Goal: Task Accomplishment & Management: Manage account settings

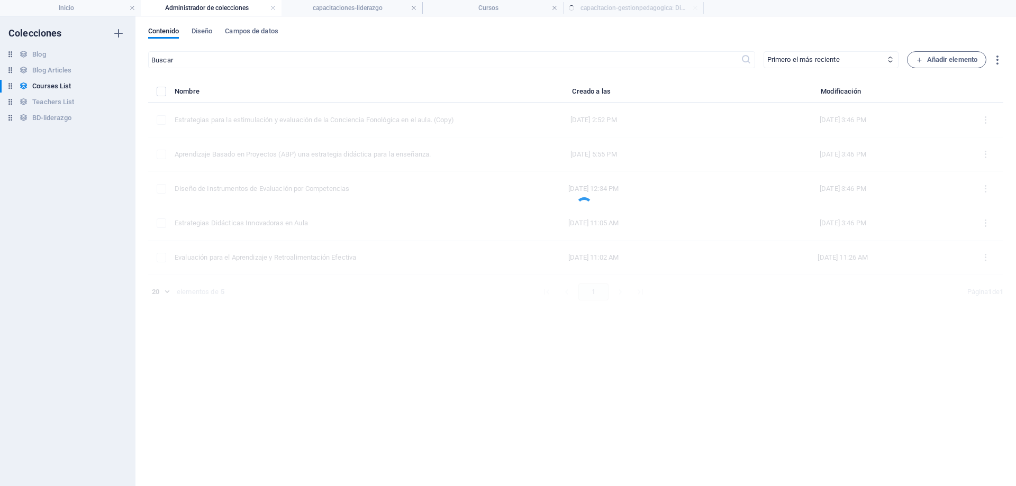
click at [457, 327] on div "​ Primero el más reciente Primero el más antiguo Última modificación Our Course…" at bounding box center [575, 263] width 855 height 424
click at [460, 326] on div "​ Primero el más reciente Primero el más antiguo Última modificación Our Course…" at bounding box center [575, 263] width 855 height 424
click at [461, 326] on div "​ Primero el más reciente Primero el más antiguo Última modificación Our Course…" at bounding box center [575, 263] width 855 height 424
click at [275, 5] on link at bounding box center [273, 8] width 6 height 10
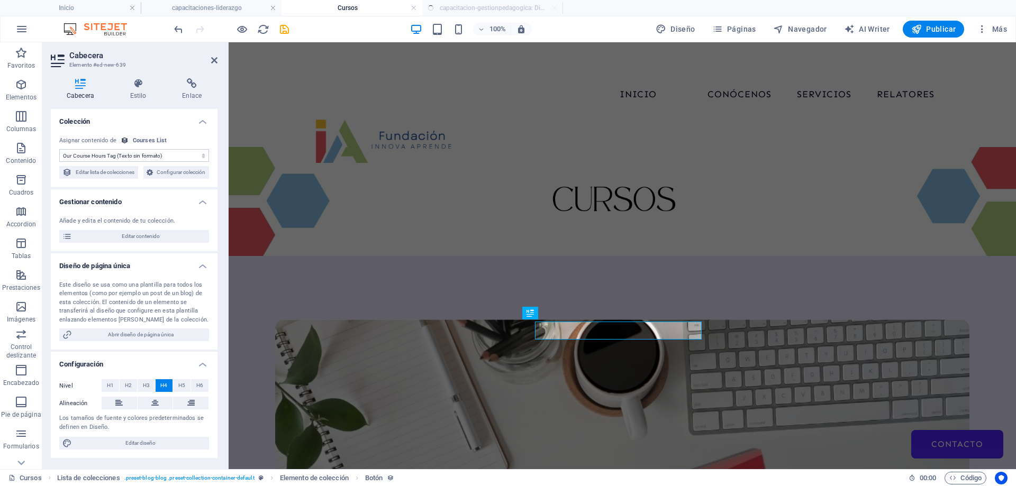
scroll to position [217, 0]
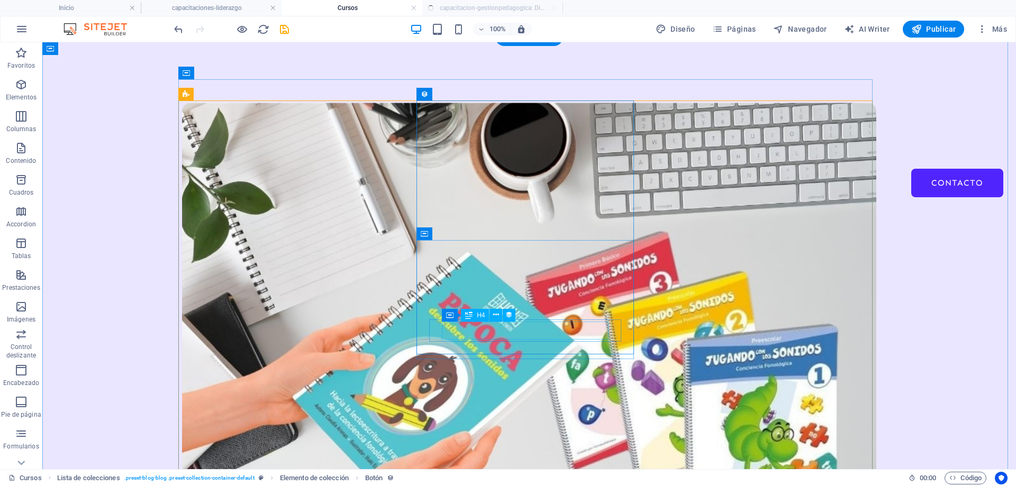
select select "our-course-hours-tag"
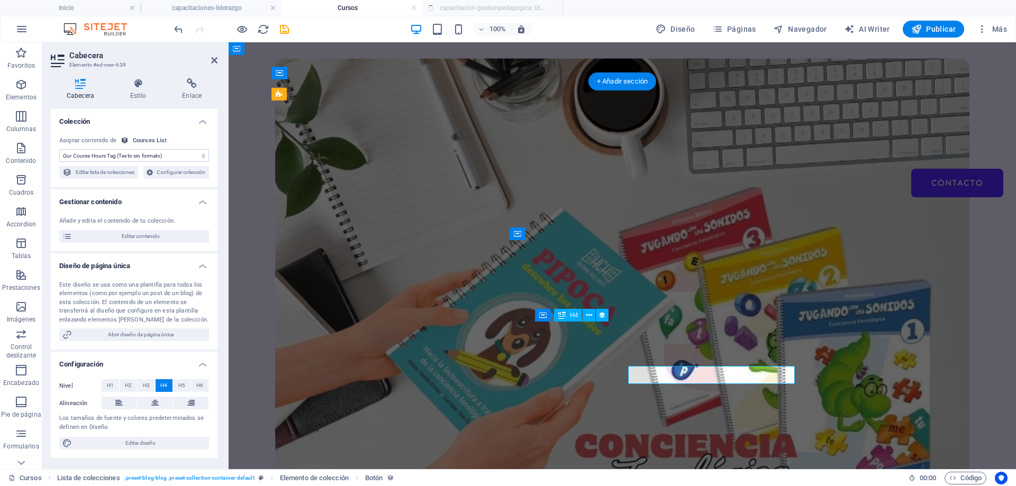
scroll to position [217, 0]
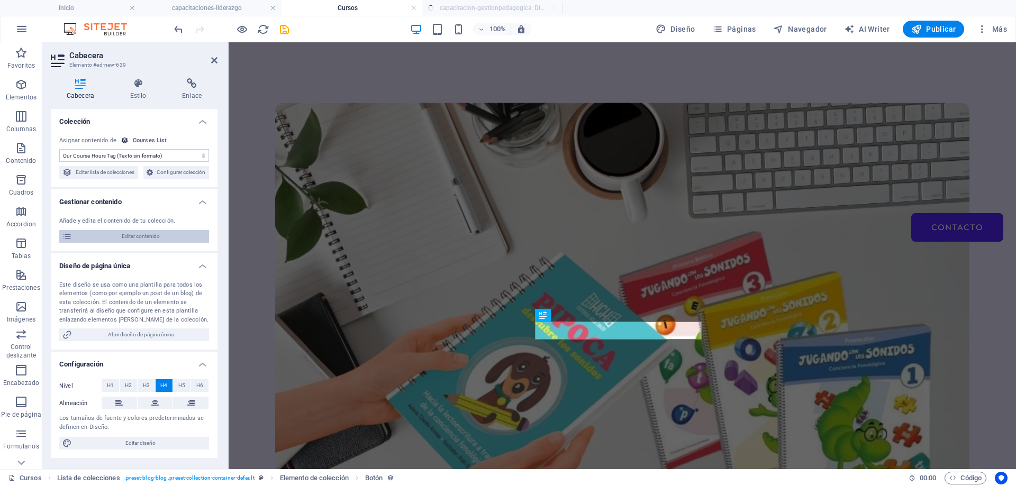
click at [128, 243] on span "Editar contenido" at bounding box center [140, 236] width 131 height 13
select select "Creativity"
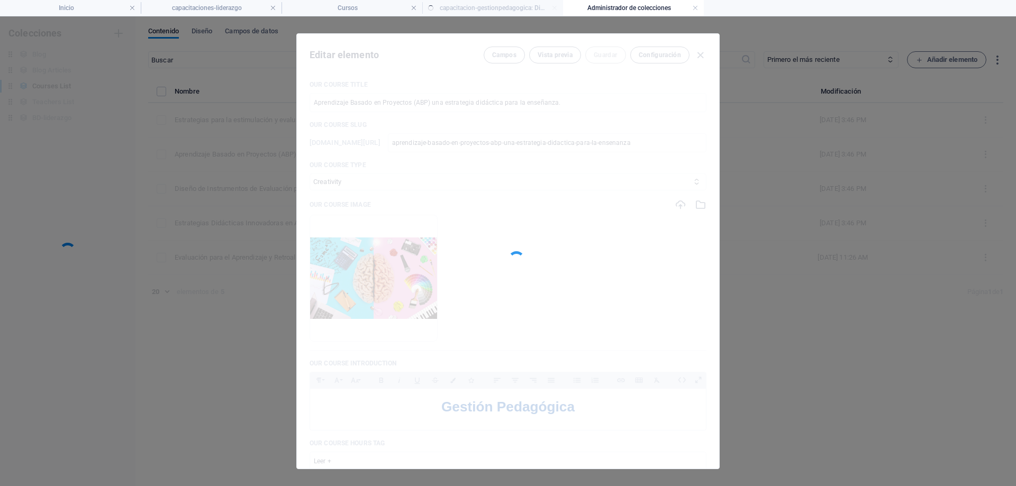
scroll to position [0, 0]
click at [701, 54] on div at bounding box center [508, 251] width 422 height 435
click at [702, 53] on div at bounding box center [508, 251] width 422 height 435
click at [834, 275] on div "Editar elemento Campos Vista previa Guardar Configuración Our Course Title Apre…" at bounding box center [508, 251] width 1016 height 470
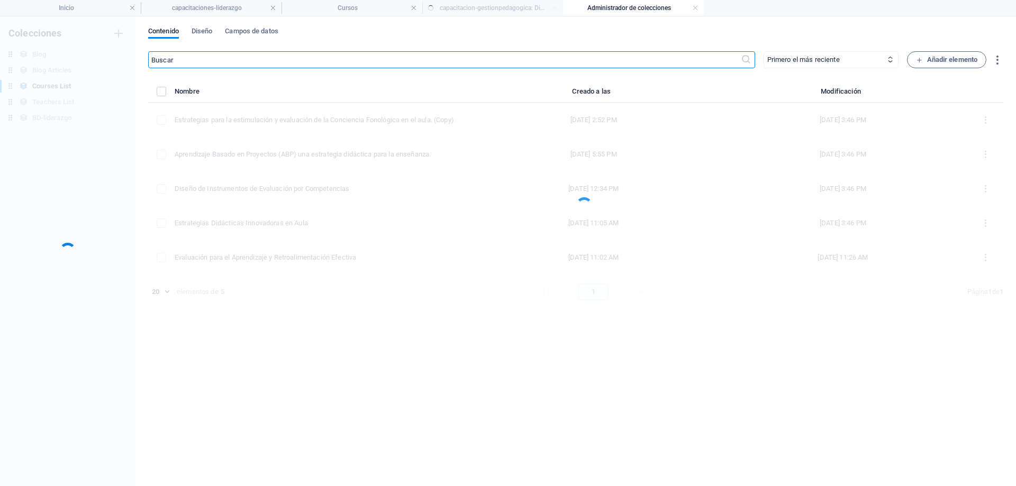
checkbox input "false"
type input "aprendizaje-basado-en-proyectos-abp-una-estrategia-didactica-para-la-ensenanza"
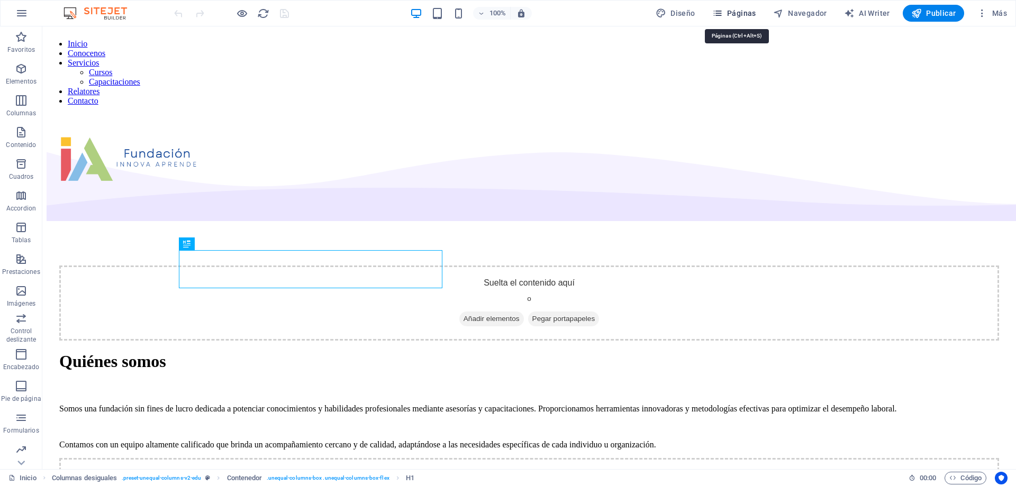
click at [723, 14] on icon "button" at bounding box center [717, 13] width 11 height 11
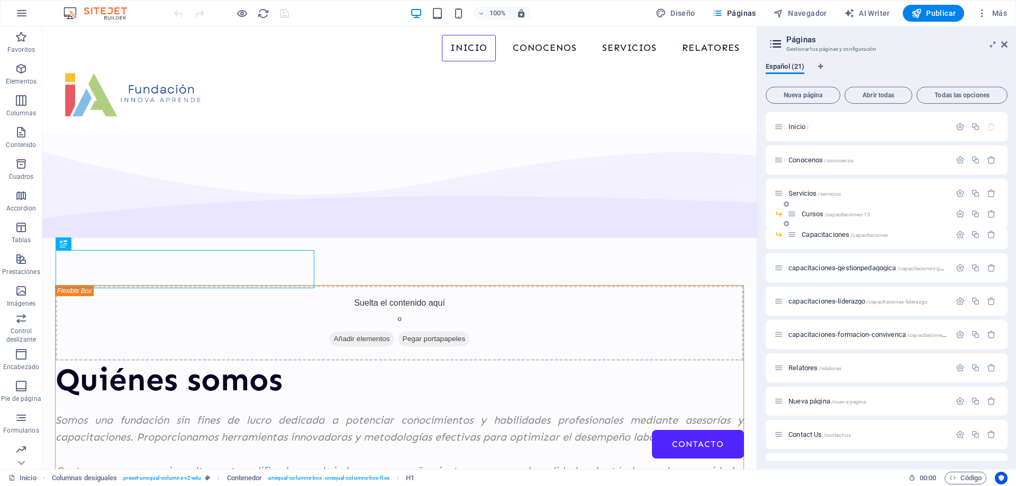
click at [818, 213] on span "Cursos /capacitaciones-15" at bounding box center [836, 214] width 68 height 8
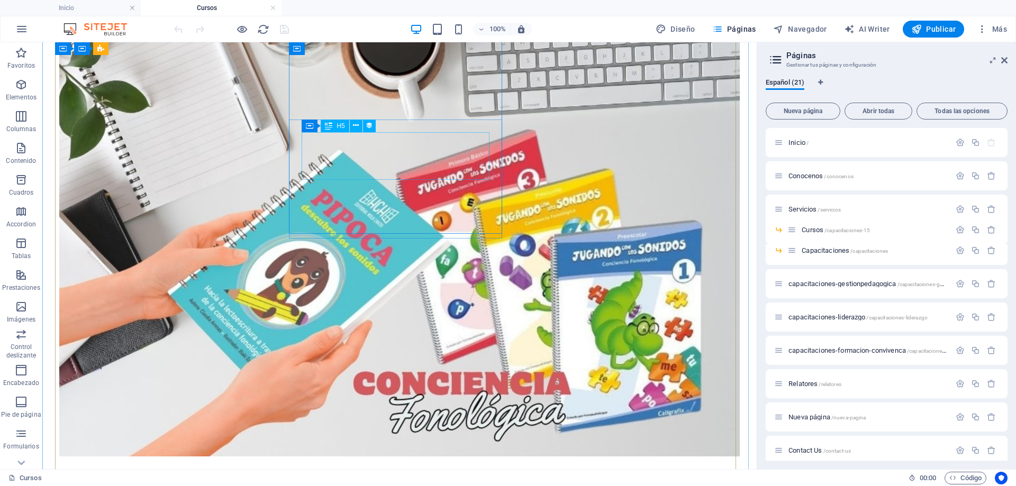
scroll to position [317, 0]
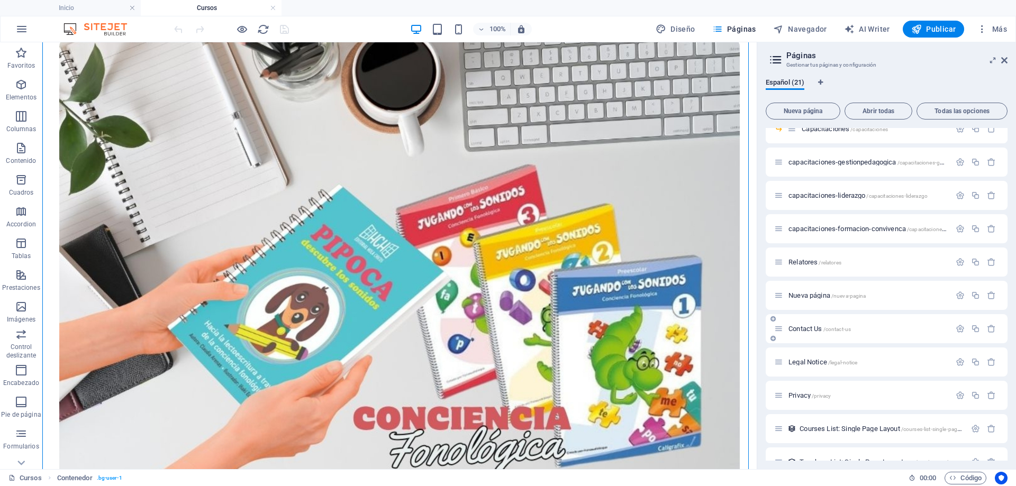
scroll to position [117, 0]
click at [826, 205] on div "capacitaciones-liderazgo /capacitaciones-liderazgo" at bounding box center [862, 200] width 176 height 12
click at [829, 196] on div "capacitaciones-liderazgo /capacitaciones-liderazgo" at bounding box center [862, 200] width 176 height 12
click at [829, 203] on span "capacitaciones-liderazgo /capacitaciones-liderazgo" at bounding box center [857, 200] width 139 height 8
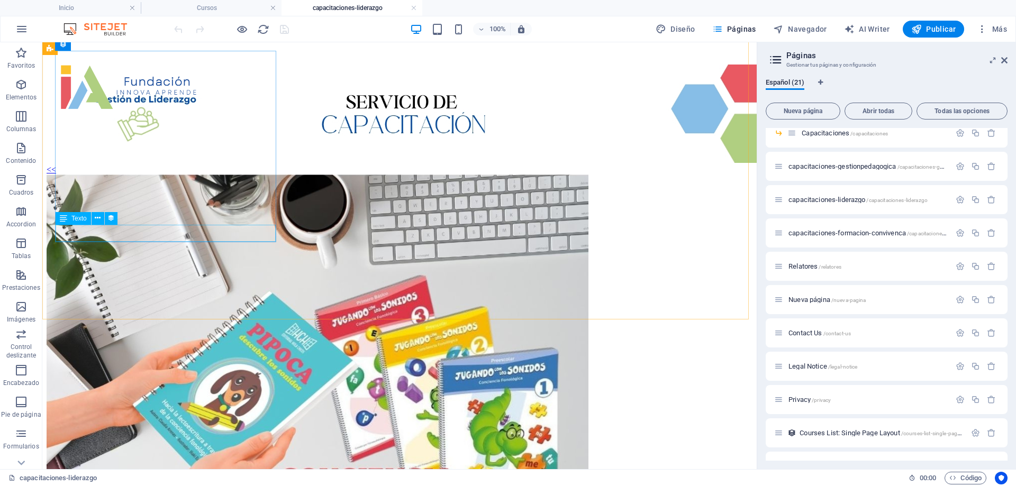
scroll to position [53, 0]
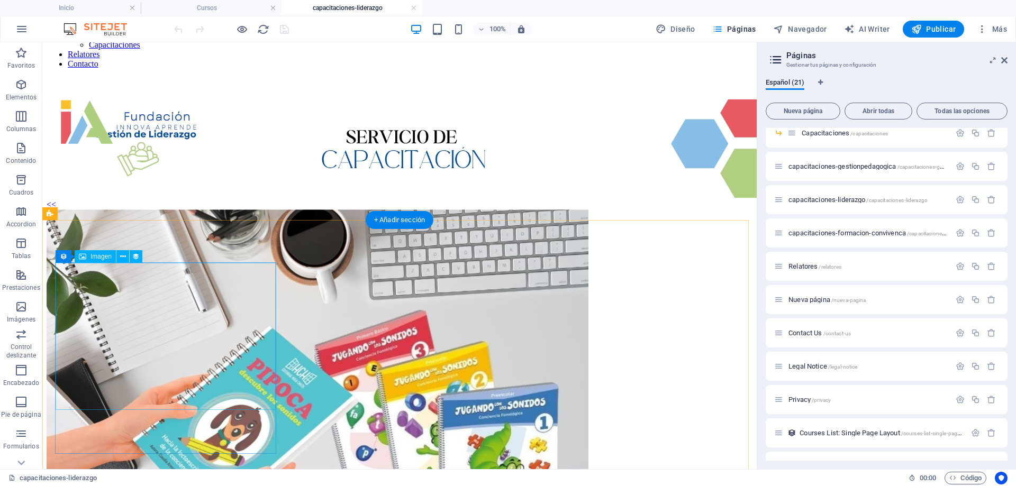
click at [77, 279] on figure at bounding box center [400, 391] width 706 height 363
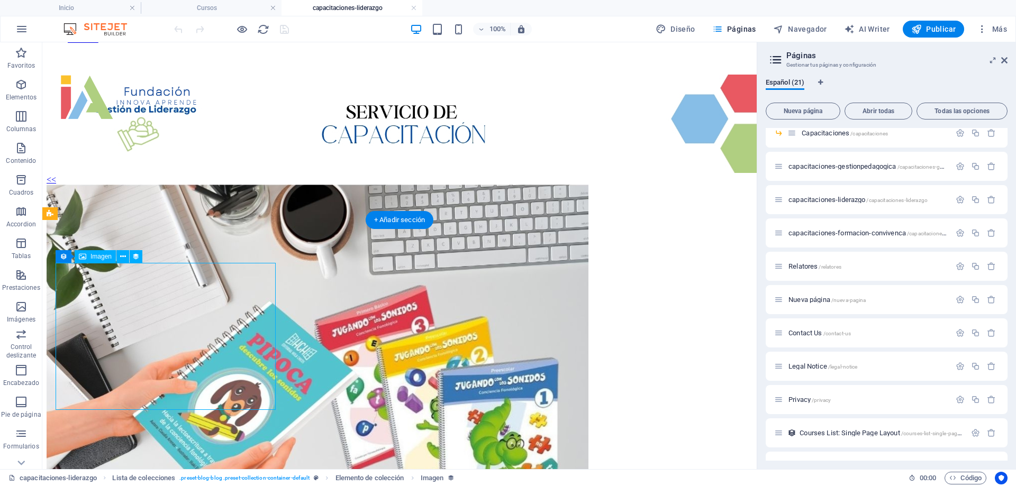
scroll to position [159, 0]
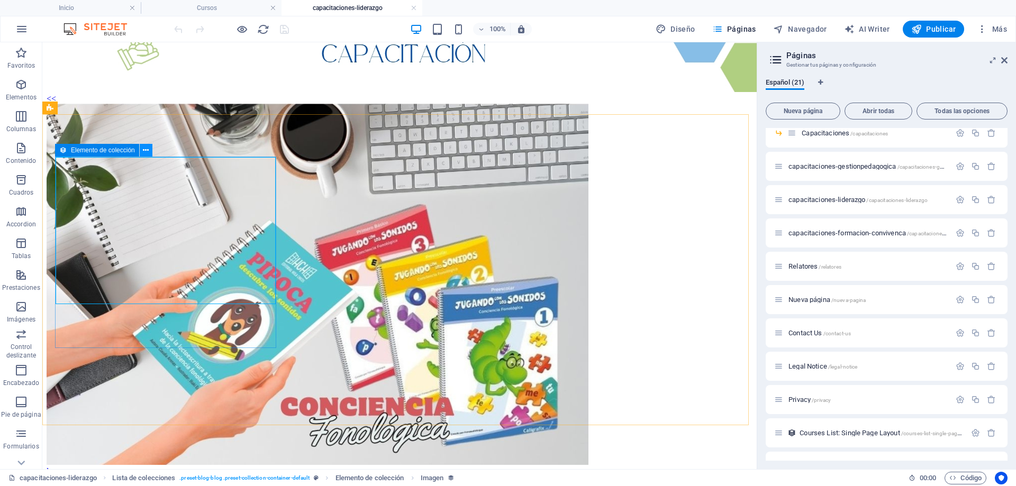
click at [146, 149] on icon at bounding box center [146, 150] width 6 height 11
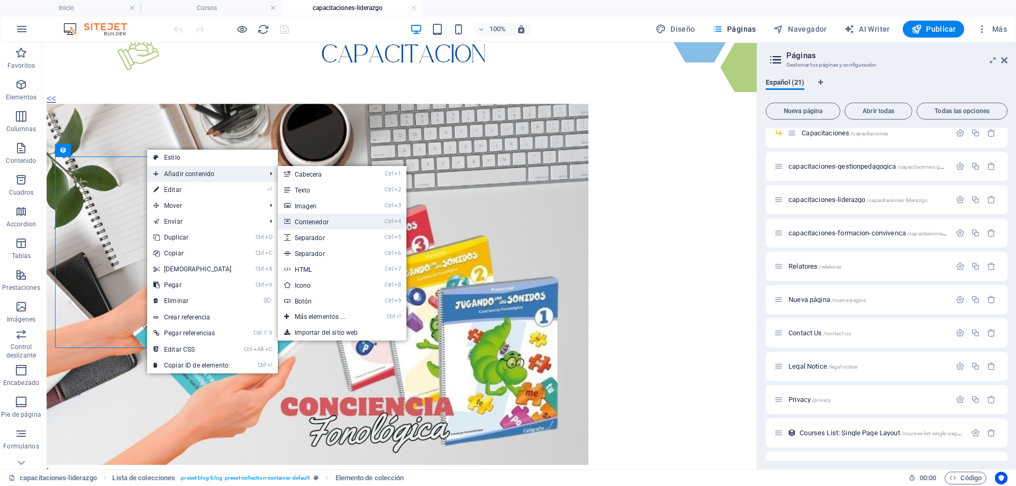
click at [340, 219] on link "Ctrl 4 Contenedor" at bounding box center [322, 222] width 89 height 16
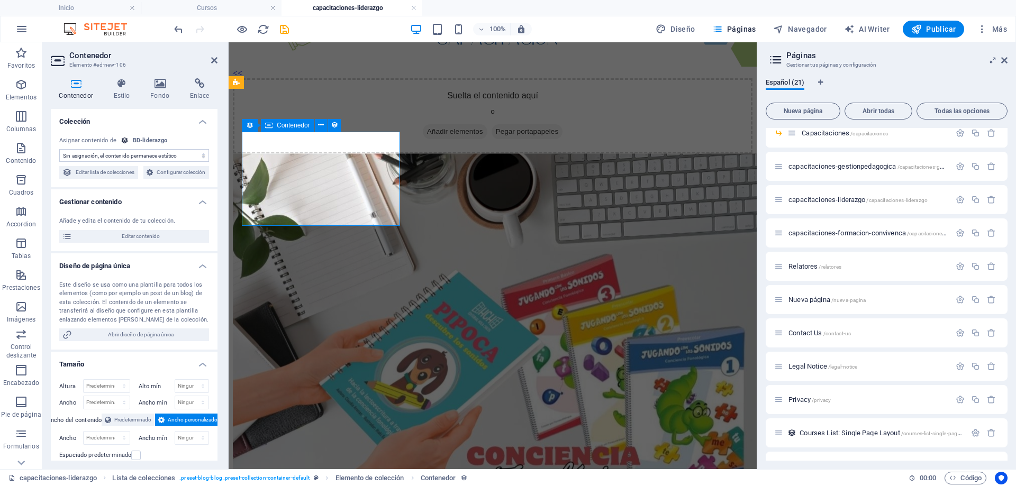
click at [423, 139] on span "Añadir elementos" at bounding box center [455, 131] width 65 height 15
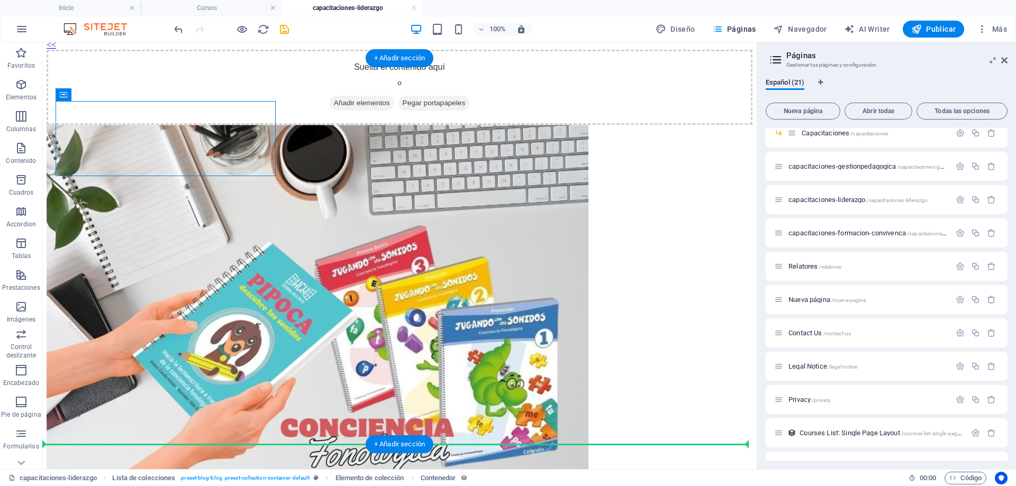
scroll to position [215, 0]
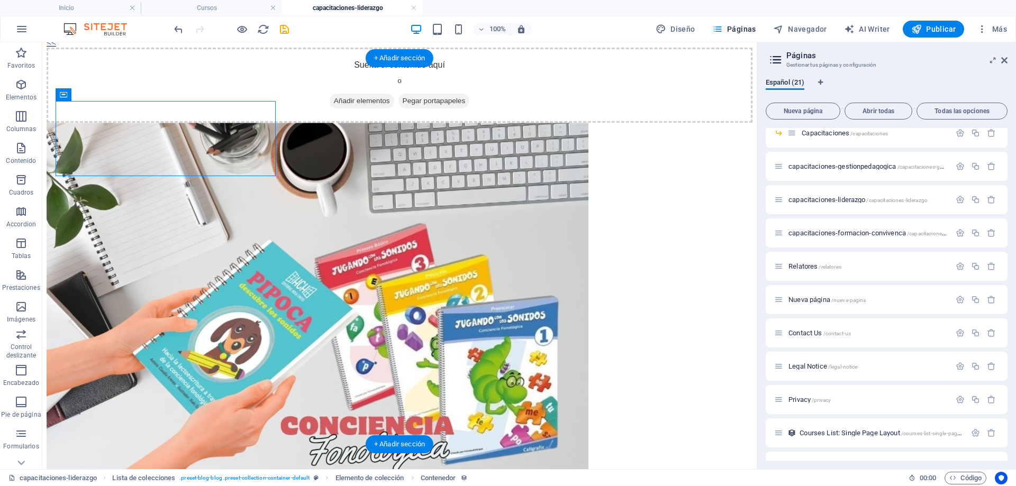
drag, startPoint x: 208, startPoint y: 167, endPoint x: 200, endPoint y: 356, distance: 189.1
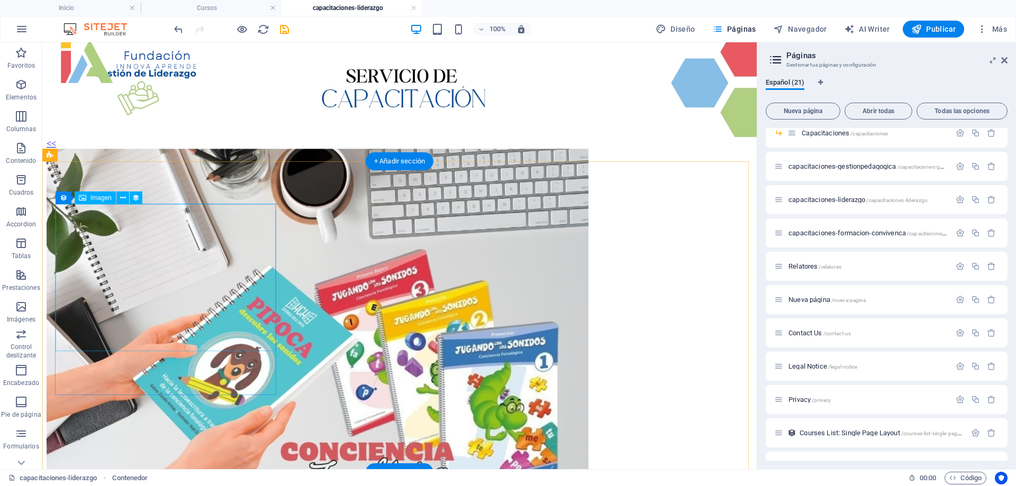
scroll to position [109, 0]
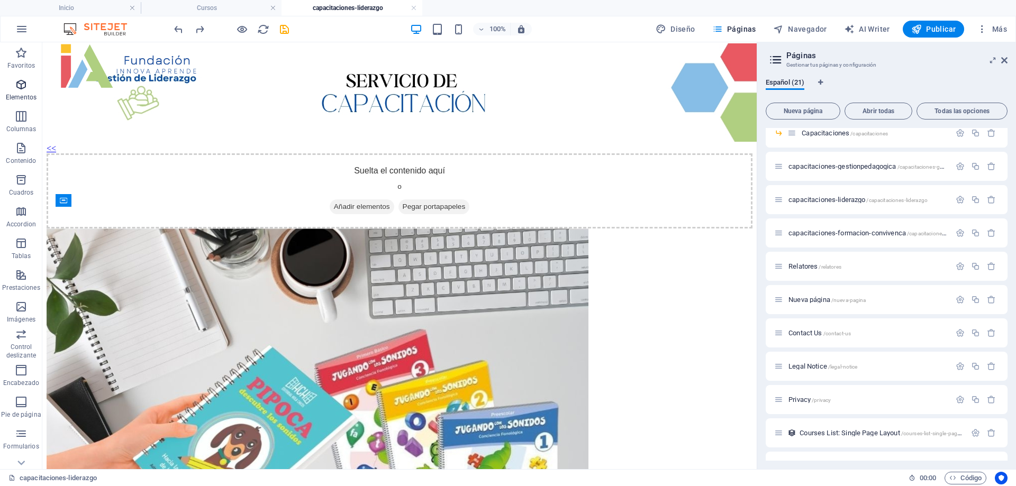
click at [29, 95] on p "Elementos" at bounding box center [21, 97] width 31 height 8
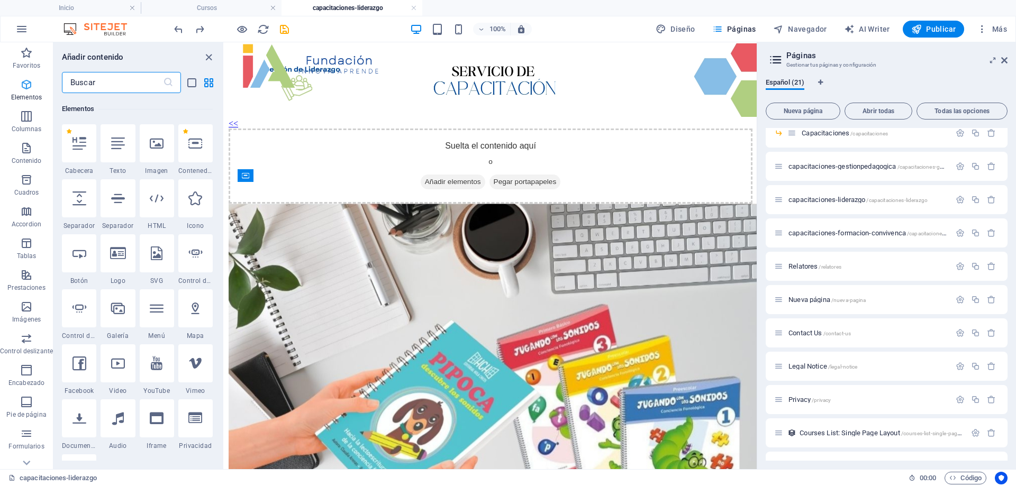
scroll to position [199, 0]
click at [77, 151] on div at bounding box center [79, 142] width 34 height 38
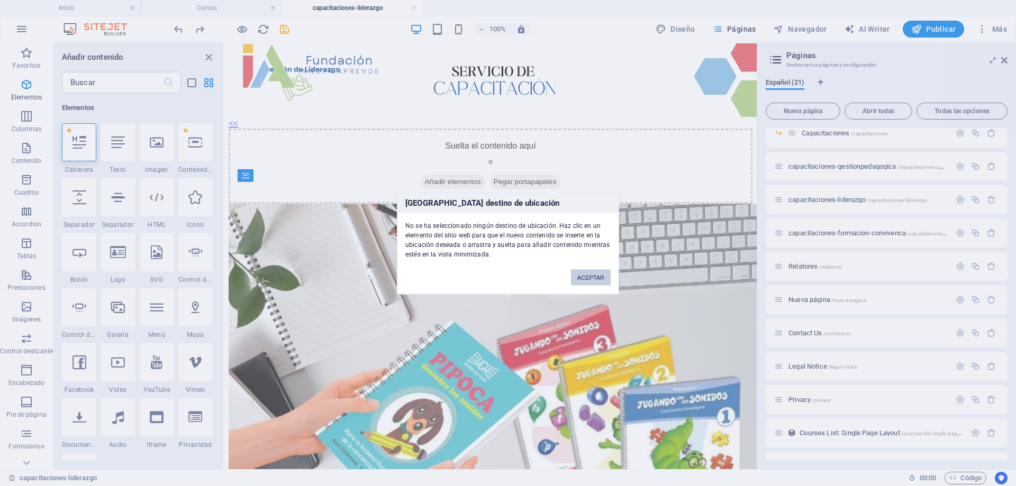
click at [588, 271] on button "ACEPTAR" at bounding box center [591, 277] width 40 height 16
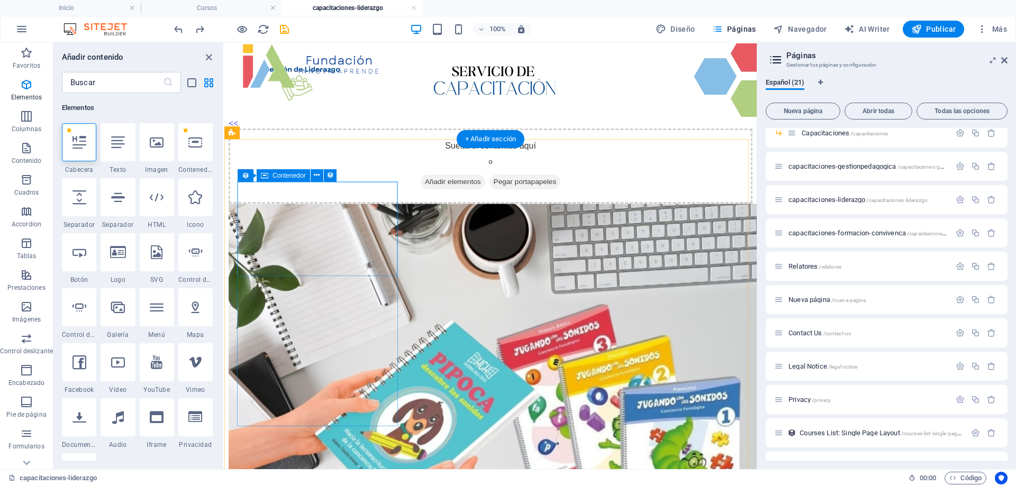
click at [361, 204] on div "Suelta el contenido aquí o Añadir elementos Pegar portapapeles" at bounding box center [491, 166] width 524 height 75
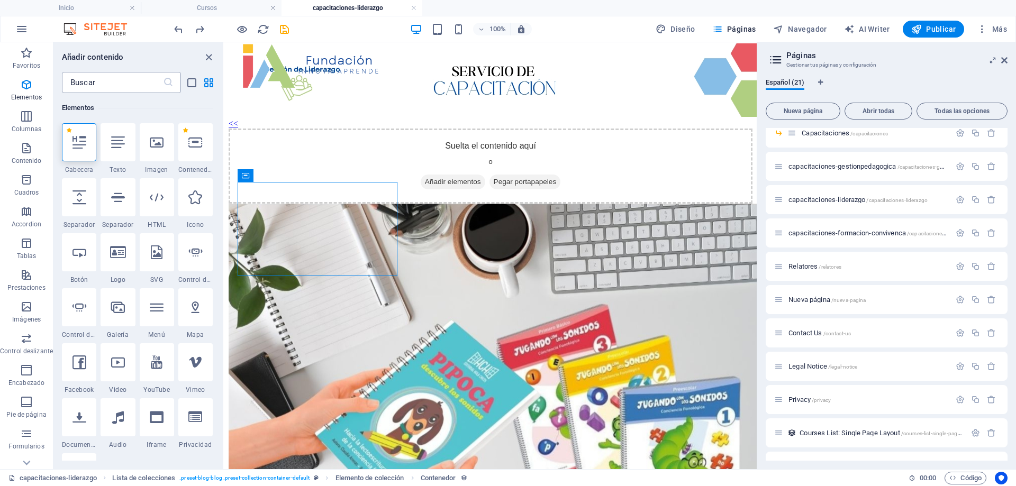
click at [120, 84] on input "text" at bounding box center [112, 82] width 101 height 21
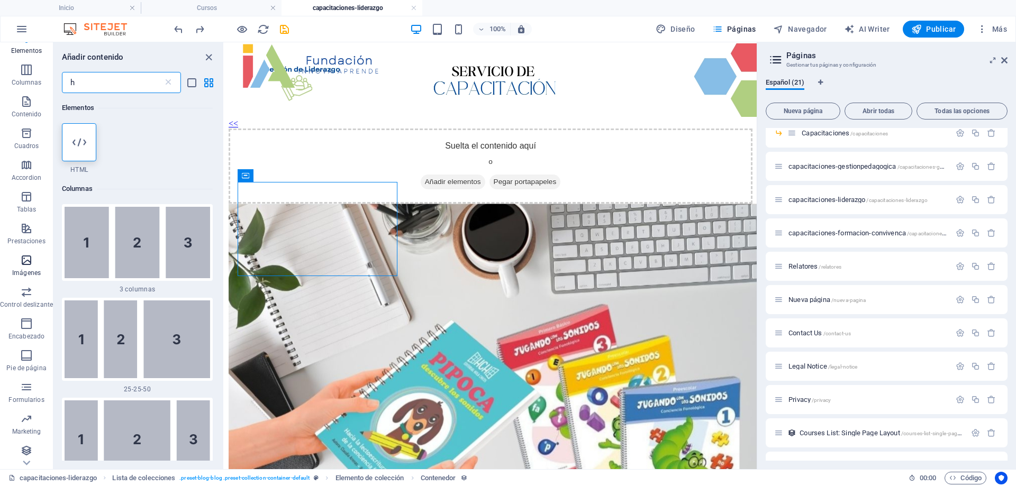
scroll to position [49, 0]
type input "h"
click at [22, 103] on icon "button" at bounding box center [26, 99] width 13 height 13
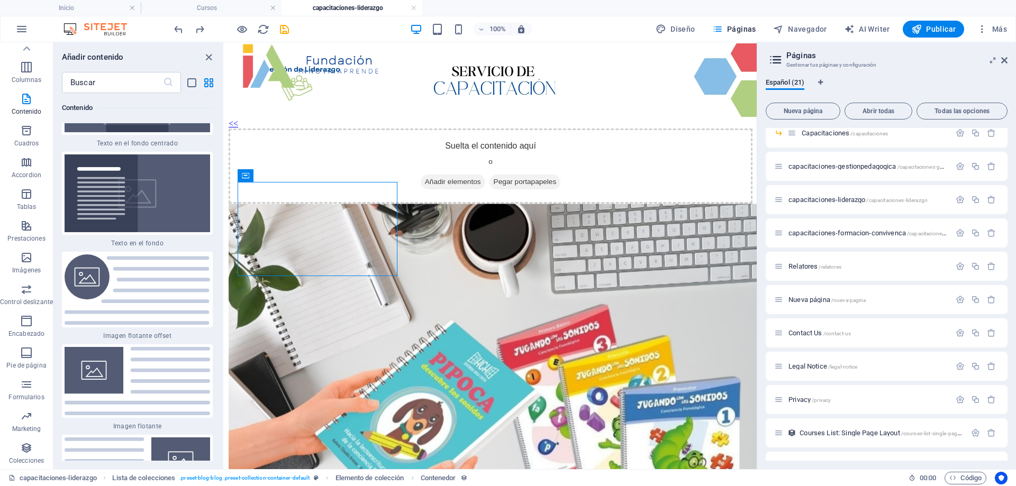
scroll to position [4492, 0]
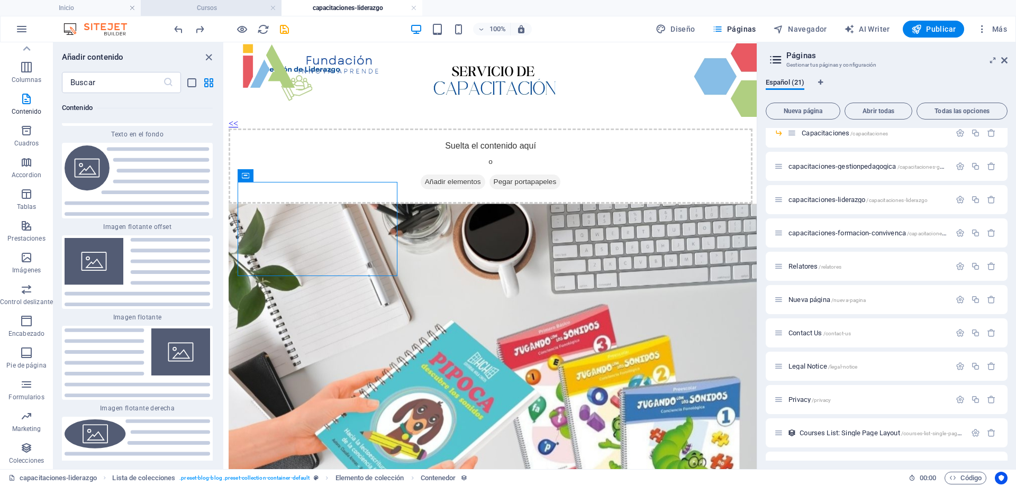
click at [235, 5] on h4 "Cursos" at bounding box center [211, 8] width 141 height 12
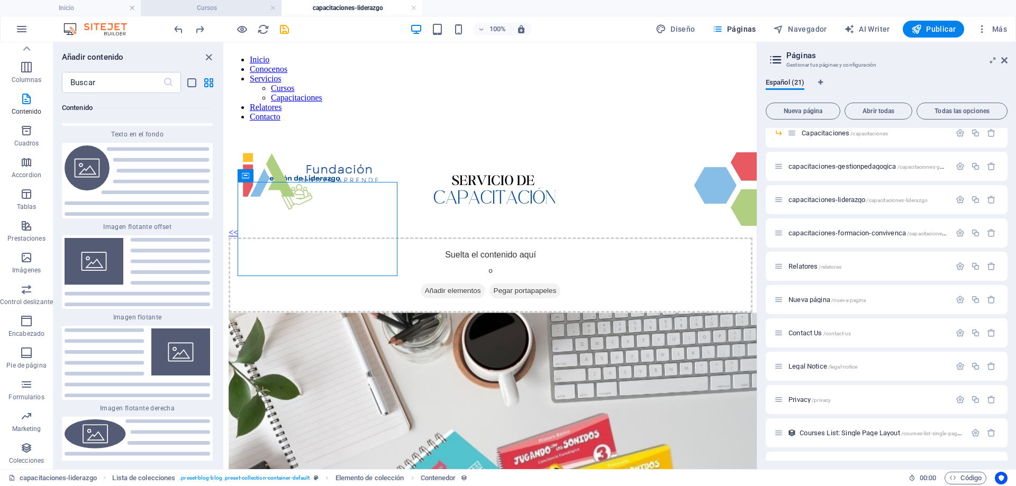
scroll to position [317, 0]
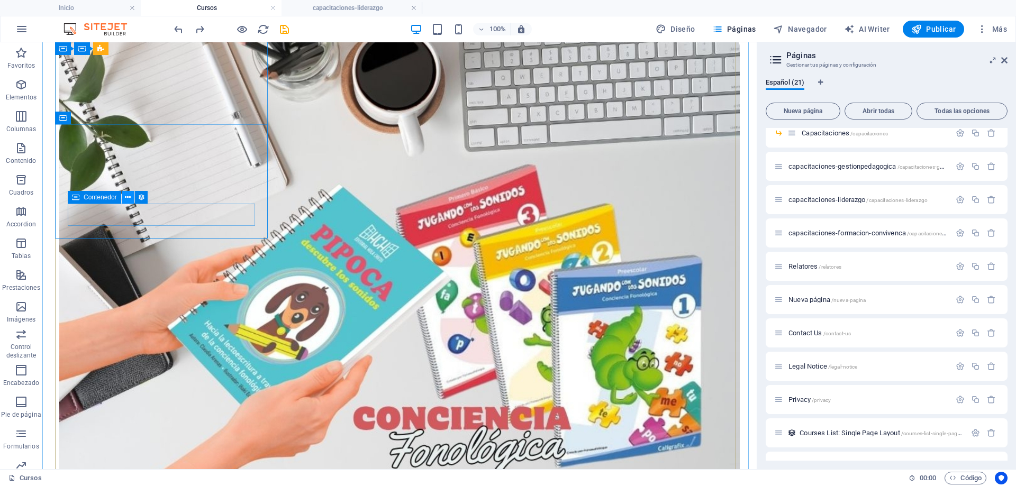
click at [126, 198] on icon at bounding box center [128, 197] width 6 height 11
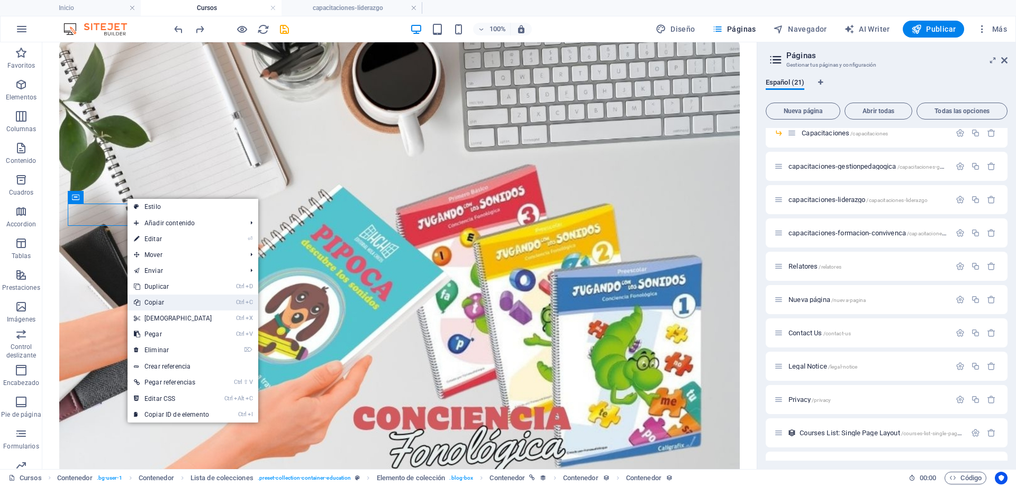
click at [166, 305] on link "Ctrl C Copiar" at bounding box center [173, 303] width 91 height 16
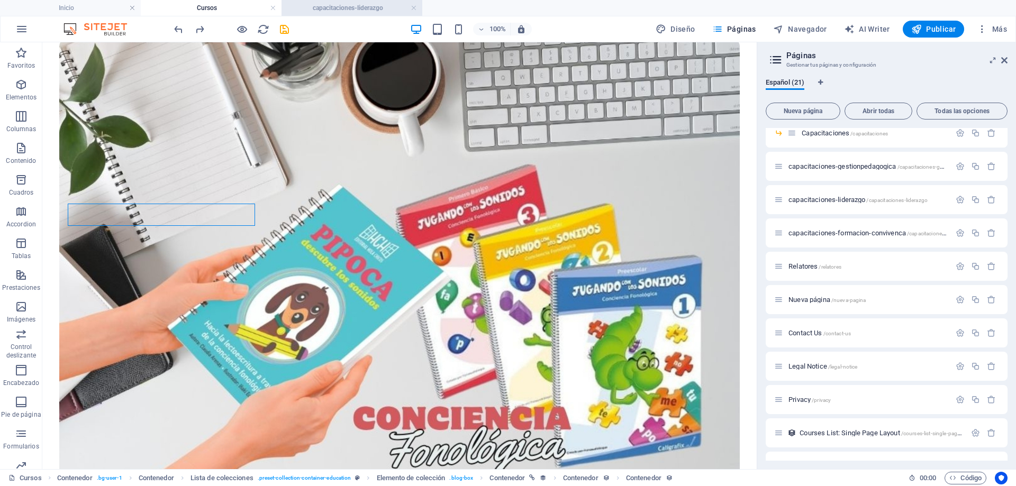
click at [361, 12] on h4 "capacitaciones-liderazgo" at bounding box center [351, 8] width 141 height 12
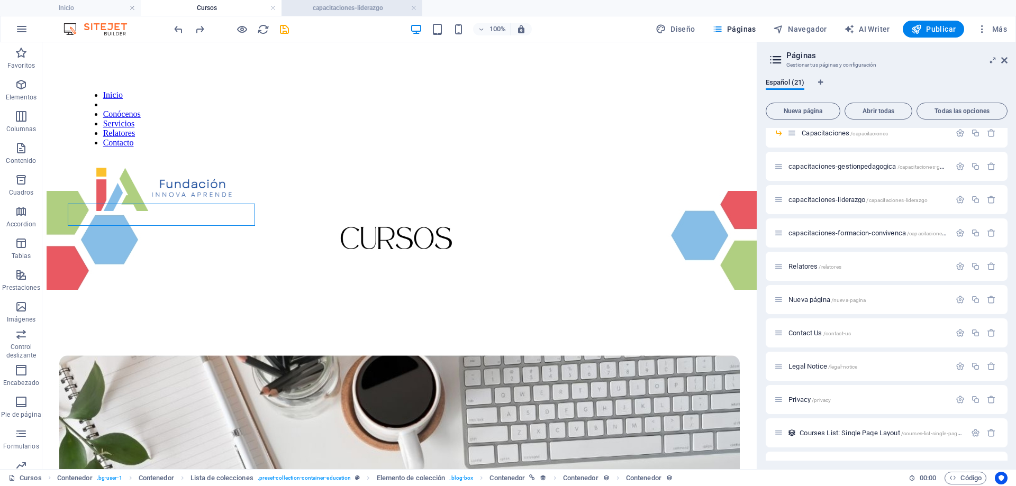
scroll to position [109, 0]
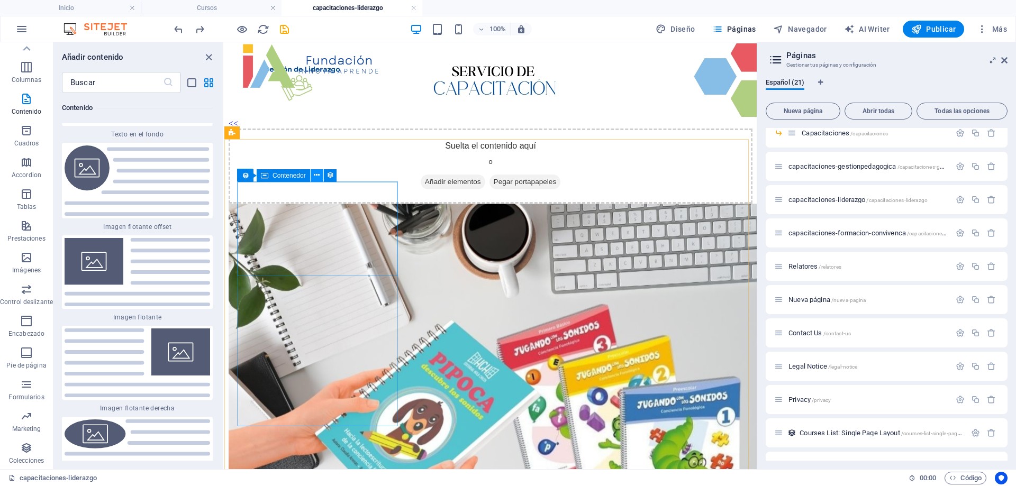
click at [318, 174] on icon at bounding box center [317, 175] width 6 height 11
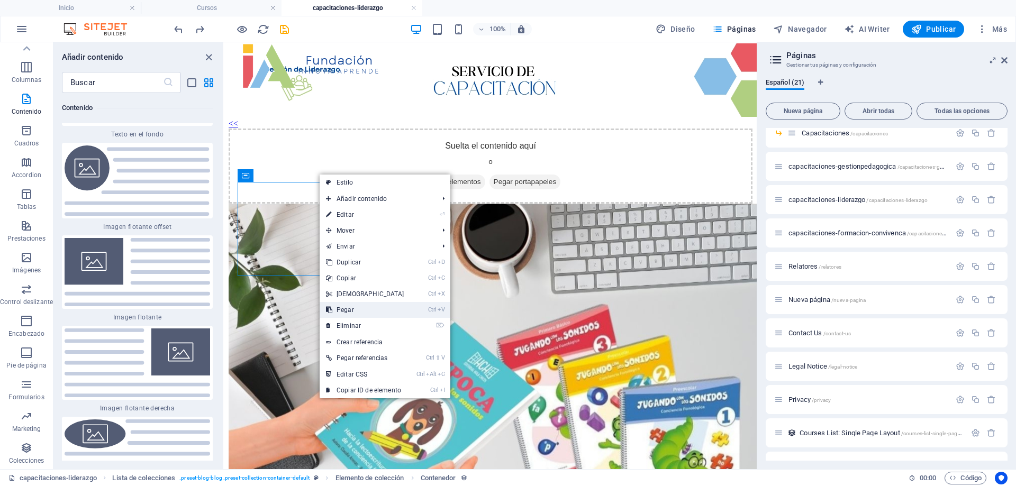
click at [361, 312] on link "Ctrl V Pegar" at bounding box center [365, 310] width 91 height 16
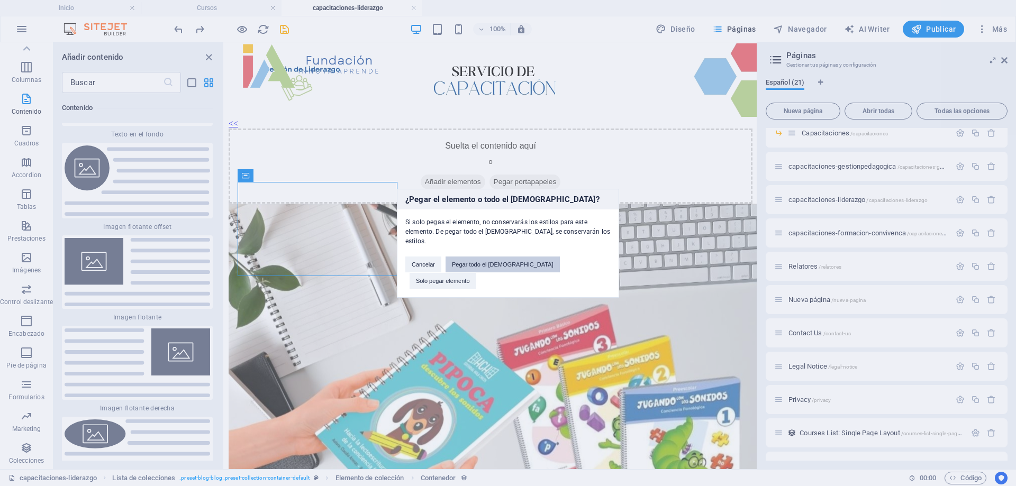
click at [520, 269] on button "Pegar todo el [DEMOGRAPHIC_DATA]" at bounding box center [502, 265] width 114 height 16
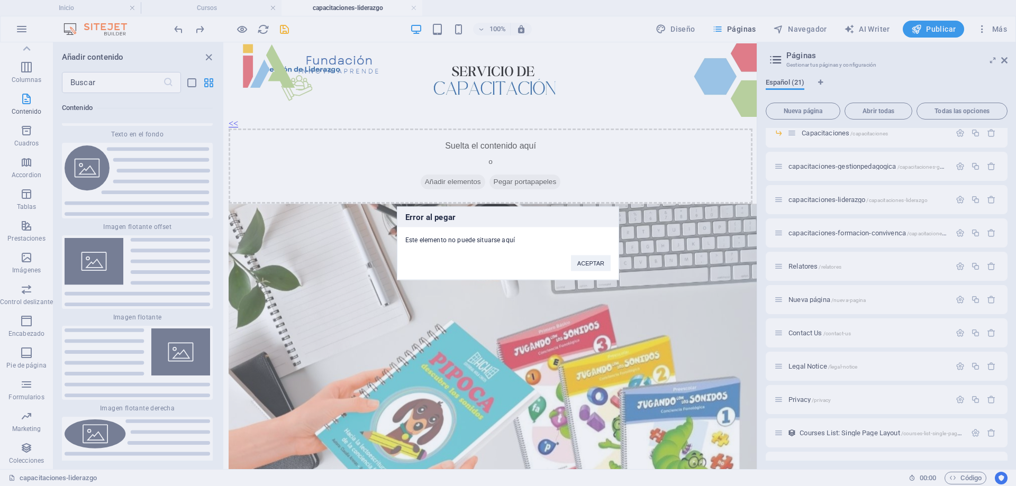
click at [587, 271] on div "Error al pegar Este elemento no puede situarse aquí ACEPTAR" at bounding box center [508, 243] width 222 height 74
click at [588, 260] on button "ACEPTAR" at bounding box center [591, 263] width 40 height 16
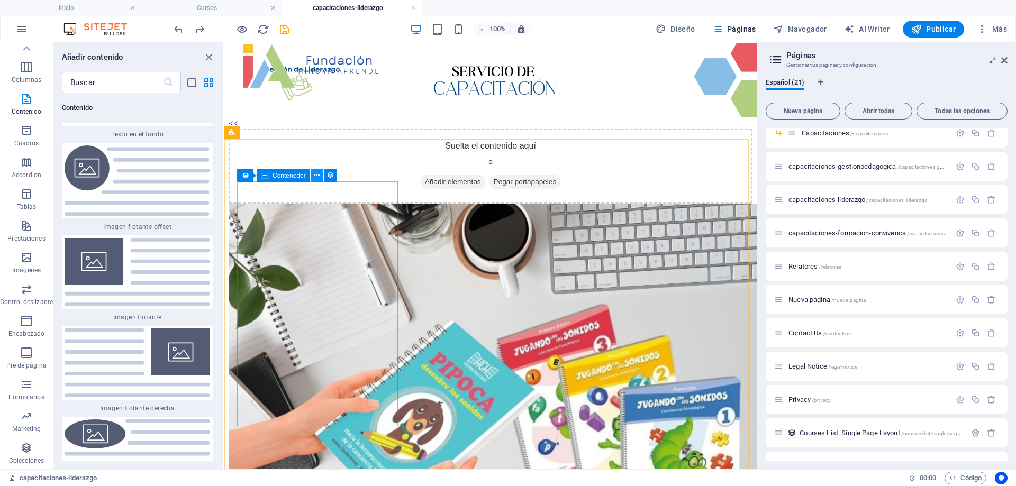
click at [316, 176] on icon at bounding box center [317, 175] width 6 height 11
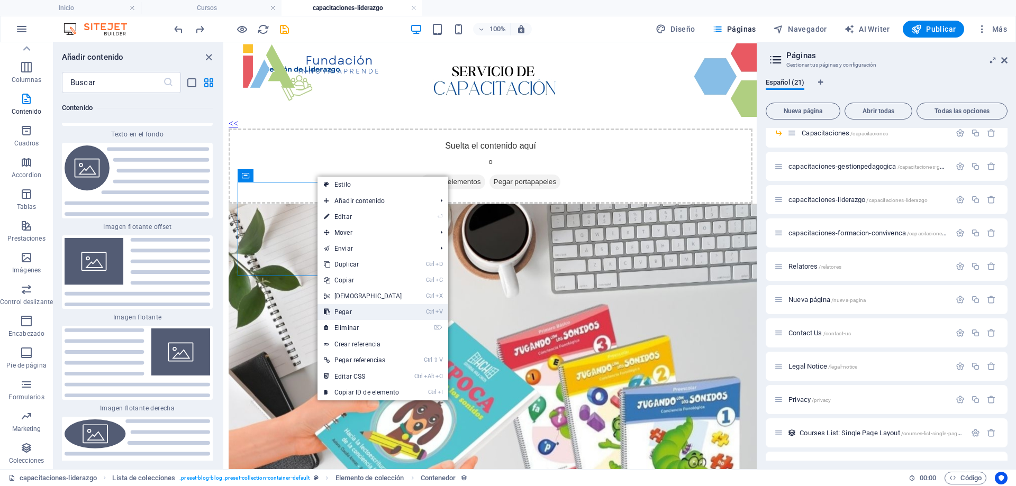
click at [413, 311] on li "Ctrl V Pegar" at bounding box center [382, 312] width 131 height 16
click at [358, 314] on link "Ctrl V Pegar" at bounding box center [362, 312] width 91 height 16
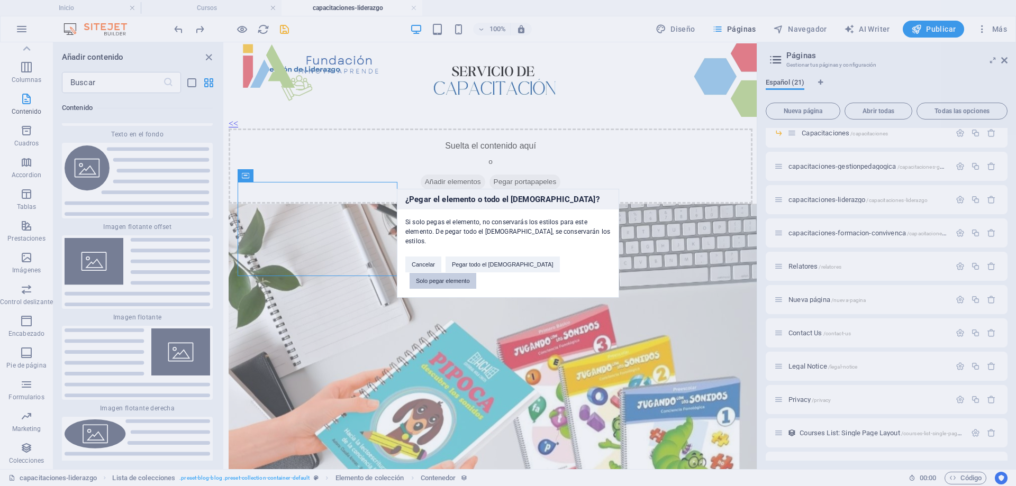
click at [476, 273] on button "Solo pegar elemento" at bounding box center [442, 281] width 67 height 16
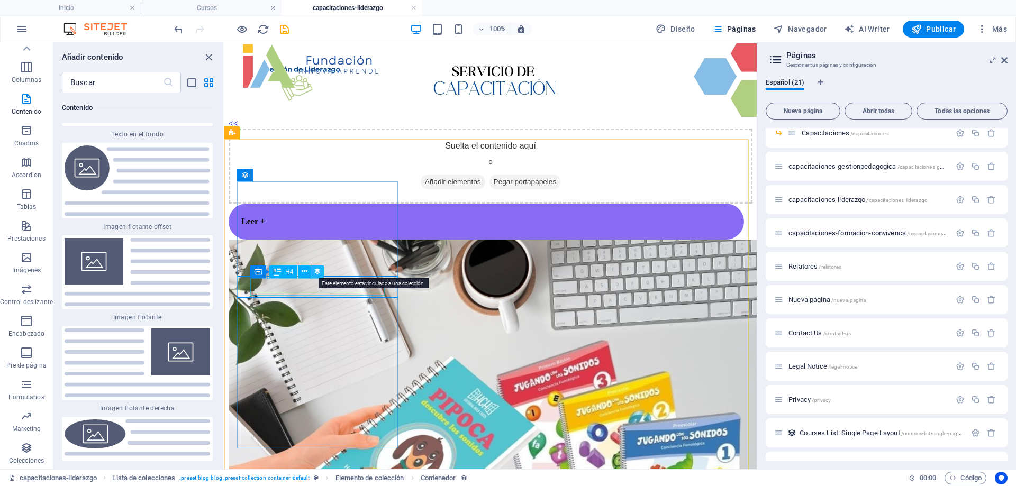
click at [316, 273] on icon at bounding box center [317, 271] width 7 height 11
select select "our-course-hours-tag"
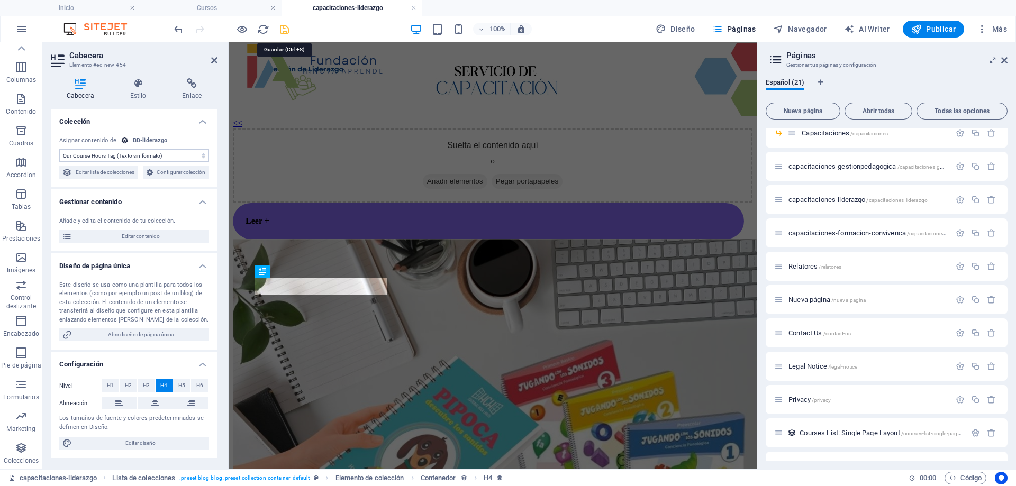
click at [288, 29] on icon "save" at bounding box center [284, 29] width 12 height 12
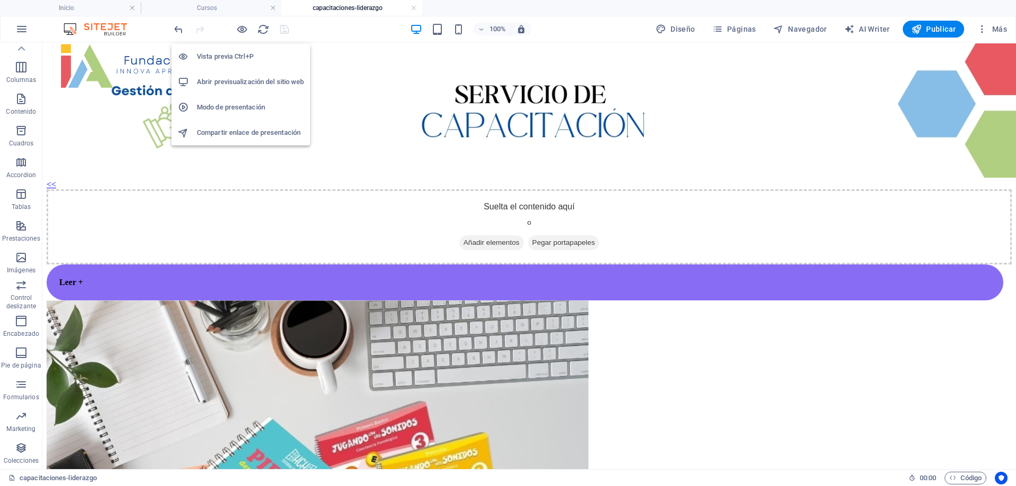
click at [227, 56] on h6 "Vista previa Ctrl+P" at bounding box center [250, 56] width 107 height 13
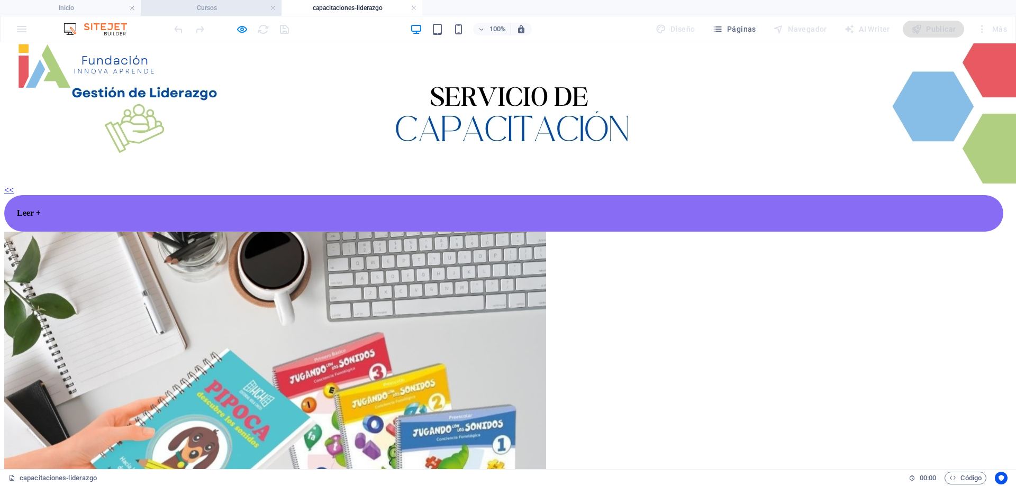
click at [210, 12] on h4 "Cursos" at bounding box center [211, 8] width 141 height 12
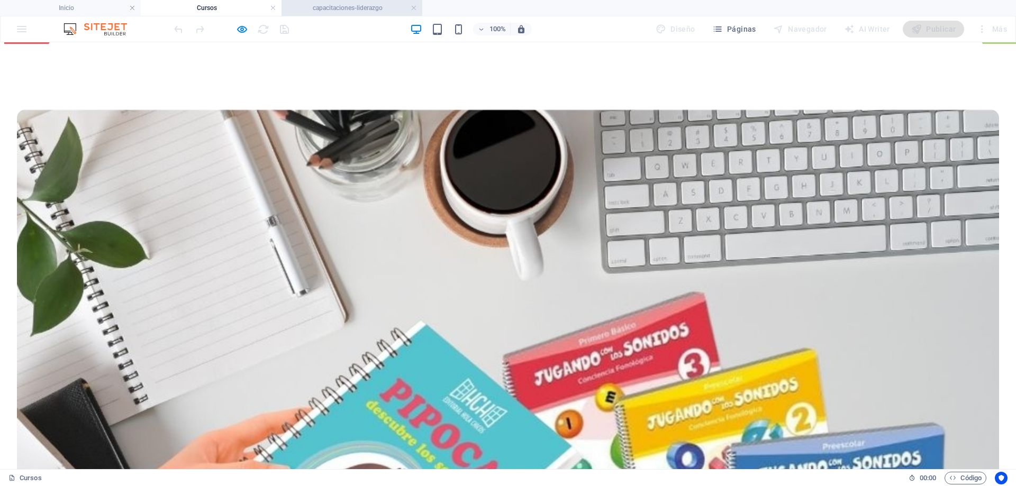
click at [327, 3] on h4 "capacitaciones-liderazgo" at bounding box center [351, 8] width 141 height 12
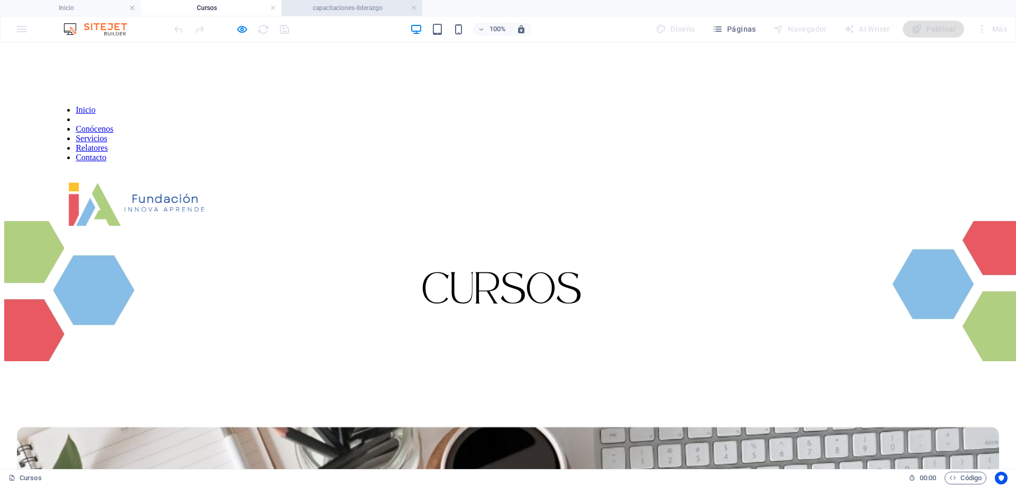
scroll to position [109, 0]
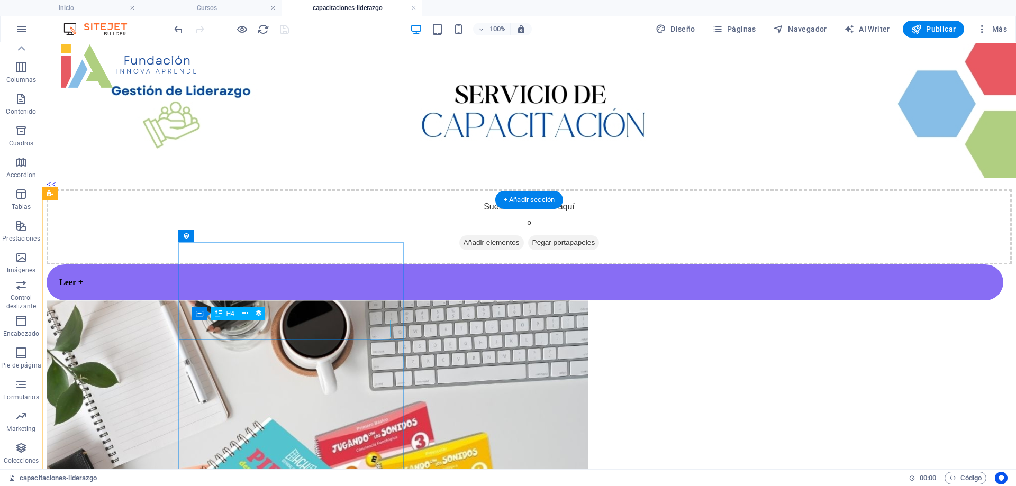
click at [312, 287] on div "Leer +" at bounding box center [524, 283] width 931 height 10
click at [313, 287] on div "Leer +" at bounding box center [524, 283] width 931 height 10
select select "our-course-hours-tag"
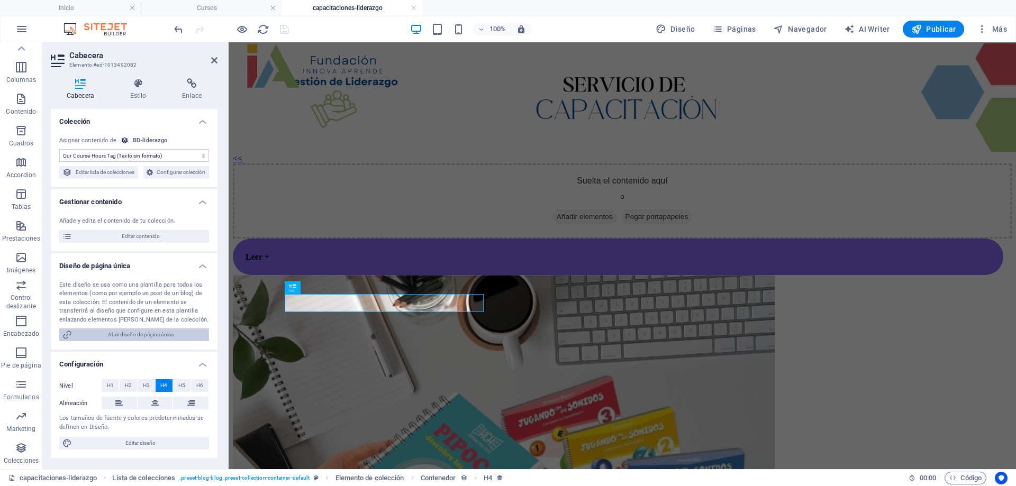
click at [172, 341] on span "Abrir diseño de página única" at bounding box center [140, 335] width 131 height 13
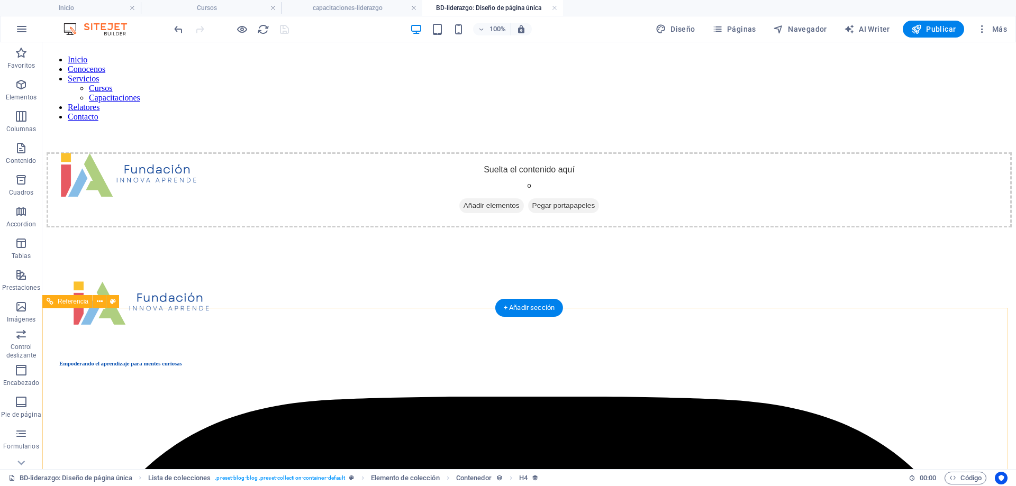
scroll to position [0, 0]
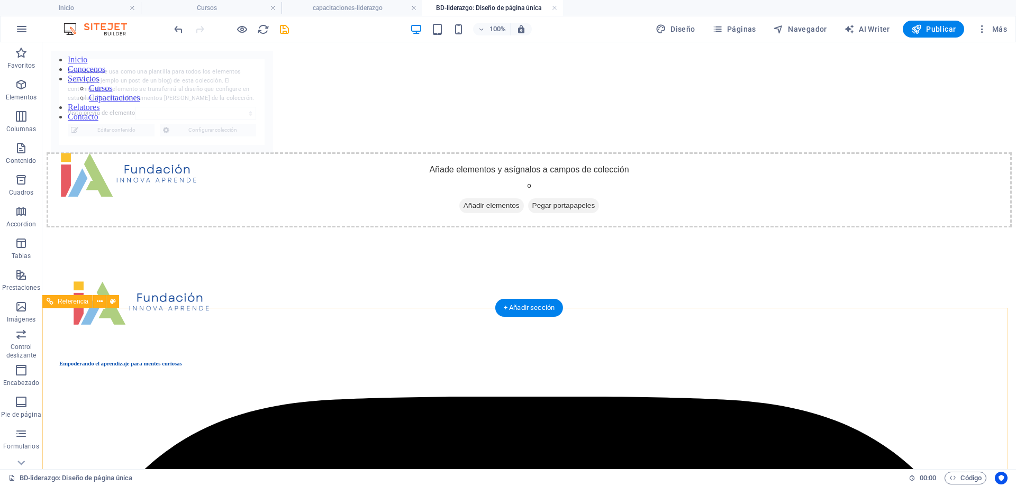
select select "68e168b4f33a53faed090449"
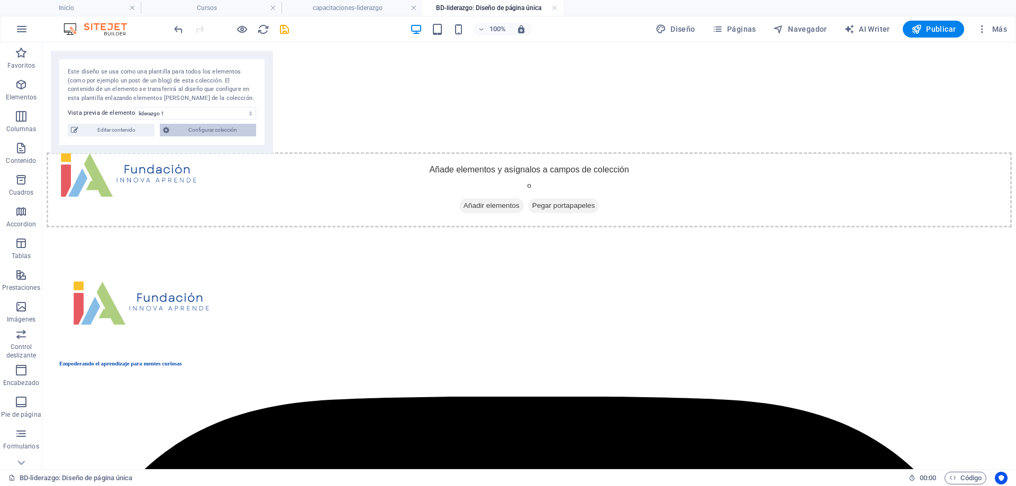
click at [190, 126] on span "Configurar colección" at bounding box center [212, 130] width 80 height 13
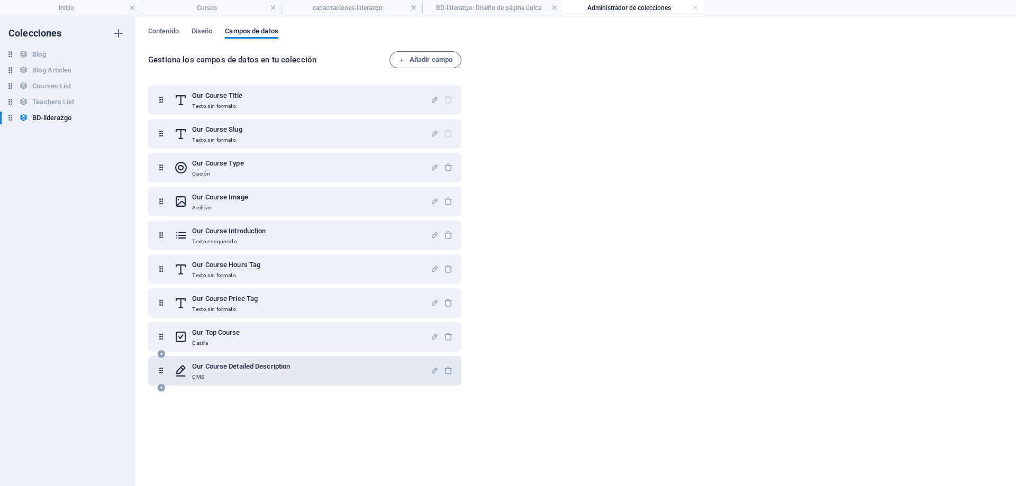
click at [274, 359] on div "Our Course Detailed Description CMS" at bounding box center [304, 371] width 313 height 30
click at [442, 61] on span "Añadir campo" at bounding box center [425, 59] width 54 height 13
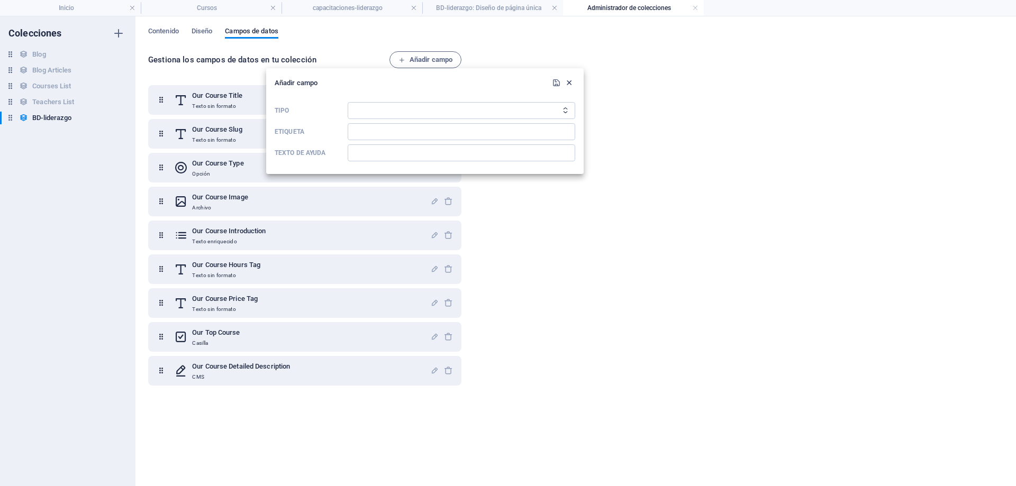
click at [565, 81] on icon "button" at bounding box center [569, 82] width 9 height 9
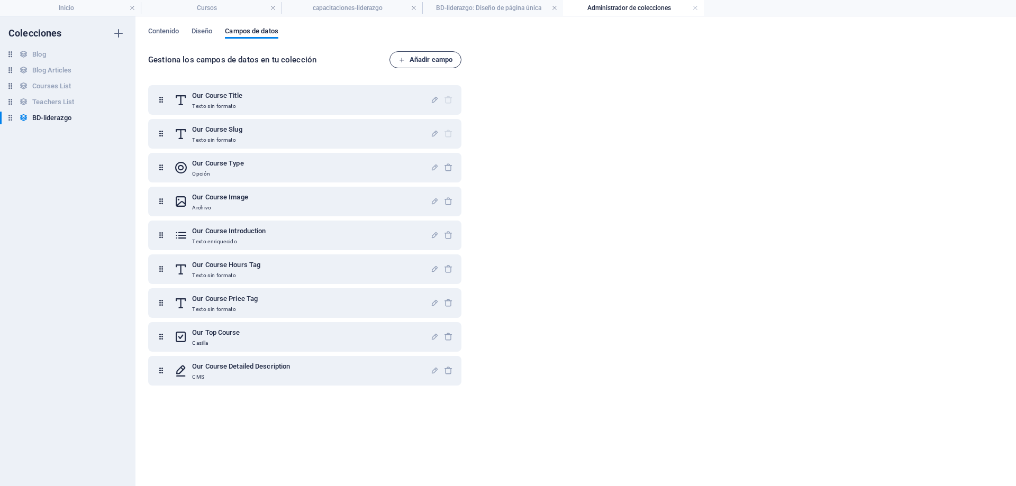
click at [428, 61] on span "Añadir campo" at bounding box center [425, 59] width 54 height 13
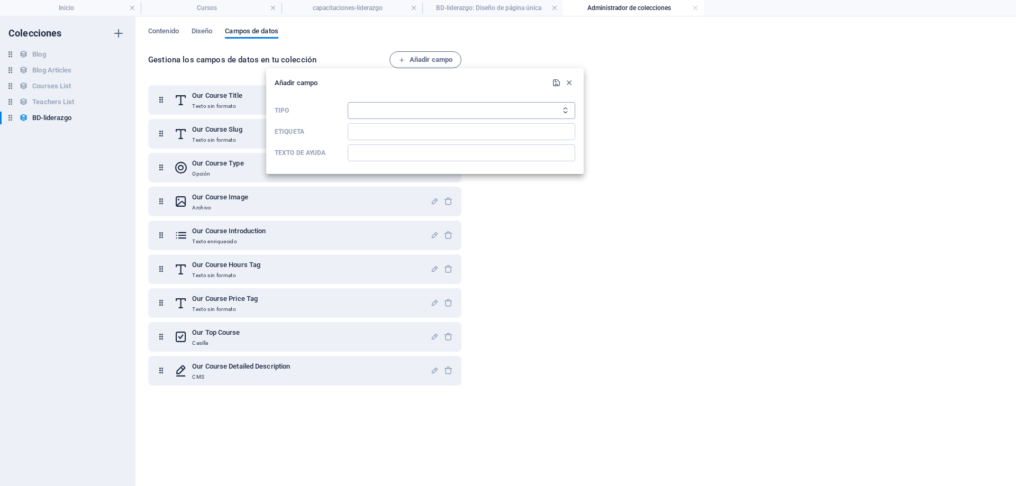
click at [406, 104] on select "Texto sin formato Enlace CMS Texto enriquecido Archivo Múltiples archivos Casil…" at bounding box center [461, 110] width 227 height 17
select select "text"
click at [348, 102] on select "Texto sin formato Enlace CMS Texto enriquecido Archivo Múltiples archivos Casil…" at bounding box center [461, 110] width 227 height 17
click at [403, 135] on input "Etiqueta" at bounding box center [461, 131] width 227 height 17
type input "Our Course Slug"
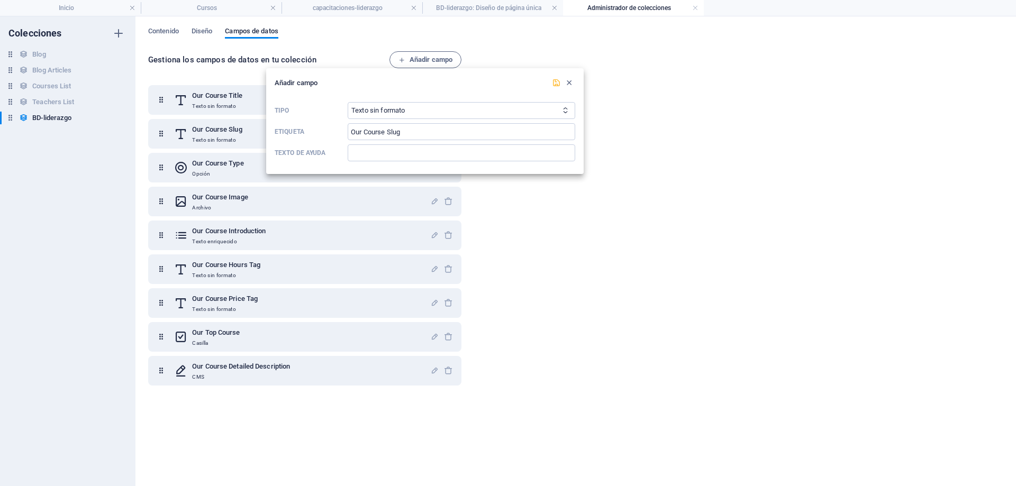
click at [556, 85] on icon "submit" at bounding box center [556, 82] width 9 height 9
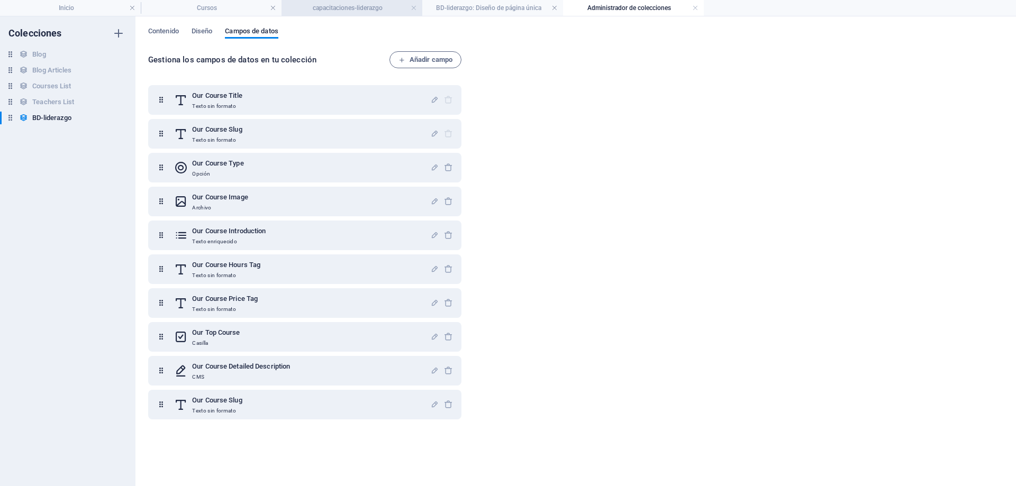
click at [343, 11] on h4 "capacitaciones-liderazgo" at bounding box center [351, 8] width 141 height 12
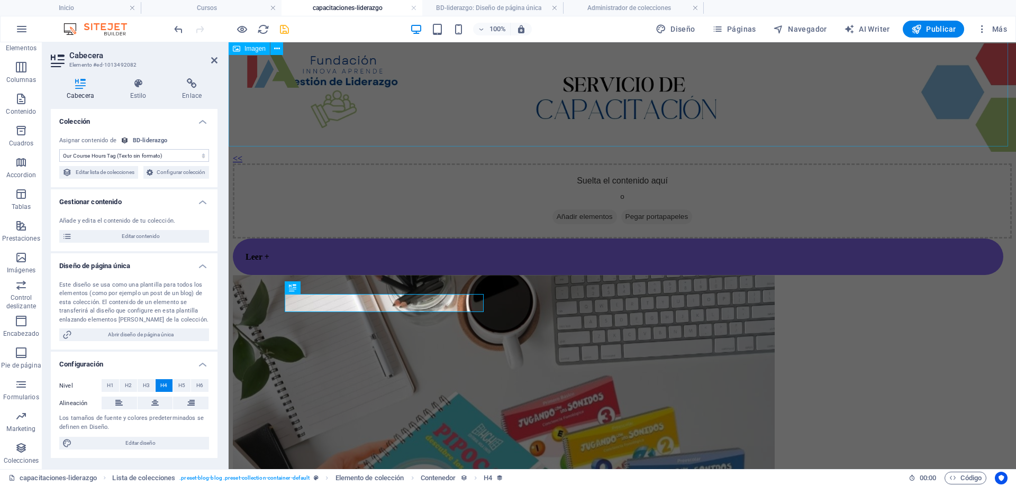
click at [418, 116] on figure at bounding box center [622, 98] width 779 height 111
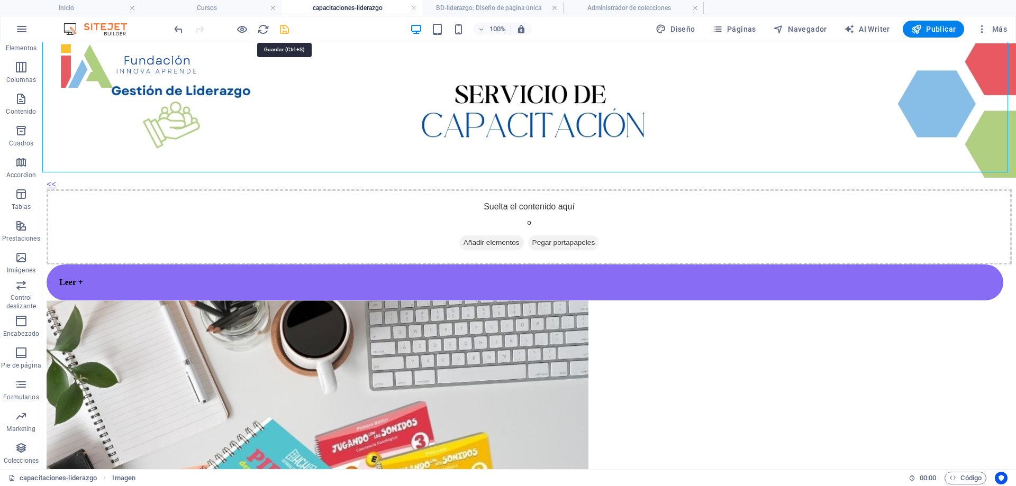
click at [286, 30] on icon "save" at bounding box center [284, 29] width 12 height 12
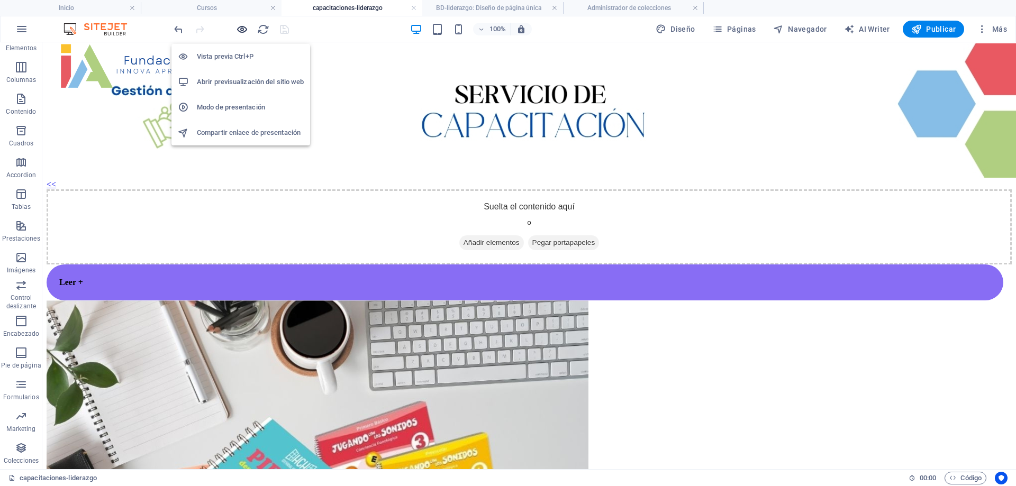
click at [241, 30] on icon "button" at bounding box center [242, 29] width 12 height 12
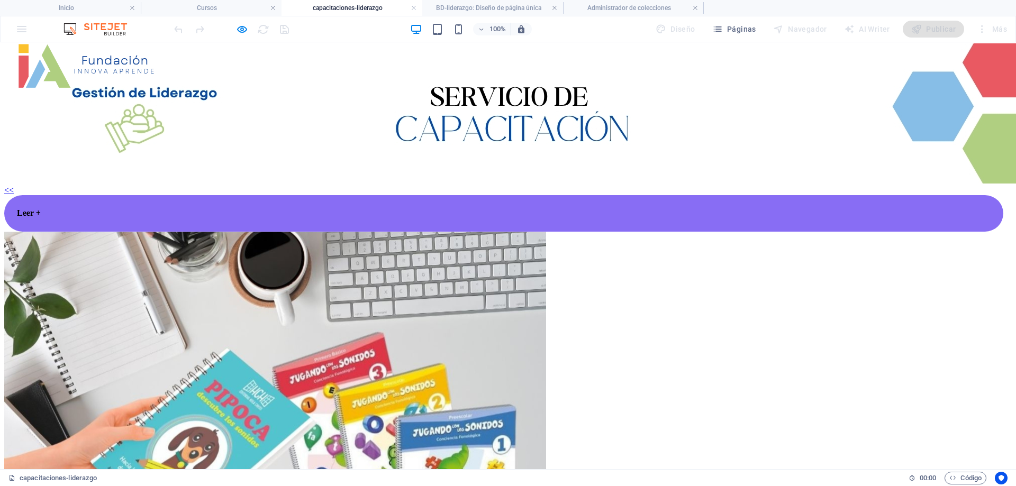
click at [265, 218] on h4 "Leer +" at bounding box center [503, 213] width 973 height 10
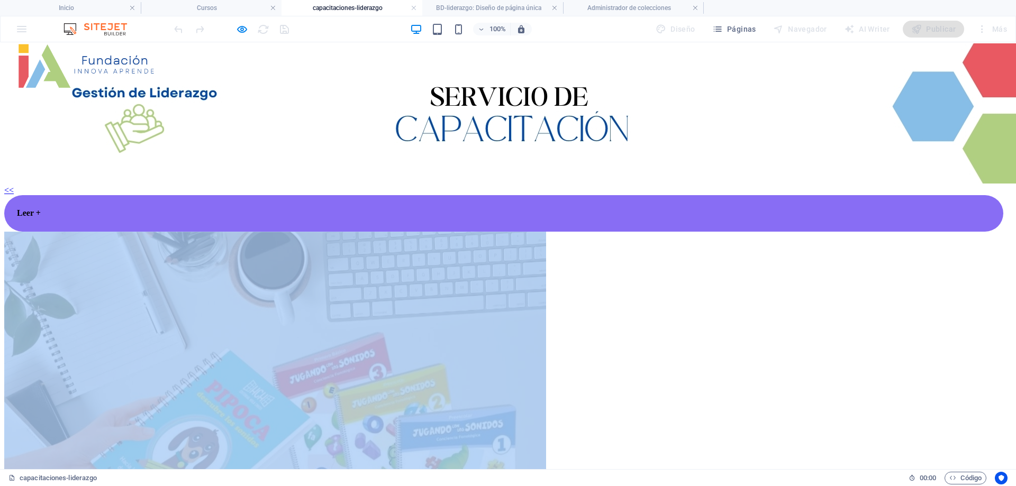
click at [265, 218] on h4 "Leer +" at bounding box center [503, 213] width 973 height 10
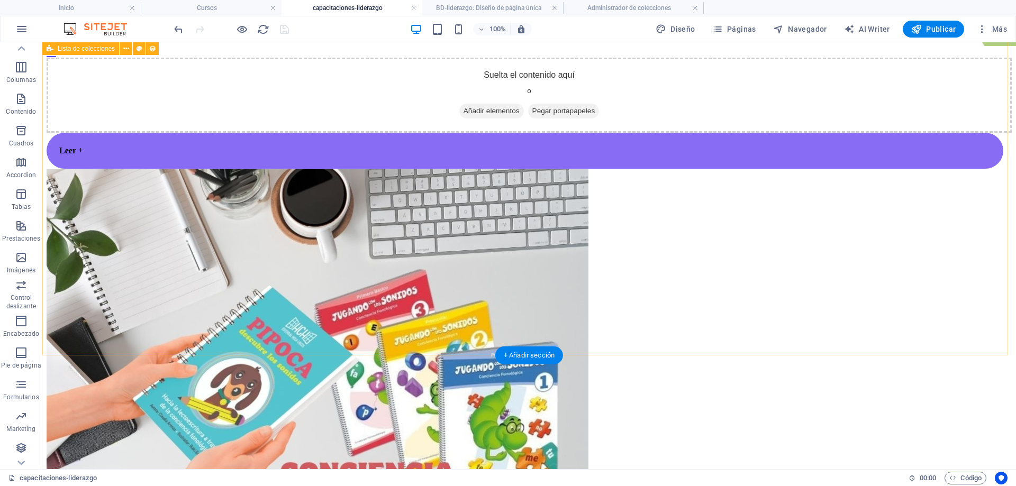
scroll to position [215, 0]
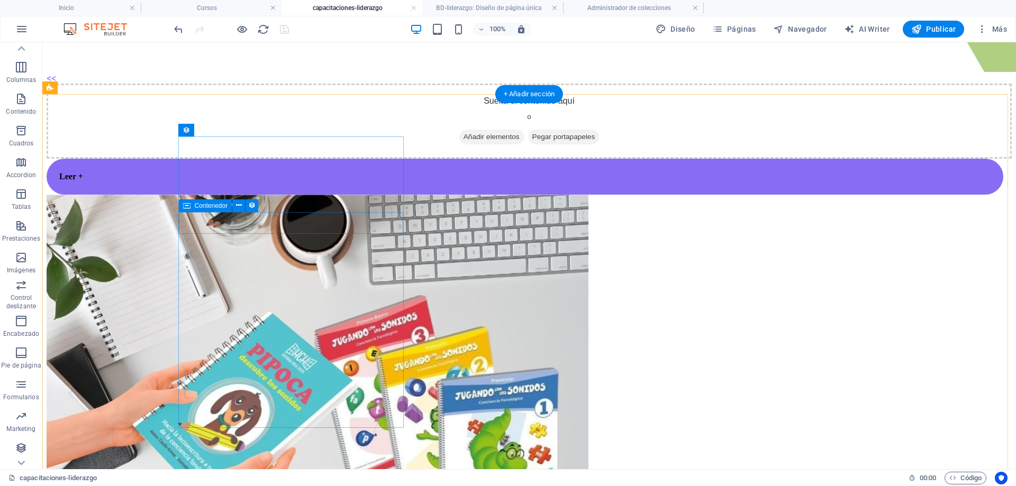
click at [398, 195] on div "Leer +" at bounding box center [525, 177] width 957 height 37
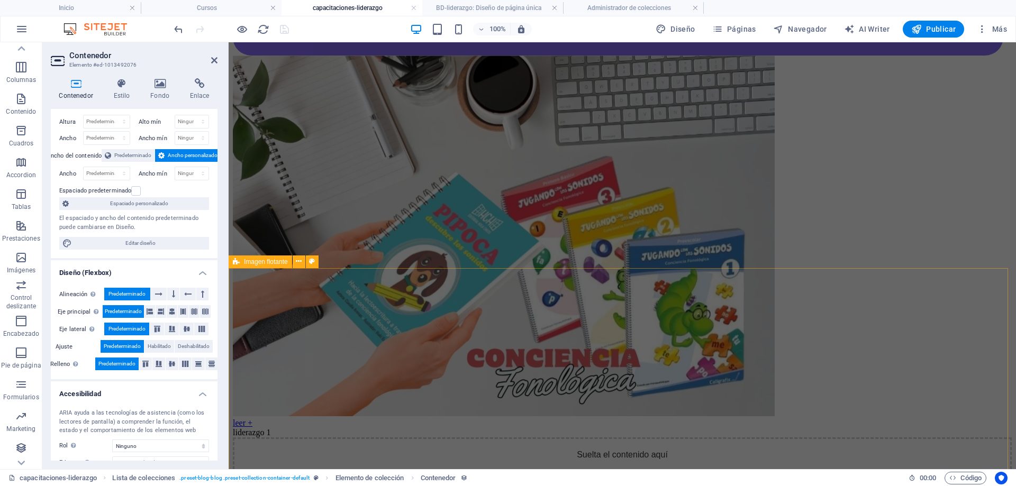
scroll to position [268, 0]
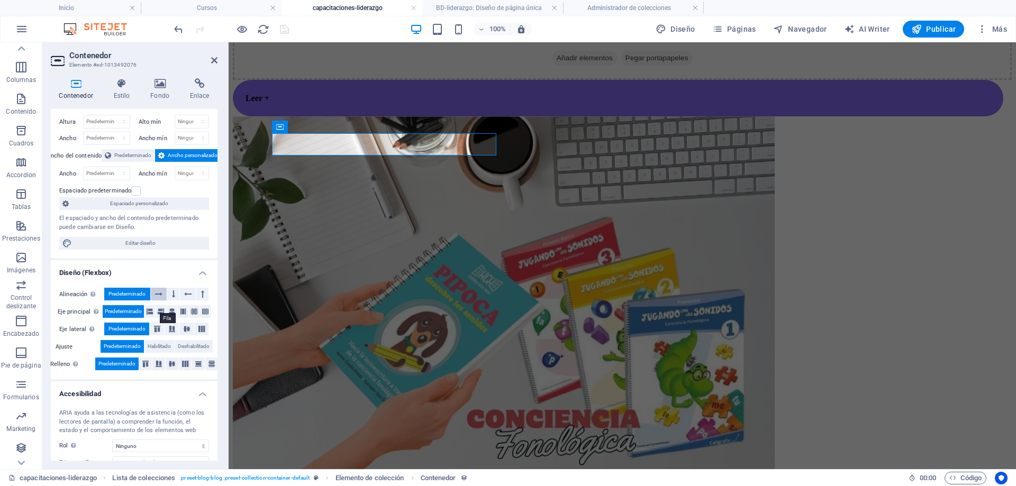
click at [153, 301] on button at bounding box center [159, 294] width 16 height 13
click at [172, 301] on icon at bounding box center [173, 294] width 3 height 13
click at [161, 301] on icon at bounding box center [158, 294] width 7 height 13
click at [154, 318] on button at bounding box center [149, 311] width 11 height 13
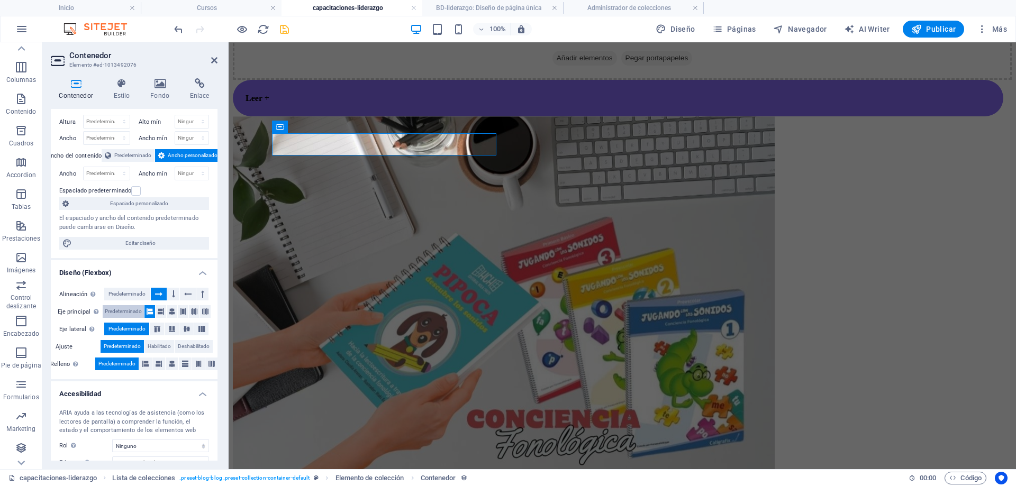
click at [132, 318] on span "Predeterminado" at bounding box center [123, 311] width 37 height 13
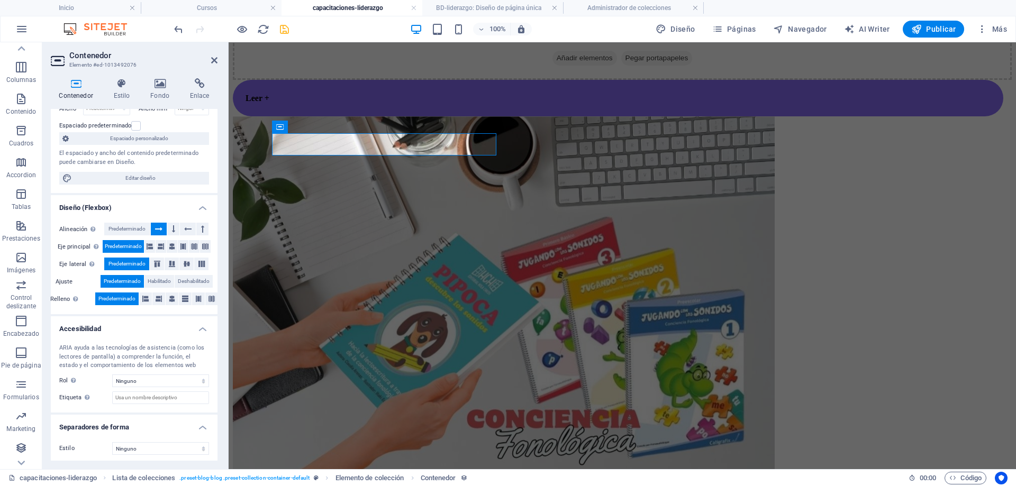
scroll to position [345, 0]
click at [158, 380] on select "Ninguno Alert Article Banner Comment Complementary Dialog Encabezado Marquee Pi…" at bounding box center [160, 378] width 97 height 13
click at [77, 403] on div "ARIA ayuda a las tecnologías de asistencia (como los lectores de pantalla) a co…" at bounding box center [134, 371] width 167 height 77
click at [95, 443] on label "Estilo" at bounding box center [85, 446] width 53 height 13
click at [136, 443] on select "Ninguno Triángulo Cuadrado Diagonal Polígono 1 Polígono 2 Zigzag Múltiples zigz…" at bounding box center [160, 446] width 97 height 13
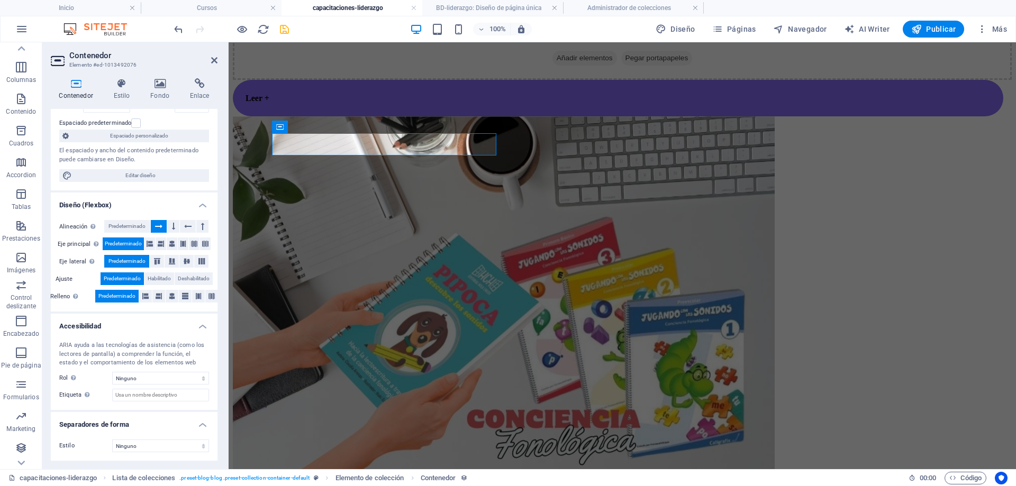
click at [85, 437] on div "Estilo Ninguno Triángulo Cuadrado Diagonal Polígono 1 Polígono 2 Zigzag Múltipl…" at bounding box center [134, 446] width 167 height 30
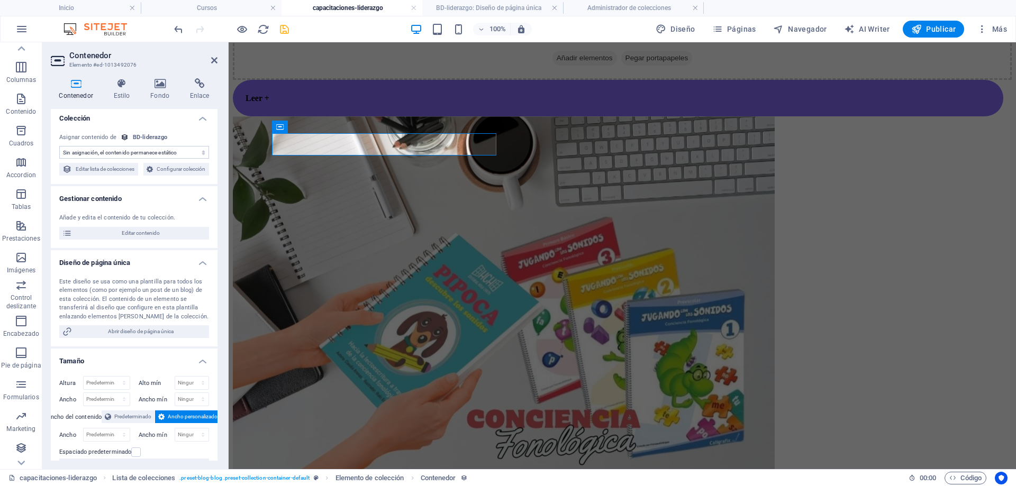
scroll to position [0, 0]
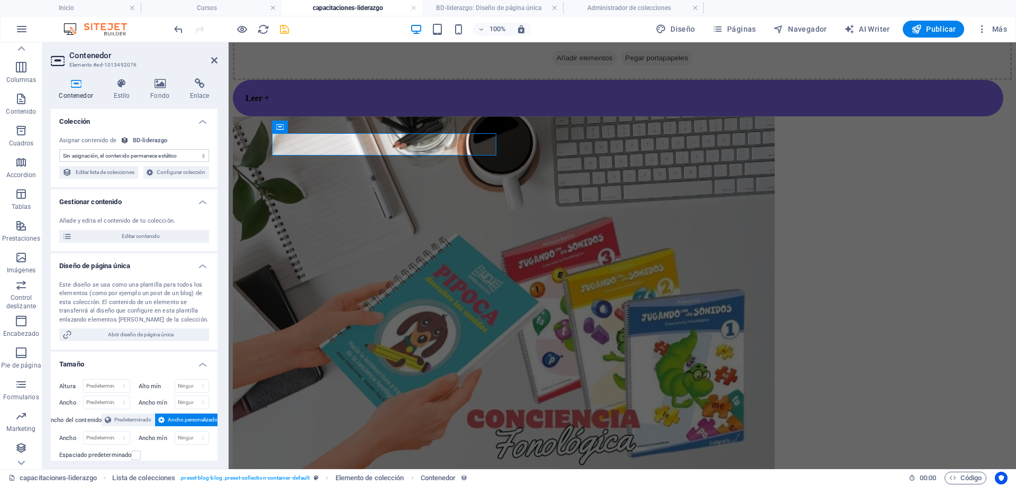
click at [137, 154] on select "Sin asignación, el contenido permanece estático Creado a las (Fecha) Actualizad…" at bounding box center [134, 155] width 150 height 13
select select "our-course-detailed-description"
click at [59, 149] on select "Sin asignación, el contenido permanece estático Creado a las (Fecha) Actualizad…" at bounding box center [134, 155] width 150 height 13
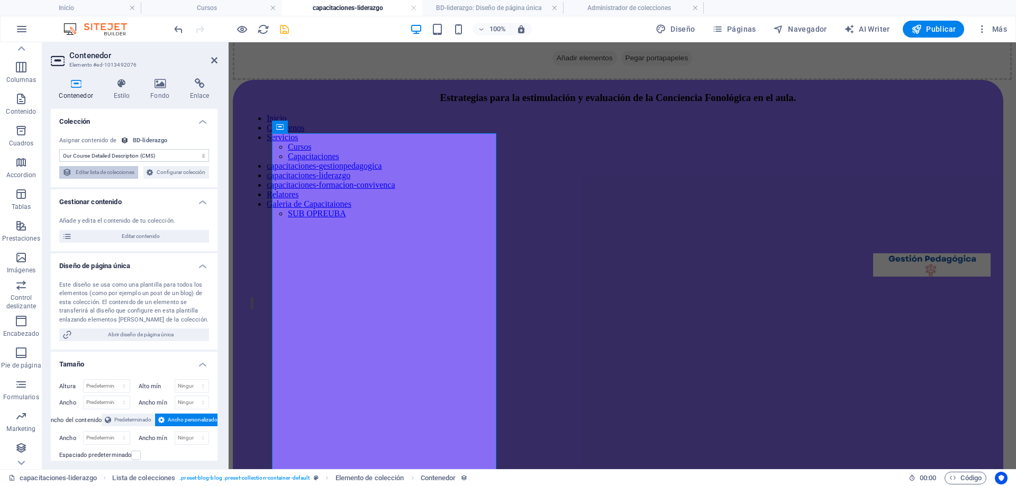
click at [115, 172] on span "Editar lista de colecciones" at bounding box center [105, 172] width 60 height 13
select select "createdAt_DESC"
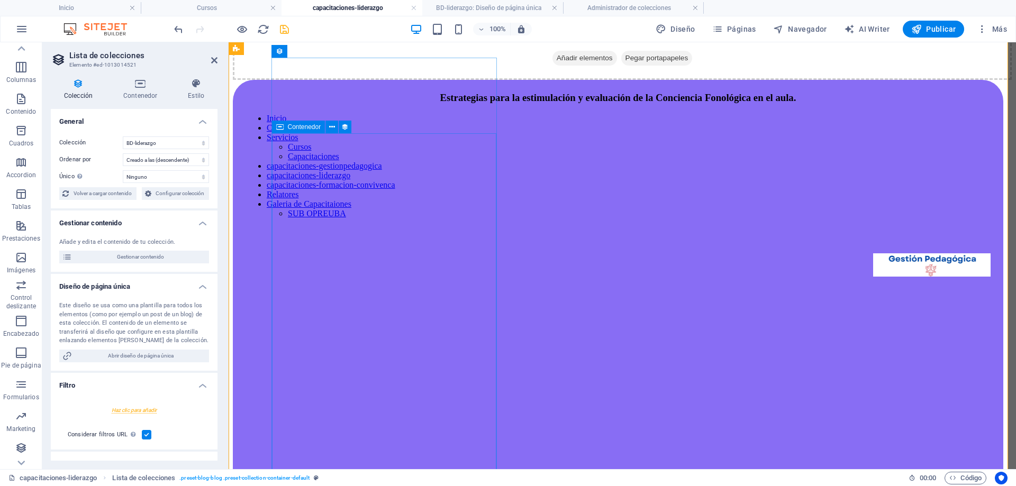
click at [301, 104] on div "Estrategias para la estimulación y evaluación de la Conciencia Fonológica en el…" at bounding box center [617, 98] width 745 height 12
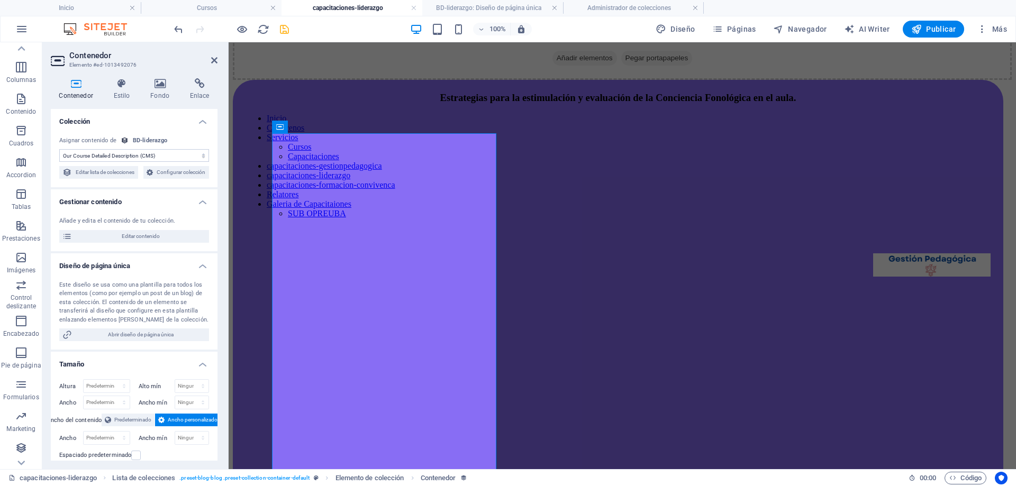
click at [171, 153] on select "Sin asignación, el contenido permanece estático Creado a las (Fecha) Actualizad…" at bounding box center [134, 155] width 150 height 13
click at [59, 149] on select "Sin asignación, el contenido permanece estático Creado a las (Fecha) Actualizad…" at bounding box center [134, 155] width 150 height 13
click at [167, 156] on select "Sin asignación, el contenido permanece estático Creado a las (Fecha) Actualizad…" at bounding box center [134, 155] width 150 height 13
click at [59, 149] on select "Sin asignación, el contenido permanece estático Creado a las (Fecha) Actualizad…" at bounding box center [134, 155] width 150 height 13
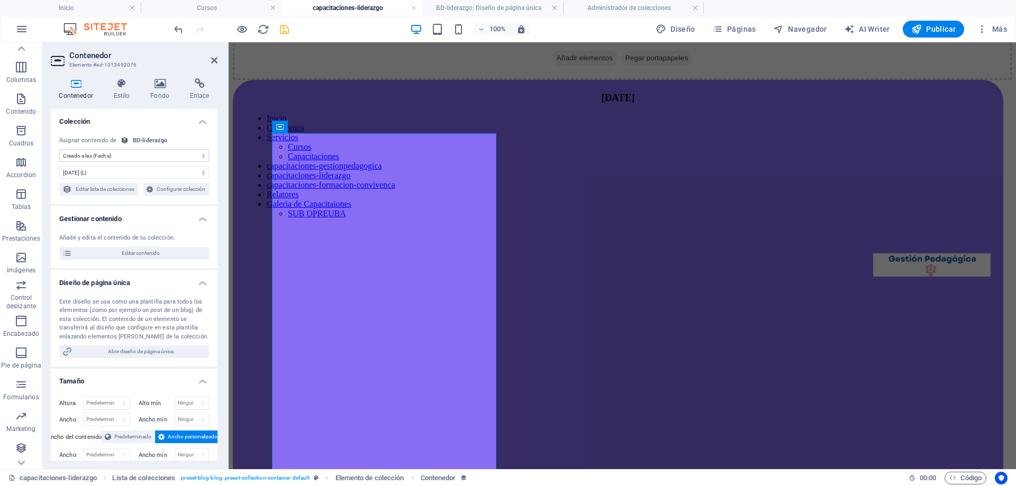
click at [174, 157] on select "Sin asignación, el contenido permanece estático Creado a las (Fecha) Actualizad…" at bounding box center [134, 155] width 150 height 13
select select "updatedAt"
click at [59, 149] on select "Sin asignación, el contenido permanece estático Creado a las (Fecha) Actualizad…" at bounding box center [134, 155] width 150 height 13
click at [135, 190] on span "Editar lista de colecciones" at bounding box center [105, 189] width 60 height 13
select select "createdAt_DESC"
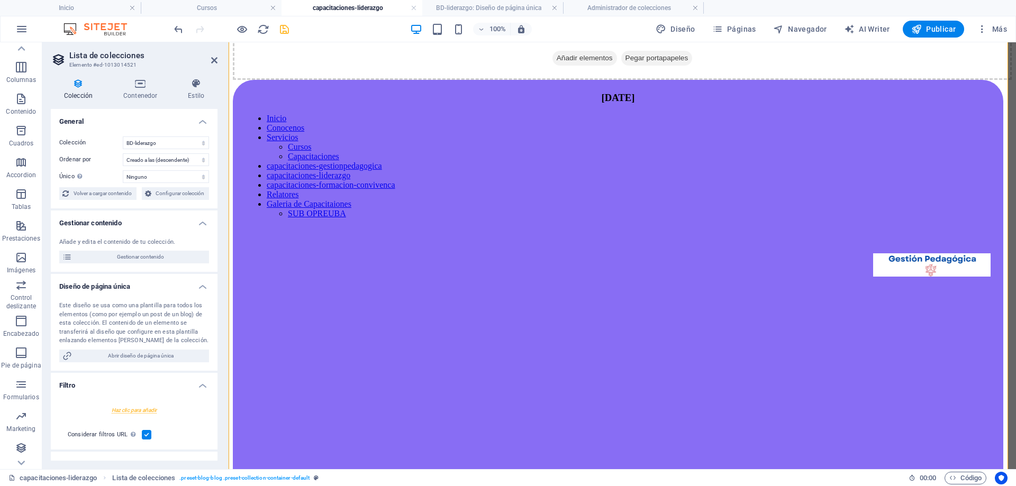
click at [119, 226] on h4 "Gestionar contenido" at bounding box center [134, 220] width 167 height 19
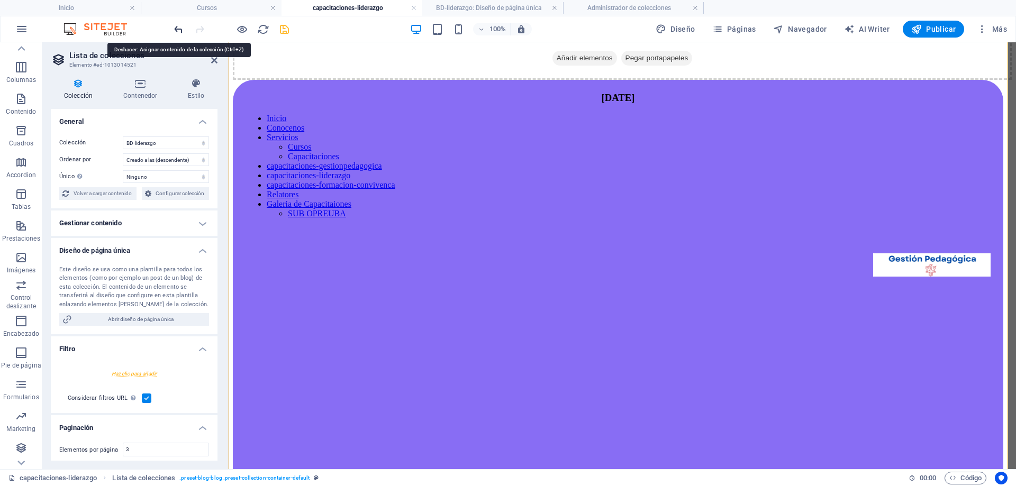
click at [182, 28] on icon "undo" at bounding box center [178, 29] width 12 height 12
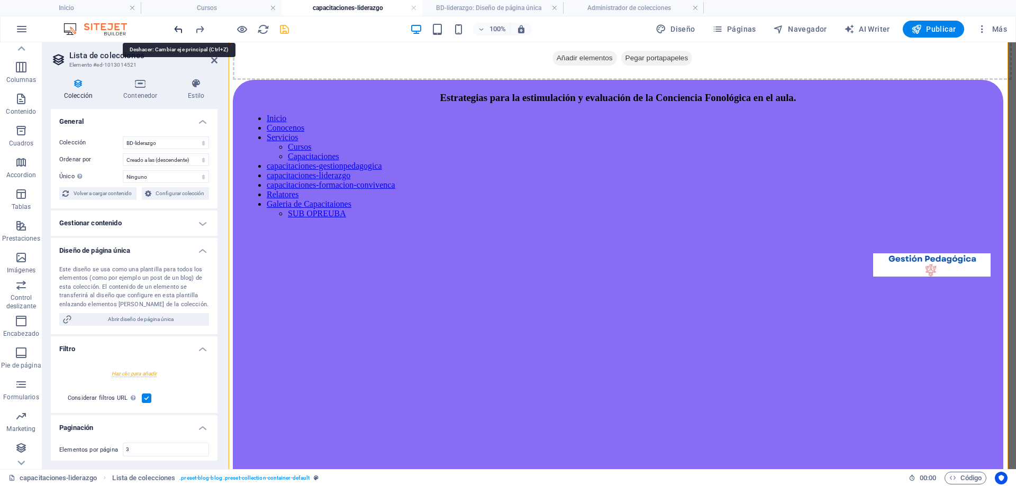
click at [182, 28] on icon "undo" at bounding box center [178, 29] width 12 height 12
click at [182, 29] on icon "undo" at bounding box center [178, 29] width 12 height 12
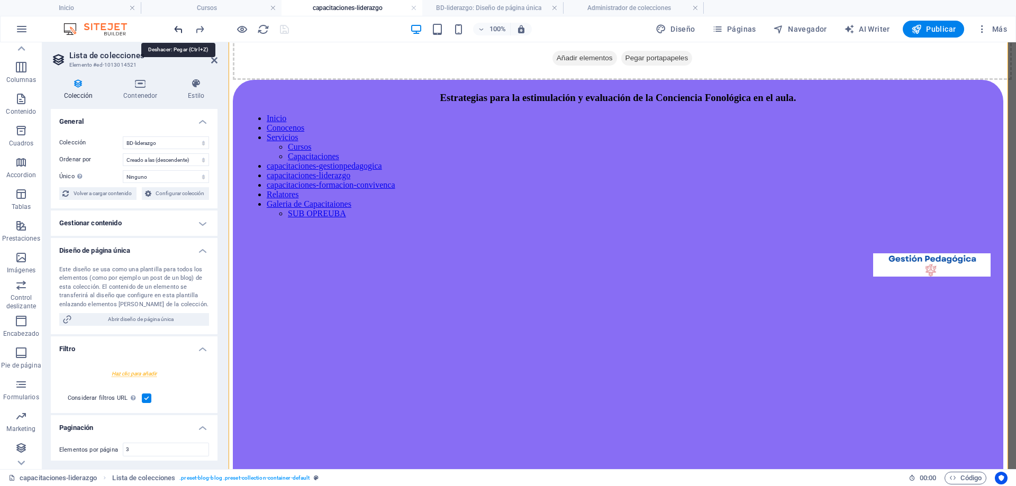
click at [181, 29] on icon "undo" at bounding box center [178, 29] width 12 height 12
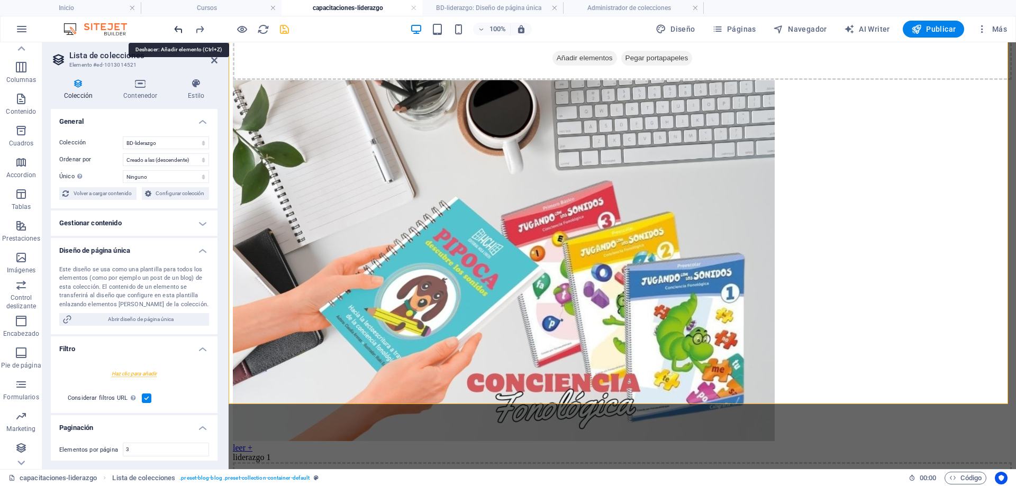
click at [181, 33] on icon "undo" at bounding box center [178, 29] width 12 height 12
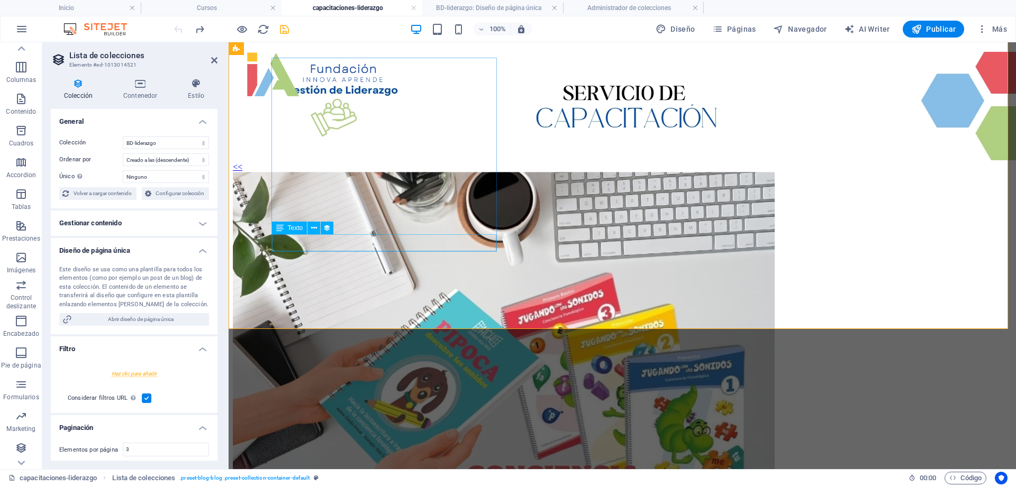
scroll to position [56, 0]
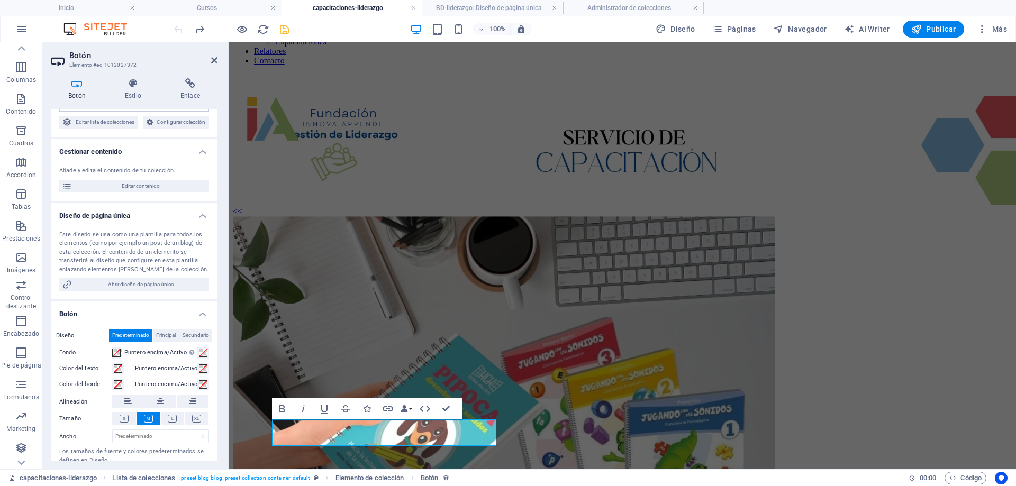
scroll to position [53, 0]
click at [201, 339] on span "Secundario" at bounding box center [196, 332] width 26 height 13
click at [165, 339] on span "Principal" at bounding box center [166, 332] width 20 height 13
click at [119, 354] on span at bounding box center [116, 350] width 8 height 8
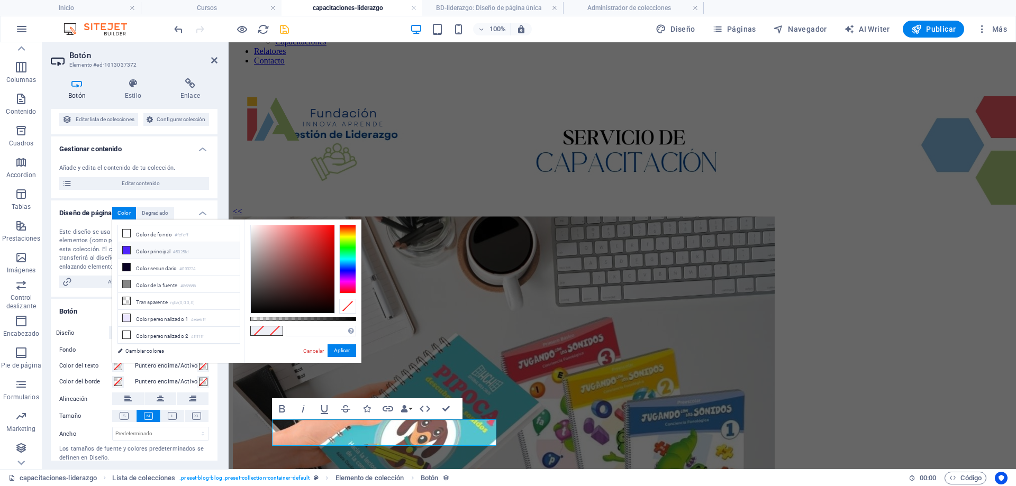
click at [152, 247] on li "Color principal #5025fd" at bounding box center [179, 250] width 122 height 17
type input "#5025fd"
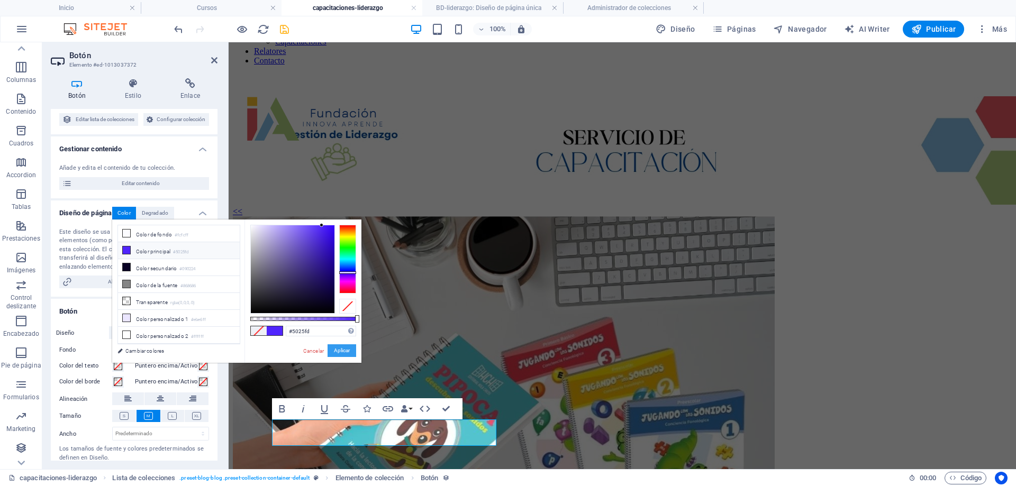
click at [336, 349] on button "Aplicar" at bounding box center [341, 350] width 29 height 13
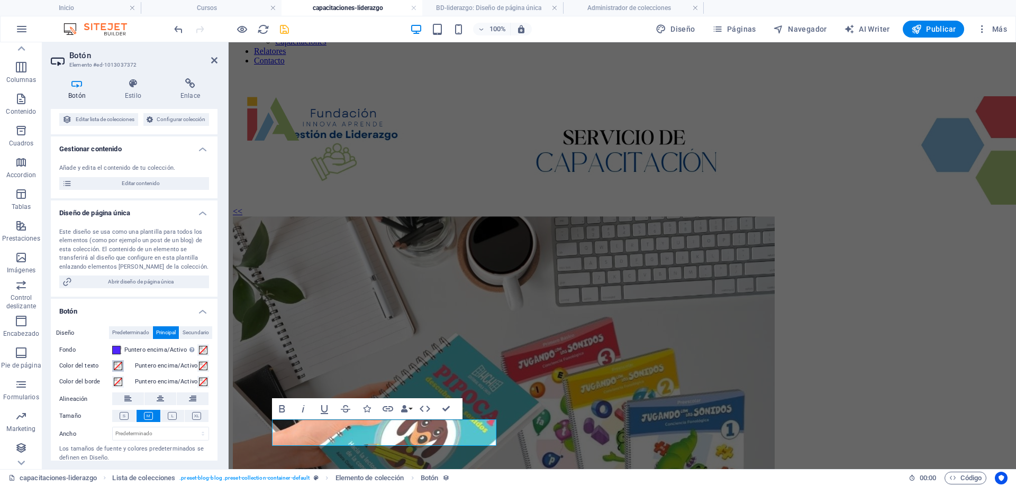
click at [117, 370] on span at bounding box center [118, 366] width 8 height 8
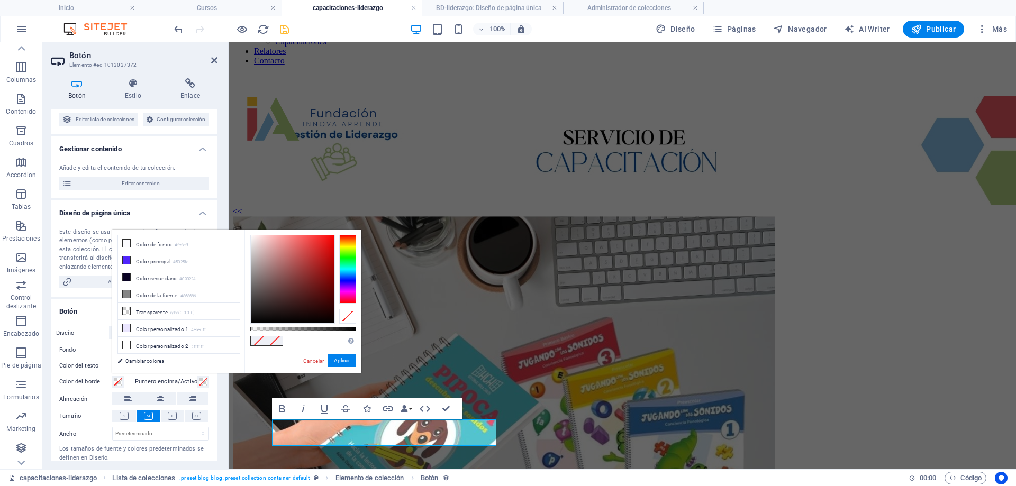
type input "#000000"
click at [347, 266] on div at bounding box center [347, 269] width 17 height 69
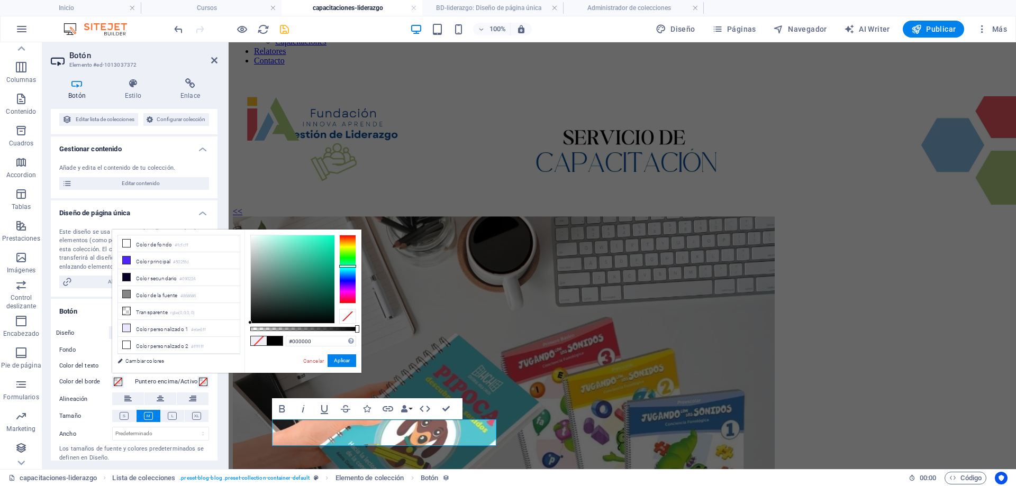
click at [348, 257] on div at bounding box center [347, 269] width 17 height 69
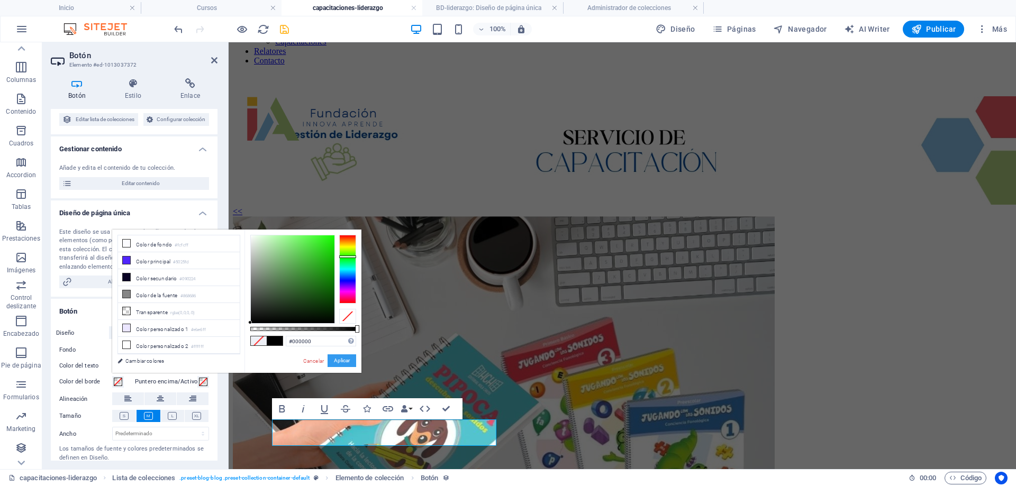
click at [332, 358] on button "Aplicar" at bounding box center [341, 360] width 29 height 13
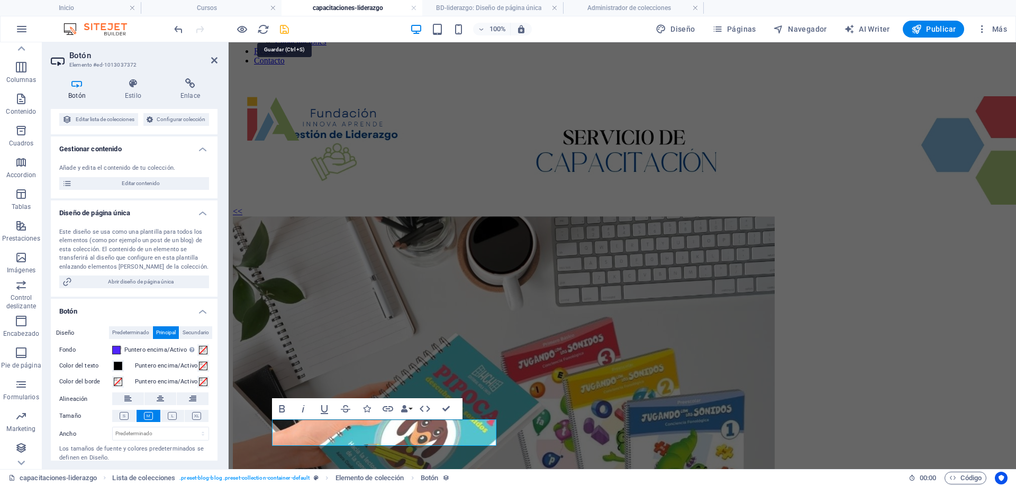
click at [289, 29] on icon "save" at bounding box center [284, 29] width 12 height 12
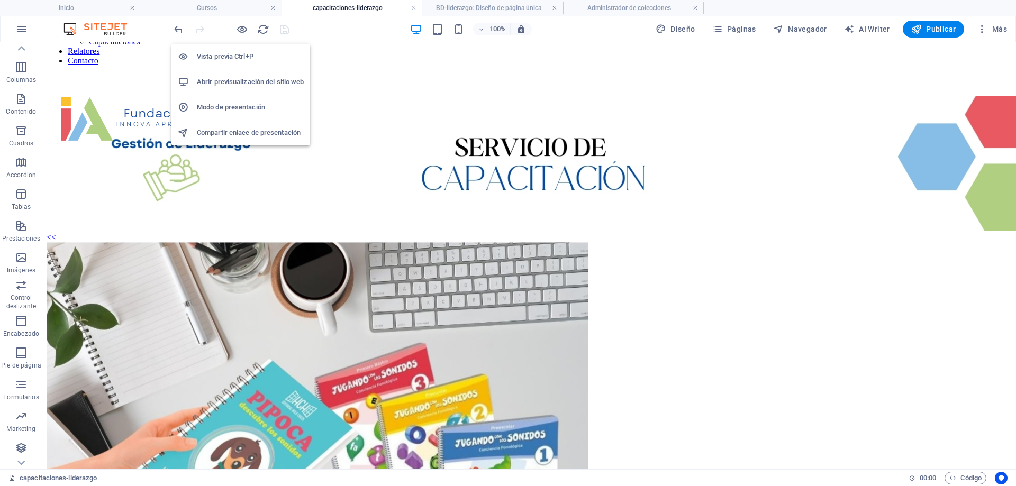
click at [236, 54] on h6 "Vista previa Ctrl+P" at bounding box center [250, 56] width 107 height 13
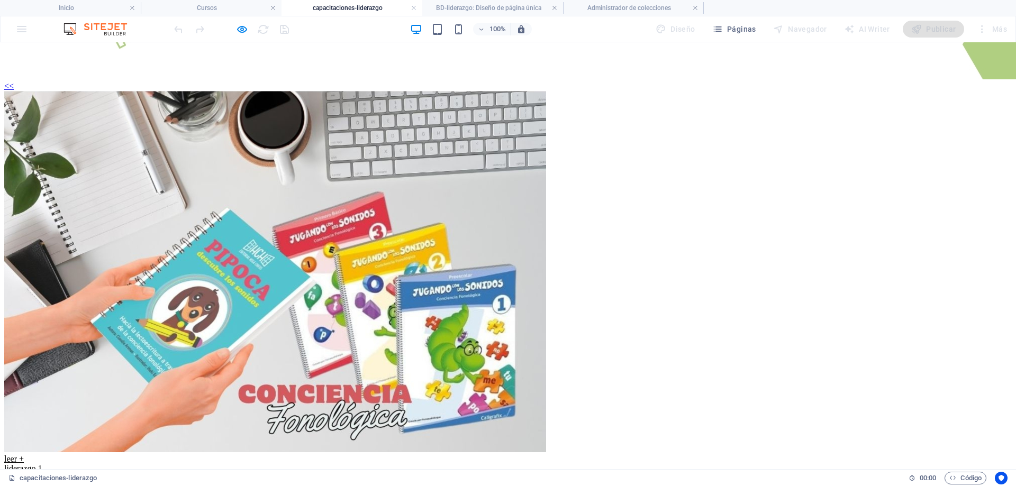
scroll to position [215, 0]
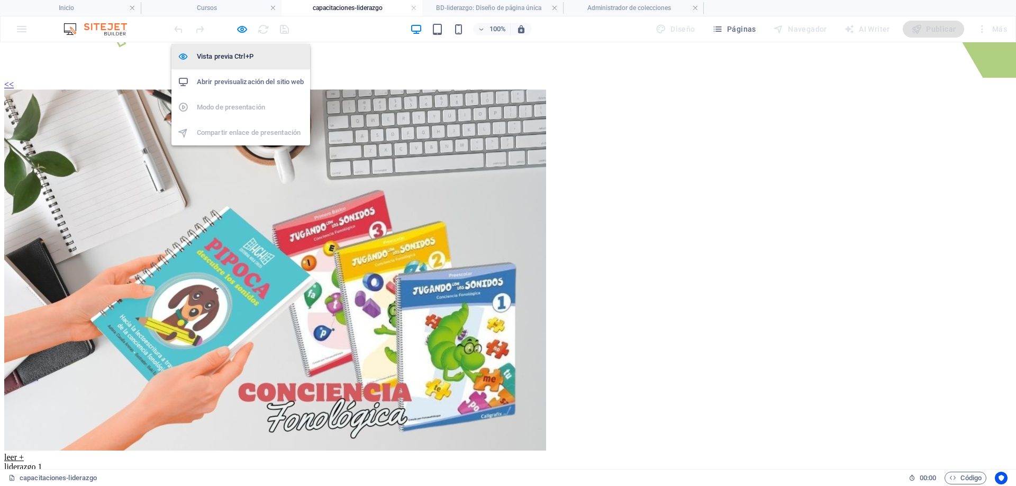
click at [257, 59] on h6 "Vista previa Ctrl+P" at bounding box center [250, 56] width 107 height 13
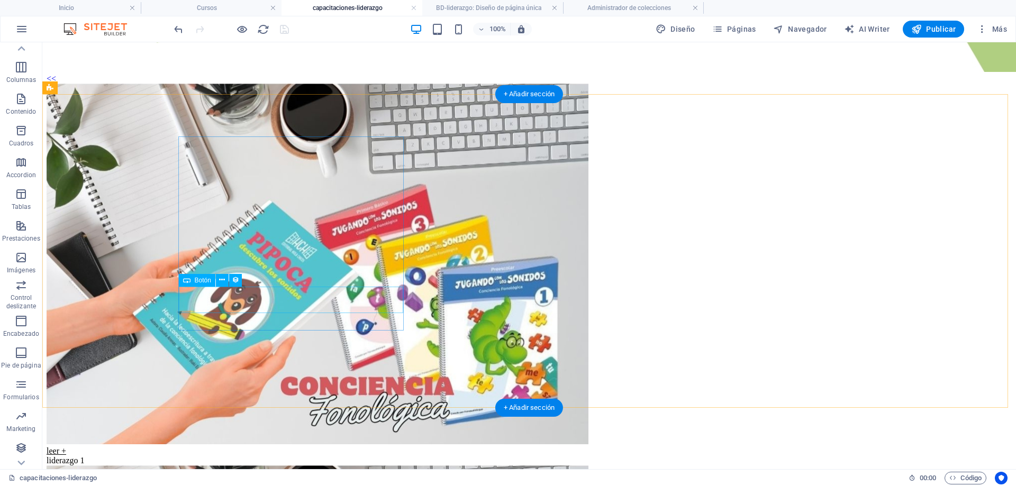
click at [262, 447] on div "leer +" at bounding box center [529, 452] width 965 height 10
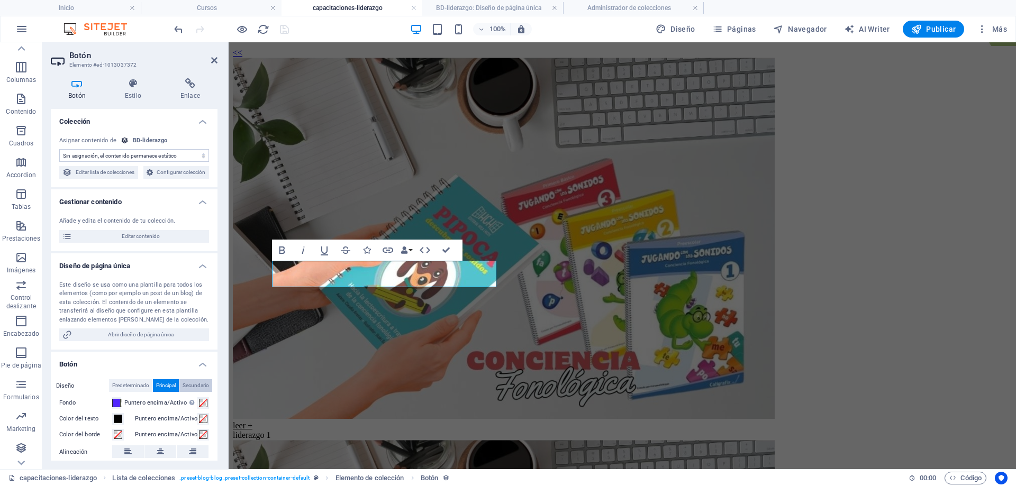
click at [192, 392] on span "Secundario" at bounding box center [196, 385] width 26 height 13
click at [121, 407] on span at bounding box center [116, 403] width 8 height 8
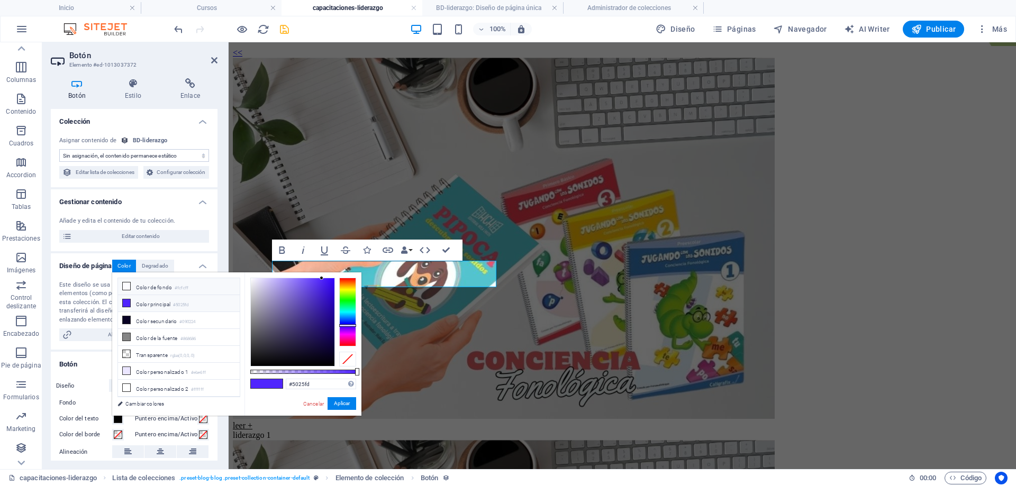
click at [158, 288] on li "Color de fondo #fcfcff" at bounding box center [179, 286] width 122 height 17
type input "#fcfcff"
click at [162, 289] on li "Color de fondo #fcfcff" at bounding box center [179, 286] width 122 height 17
click at [163, 289] on li "Color de fondo #fcfcff" at bounding box center [179, 286] width 122 height 17
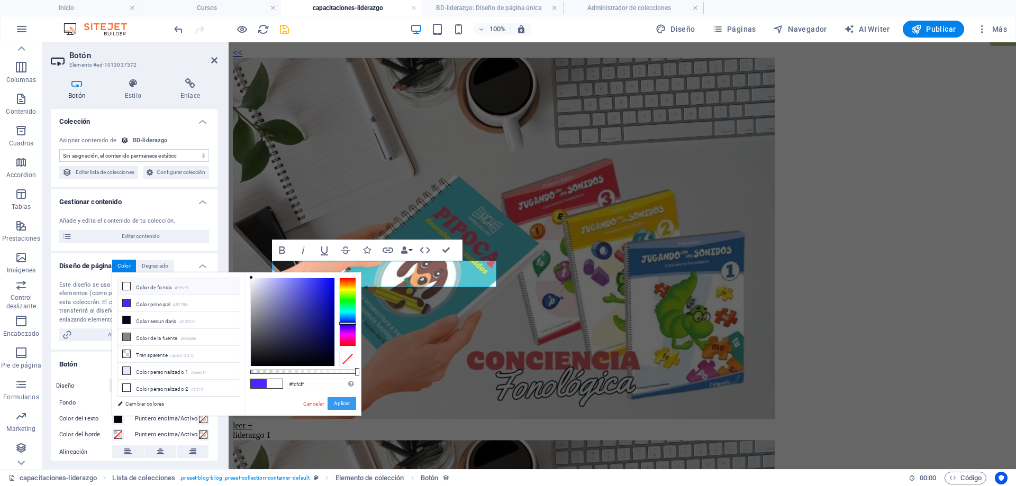
click at [341, 403] on button "Aplicar" at bounding box center [341, 403] width 29 height 13
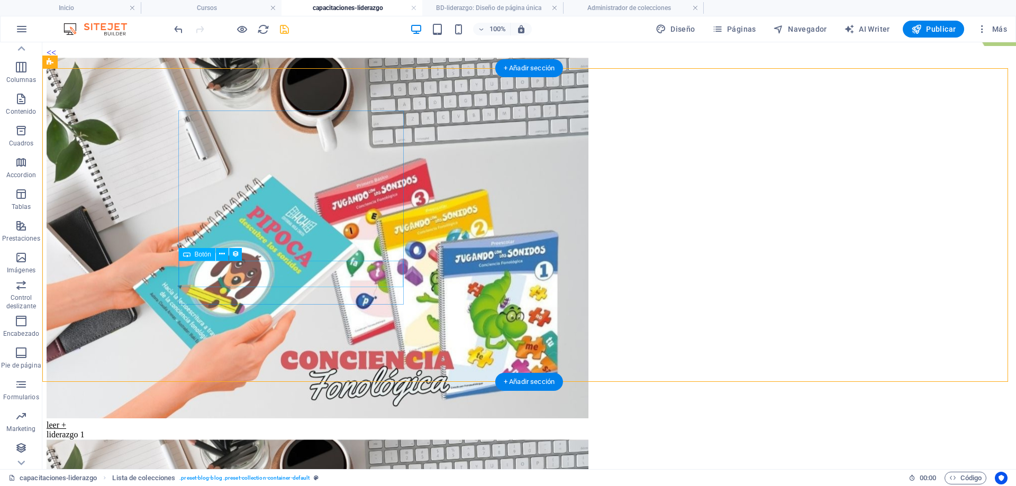
click at [253, 421] on div "leer +" at bounding box center [529, 426] width 965 height 10
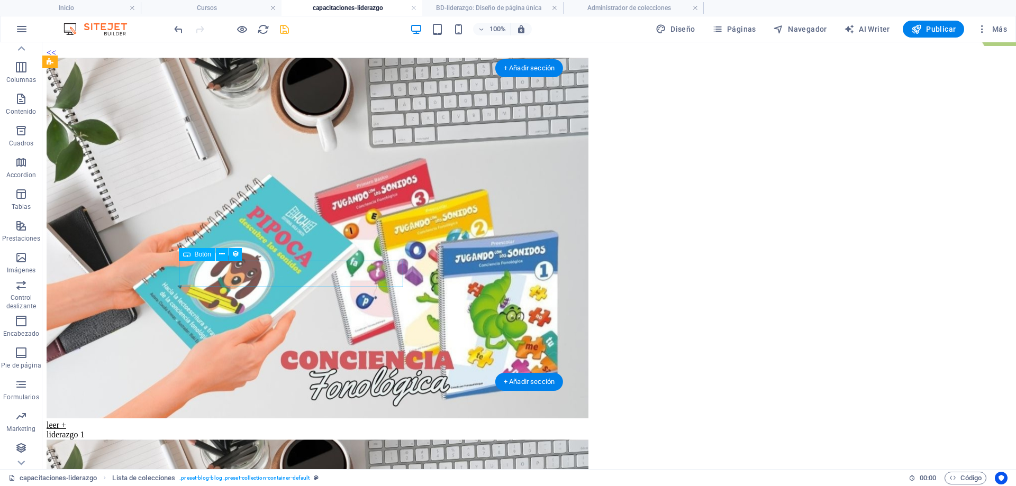
click at [253, 421] on div "leer +" at bounding box center [529, 426] width 965 height 10
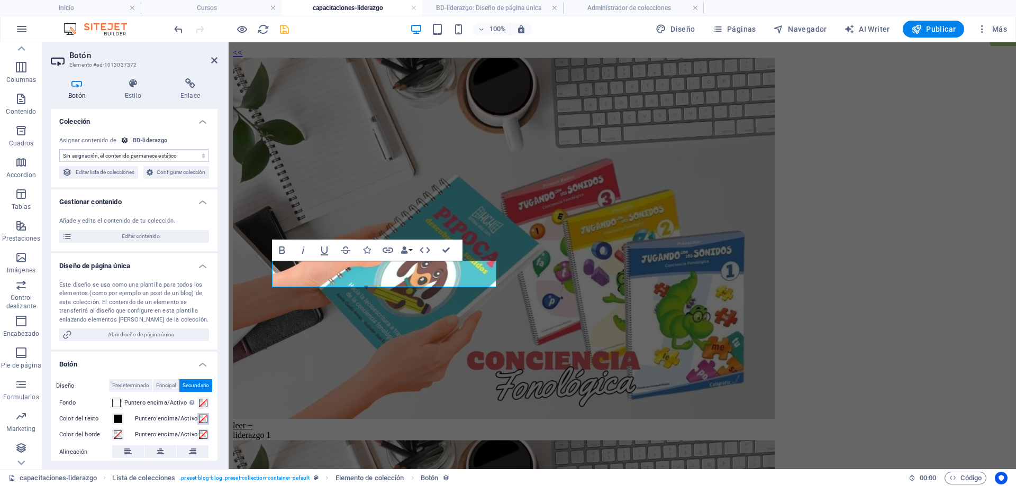
click at [204, 423] on span at bounding box center [203, 419] width 8 height 8
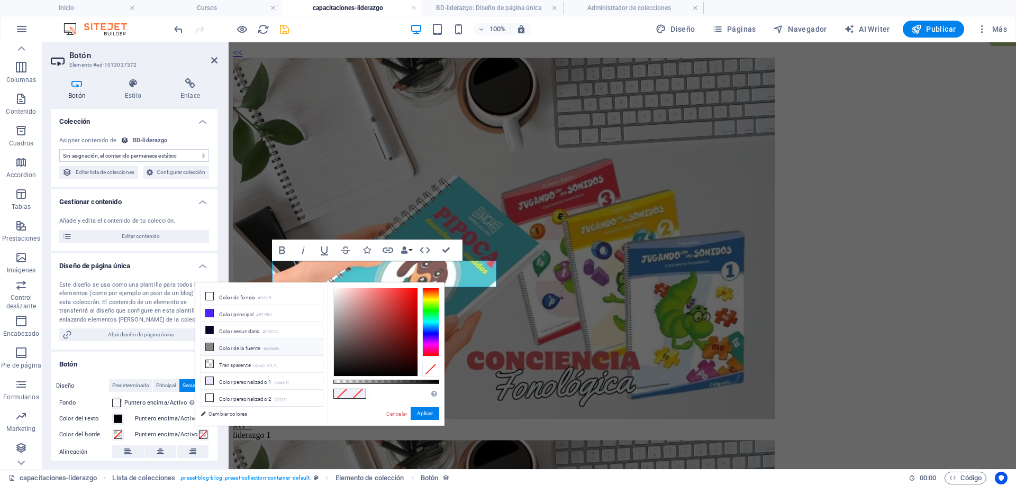
click at [233, 343] on li "Color de la fuente #868686" at bounding box center [262, 347] width 122 height 17
type input "#868686"
drag, startPoint x: 419, startPoint y: 416, endPoint x: 190, endPoint y: 374, distance: 233.0
click at [419, 416] on button "Aplicar" at bounding box center [425, 413] width 29 height 13
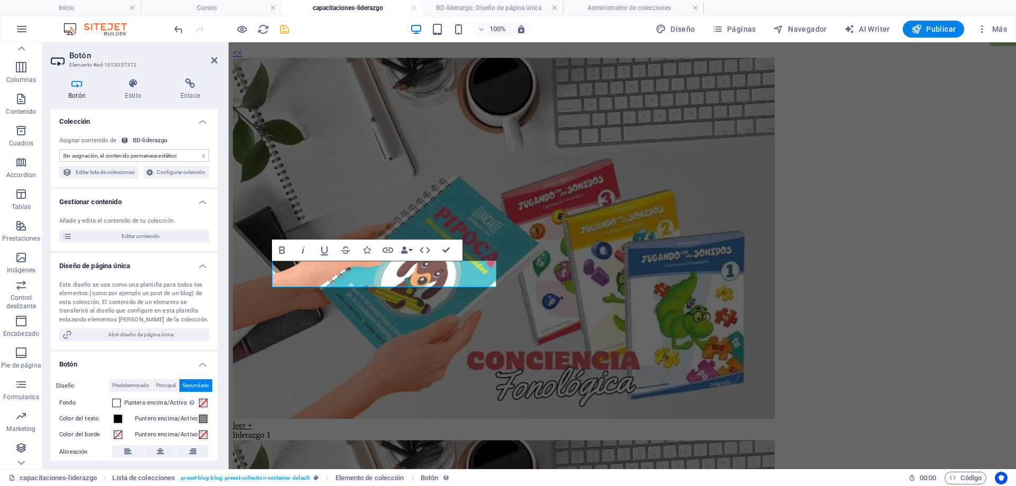
click at [250, 34] on div at bounding box center [231, 29] width 119 height 17
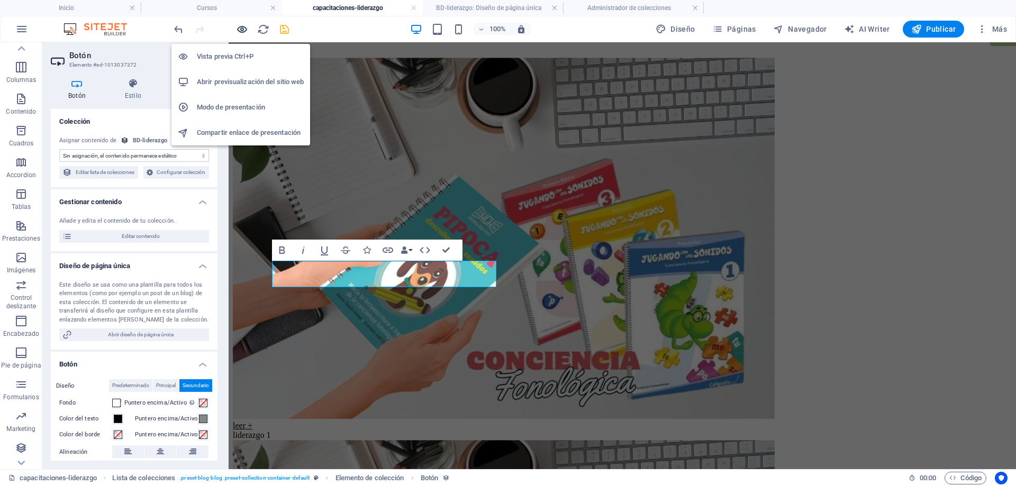
click at [244, 28] on icon "button" at bounding box center [242, 29] width 12 height 12
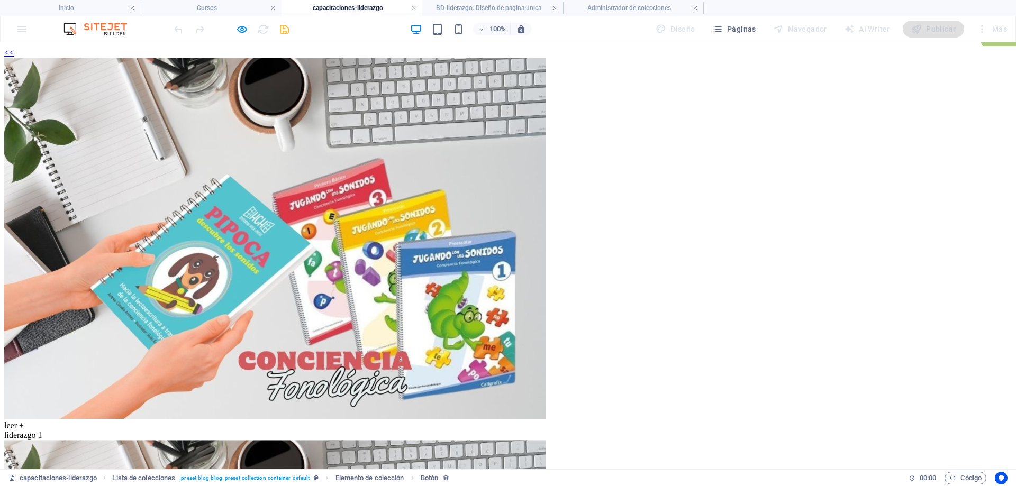
click at [24, 421] on link "leer +" at bounding box center [14, 425] width 20 height 9
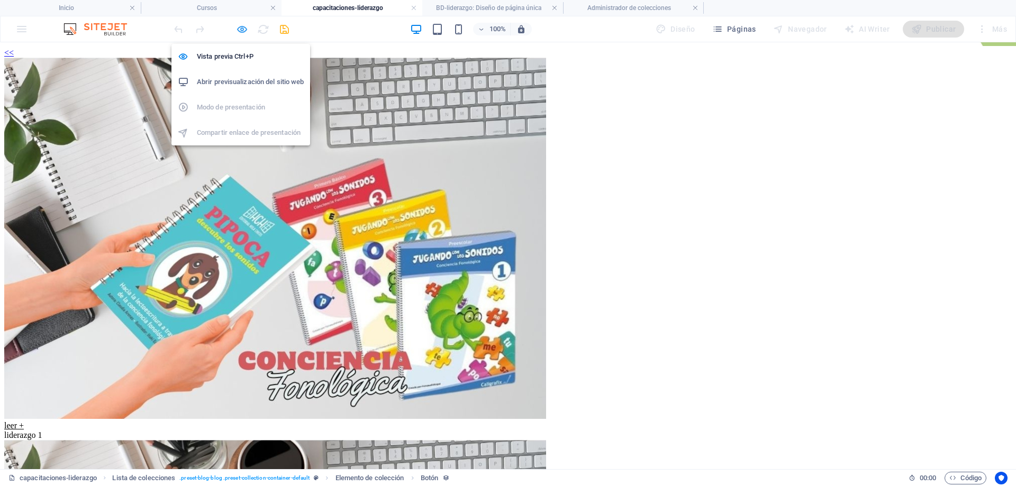
click at [247, 31] on icon "button" at bounding box center [242, 29] width 12 height 12
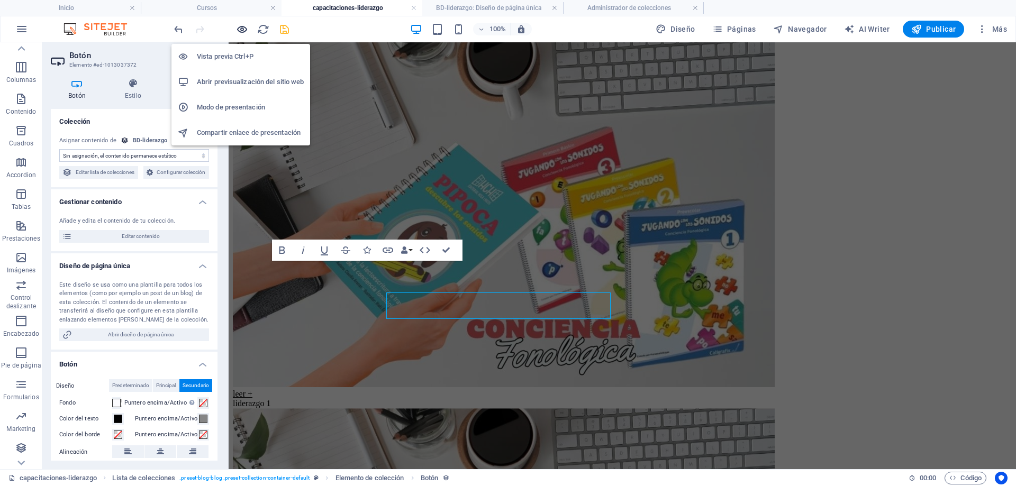
scroll to position [215, 0]
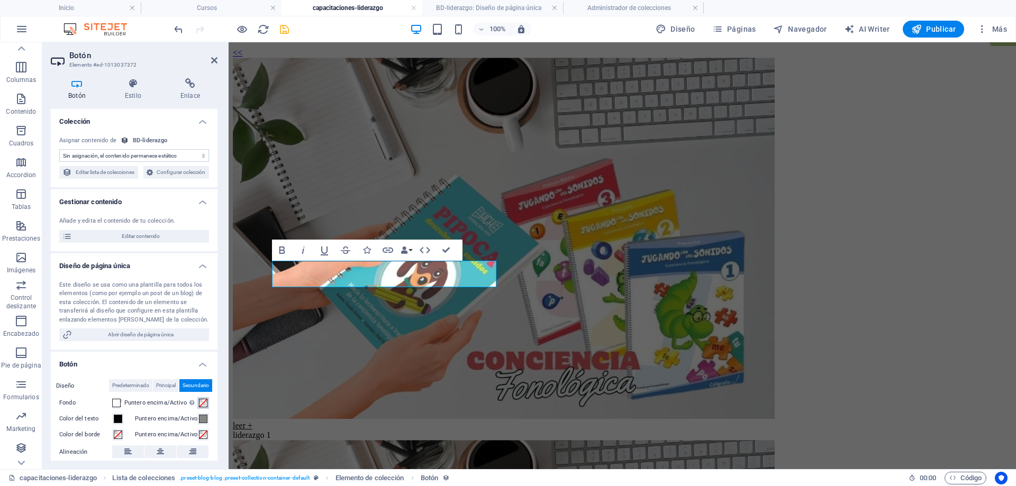
click at [207, 407] on span at bounding box center [203, 403] width 8 height 8
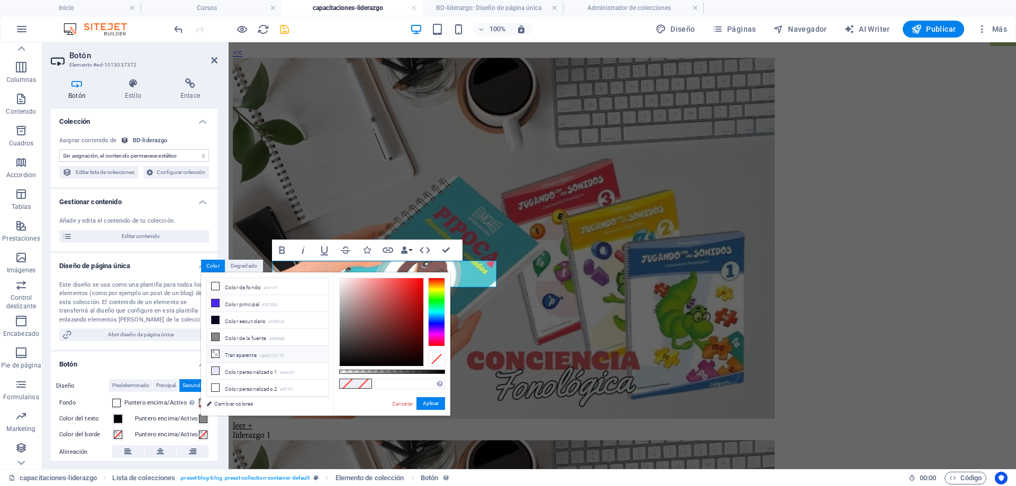
click at [235, 346] on li "Transparente rgba(0,0,0,.0)" at bounding box center [268, 354] width 122 height 17
type input "rgba(0, 0, 0, 0)"
click at [432, 400] on button "Aplicar" at bounding box center [430, 403] width 29 height 13
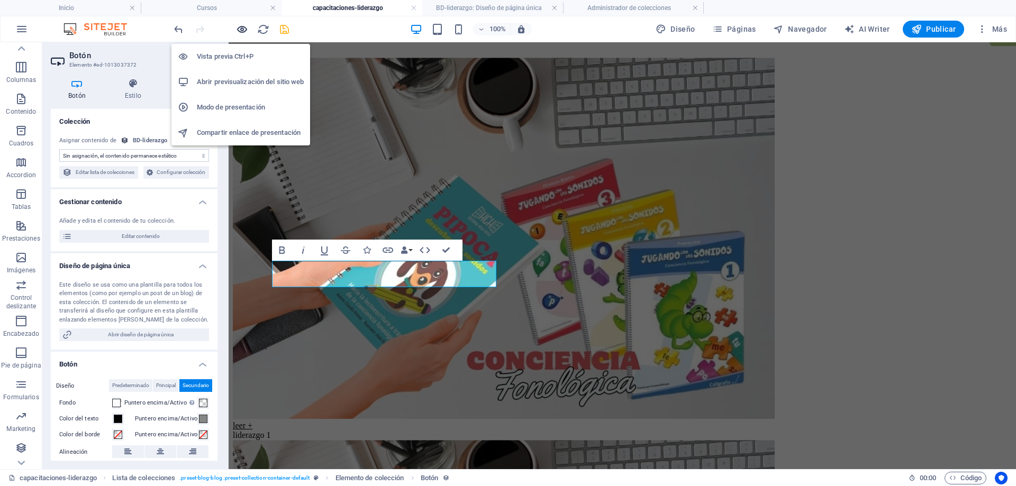
click at [244, 29] on icon "button" at bounding box center [242, 29] width 12 height 12
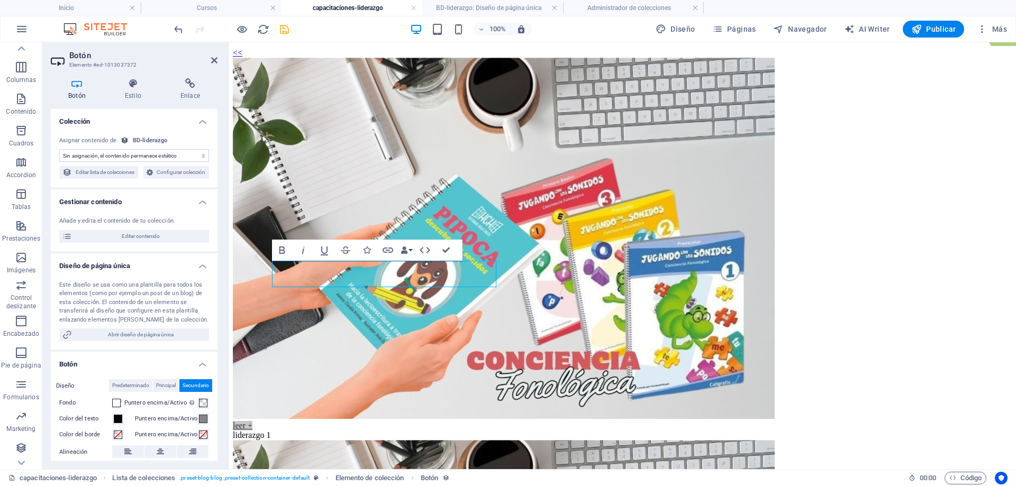
click at [129, 409] on label "Puntero encima/Activo [MEDICAL_DATA] al modo de previsualización para probar el…" at bounding box center [160, 403] width 73 height 13
click at [197, 409] on button "Puntero encima/Activo [MEDICAL_DATA] al modo de previsualización para probar el…" at bounding box center [203, 403] width 12 height 12
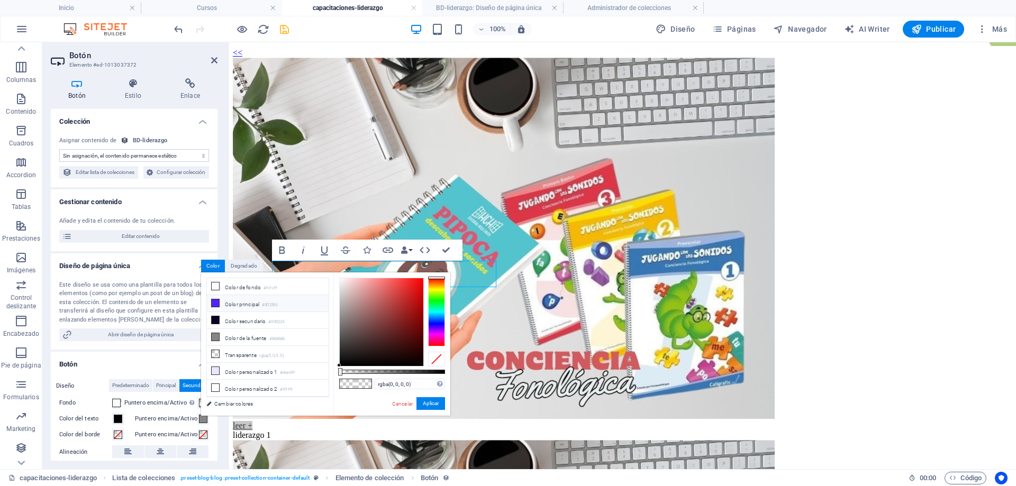
click at [245, 304] on li "Color principal #5025fd" at bounding box center [268, 303] width 122 height 17
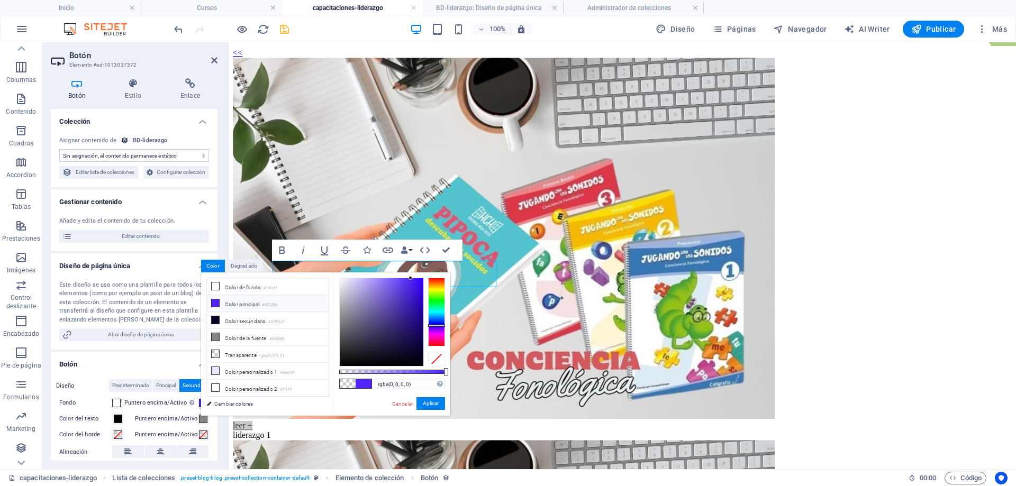
type input "#5025fd"
click at [439, 406] on button "Aplicar" at bounding box center [430, 403] width 29 height 13
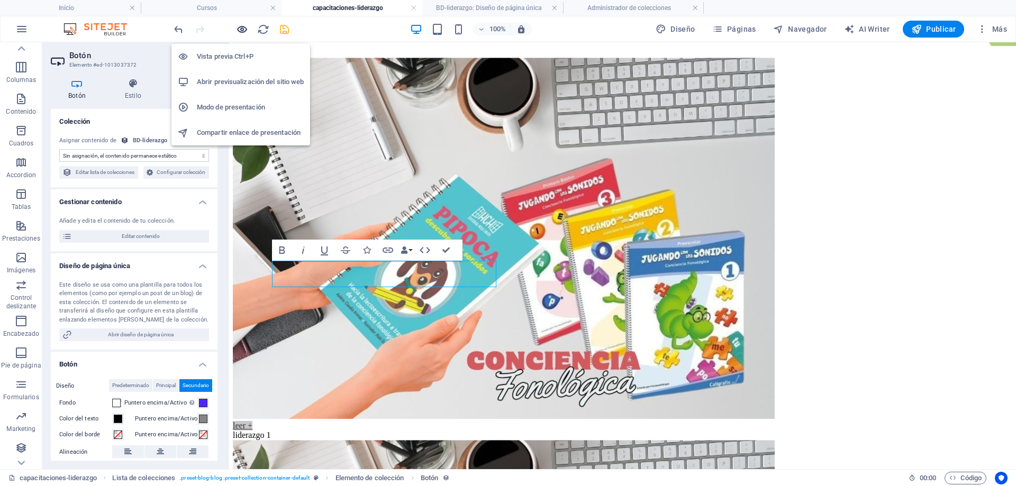
click at [244, 33] on icon "button" at bounding box center [242, 29] width 12 height 12
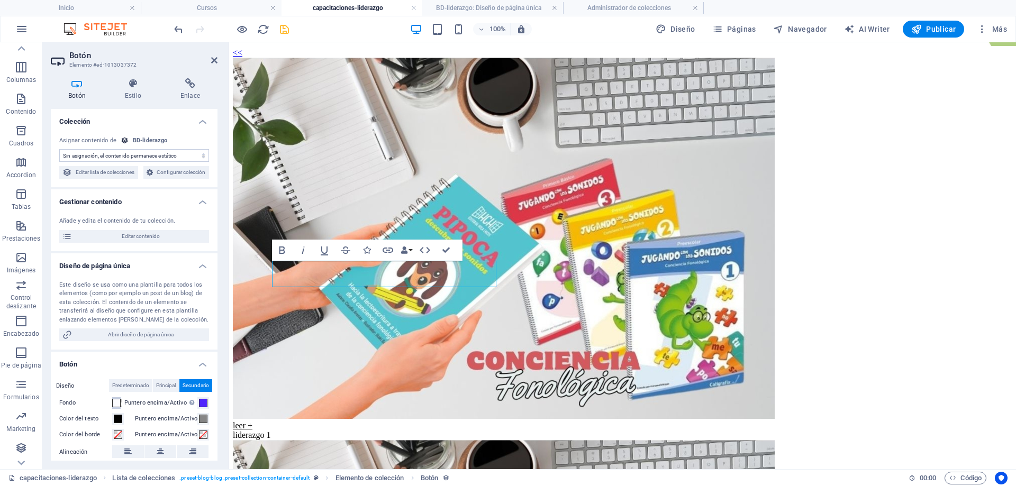
click at [121, 409] on button "Fondo" at bounding box center [116, 403] width 8 height 12
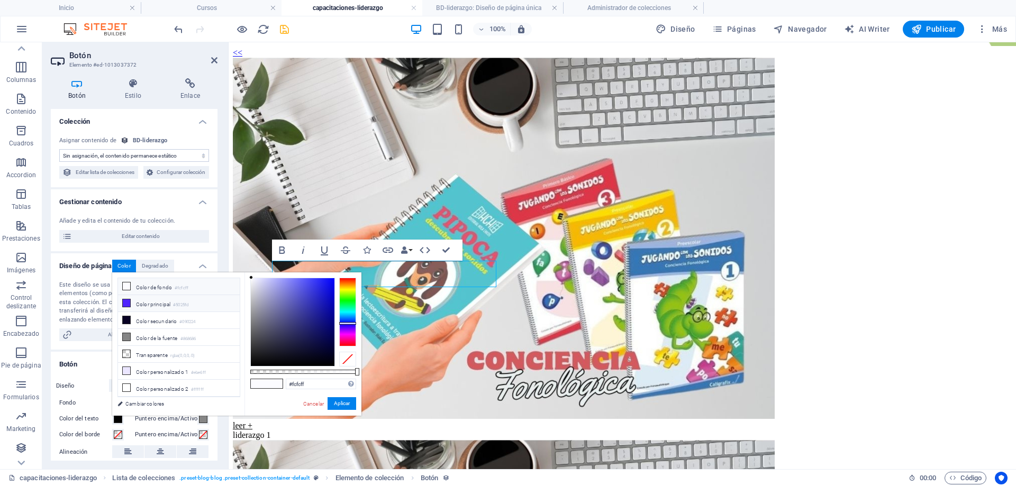
click at [148, 306] on li "Color principal #5025fd" at bounding box center [179, 303] width 122 height 17
type input "#5025fd"
drag, startPoint x: 339, startPoint y: 405, endPoint x: 57, endPoint y: 371, distance: 283.5
click at [339, 405] on button "Aplicar" at bounding box center [341, 403] width 29 height 13
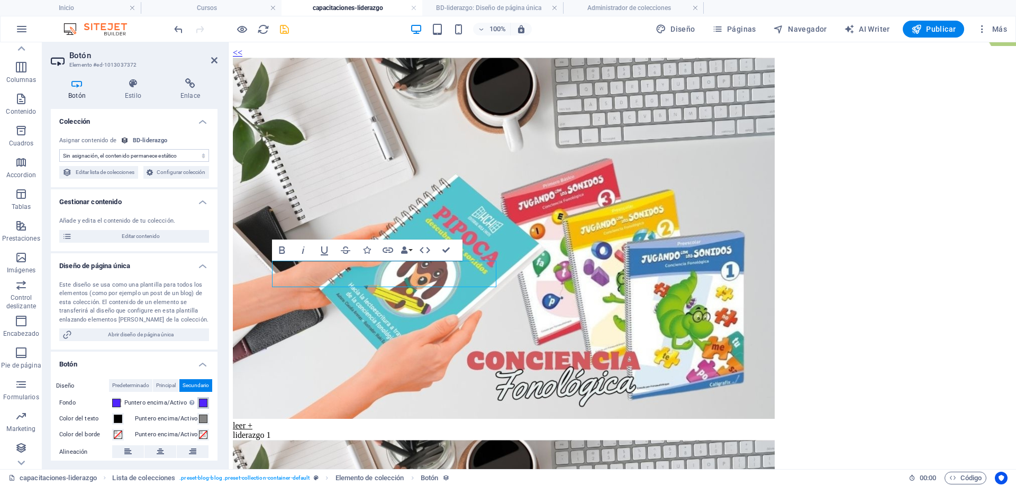
click at [209, 409] on button "Puntero encima/Activo [MEDICAL_DATA] al modo de previsualización para probar el…" at bounding box center [203, 403] width 12 height 12
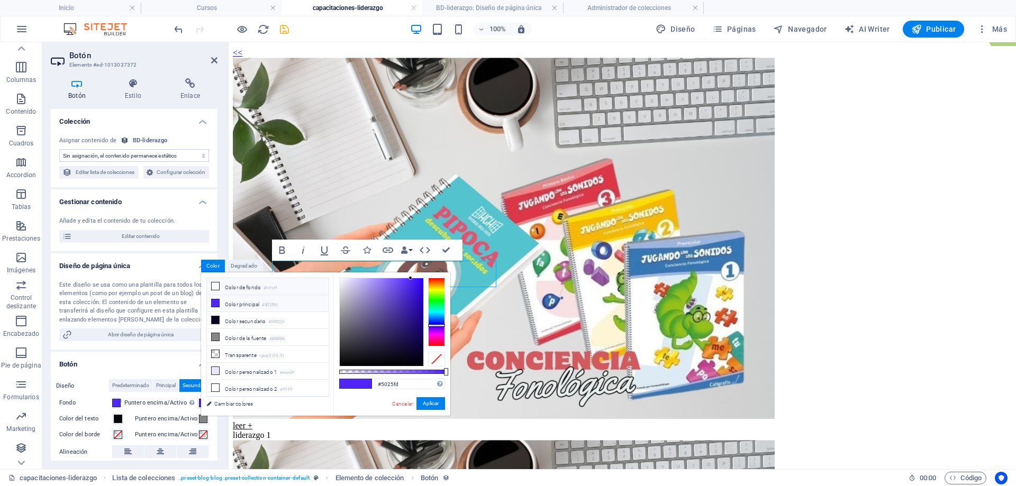
click at [243, 284] on li "Color de fondo #fcfcff" at bounding box center [268, 286] width 122 height 17
type input "#fcfcff"
drag, startPoint x: 435, startPoint y: 406, endPoint x: 207, endPoint y: 363, distance: 231.9
click at [435, 406] on button "Aplicar" at bounding box center [430, 403] width 29 height 13
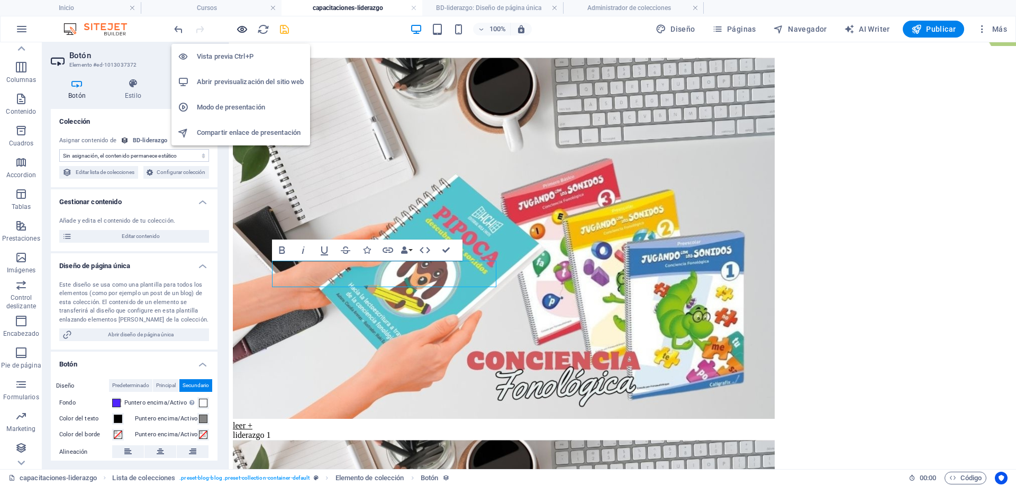
click at [242, 31] on icon "button" at bounding box center [242, 29] width 12 height 12
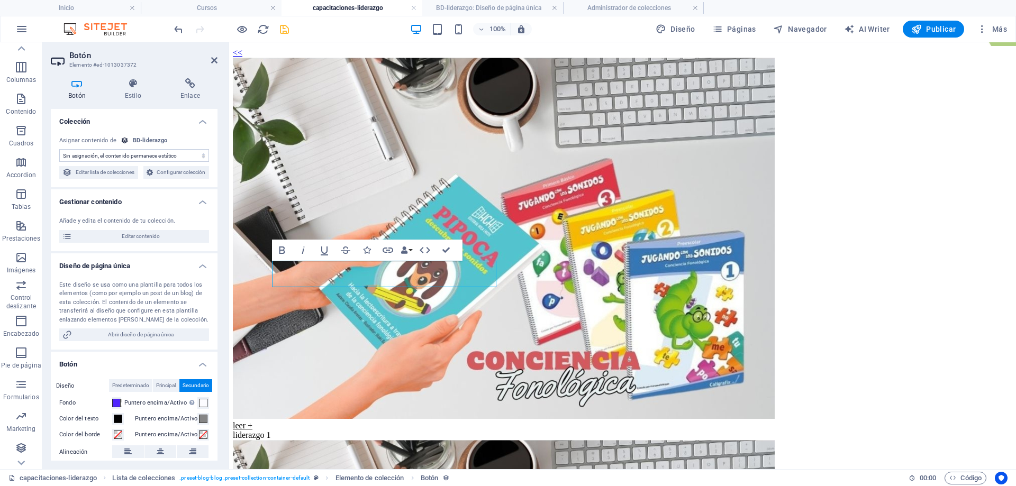
click at [115, 408] on div "Diseño Predeterminado Principal Secundario Fondo Puntero encima/Activo [MEDICAL…" at bounding box center [134, 456] width 167 height 171
click at [117, 392] on span "Predeterminado" at bounding box center [130, 385] width 37 height 13
click at [119, 407] on span at bounding box center [116, 403] width 8 height 8
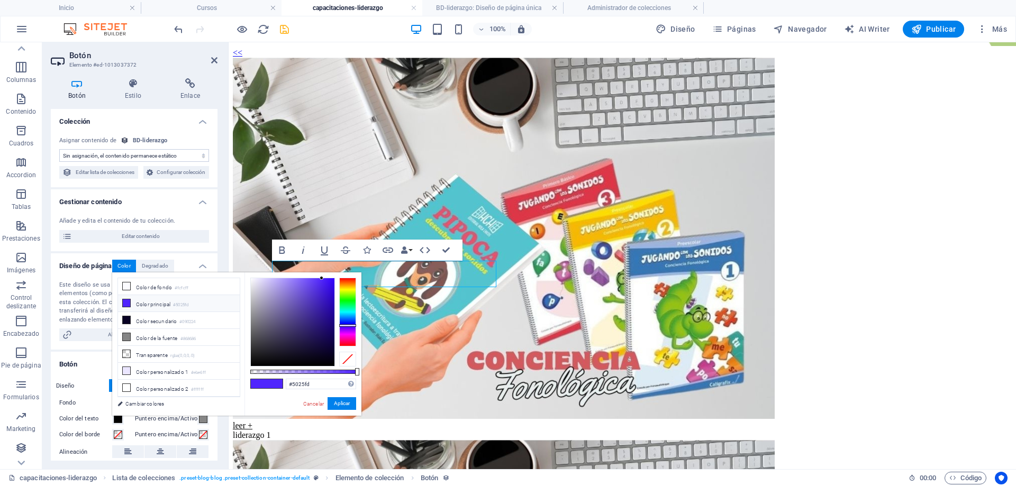
click at [149, 306] on li "Color principal #5025fd" at bounding box center [179, 303] width 122 height 17
click at [334, 402] on button "Aplicar" at bounding box center [341, 403] width 29 height 13
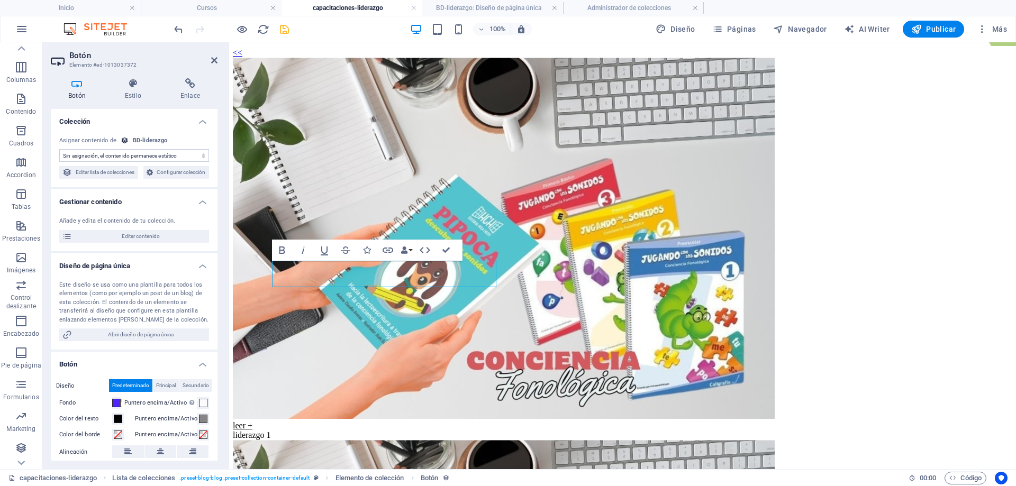
click at [149, 441] on label "Puntero encima/Activo" at bounding box center [166, 435] width 62 height 13
click at [197, 441] on button "Puntero encima/Activo" at bounding box center [203, 435] width 12 height 12
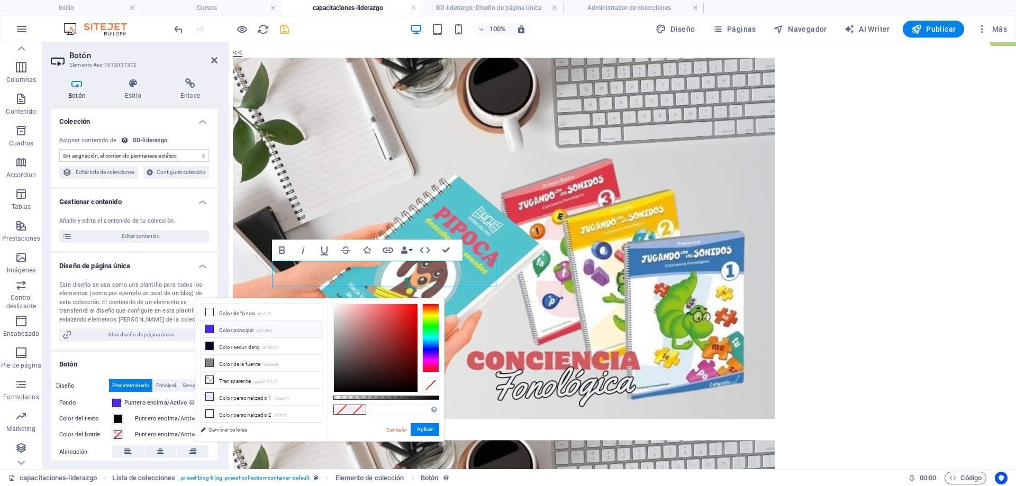
click at [235, 333] on li "Color principal #5025fd" at bounding box center [262, 329] width 122 height 17
type input "#5025fd"
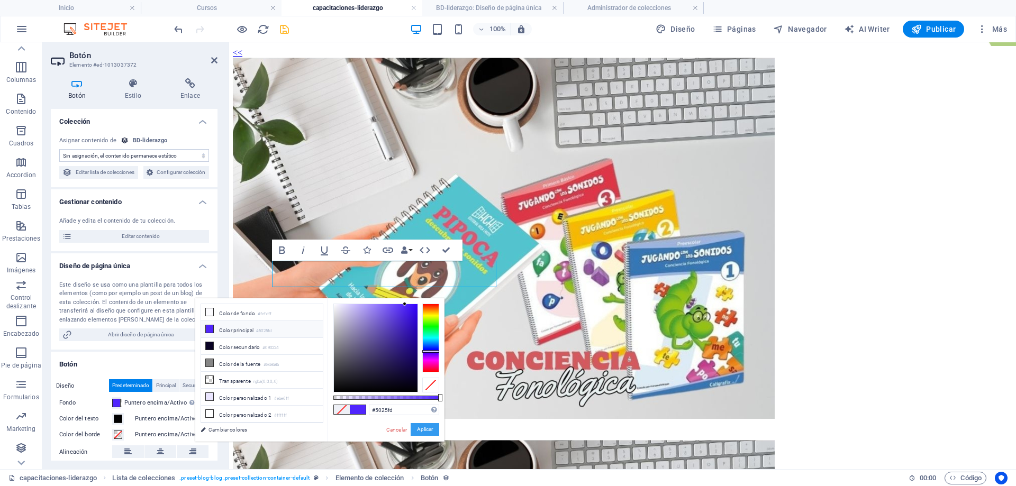
drag, startPoint x: 422, startPoint y: 429, endPoint x: 194, endPoint y: 386, distance: 232.4
click at [422, 429] on button "Aplicar" at bounding box center [425, 429] width 29 height 13
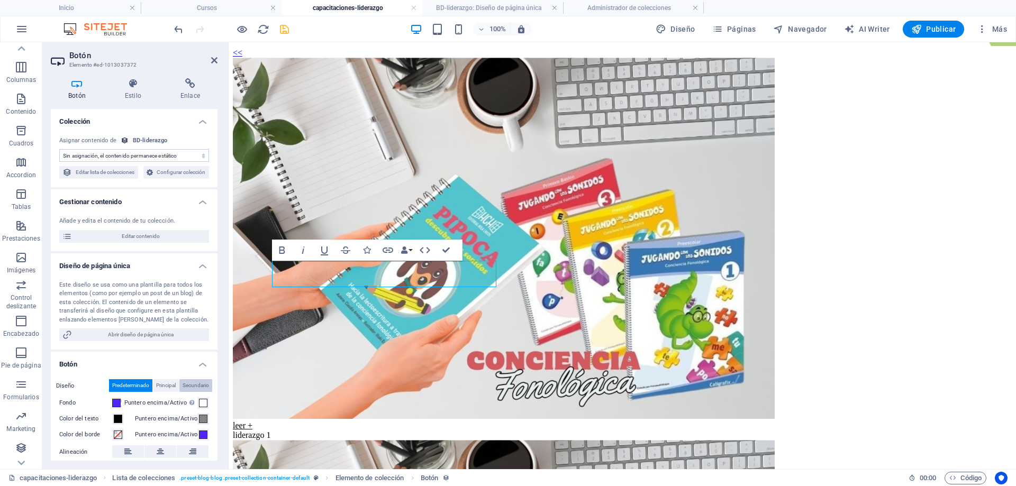
click at [190, 392] on span "Secundario" at bounding box center [196, 385] width 26 height 13
click at [166, 392] on span "Principal" at bounding box center [166, 385] width 20 height 13
click at [198, 392] on span "Secundario" at bounding box center [196, 385] width 26 height 13
click at [160, 392] on span "Principal" at bounding box center [166, 385] width 20 height 13
click at [132, 392] on span "Predeterminado" at bounding box center [130, 385] width 37 height 13
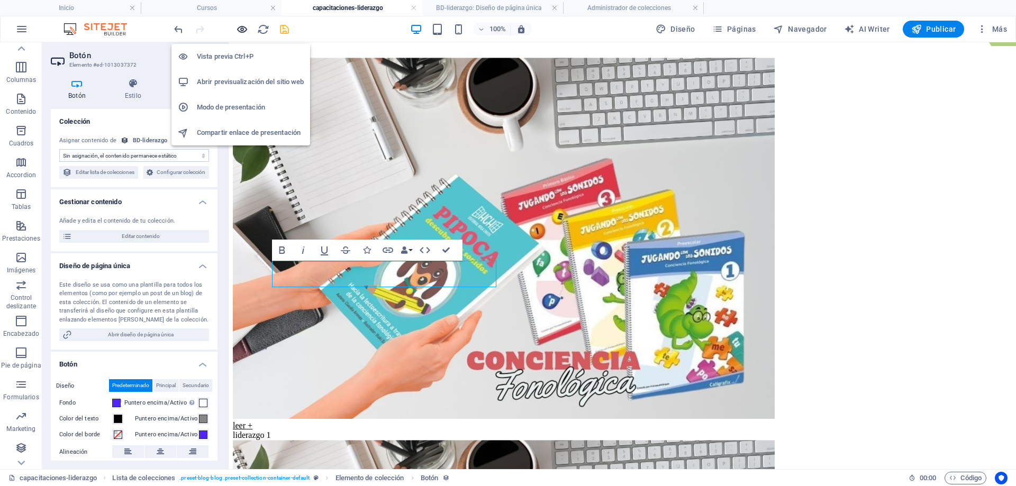
click at [244, 32] on icon "button" at bounding box center [242, 29] width 12 height 12
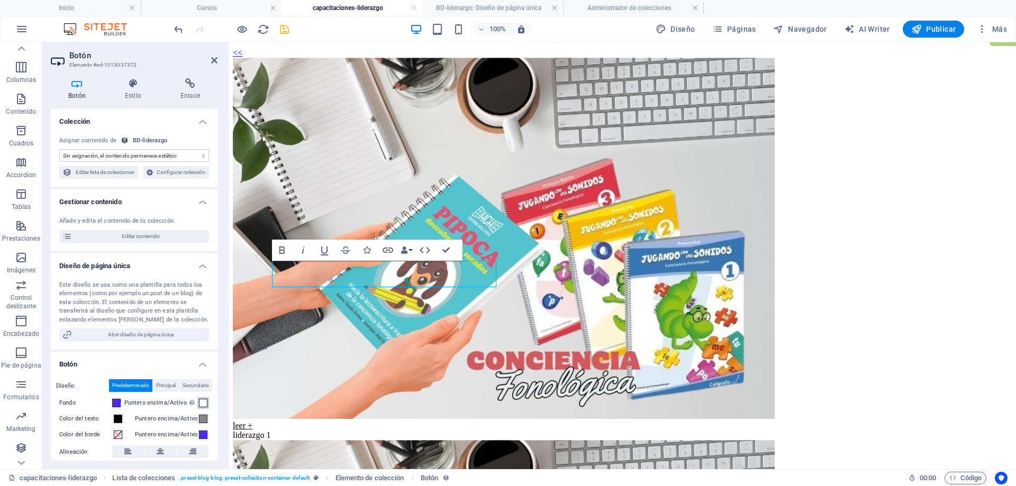
click at [204, 407] on span at bounding box center [203, 403] width 8 height 8
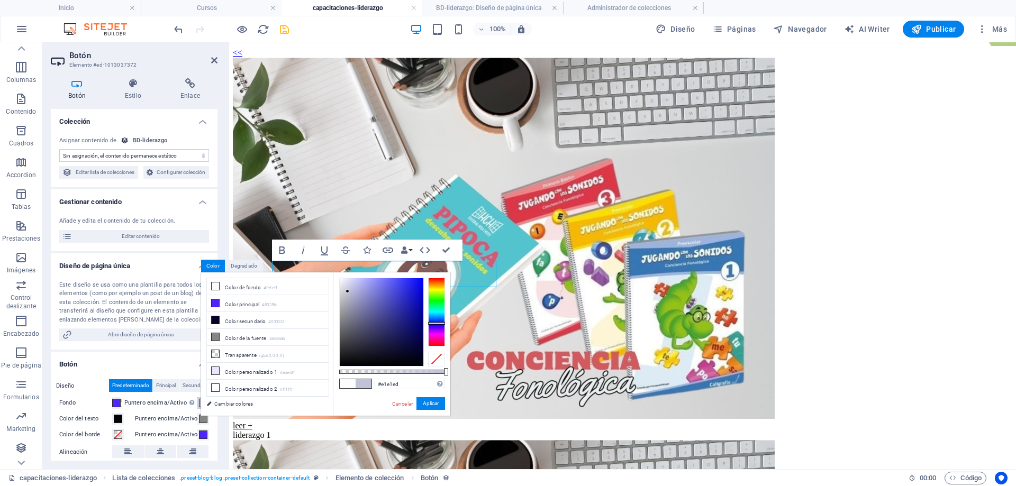
type input "#e2e2ee"
drag, startPoint x: 377, startPoint y: 320, endPoint x: 343, endPoint y: 284, distance: 49.8
click at [343, 284] on div at bounding box center [382, 322] width 84 height 88
click at [439, 410] on button "Aplicar" at bounding box center [430, 403] width 29 height 13
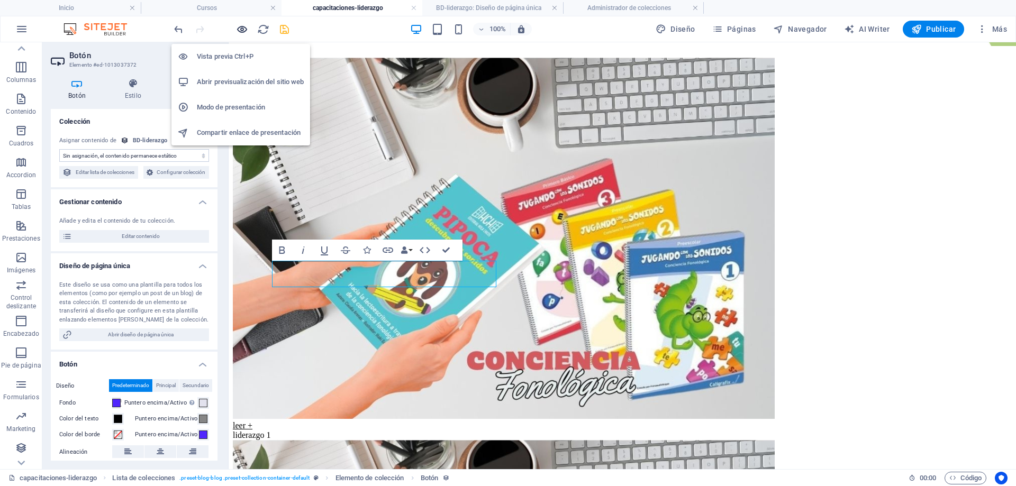
click at [240, 31] on icon "button" at bounding box center [242, 29] width 12 height 12
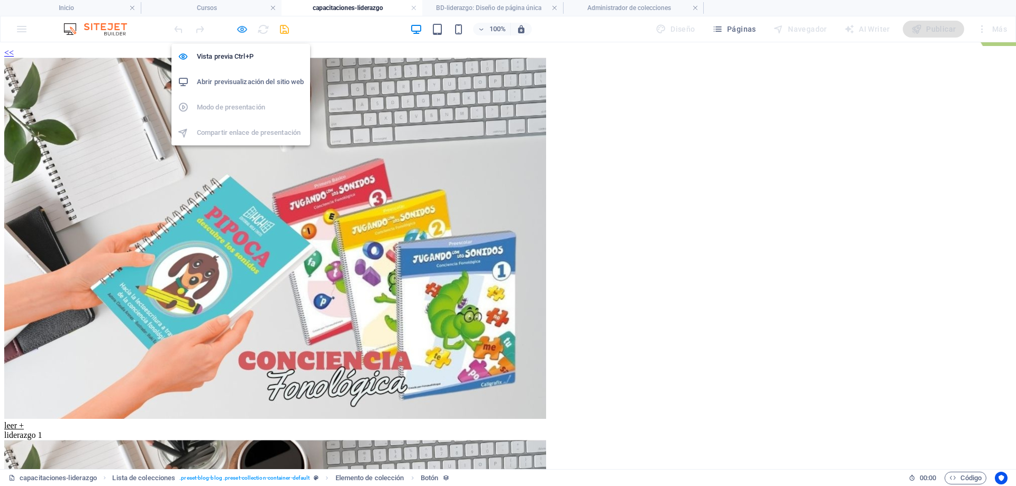
click at [244, 29] on icon "button" at bounding box center [242, 29] width 12 height 12
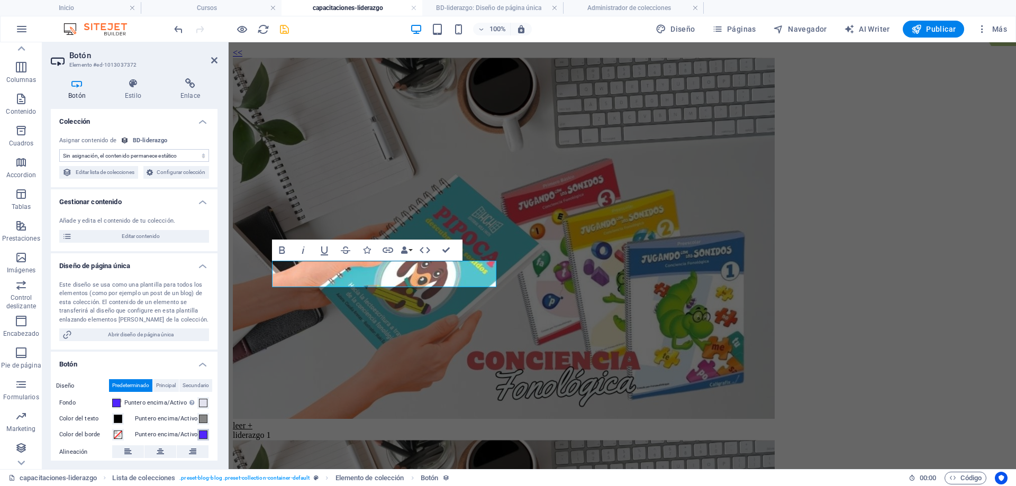
click at [201, 439] on span at bounding box center [203, 435] width 8 height 8
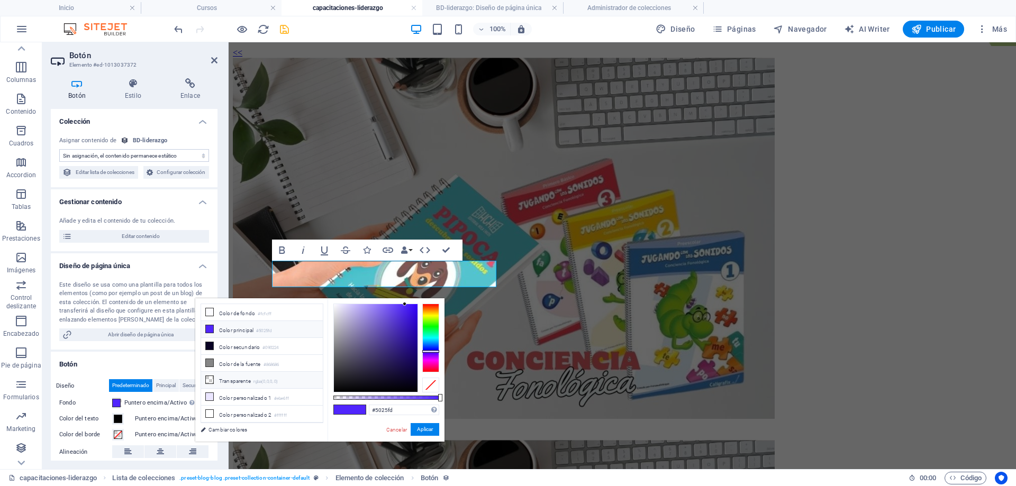
click at [232, 380] on li "Transparente rgba(0,0,0,.0)" at bounding box center [262, 380] width 122 height 17
type input "rgba(0, 0, 0, 0)"
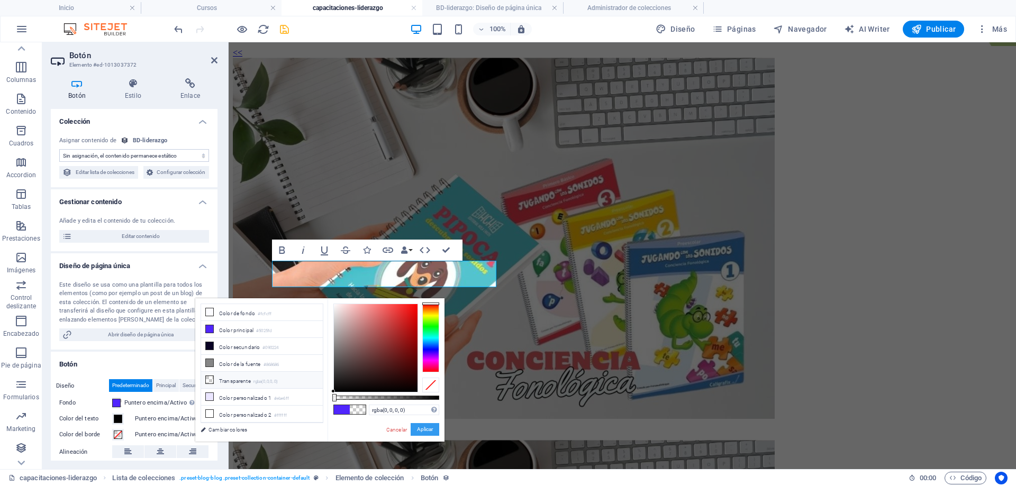
click at [435, 432] on button "Aplicar" at bounding box center [425, 429] width 29 height 13
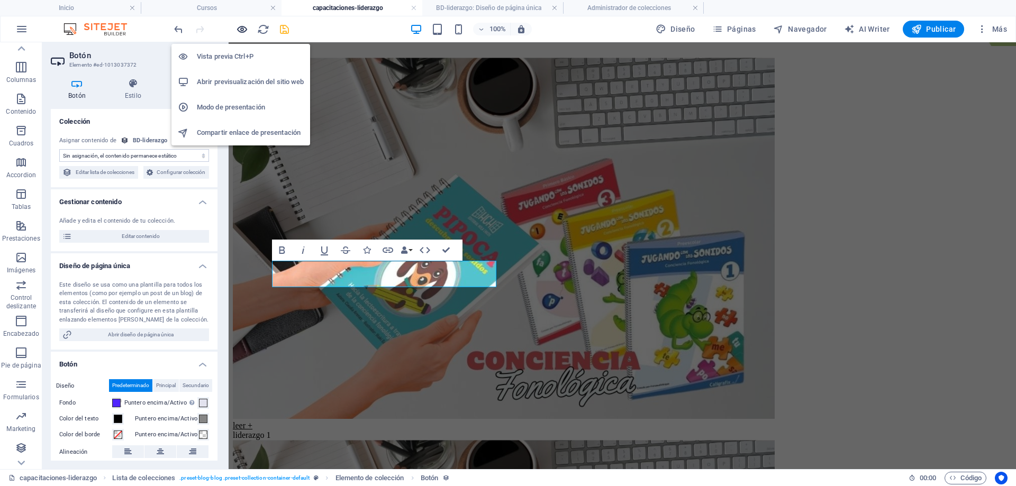
click at [239, 30] on icon "button" at bounding box center [242, 29] width 12 height 12
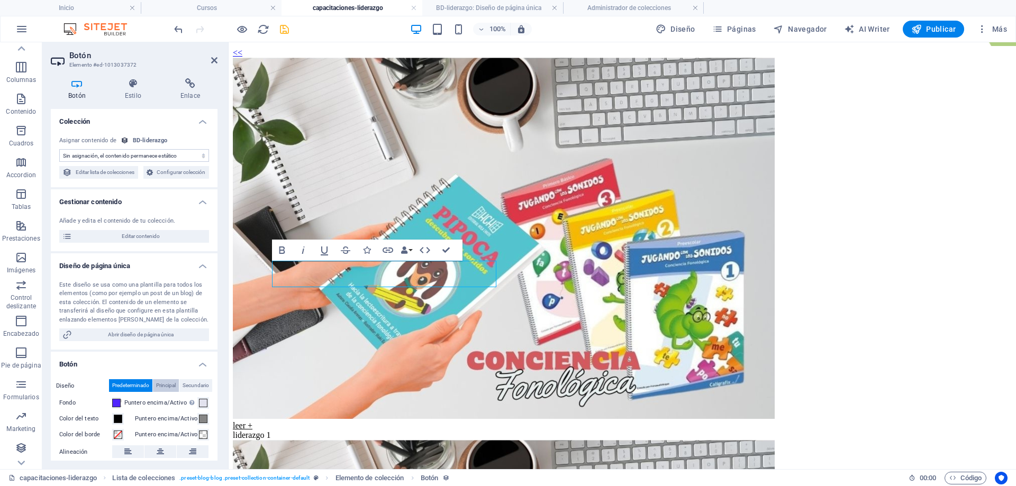
click at [168, 392] on span "Principal" at bounding box center [166, 385] width 20 height 13
click at [205, 392] on span "Secundario" at bounding box center [196, 385] width 26 height 13
click at [120, 407] on span at bounding box center [116, 403] width 8 height 8
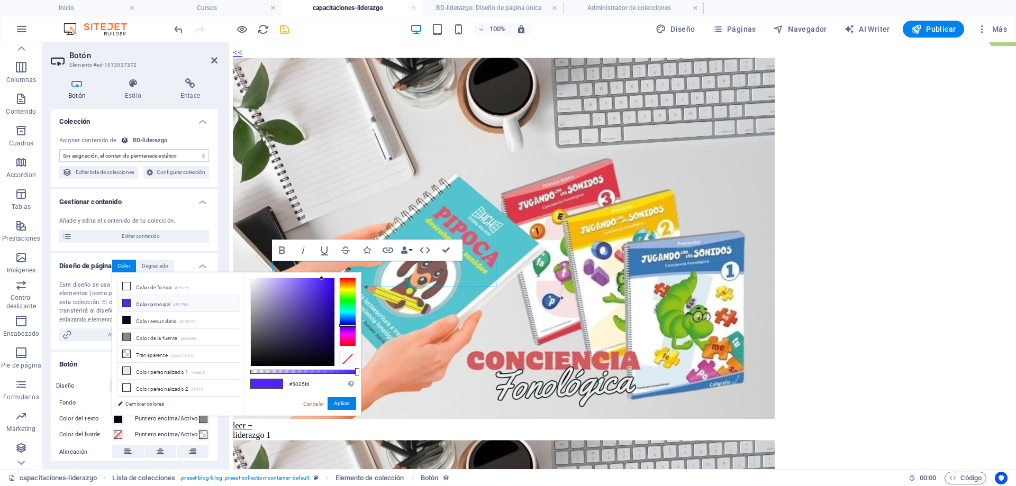
click at [180, 424] on div "Puntero encima/Activo" at bounding box center [170, 419] width 77 height 16
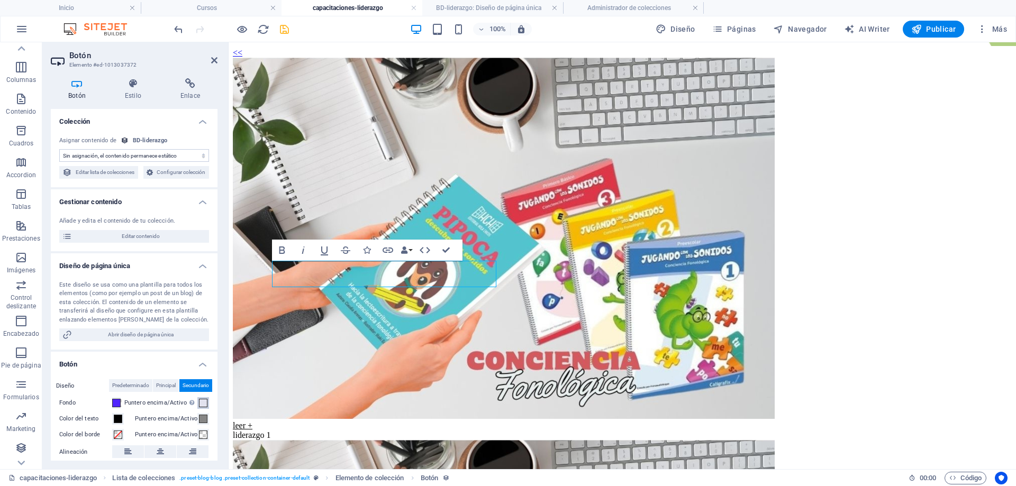
click at [204, 407] on span at bounding box center [203, 403] width 8 height 8
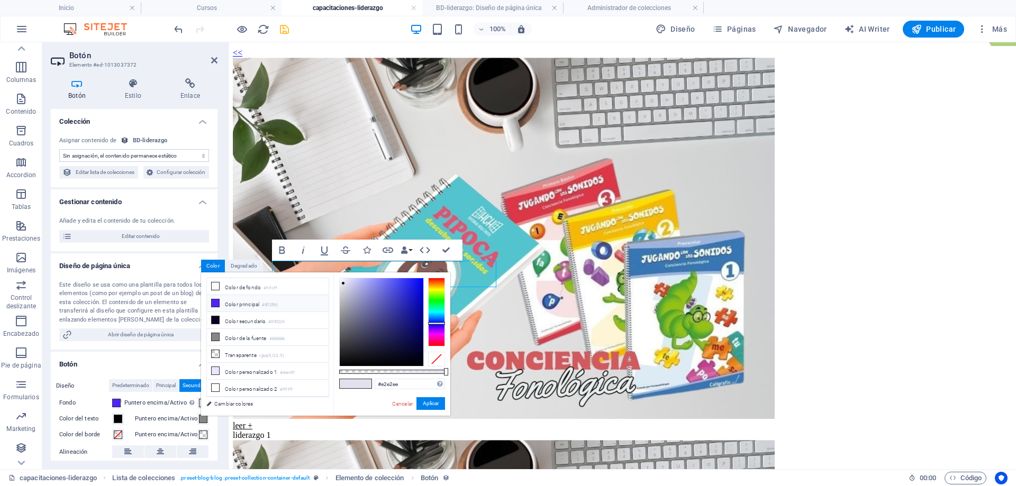
click at [230, 304] on li "Color principal #5025fd" at bounding box center [268, 303] width 122 height 17
click at [436, 400] on button "Aplicar" at bounding box center [430, 403] width 29 height 13
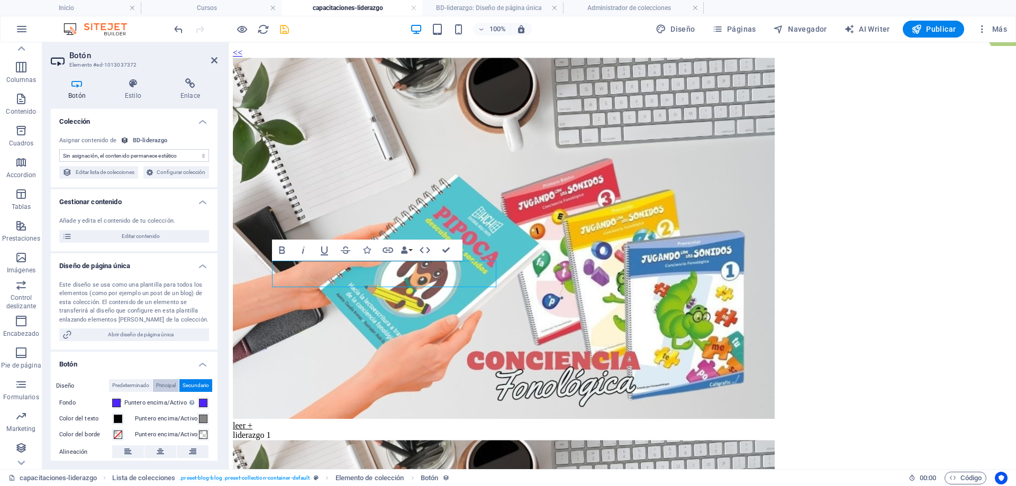
click at [158, 392] on span "Principal" at bounding box center [166, 385] width 20 height 13
click at [132, 392] on span "Predeterminado" at bounding box center [130, 385] width 37 height 13
click at [207, 407] on span at bounding box center [203, 403] width 8 height 8
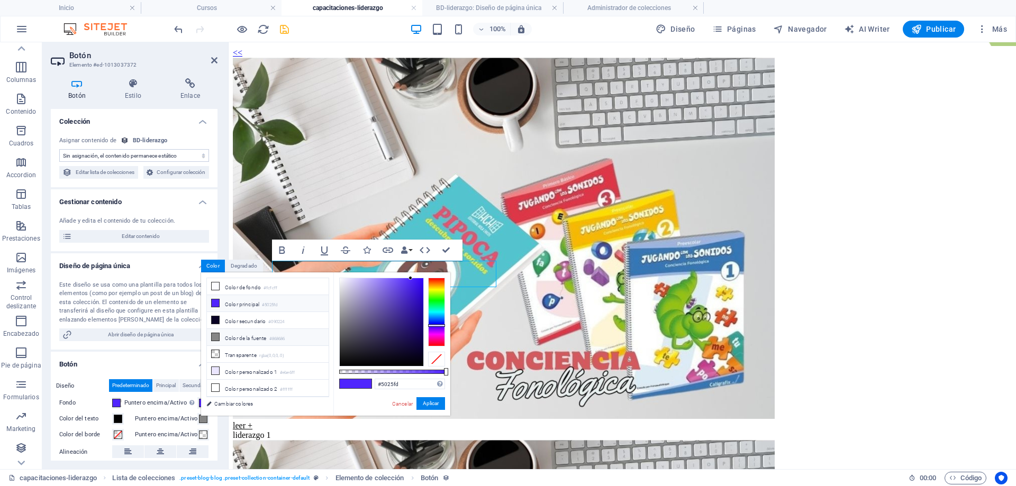
click at [226, 340] on li "Color de la fuente #868686" at bounding box center [268, 337] width 122 height 17
type input "#868686"
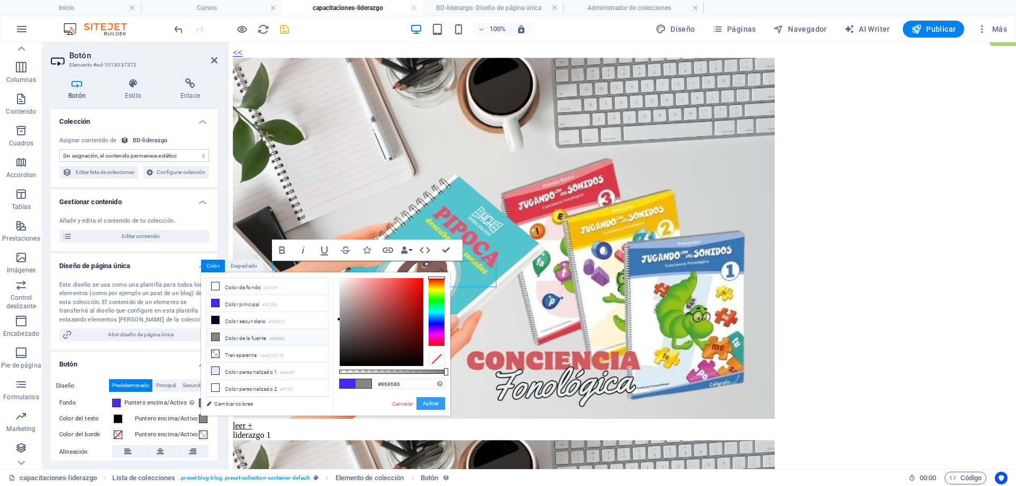
click at [421, 403] on button "Aplicar" at bounding box center [430, 403] width 29 height 13
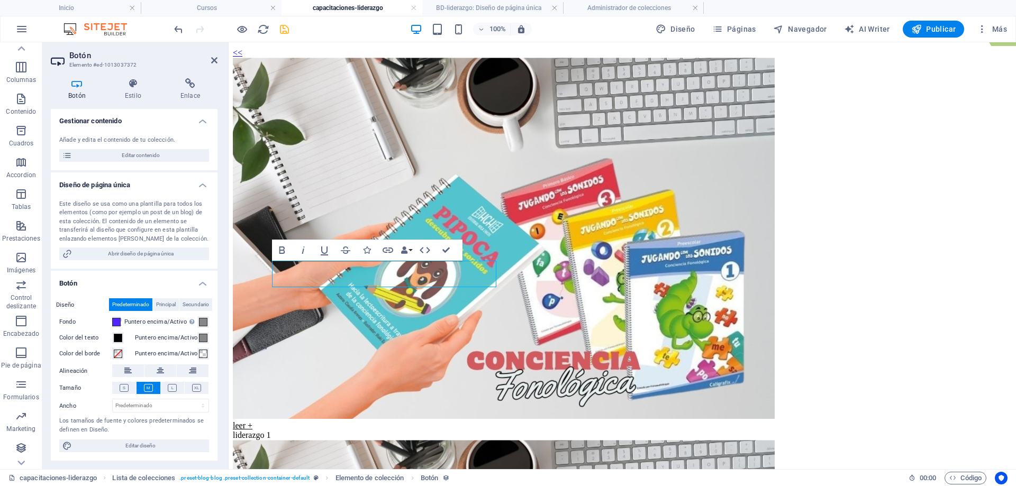
scroll to position [94, 0]
click at [142, 447] on span "Editar diseño" at bounding box center [140, 445] width 131 height 13
select select "700"
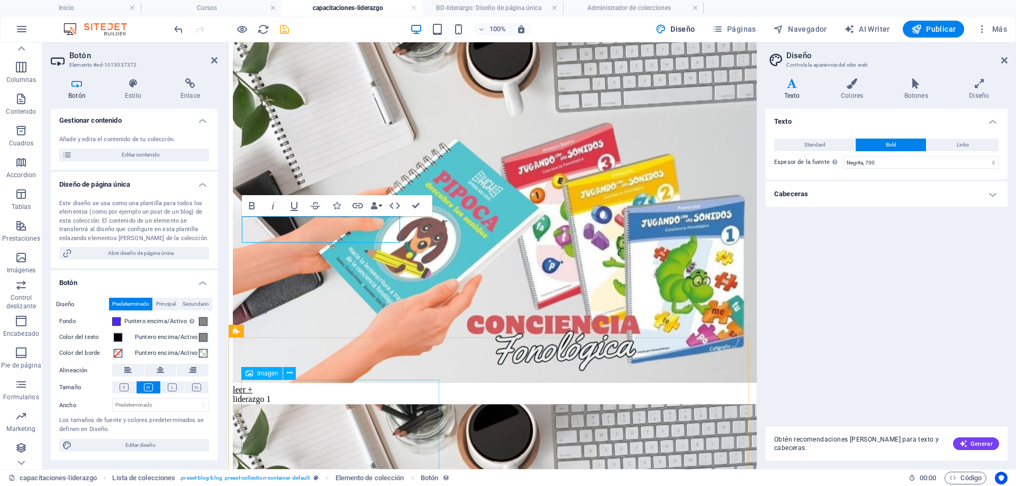
scroll to position [179, 0]
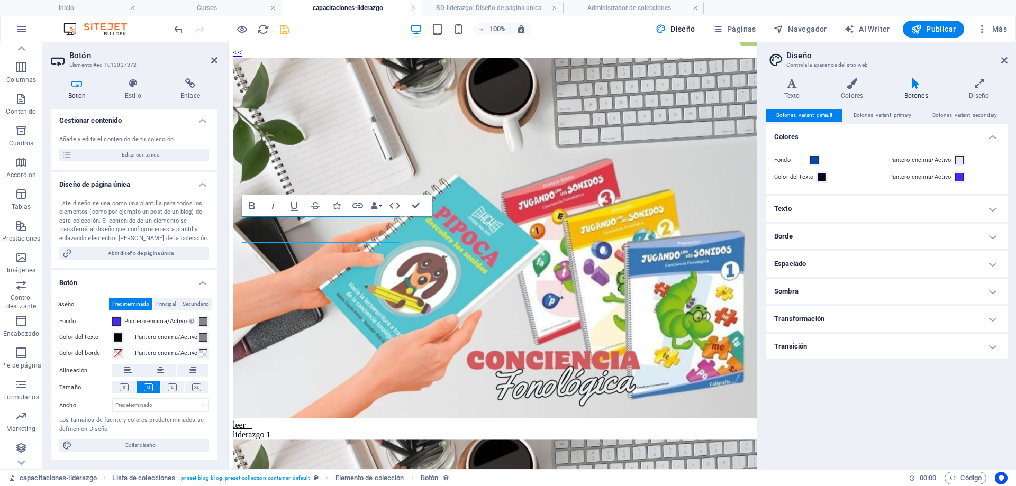
click at [918, 88] on icon at bounding box center [916, 83] width 61 height 11
click at [901, 112] on span "Botones_variant_primary" at bounding box center [882, 115] width 58 height 13
click at [954, 112] on span "Botones_variant_secondary" at bounding box center [964, 115] width 65 height 13
click at [818, 160] on span at bounding box center [814, 160] width 8 height 8
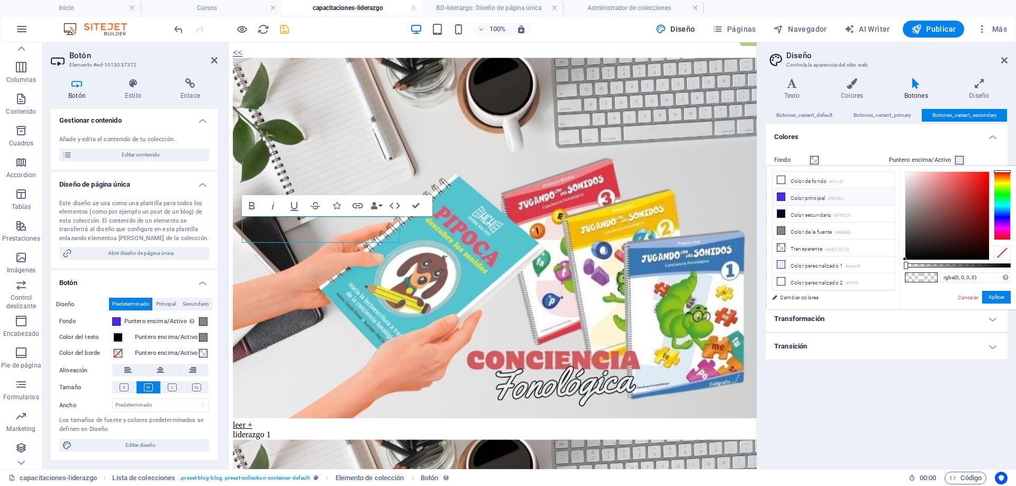
click at [805, 197] on li "Color principal #5025fd" at bounding box center [833, 197] width 122 height 17
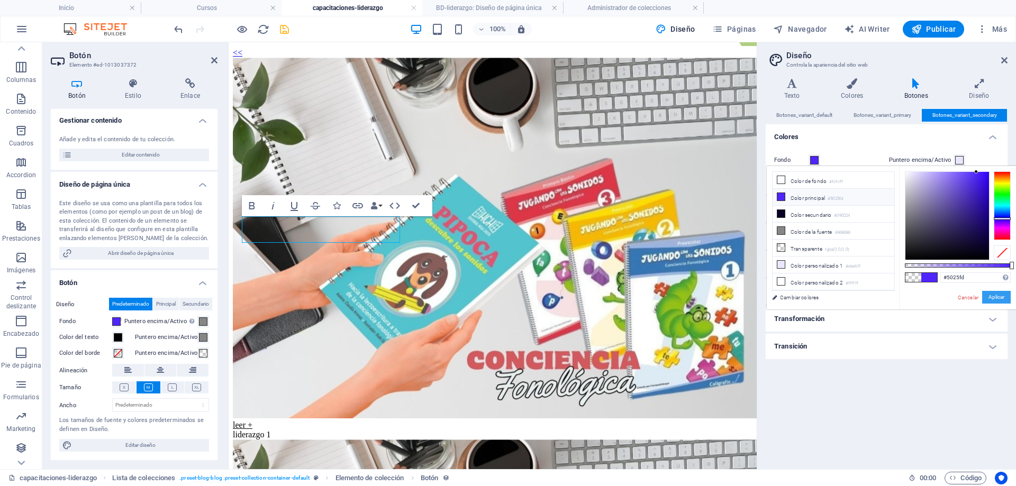
click at [998, 296] on button "Aplicar" at bounding box center [996, 297] width 29 height 13
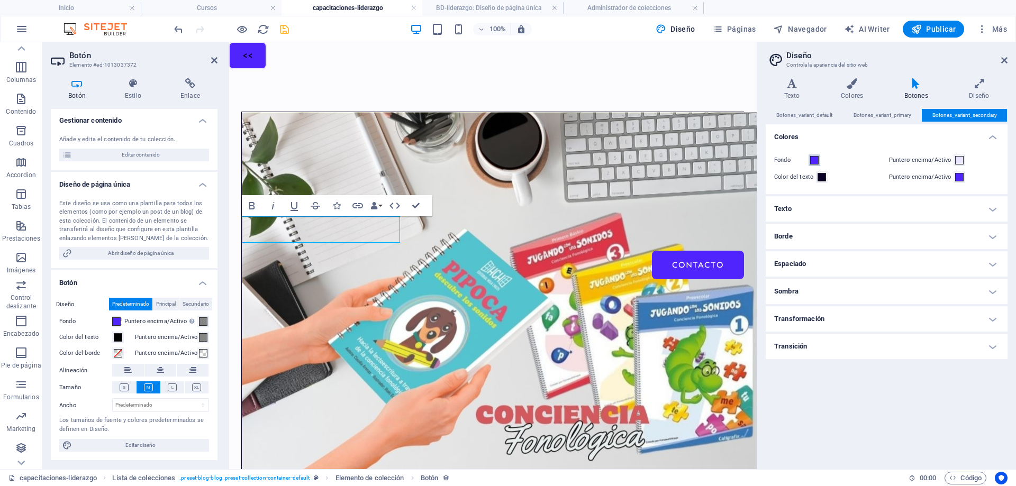
click at [818, 161] on span at bounding box center [814, 160] width 8 height 8
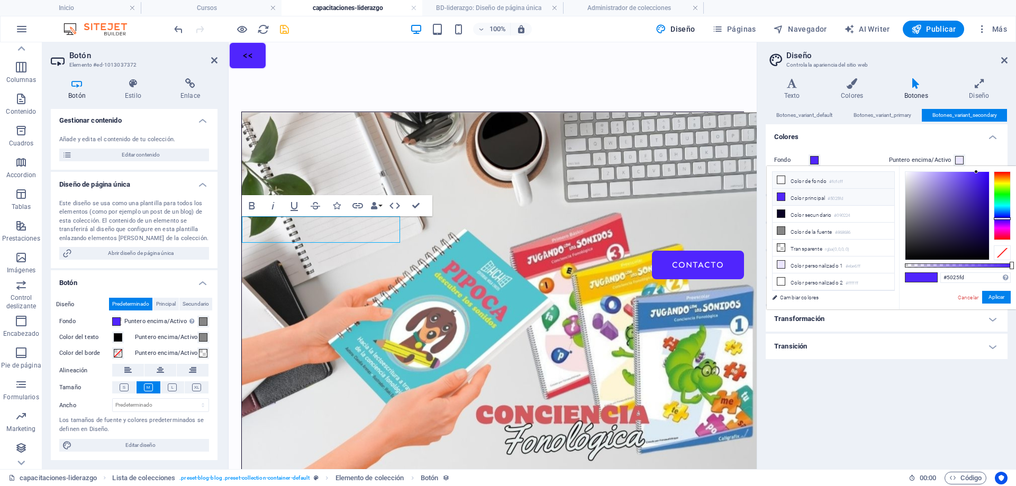
click at [805, 184] on li "Color de fondo #fcfcff" at bounding box center [833, 180] width 122 height 17
type input "#fcfcff"
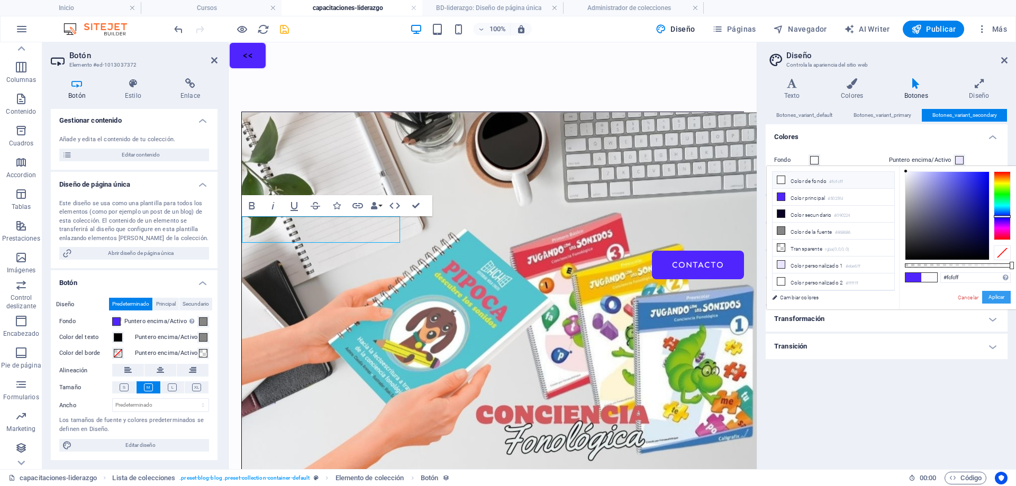
click at [1000, 297] on button "Aplicar" at bounding box center [996, 297] width 29 height 13
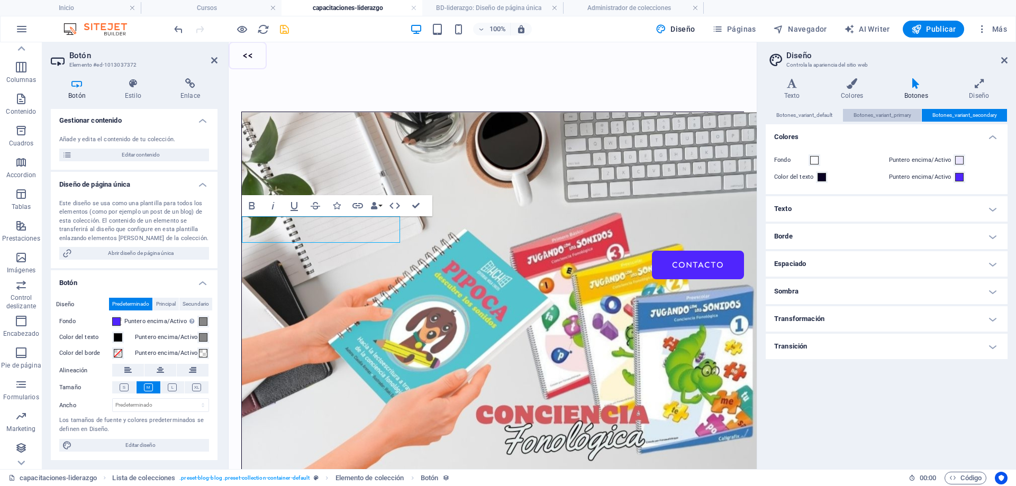
click at [889, 117] on span "Botones_variant_primary" at bounding box center [882, 115] width 58 height 13
click at [954, 116] on span "Botones_variant_secondary" at bounding box center [964, 115] width 65 height 13
click at [825, 114] on span "Botones_variant_default" at bounding box center [804, 115] width 56 height 13
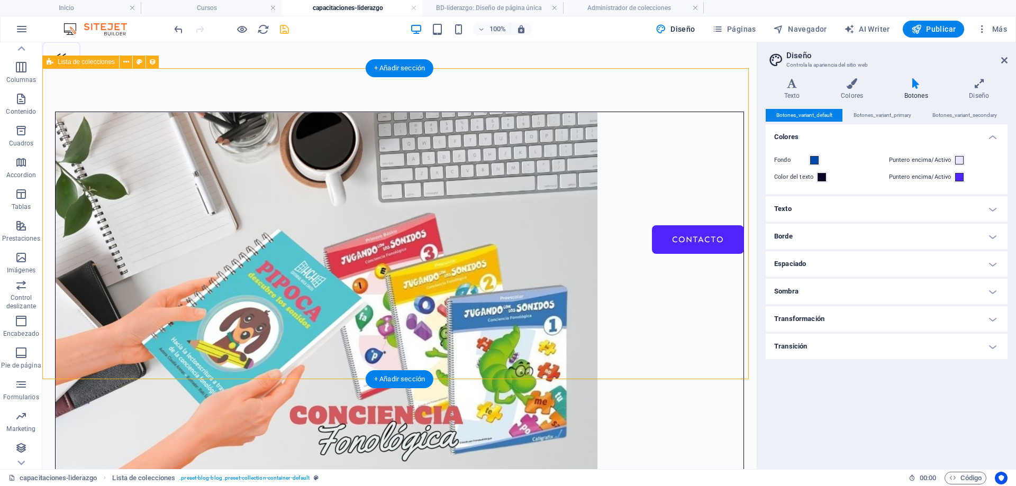
scroll to position [241, 0]
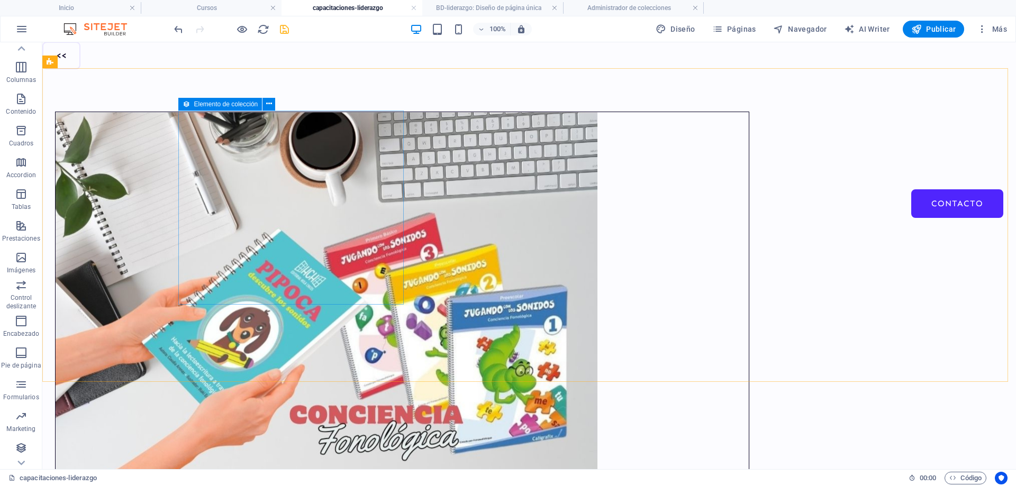
click at [193, 104] on div "Elemento de colección" at bounding box center [220, 104] width 84 height 13
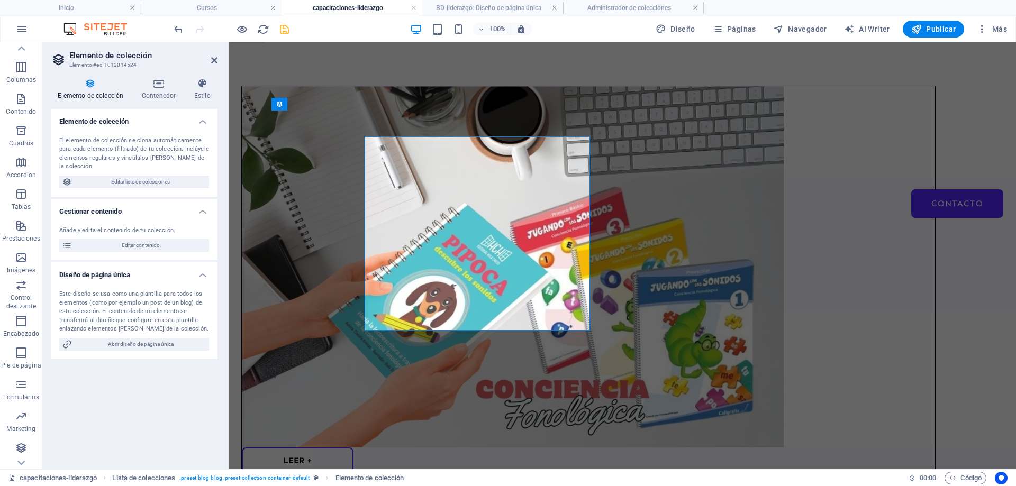
scroll to position [215, 0]
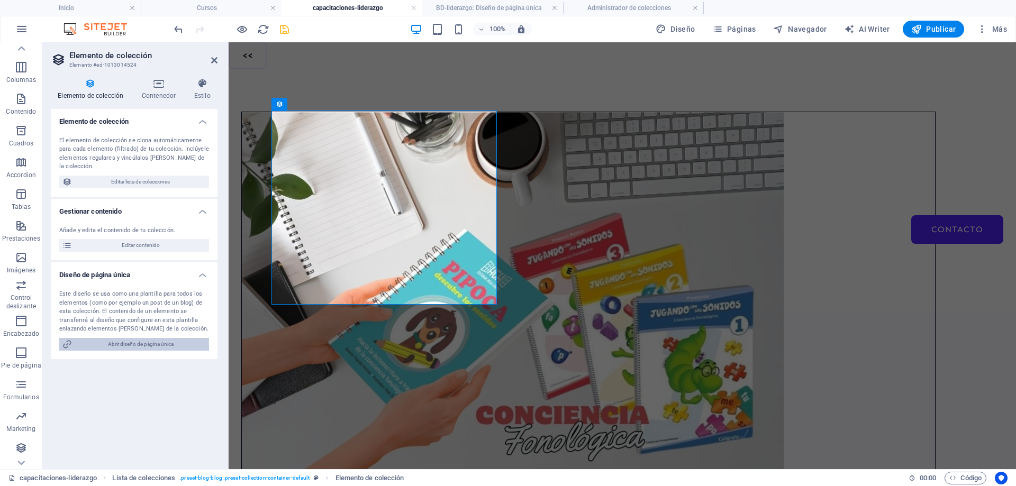
drag, startPoint x: 161, startPoint y: 342, endPoint x: 119, endPoint y: 300, distance: 59.5
click at [161, 342] on span "Abrir diseño de página única" at bounding box center [140, 344] width 131 height 13
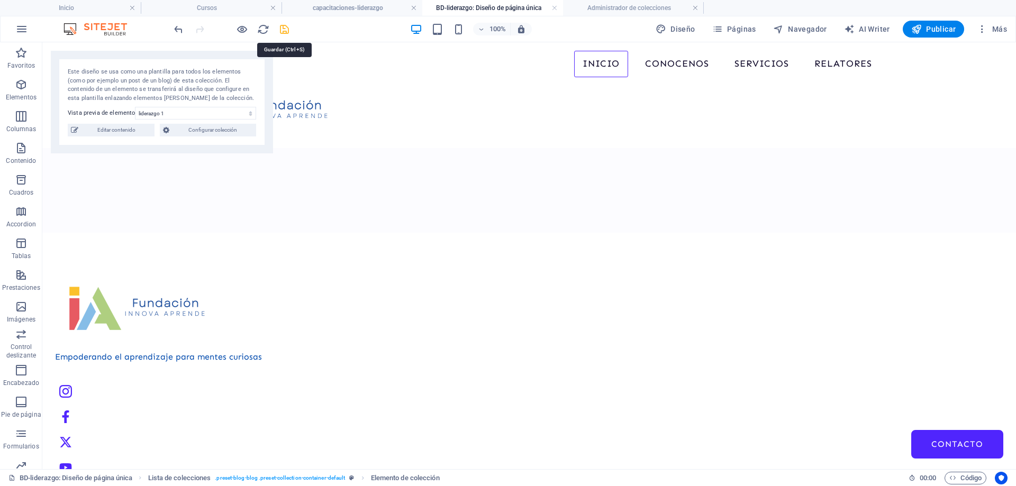
click at [283, 30] on icon "save" at bounding box center [284, 29] width 12 height 12
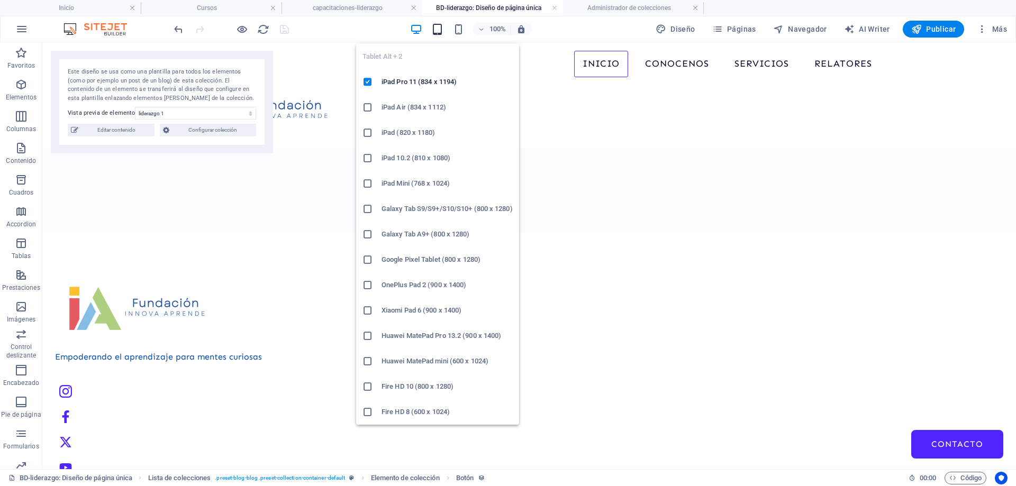
click at [442, 31] on icon "button" at bounding box center [437, 29] width 12 height 12
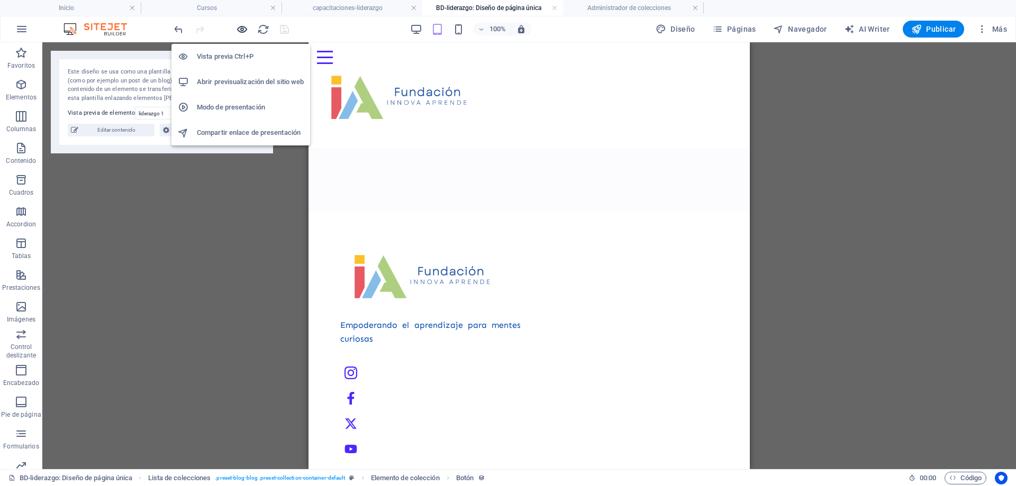
click at [243, 30] on icon "button" at bounding box center [242, 29] width 12 height 12
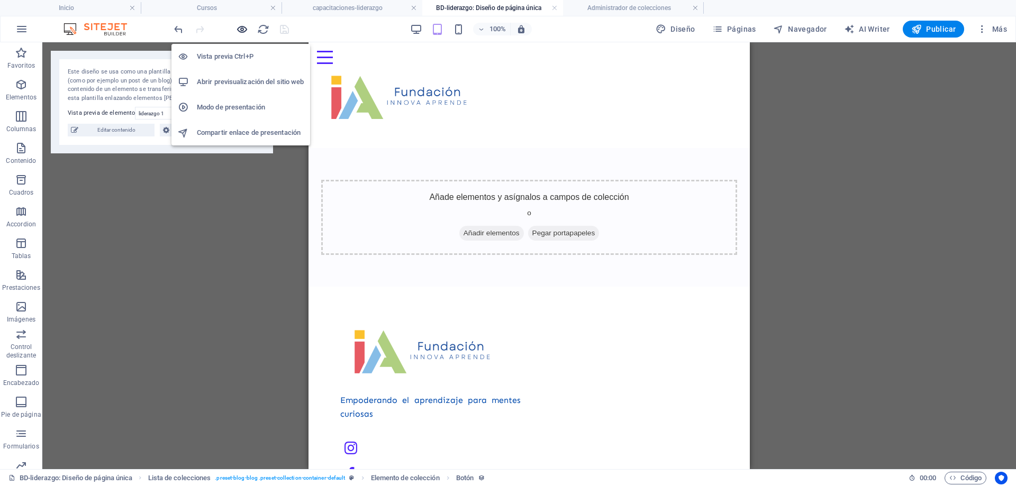
click at [243, 31] on icon "button" at bounding box center [242, 29] width 12 height 12
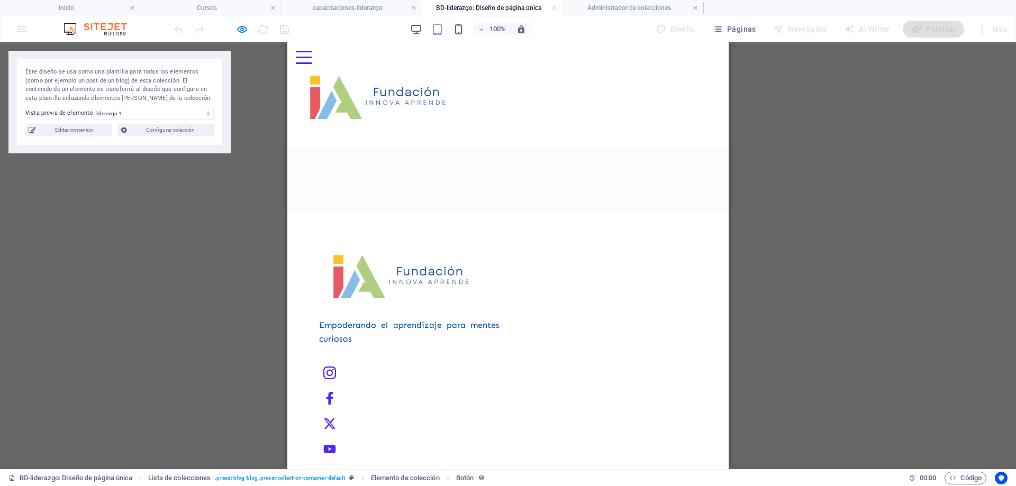
click at [410, 30] on div "100% Diseño Páginas Navegador AI Writer Publicar Más" at bounding box center [591, 29] width 839 height 17
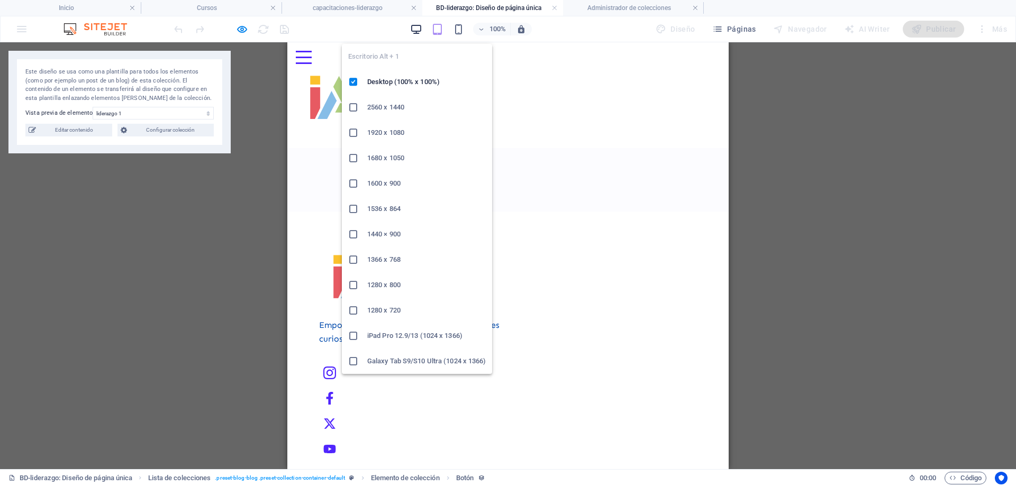
click at [421, 29] on icon "button" at bounding box center [416, 29] width 12 height 12
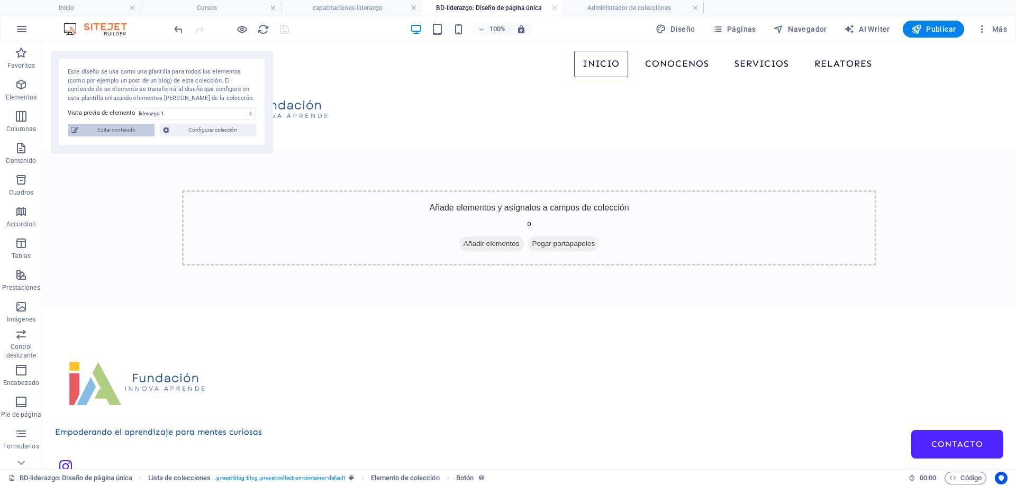
click at [126, 134] on span "Editar contenido" at bounding box center [116, 130] width 70 height 13
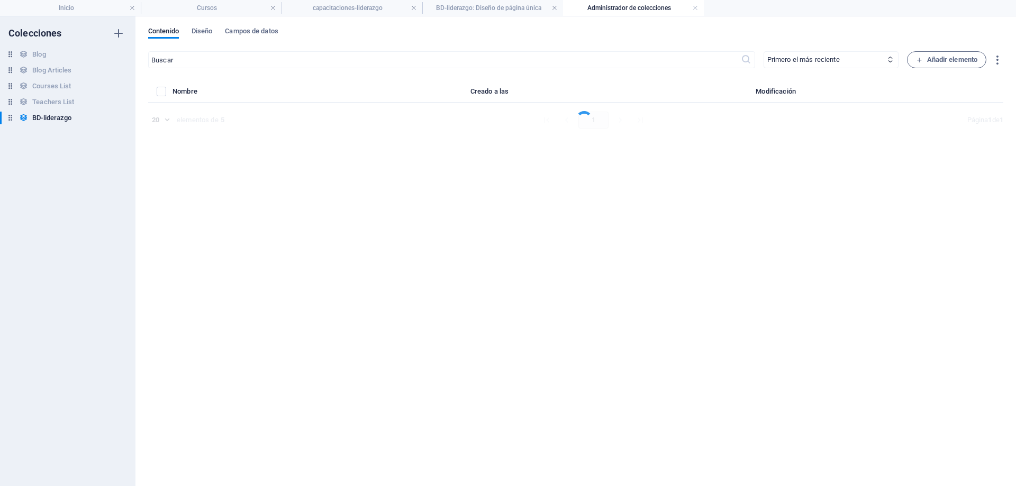
select select "Creativity"
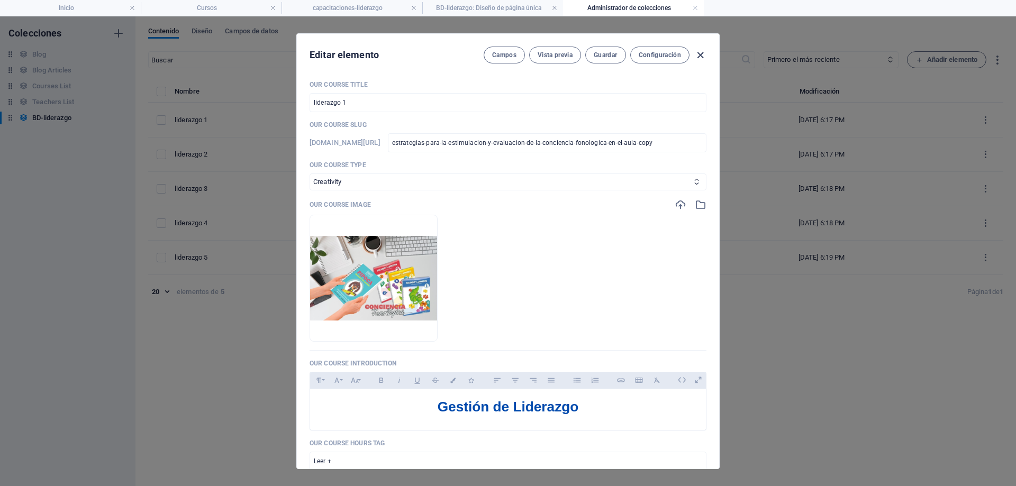
click at [703, 52] on icon "button" at bounding box center [700, 55] width 12 height 12
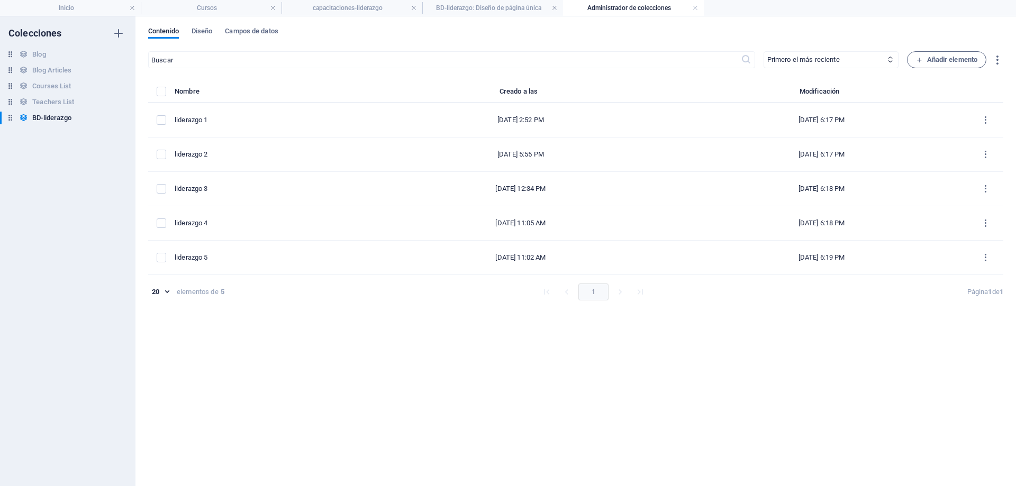
checkbox input "false"
type input "estrategias-para-la-estimulacion-y-evaluacion-de-la-conciencia-fonologica-en-el…"
click at [119, 119] on icon "button" at bounding box center [118, 117] width 7 height 7
click at [117, 166] on h6 "Duplicar" at bounding box center [127, 164] width 51 height 13
click at [48, 136] on input "BD-liderazgo (Copy)" at bounding box center [66, 134] width 69 height 13
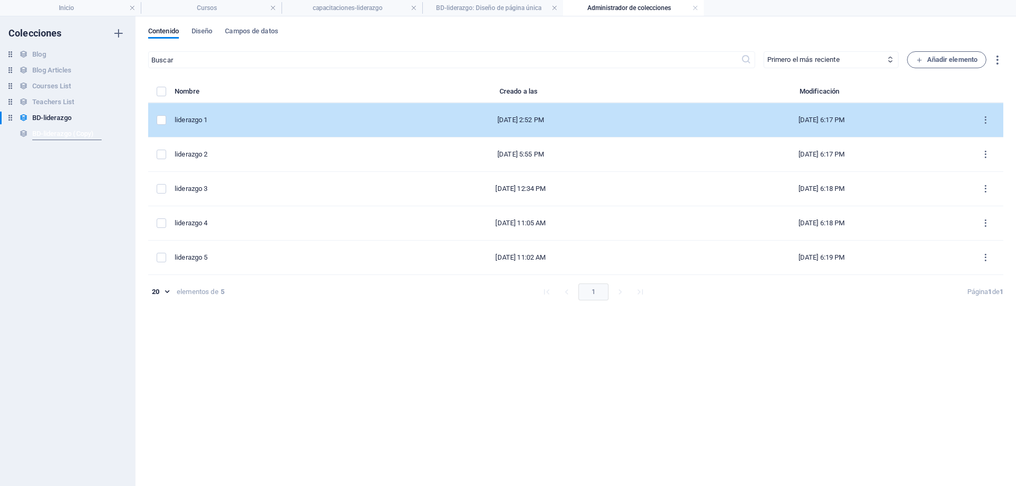
drag, startPoint x: 41, startPoint y: 133, endPoint x: 170, endPoint y: 133, distance: 128.6
click at [170, 133] on div "Colecciones Blog Blog Blog Articles Blog Articles Courses List Courses List Tea…" at bounding box center [508, 251] width 1016 height 470
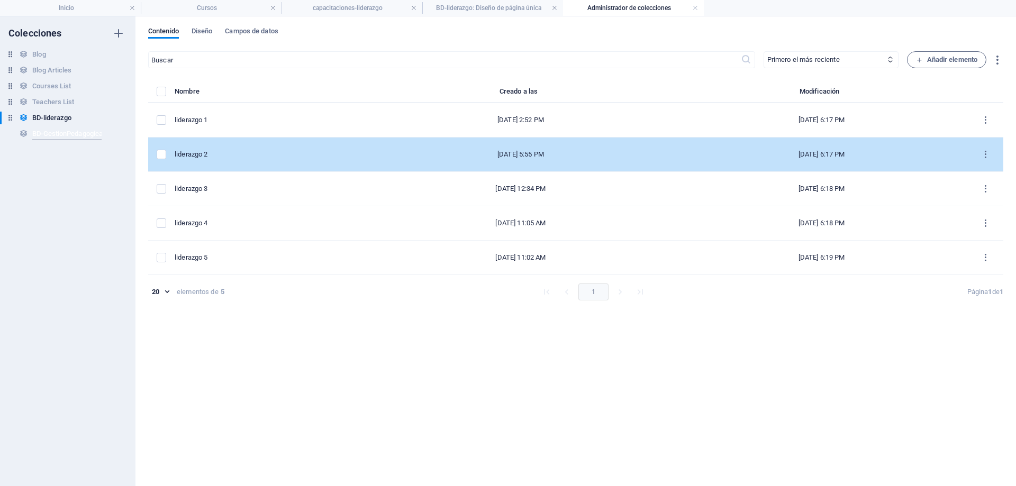
scroll to position [0, 3]
type input "BD-GestionPedagogica"
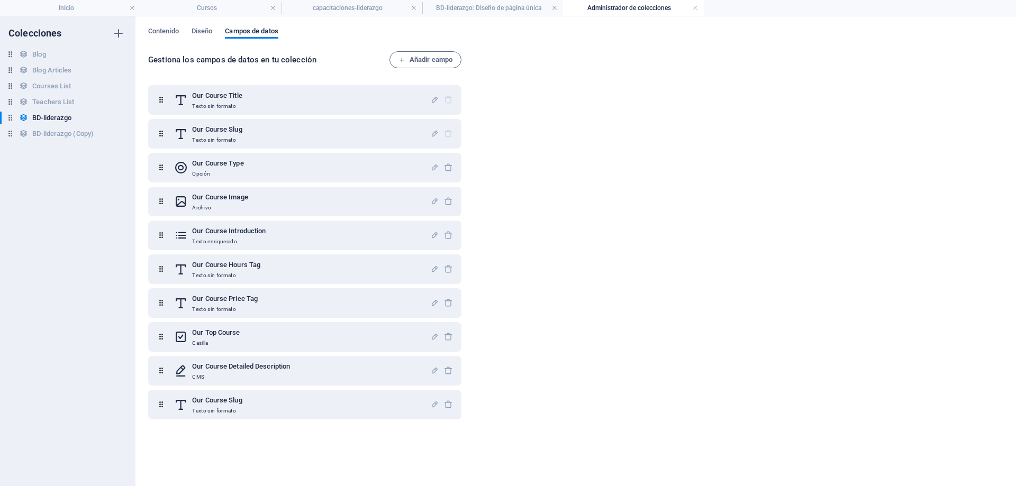
click at [61, 161] on div "Colecciones Blog Blog Blog Articles Blog Articles Courses List Courses List Tea…" at bounding box center [67, 251] width 135 height 470
click at [120, 133] on icon "button" at bounding box center [118, 133] width 7 height 7
click at [123, 153] on h6 "Cambiar nombre" at bounding box center [127, 155] width 51 height 13
click at [71, 129] on input "BD-liderazgo (Copy)" at bounding box center [71, 134] width 79 height 13
drag, startPoint x: 102, startPoint y: 133, endPoint x: 45, endPoint y: 133, distance: 57.1
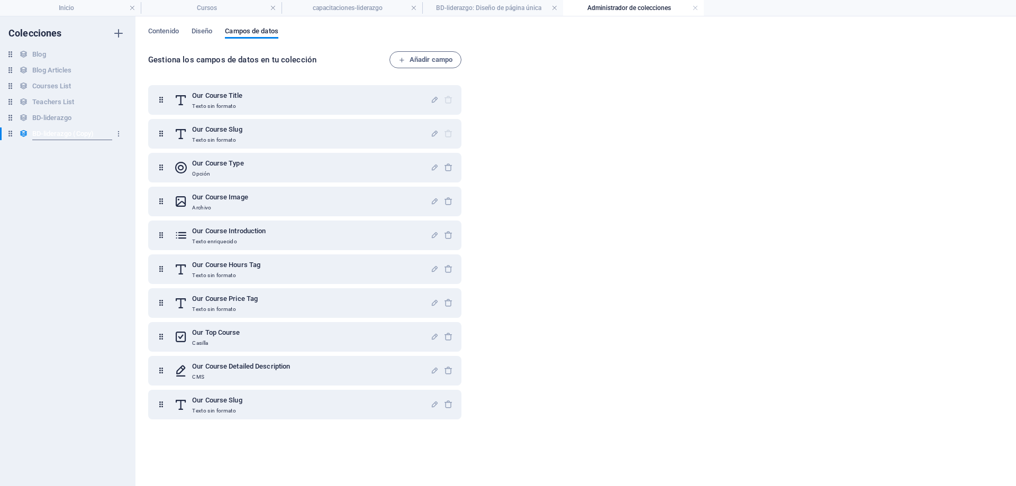
click at [45, 133] on input "BD-liderazgo (Copy)" at bounding box center [71, 134] width 79 height 13
type input "BD-lgestionpedagogica"
click at [59, 118] on h6 "BD-liderazgo" at bounding box center [51, 118] width 39 height 13
click at [117, 119] on icon "button" at bounding box center [118, 117] width 7 height 7
click at [113, 166] on h6 "Duplicar" at bounding box center [127, 164] width 51 height 13
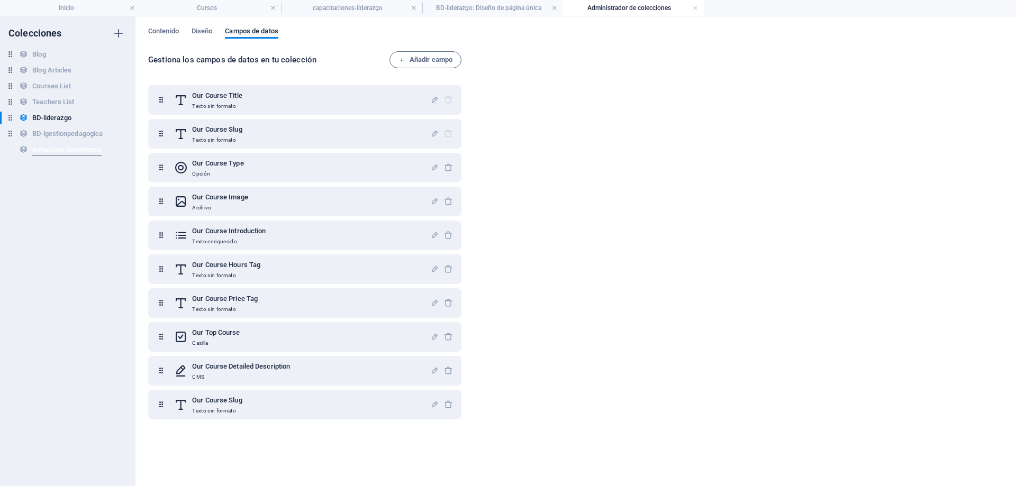
scroll to position [0, 17]
type input "BD-formaciony Convivencia"
click at [117, 152] on icon "button" at bounding box center [118, 149] width 7 height 7
click at [126, 170] on h6 "Cambiar nombre" at bounding box center [127, 171] width 51 height 13
click at [95, 148] on input "BD-liderazgo (Copy)" at bounding box center [71, 149] width 79 height 13
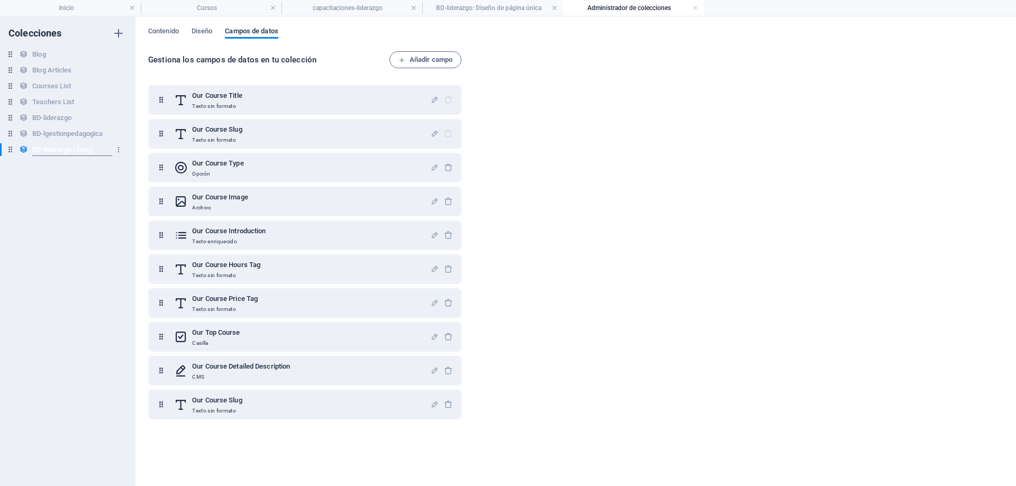
click at [95, 148] on input "BD-liderazgo (Copy)" at bounding box center [71, 149] width 79 height 13
click at [117, 150] on icon "button" at bounding box center [118, 149] width 7 height 7
click at [115, 172] on h6 "Cambiar nombre" at bounding box center [127, 171] width 51 height 13
click at [104, 151] on input "BD-liderazgo (Copy)" at bounding box center [71, 149] width 79 height 13
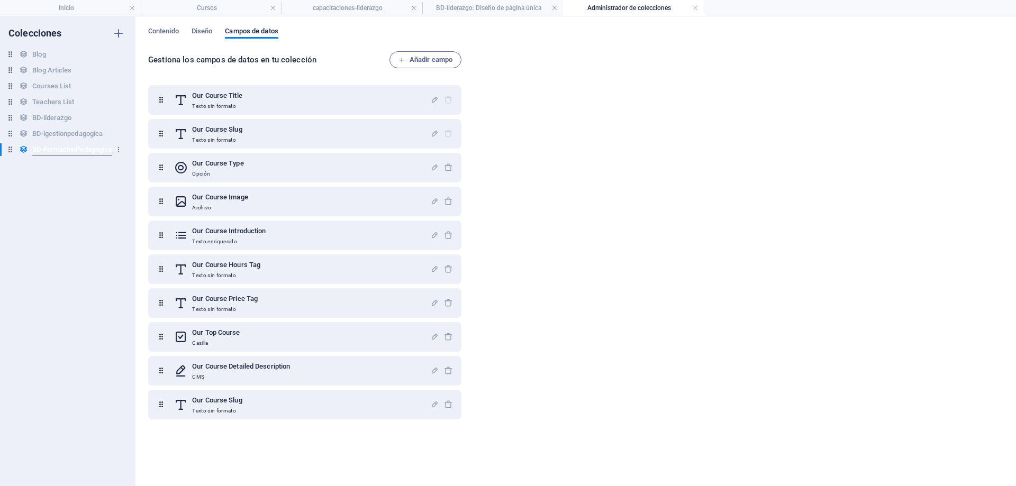
type input "BD-FormacionPedagogica"
click at [350, 11] on h4 "capacitaciones-liderazgo" at bounding box center [351, 8] width 141 height 12
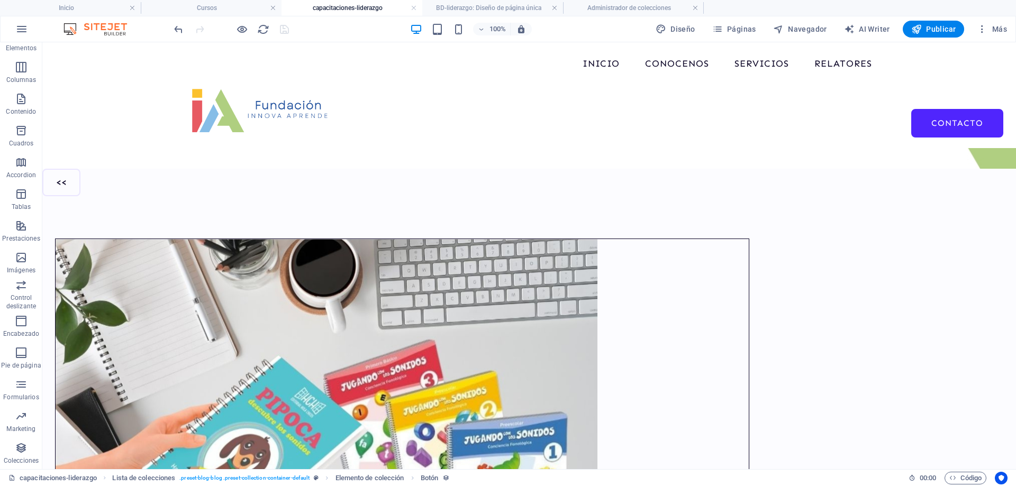
scroll to position [109, 0]
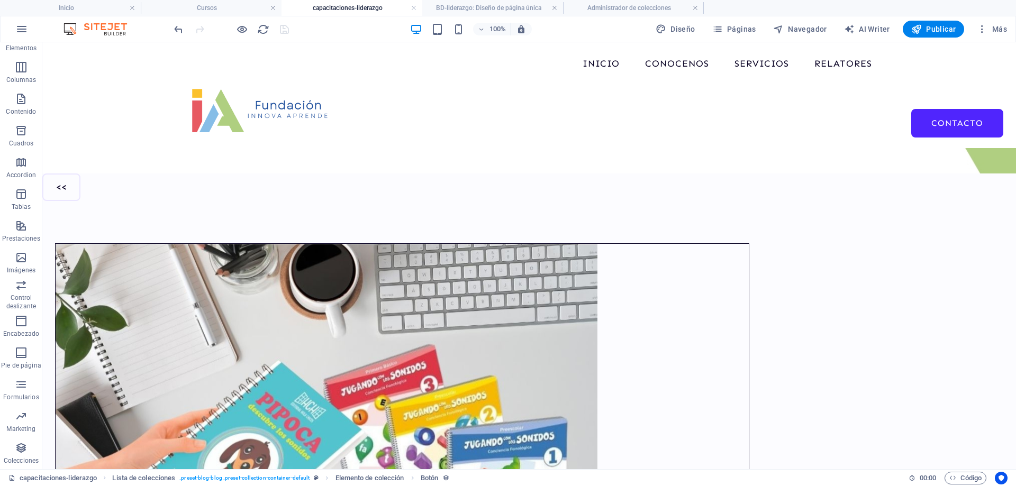
click at [242, 193] on div "<<" at bounding box center [528, 188] width 973 height 28
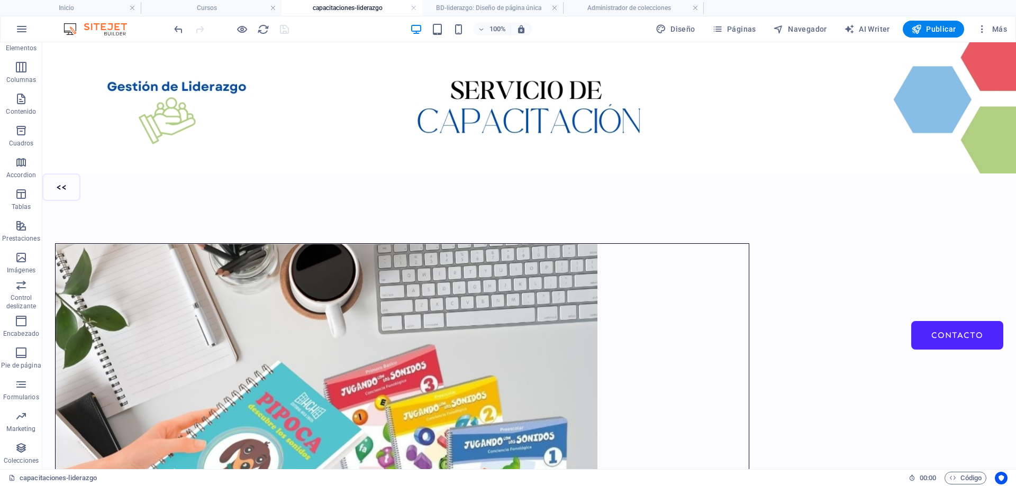
click at [306, 177] on div "<<" at bounding box center [528, 188] width 973 height 28
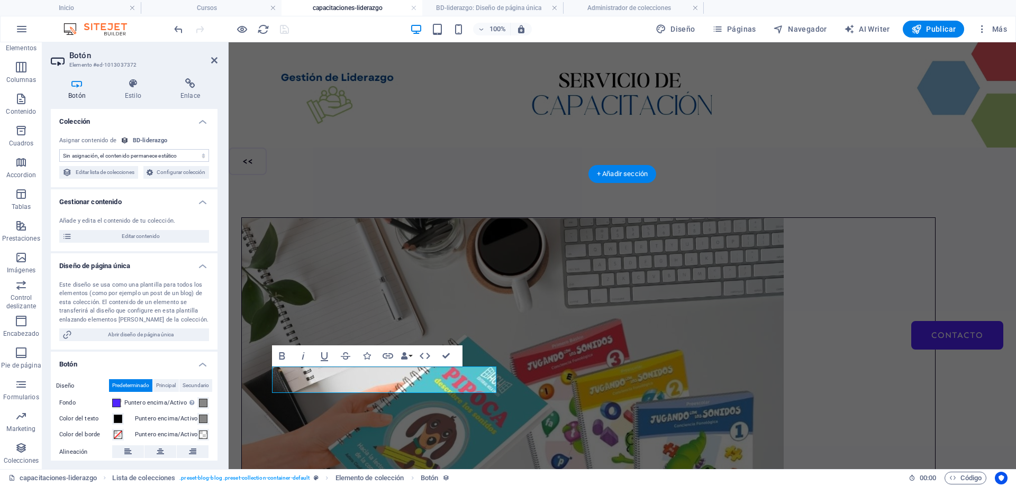
scroll to position [110, 0]
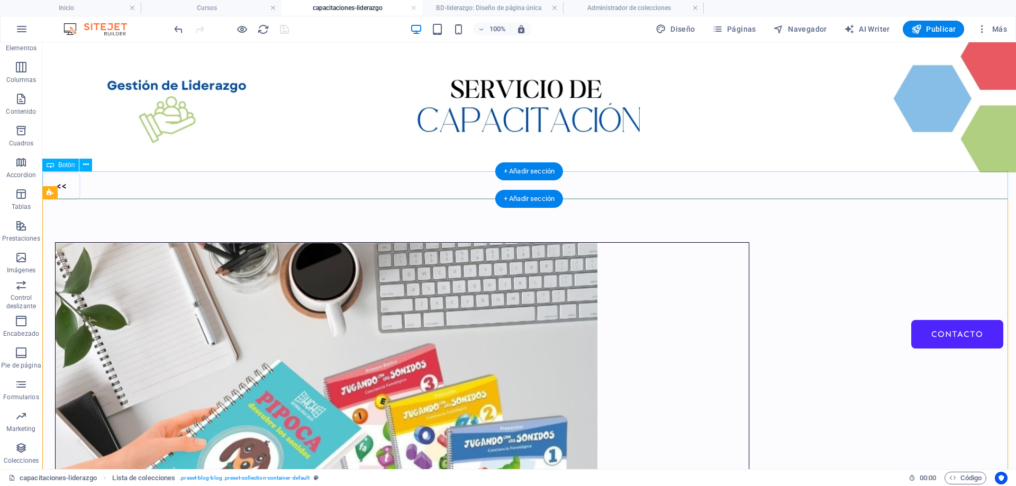
click at [172, 185] on div "<<" at bounding box center [528, 186] width 973 height 28
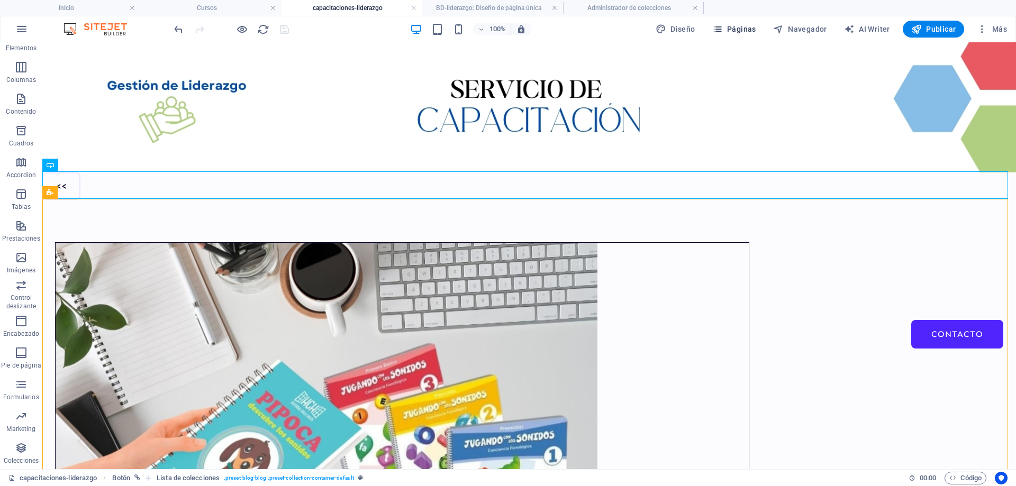
click at [744, 28] on span "Páginas" at bounding box center [734, 29] width 44 height 11
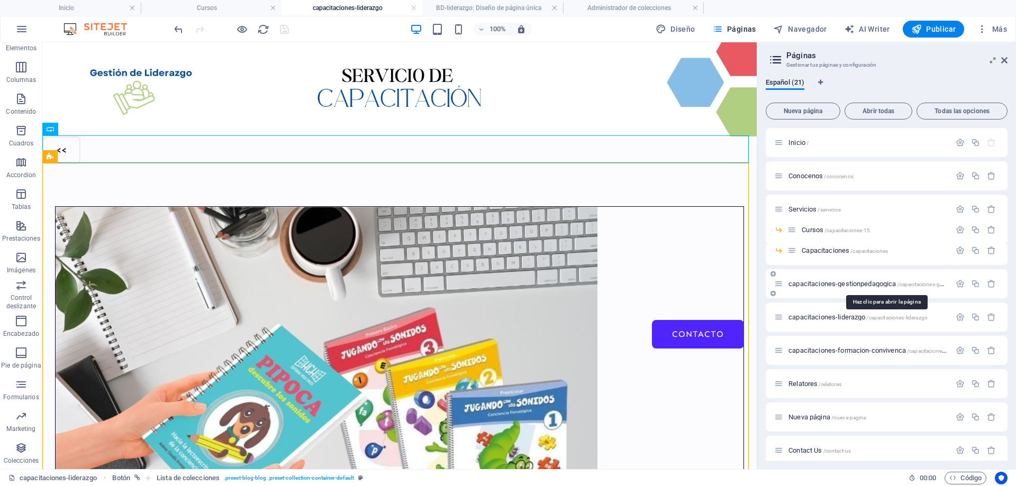
click at [857, 282] on span "capacitaciones-gestionpedagogica /capacitaciones-gestionpedagogica" at bounding box center [885, 284] width 194 height 8
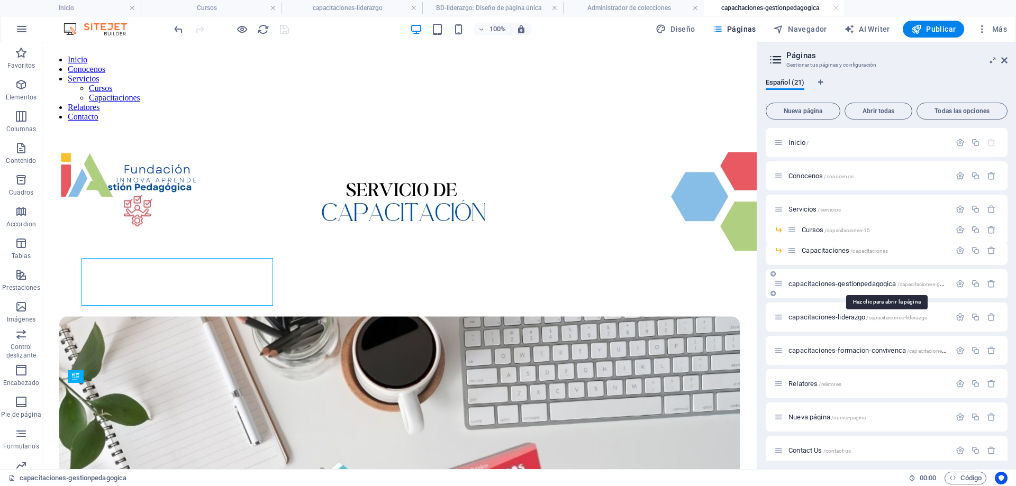
scroll to position [0, 0]
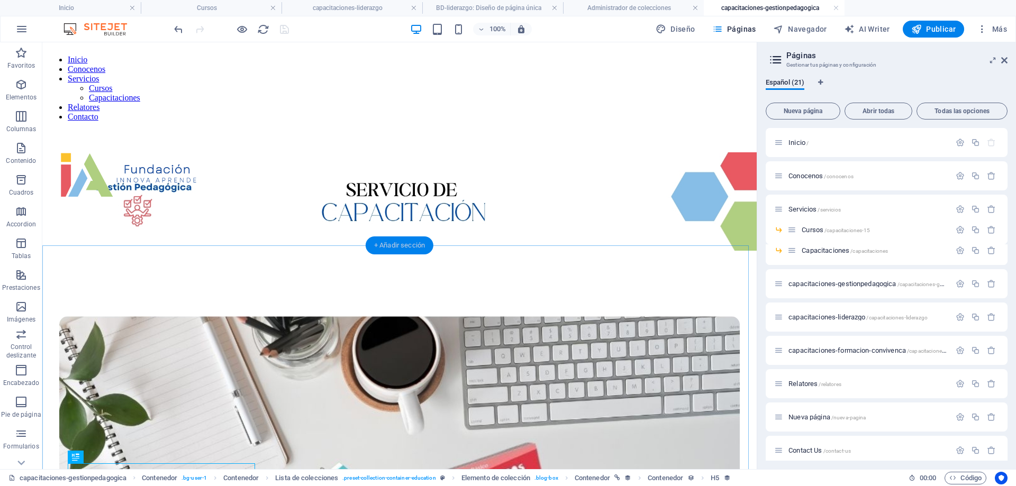
click at [398, 244] on div "+ Añadir sección" at bounding box center [400, 245] width 68 height 18
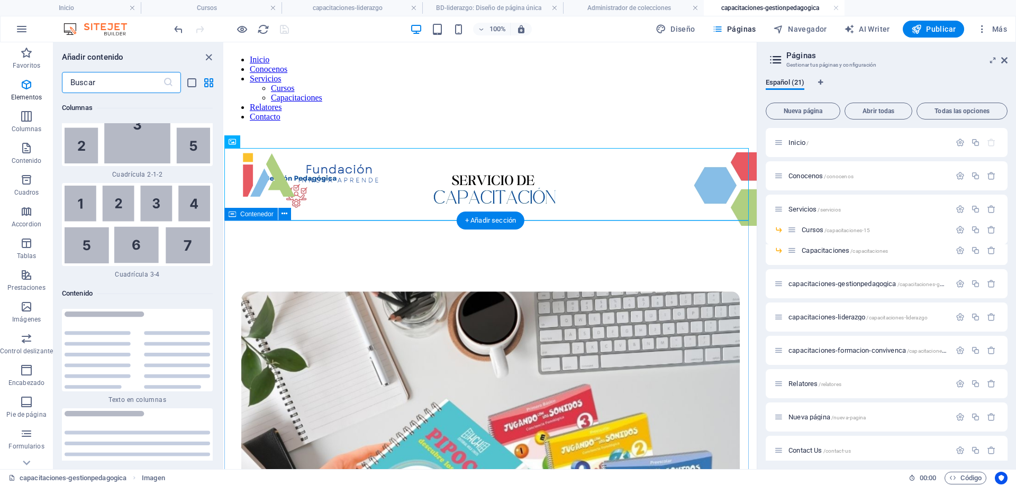
scroll to position [3554, 0]
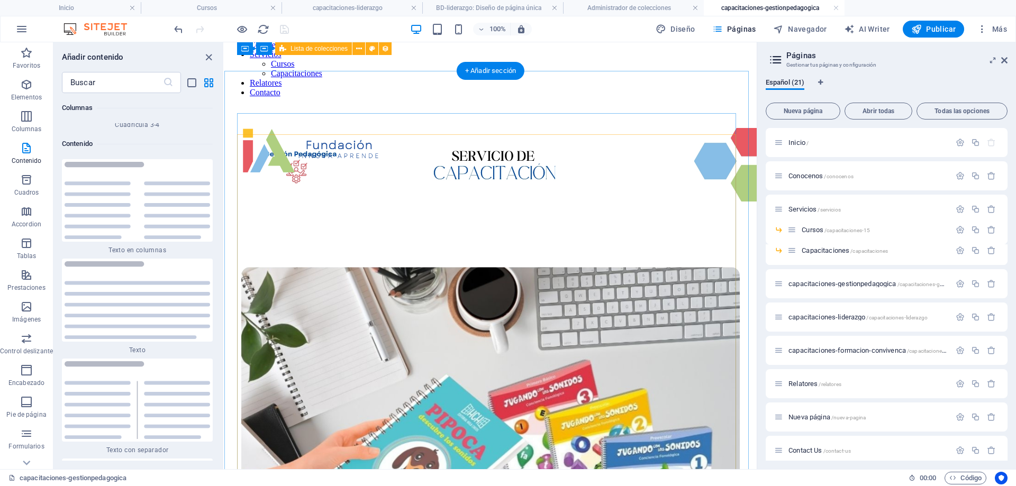
scroll to position [0, 0]
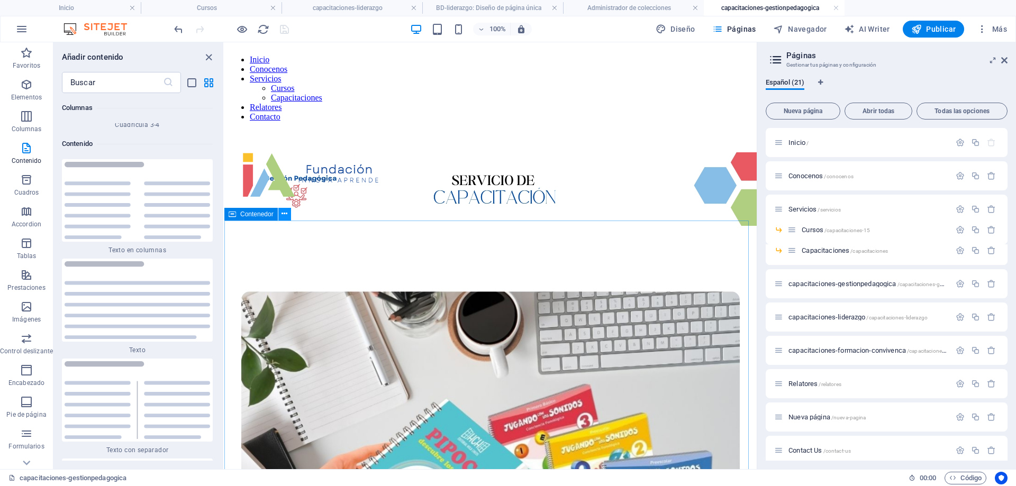
click at [285, 216] on icon at bounding box center [284, 213] width 6 height 11
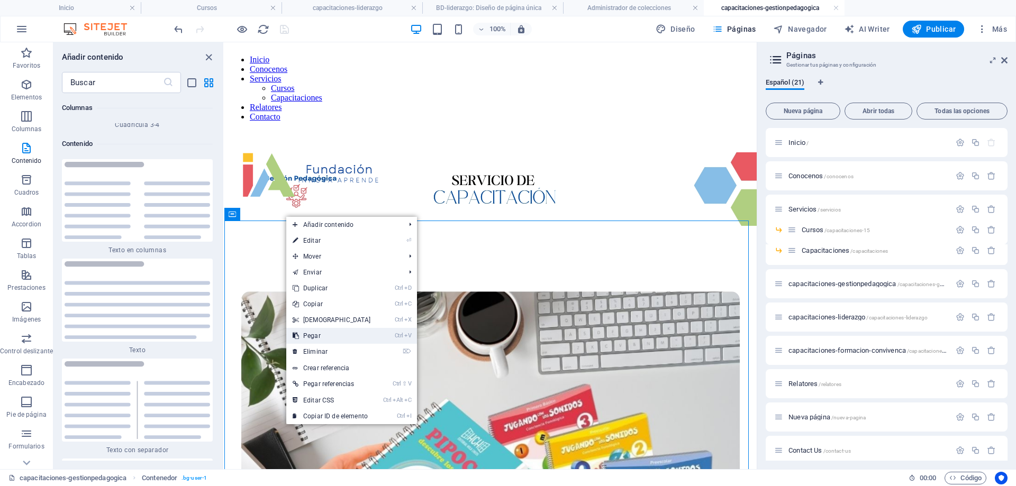
click at [353, 334] on link "Ctrl V Pegar" at bounding box center [331, 336] width 91 height 16
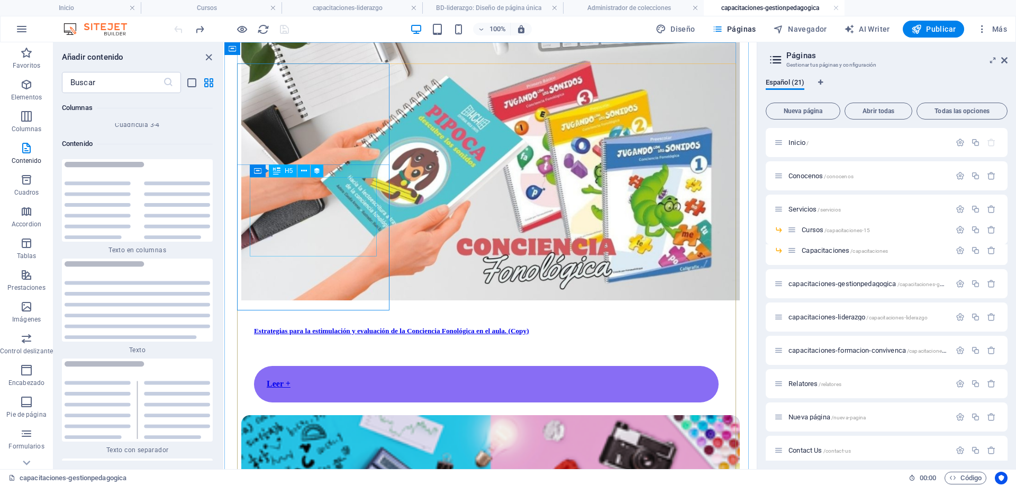
scroll to position [370, 0]
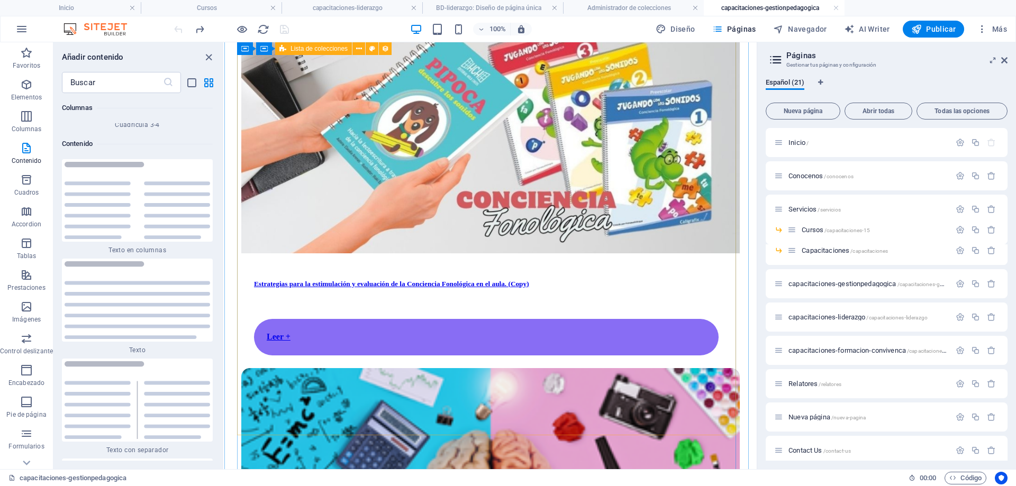
select select "67d02240190c582c0a6871d0"
select select "createdAt_DESC"
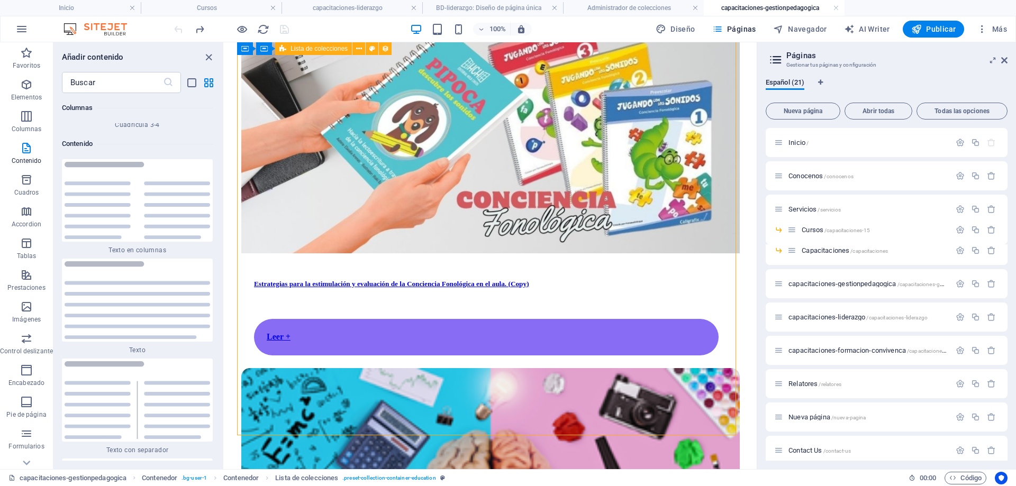
select select "columns.our-top-course"
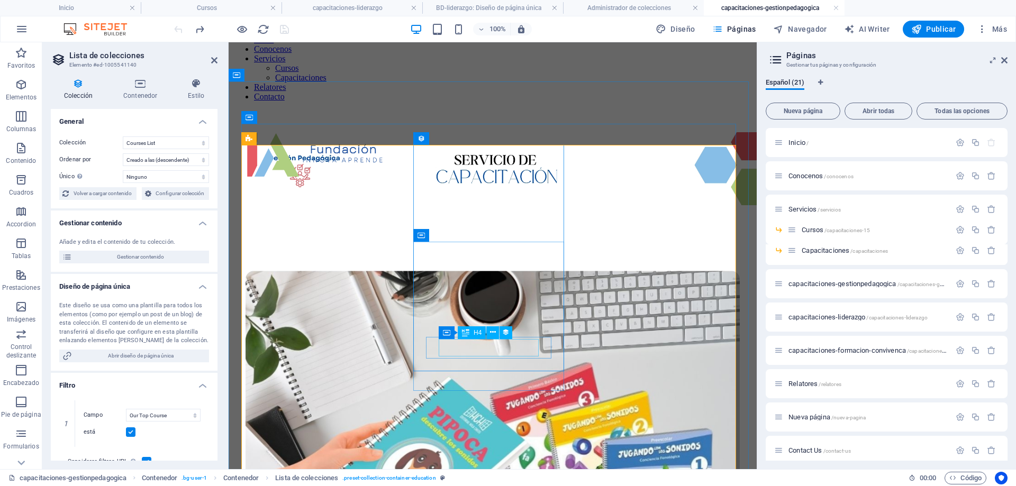
scroll to position [0, 0]
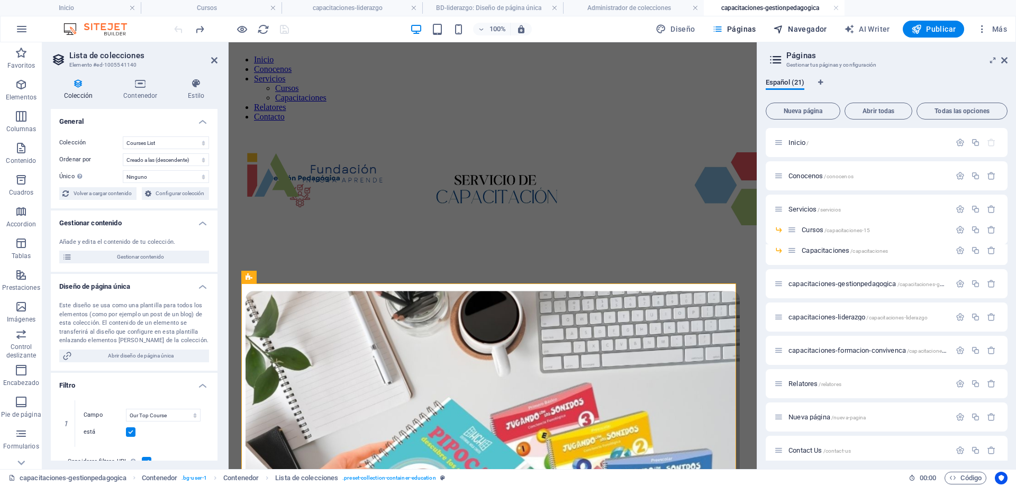
click at [820, 31] on span "Navegador" at bounding box center [800, 29] width 54 height 11
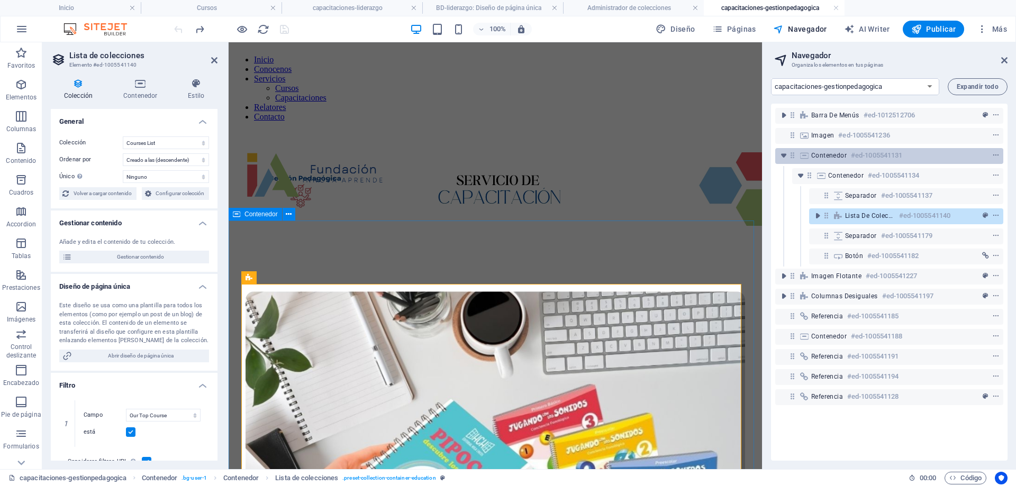
click at [833, 152] on span "Contenedor" at bounding box center [828, 155] width 35 height 8
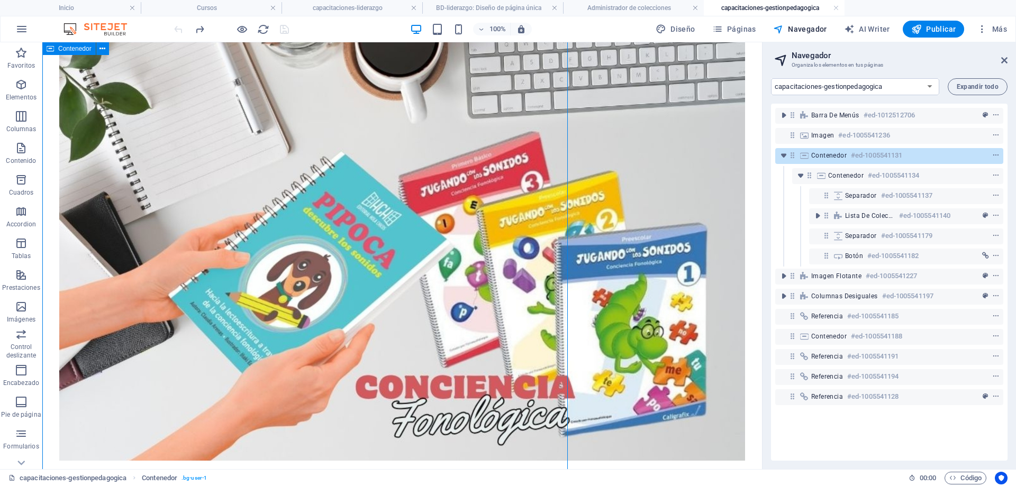
scroll to position [339, 0]
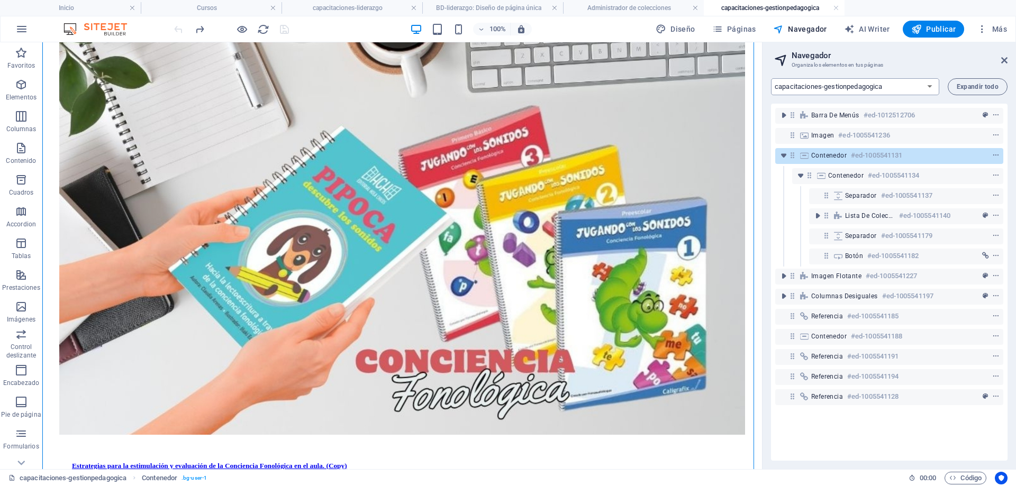
click at [869, 84] on select "Inicio Conocenos Servicios capacitaciones-gestionpedagogica capacitaciones-lide…" at bounding box center [855, 86] width 168 height 17
select select "18136962-es"
click at [771, 78] on select "Inicio Conocenos Servicios capacitaciones-gestionpedagogica capacitaciones-lide…" at bounding box center [855, 86] width 168 height 17
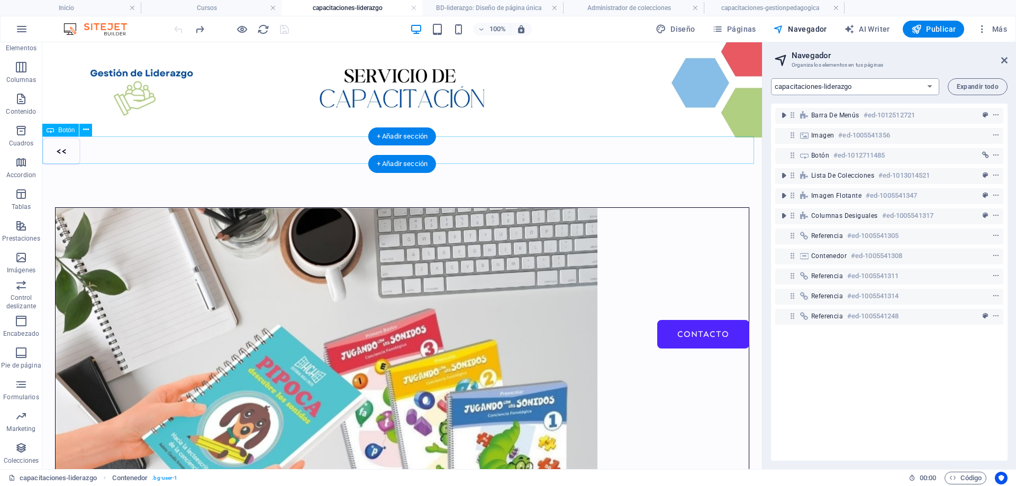
scroll to position [0, 0]
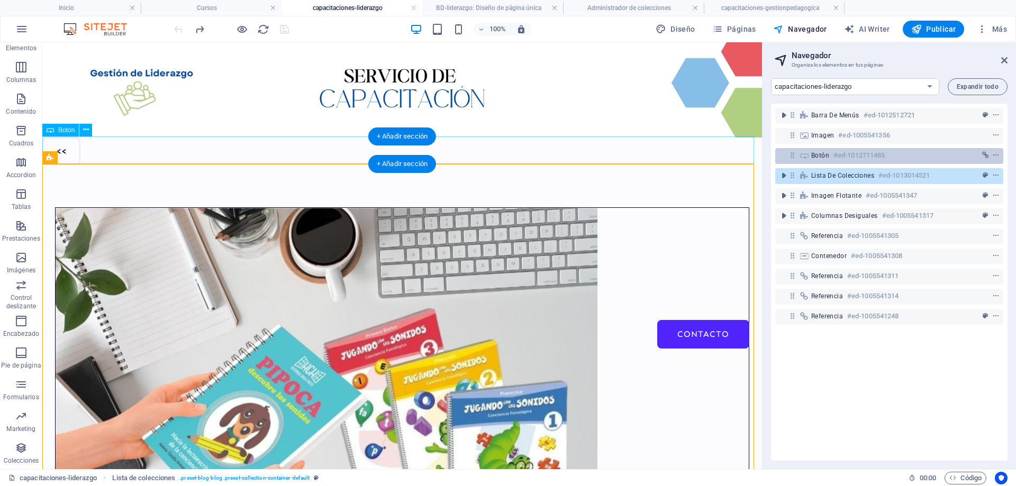
click at [844, 154] on h6 "#ed-1012711485" at bounding box center [858, 155] width 51 height 13
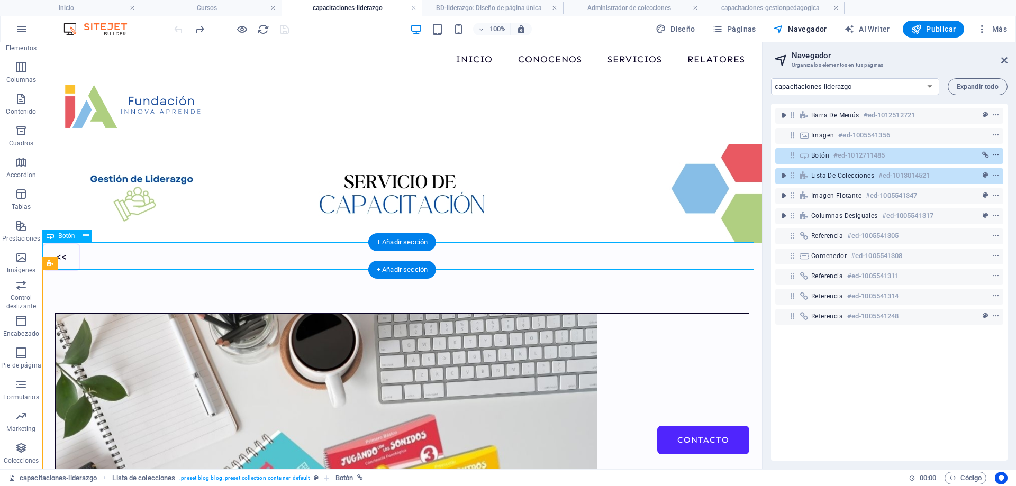
click at [994, 156] on icon "context-menu" at bounding box center [995, 155] width 7 height 7
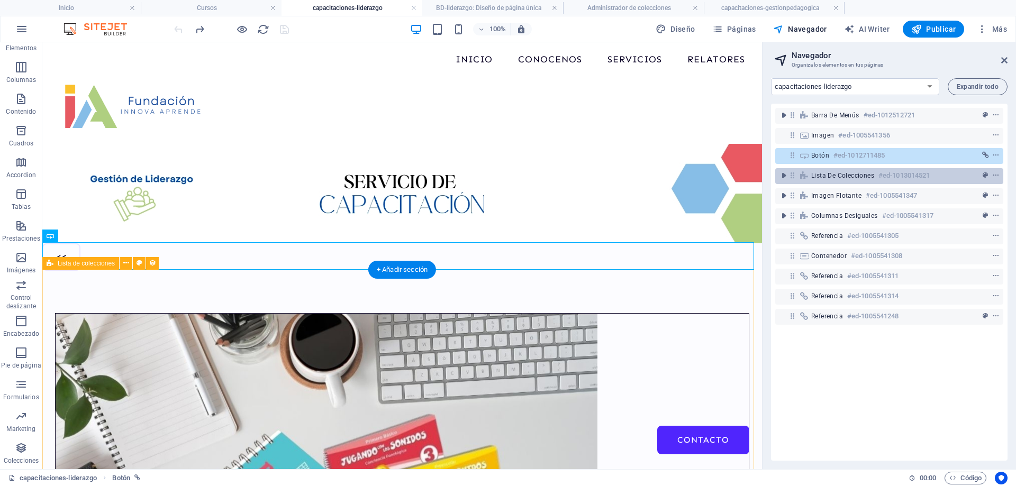
click at [843, 174] on span "Lista de colecciones" at bounding box center [842, 175] width 63 height 8
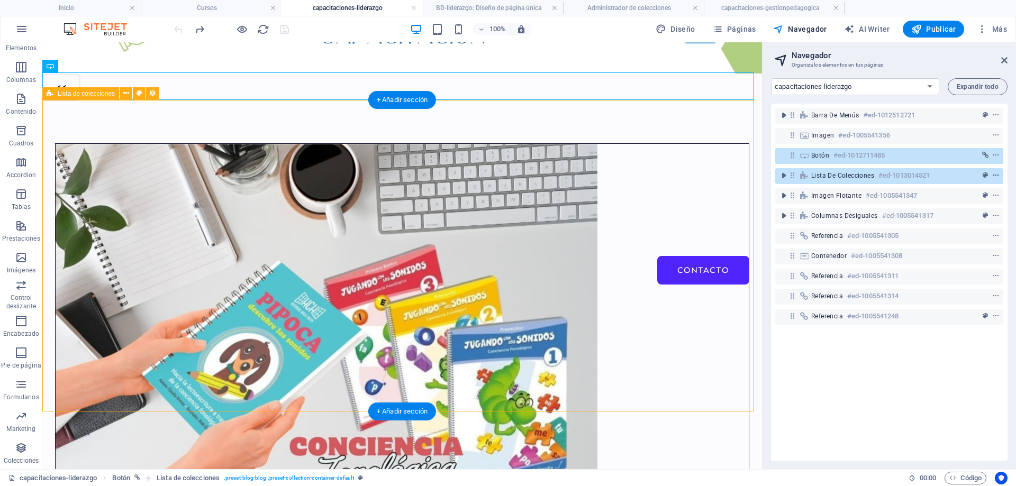
click at [994, 176] on icon "context-menu" at bounding box center [995, 175] width 7 height 7
click at [815, 178] on span "Lista de colecciones" at bounding box center [842, 175] width 63 height 8
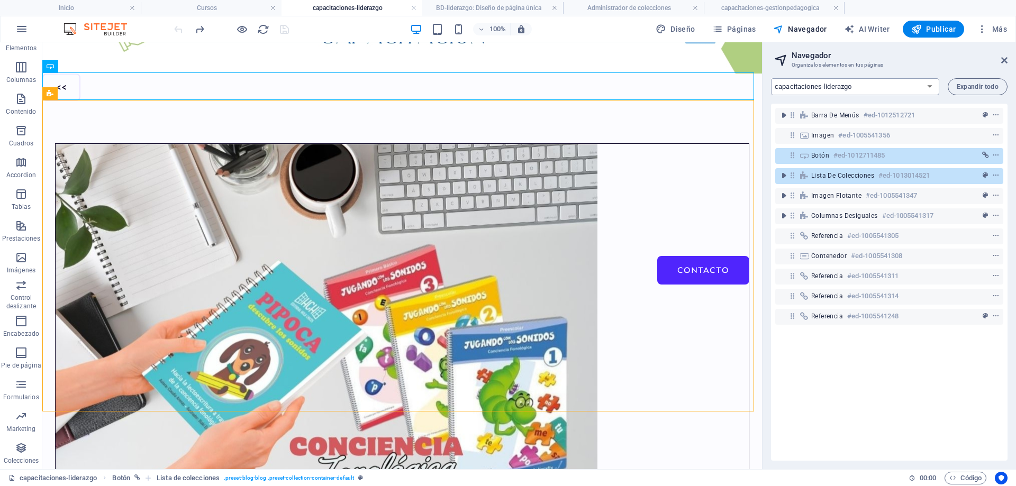
click at [844, 81] on select "Inicio Conocenos Servicios capacitaciones-gestionpedagogica capacitaciones-lide…" at bounding box center [855, 86] width 168 height 17
click at [771, 78] on select "Inicio Conocenos Servicios capacitaciones-gestionpedagogica capacitaciones-lide…" at bounding box center [855, 86] width 168 height 17
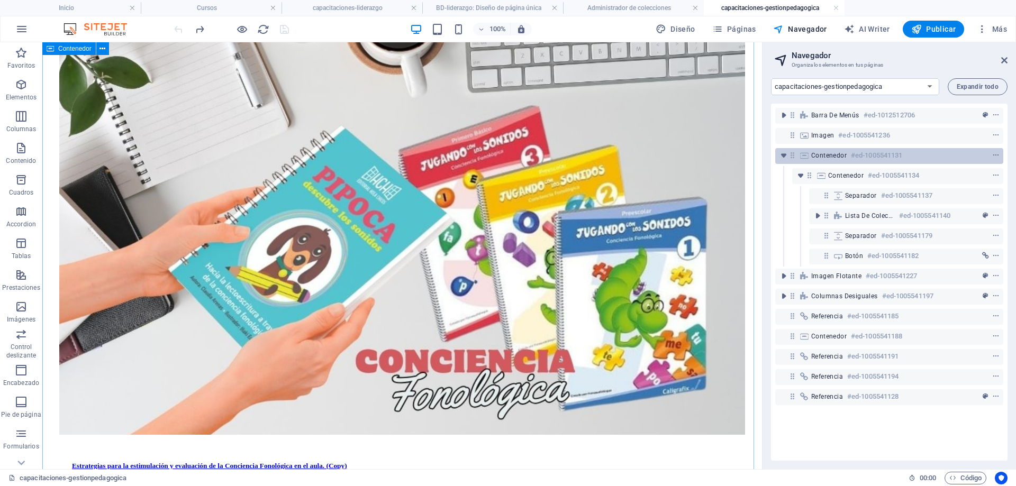
click at [837, 152] on span "Contenedor" at bounding box center [828, 155] width 35 height 8
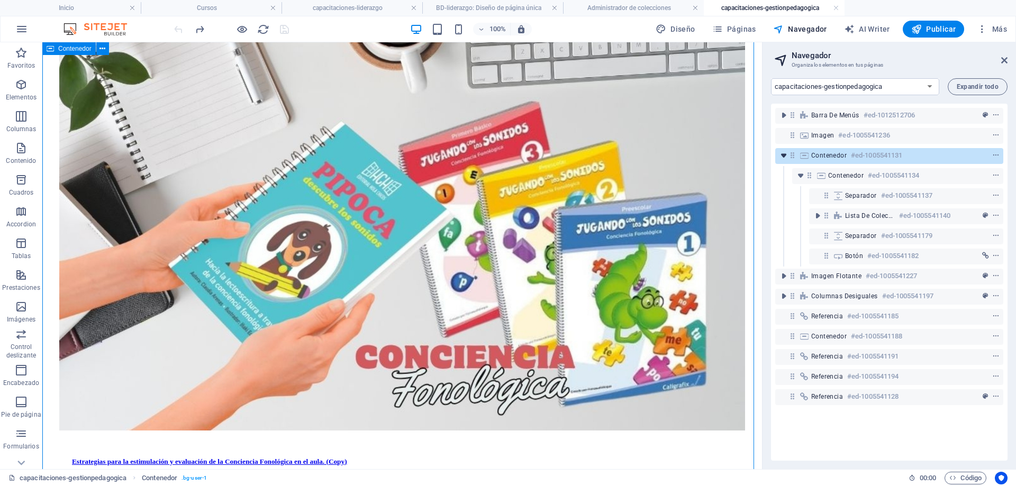
click at [780, 153] on icon "toggle-expand" at bounding box center [783, 155] width 11 height 11
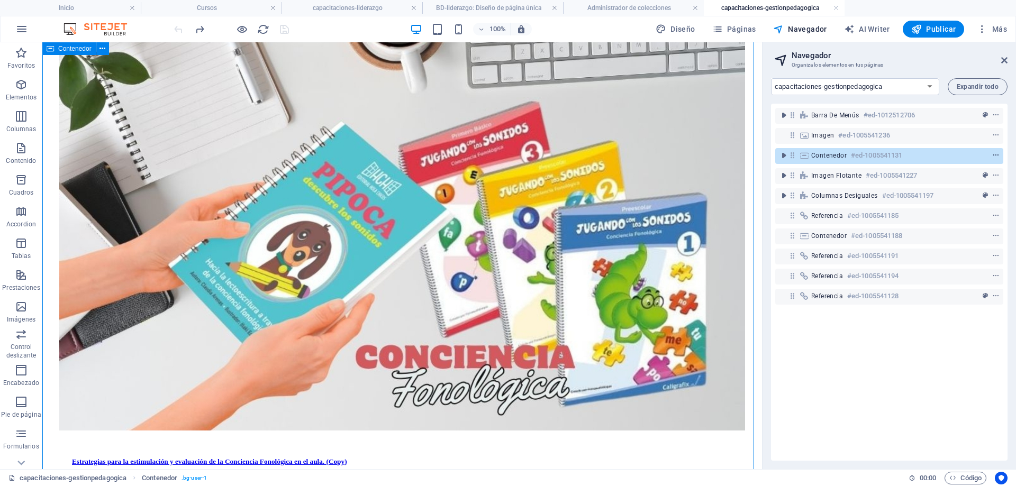
click at [993, 151] on button "context-menu" at bounding box center [995, 155] width 11 height 13
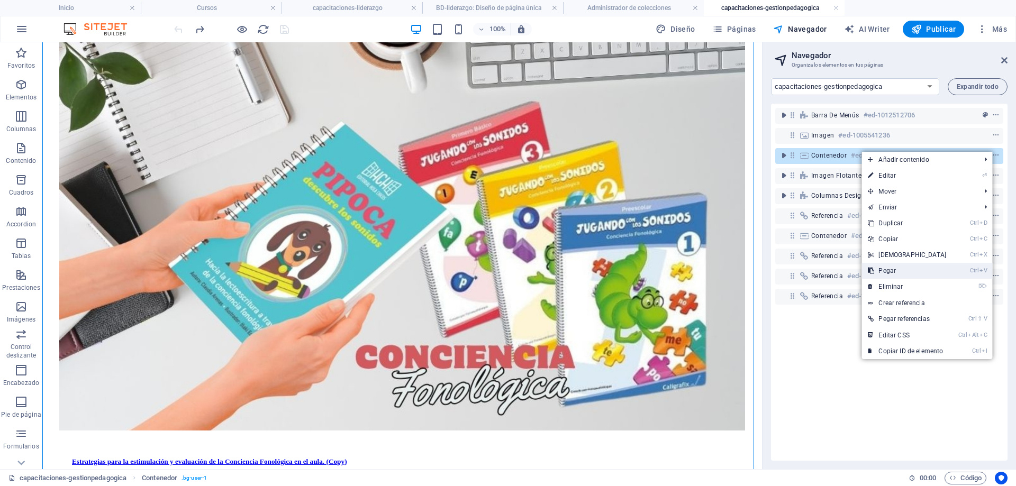
click at [930, 273] on link "Ctrl V Pegar" at bounding box center [906, 271] width 91 height 16
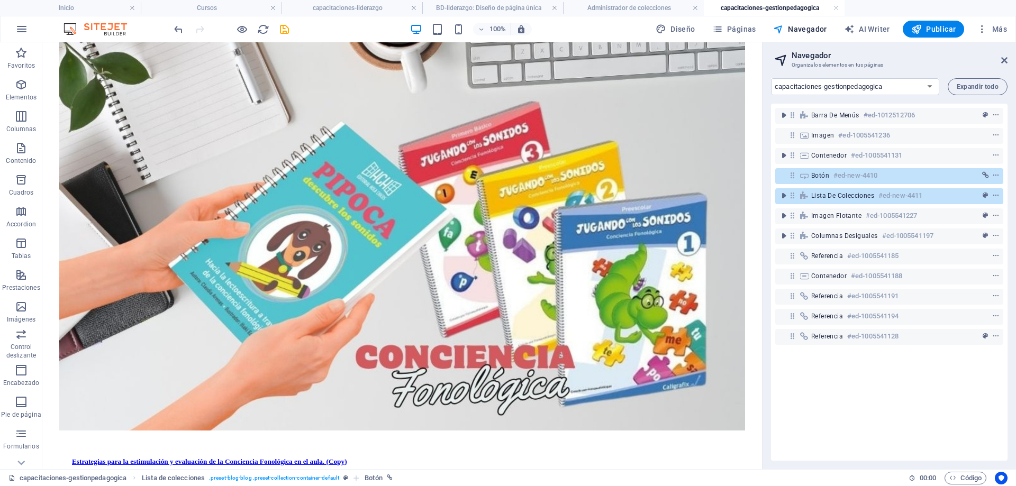
click at [840, 194] on span "Lista de colecciones" at bounding box center [842, 196] width 63 height 8
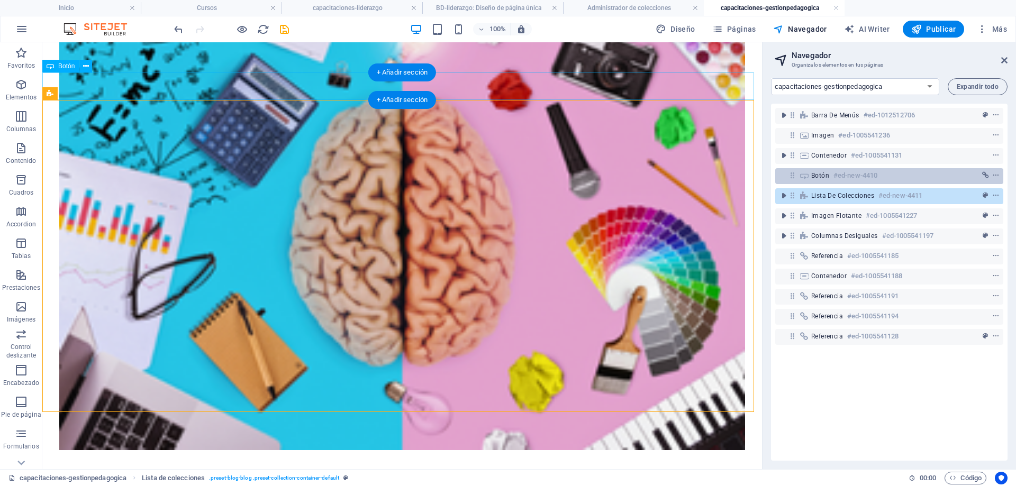
click at [839, 177] on h6 "#ed-new-4410" at bounding box center [855, 175] width 44 height 13
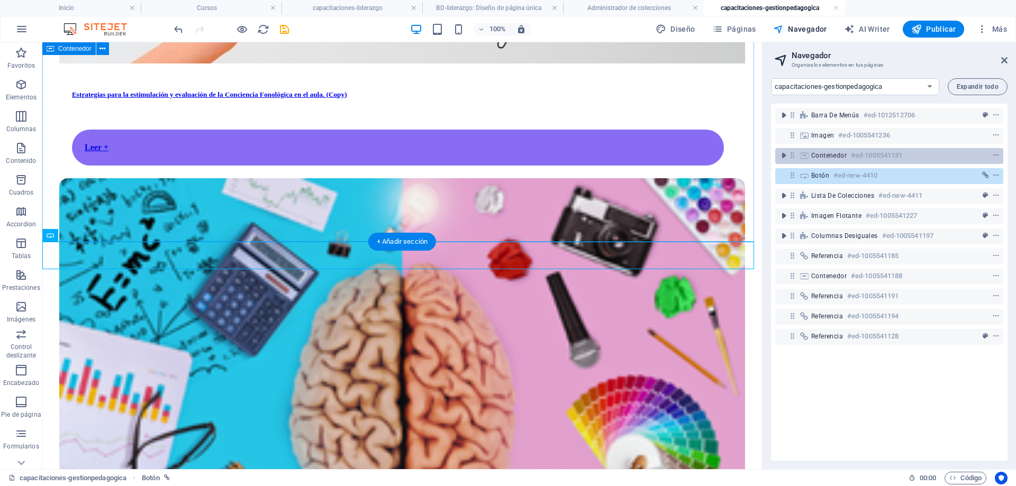
click at [922, 157] on div "Contenedor #ed-1005541131" at bounding box center [880, 155] width 139 height 13
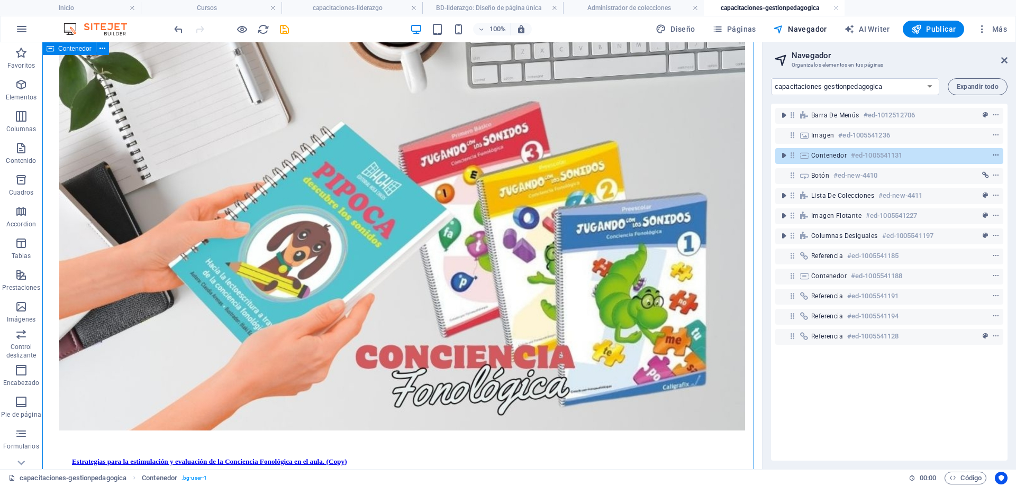
click at [994, 154] on icon "context-menu" at bounding box center [995, 155] width 7 height 7
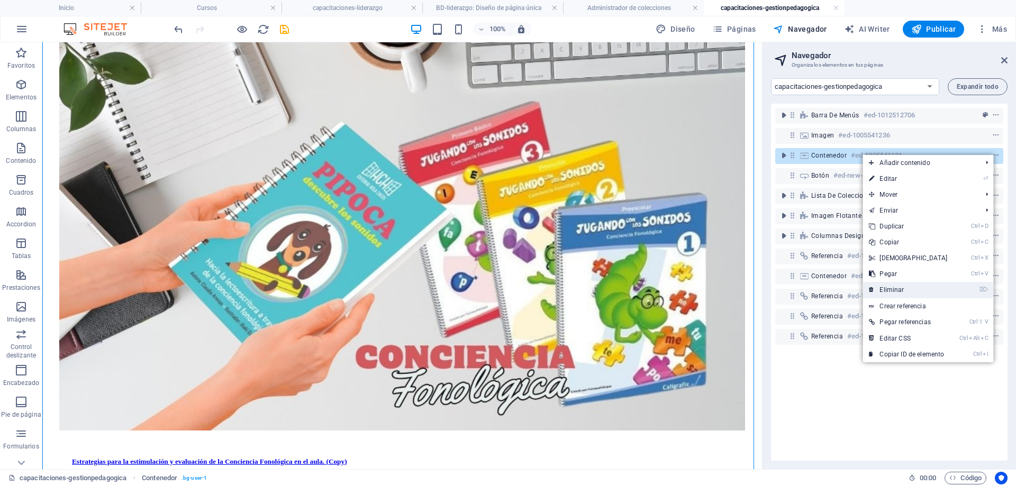
click at [910, 283] on link "⌦ Eliminar" at bounding box center [907, 290] width 91 height 16
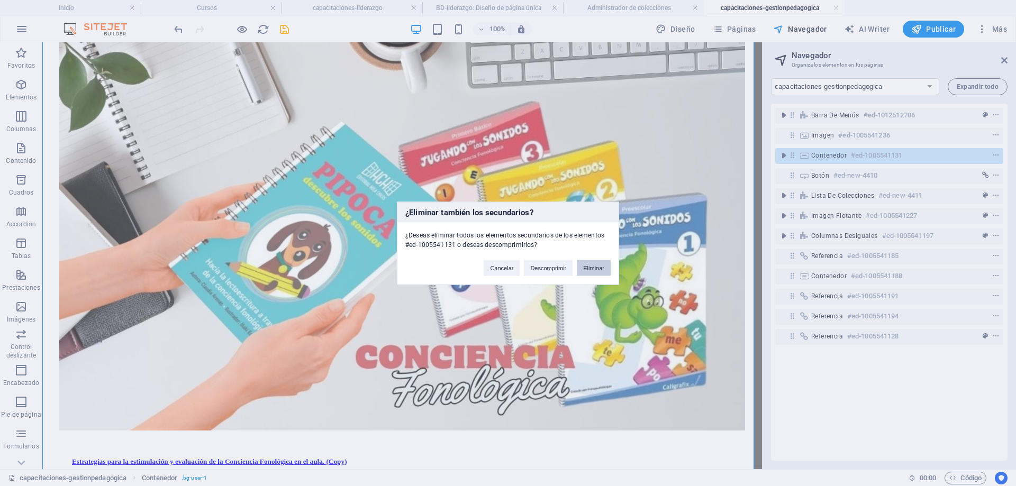
click at [592, 268] on button "Eliminar" at bounding box center [594, 268] width 34 height 16
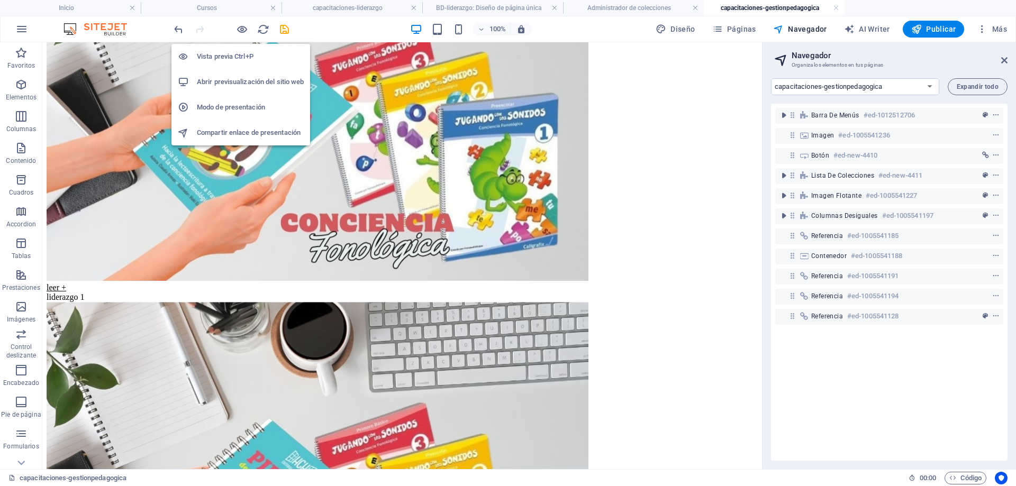
click at [230, 55] on h6 "Vista previa Ctrl+P" at bounding box center [250, 56] width 107 height 13
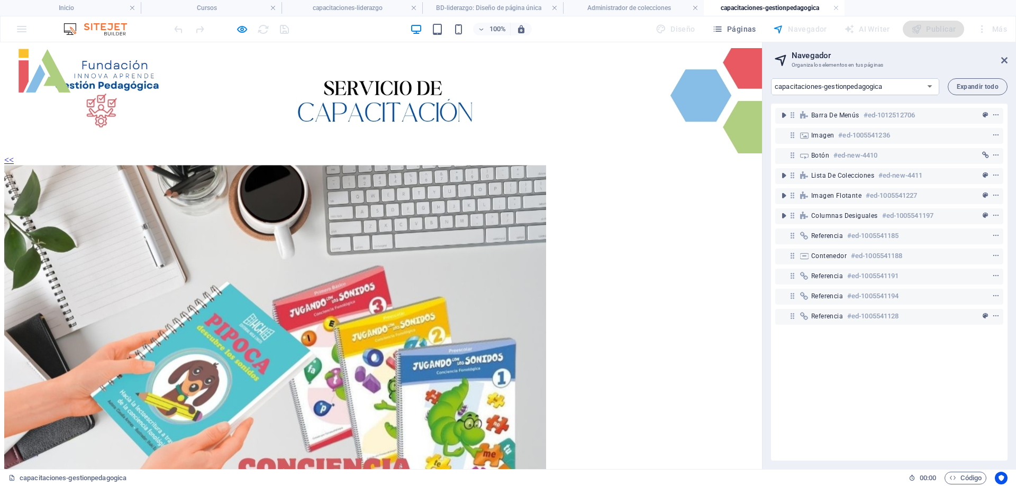
scroll to position [84, 0]
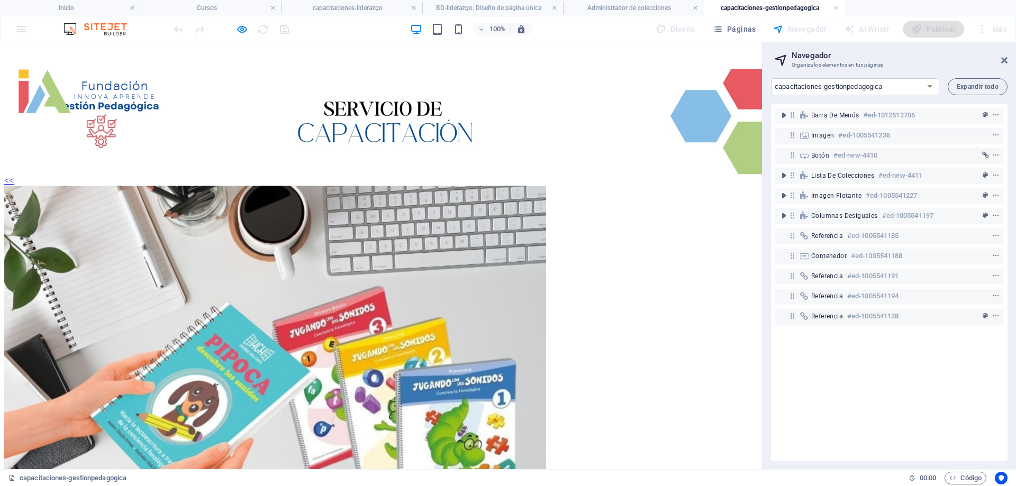
click at [14, 182] on link "<<" at bounding box center [9, 180] width 10 height 9
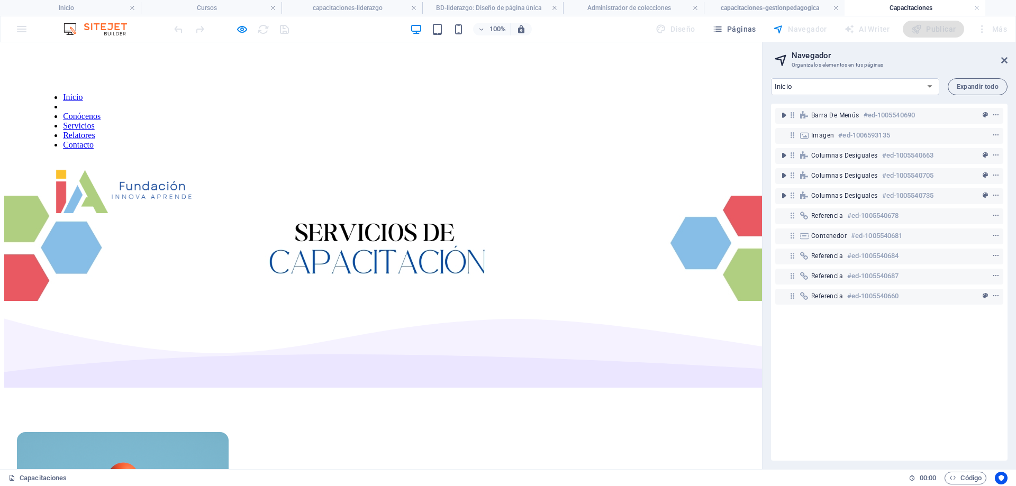
scroll to position [0, 0]
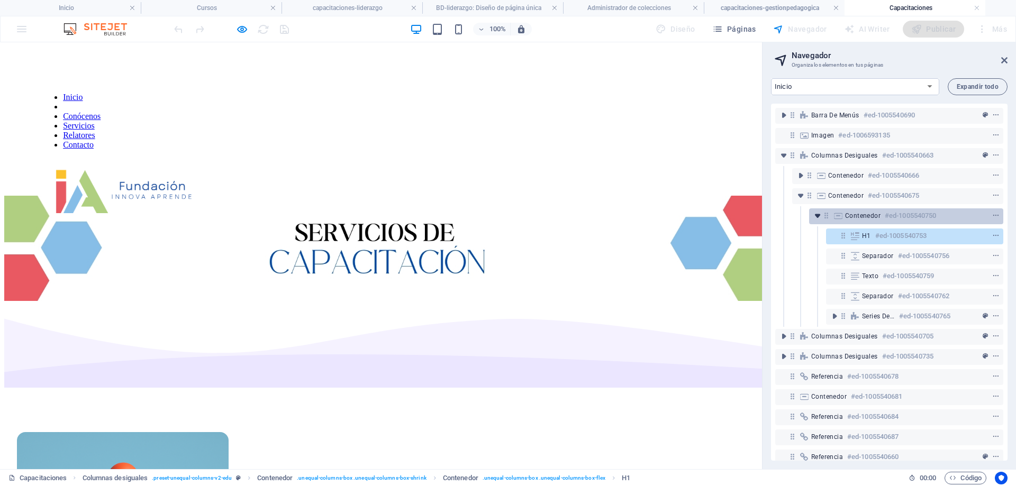
click at [817, 215] on icon "toggle-expand" at bounding box center [817, 216] width 11 height 11
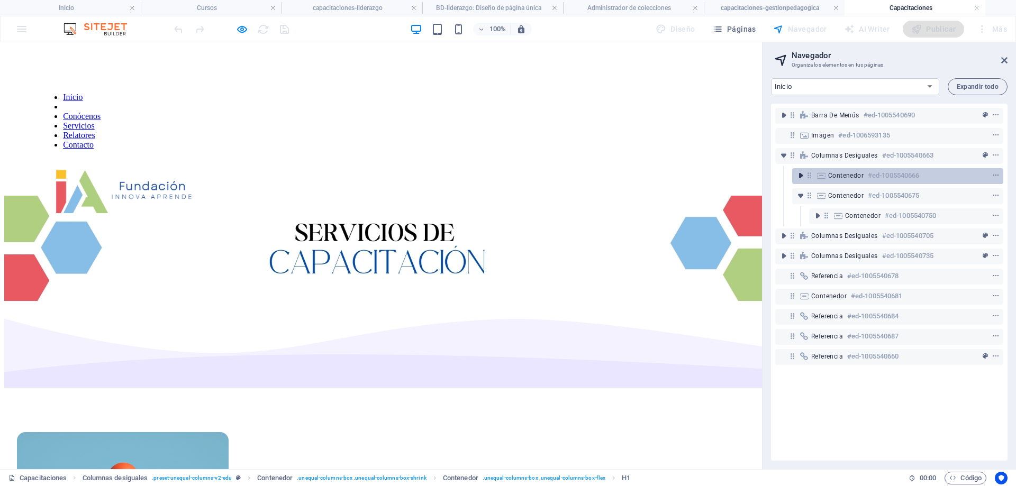
click at [800, 176] on icon "toggle-expand" at bounding box center [800, 175] width 11 height 11
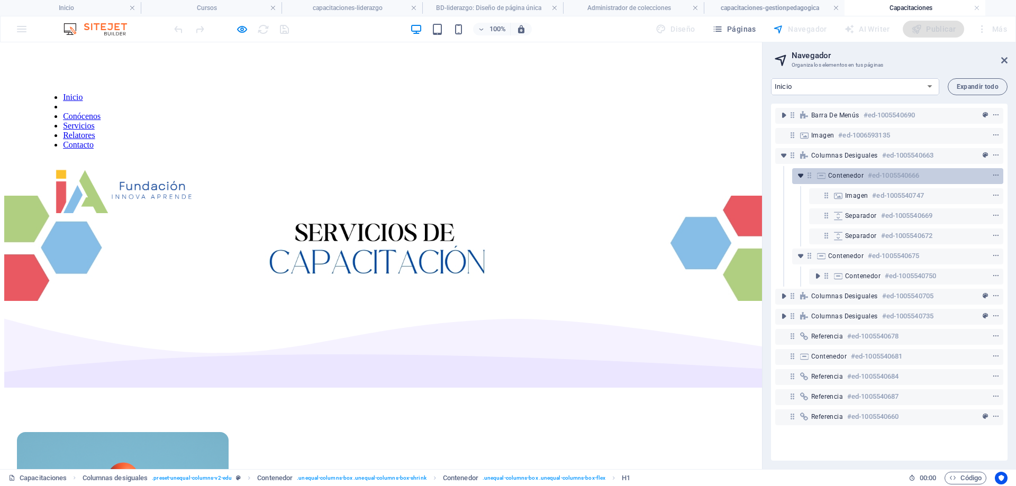
click at [801, 176] on icon "toggle-expand" at bounding box center [800, 175] width 11 height 11
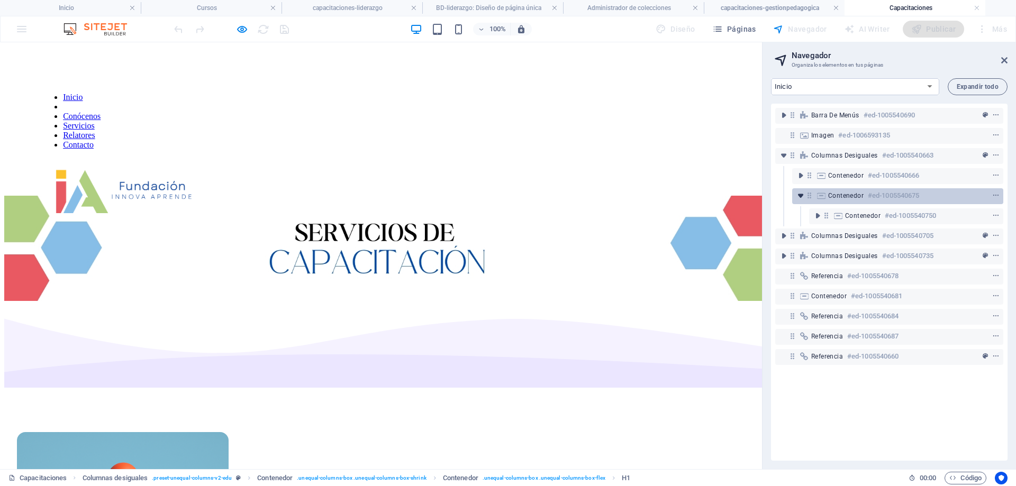
click at [797, 194] on icon "toggle-expand" at bounding box center [800, 195] width 11 height 11
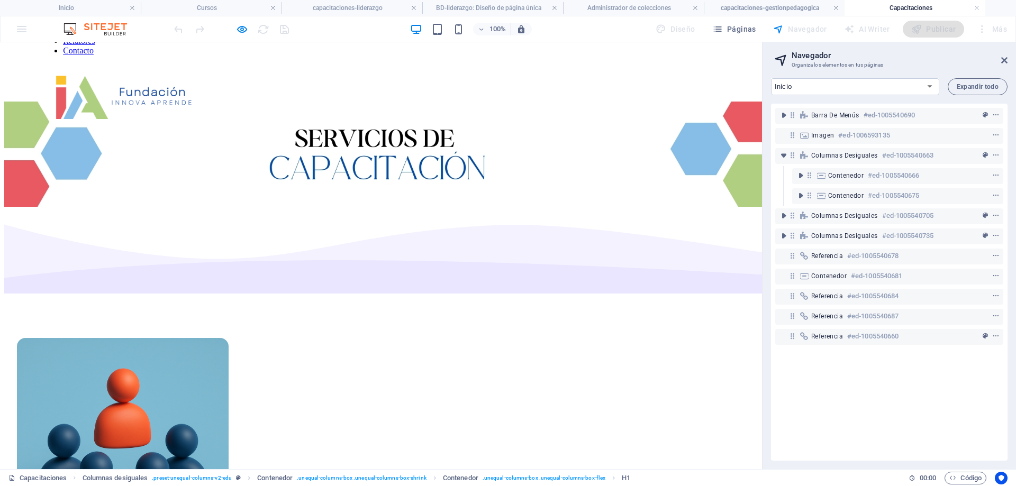
scroll to position [106, 0]
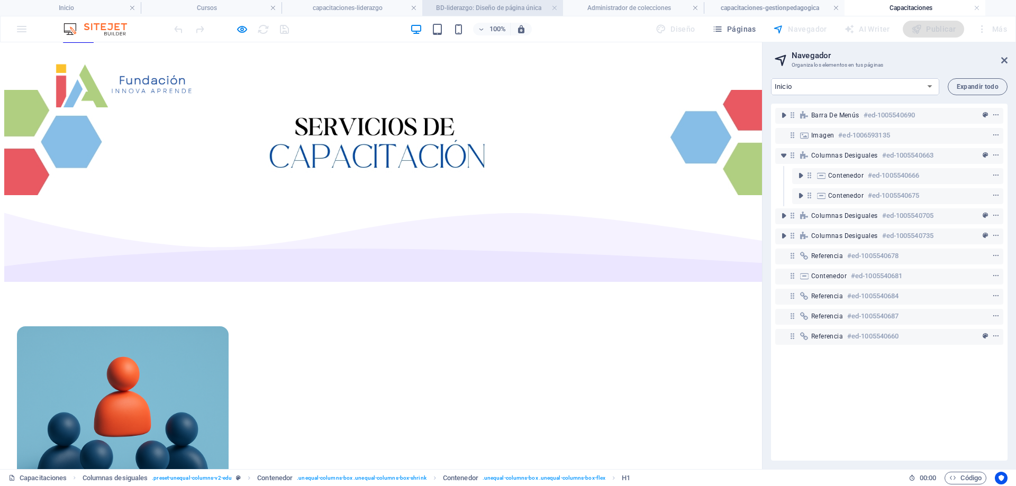
click at [490, 7] on h4 "BD-liderazgo: Diseño de página única" at bounding box center [492, 8] width 141 height 12
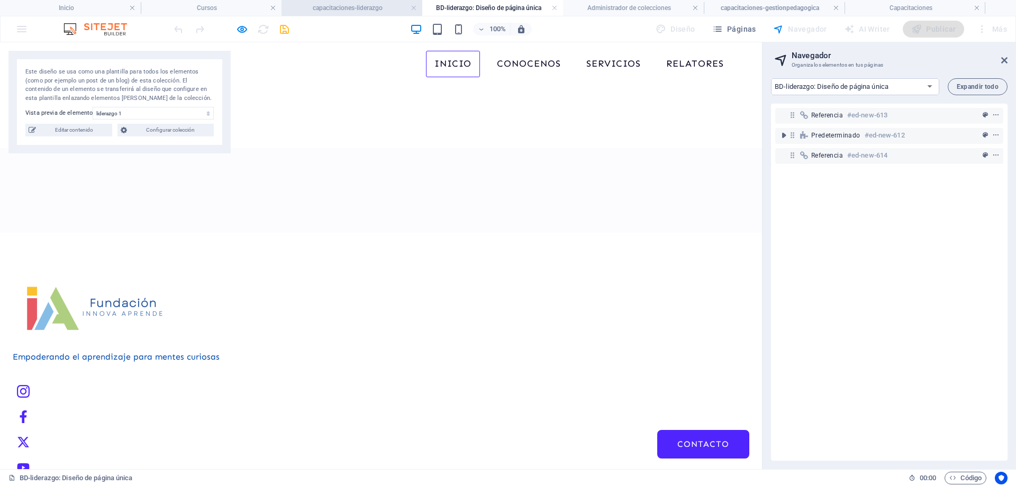
click at [353, 12] on h4 "capacitaciones-liderazgo" at bounding box center [351, 8] width 141 height 12
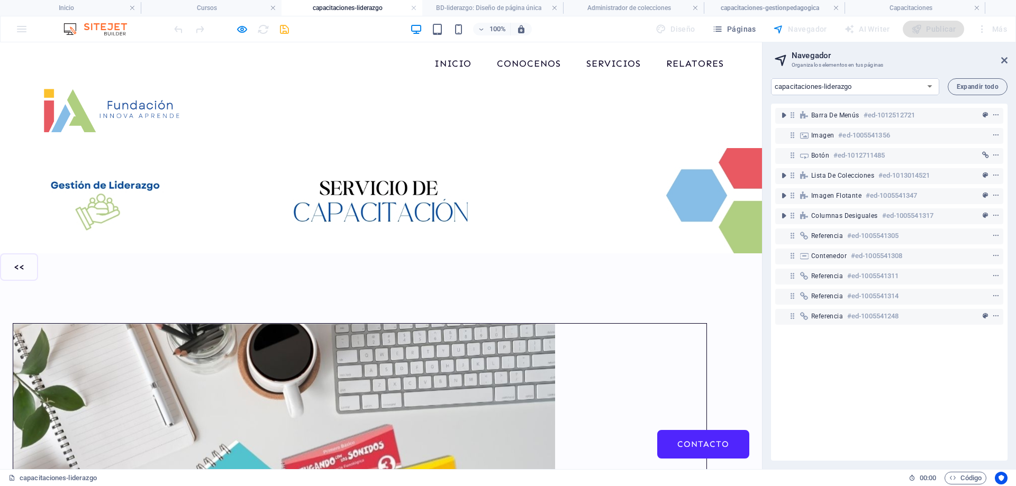
scroll to position [174, 0]
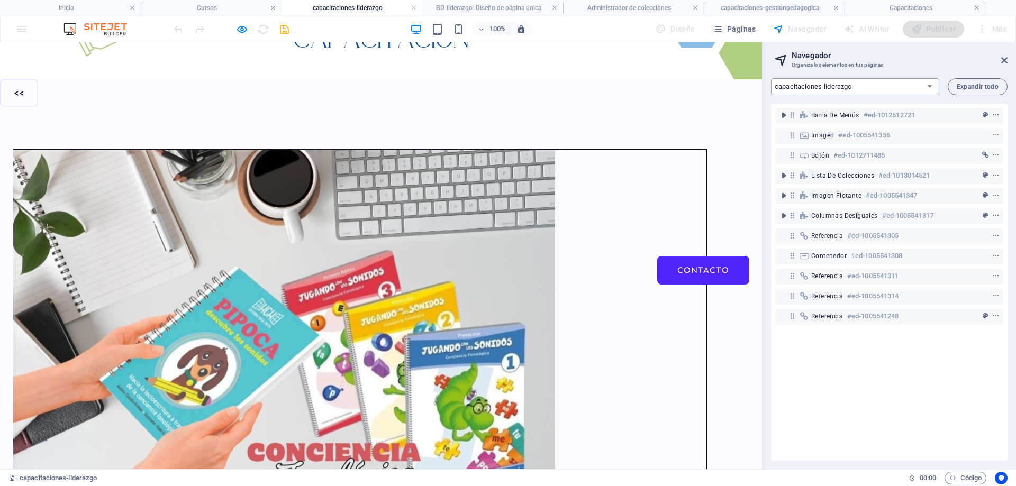
click at [828, 85] on select "Inicio Conocenos Servicios capacitaciones-gestionpedagogica capacitaciones-lide…" at bounding box center [855, 86] width 168 height 17
select select "18136959-es"
click at [771, 78] on select "Inicio Conocenos Servicios capacitaciones-gestionpedagogica capacitaciones-lide…" at bounding box center [855, 86] width 168 height 17
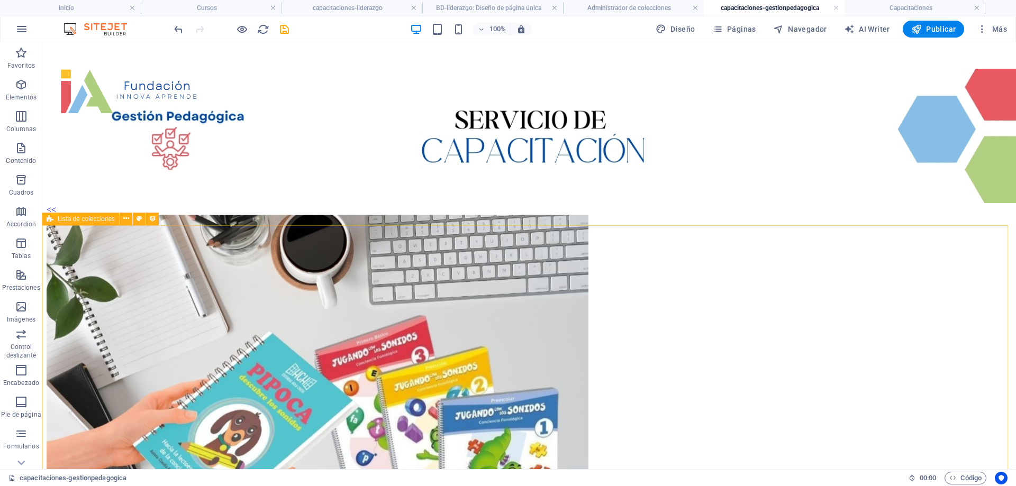
click at [106, 223] on div "Lista de colecciones" at bounding box center [80, 219] width 77 height 13
select select "68e168b4f33a53faed090445"
select select "createdAt_DESC"
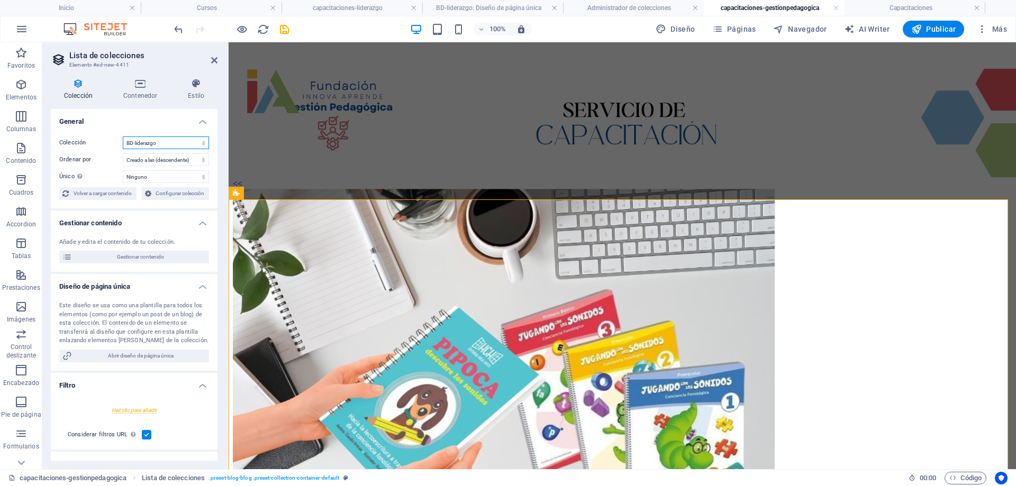
click at [160, 141] on select "BD-FormacionPedagogica BD-lgestionpedagogica BD-liderazgo Blog Blog Articles Co…" at bounding box center [166, 142] width 86 height 13
click at [123, 136] on select "BD-FormacionPedagogica BD-lgestionpedagogica BD-liderazgo Blog Blog Articles Co…" at bounding box center [166, 142] width 86 height 13
select select "68e168b4f33a53faed090445"
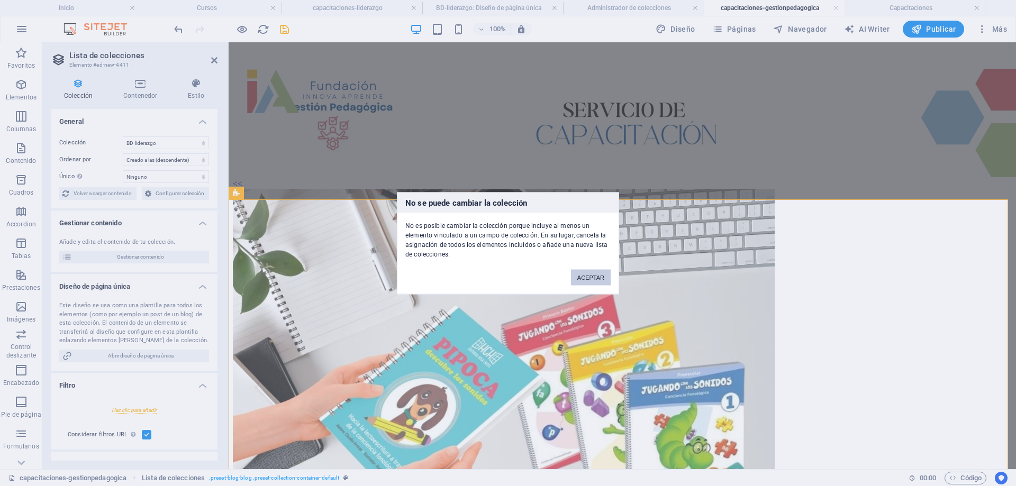
click at [591, 278] on button "ACEPTAR" at bounding box center [591, 277] width 40 height 16
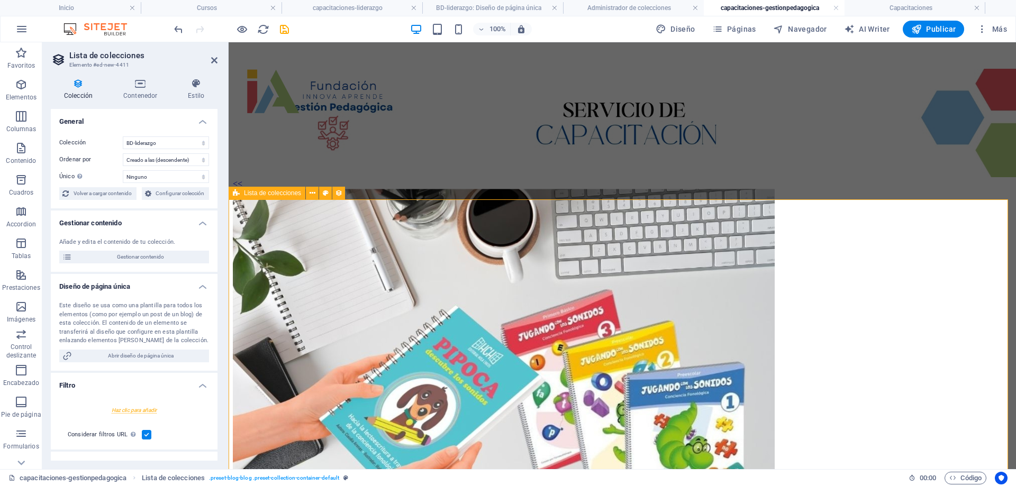
click at [278, 195] on span "Lista de colecciones" at bounding box center [272, 193] width 57 height 6
click at [314, 194] on icon at bounding box center [312, 193] width 6 height 11
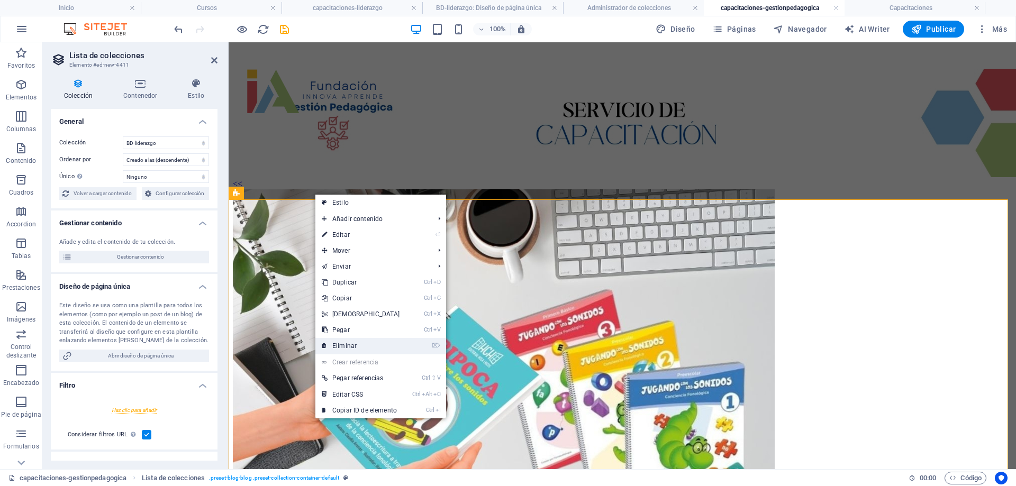
click at [364, 346] on link "⌦ Eliminar" at bounding box center [360, 346] width 91 height 16
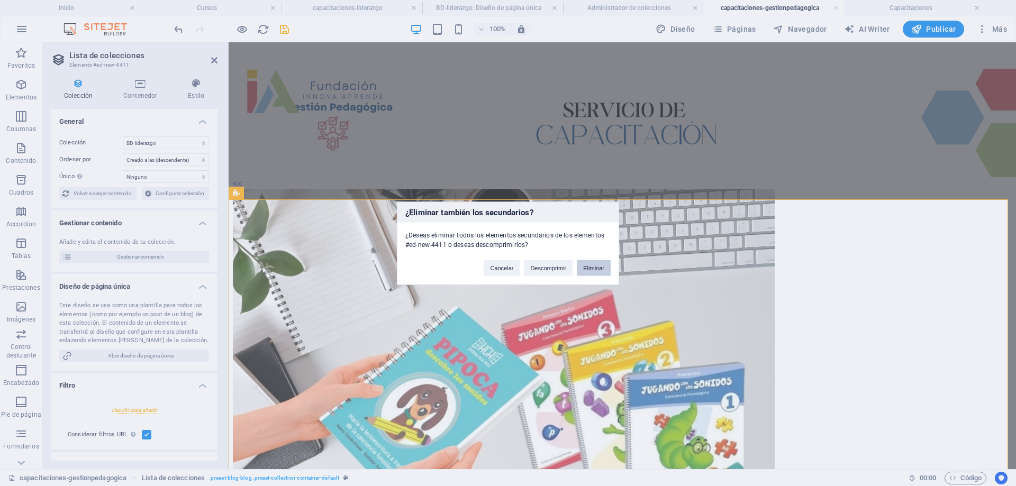
click at [602, 269] on button "Eliminar" at bounding box center [594, 268] width 34 height 16
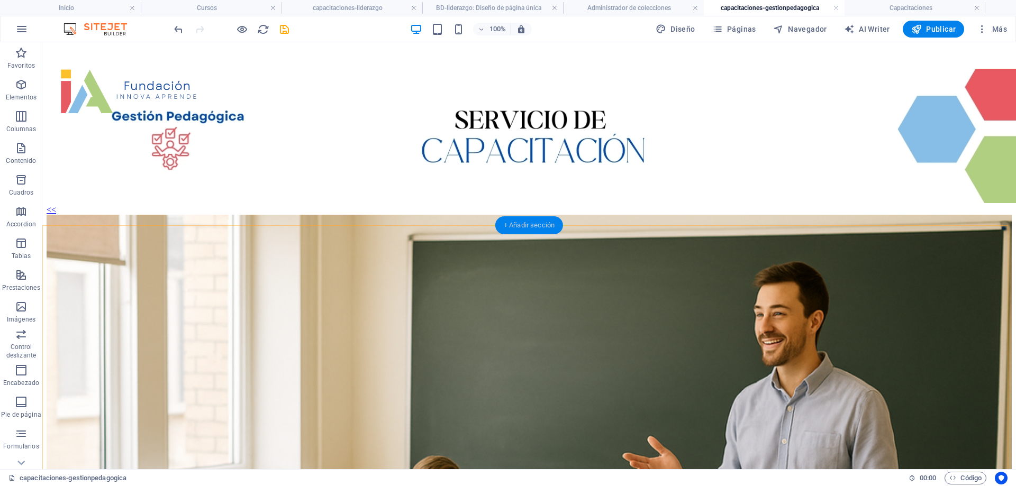
click at [531, 224] on div "+ Añadir sección" at bounding box center [529, 225] width 68 height 18
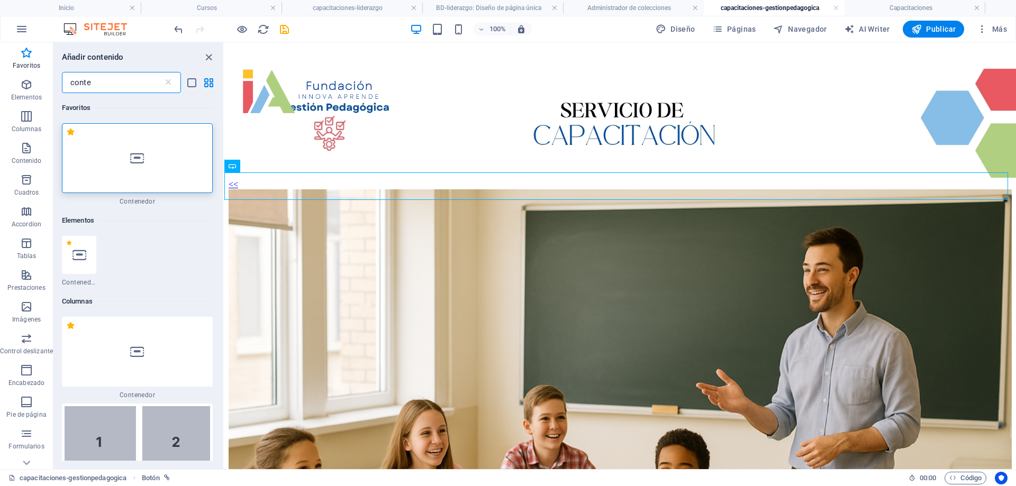
type input "conte"
click at [153, 172] on div at bounding box center [137, 158] width 151 height 70
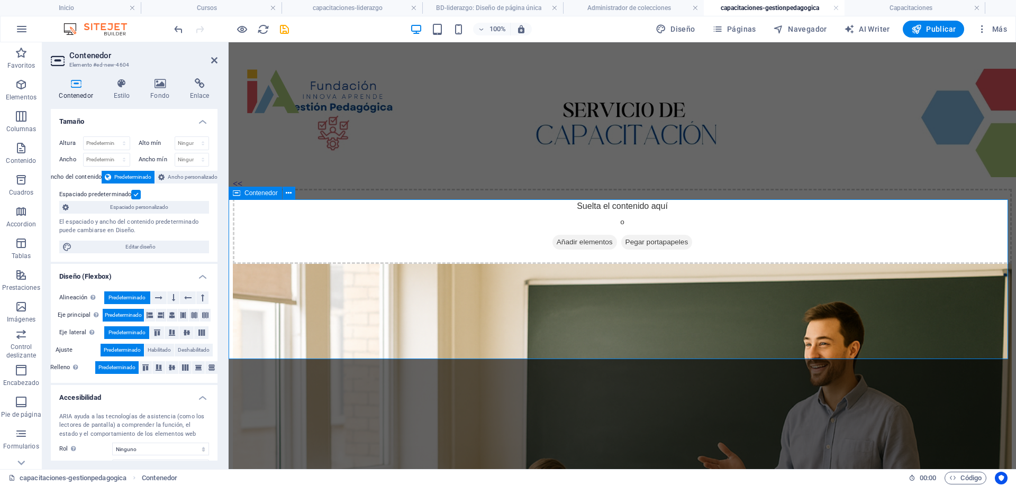
click at [595, 250] on span "Añadir elementos" at bounding box center [584, 242] width 65 height 15
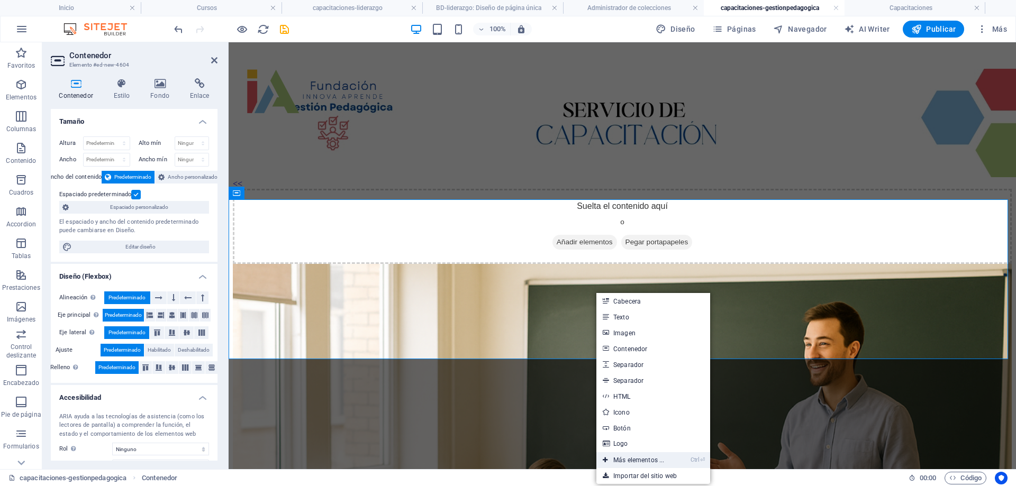
click at [640, 457] on link "Ctrl ⏎ Más elementos ..." at bounding box center [633, 460] width 74 height 16
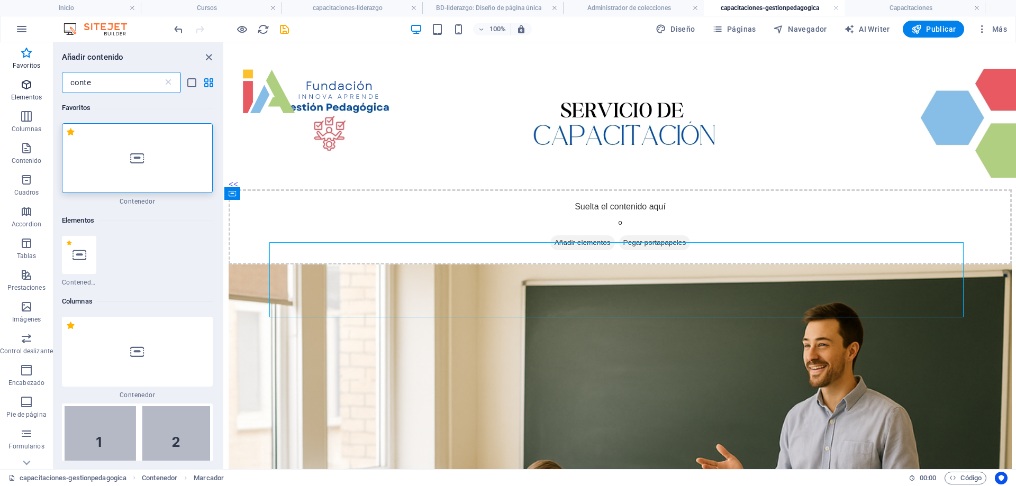
drag, startPoint x: 141, startPoint y: 85, endPoint x: 48, endPoint y: 85, distance: 93.1
click at [48, 85] on div "Favoritos Elementos Columnas Contenido Cuadros Accordion Tablas Prestaciones Im…" at bounding box center [112, 255] width 224 height 427
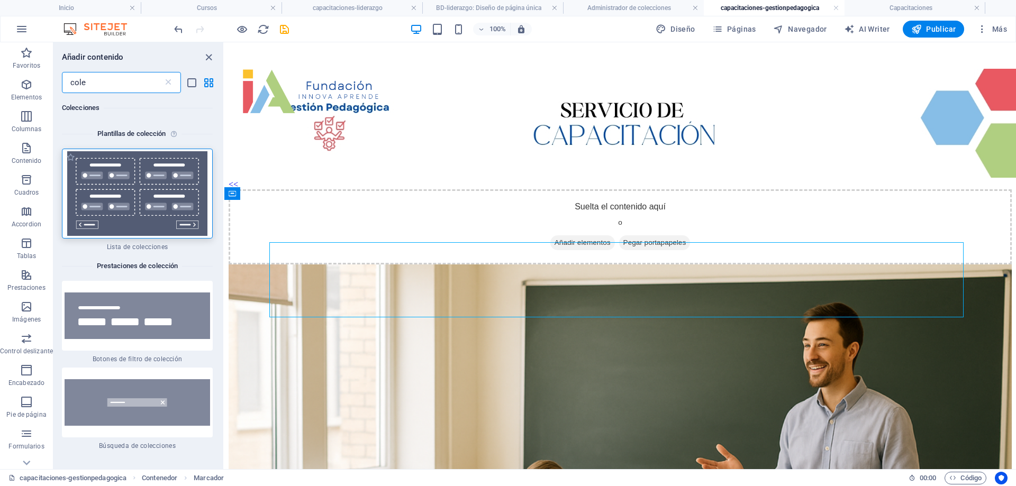
type input "cole"
click at [133, 167] on img at bounding box center [137, 193] width 145 height 85
click at [224, 190] on div "Arrastra aquí para reemplazar el contenido existente. Si quieres crear un eleme…" at bounding box center [619, 255] width 791 height 427
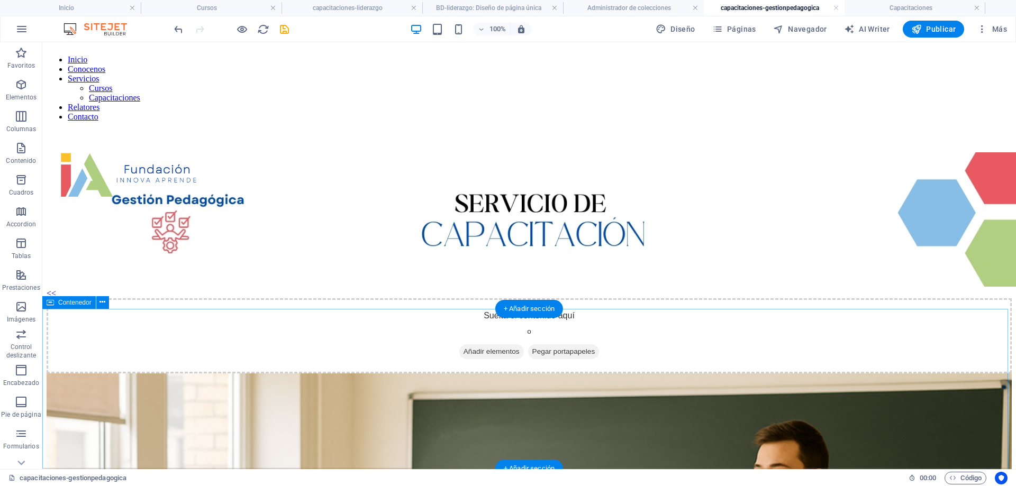
click at [498, 359] on span "Añadir elementos" at bounding box center [491, 351] width 65 height 15
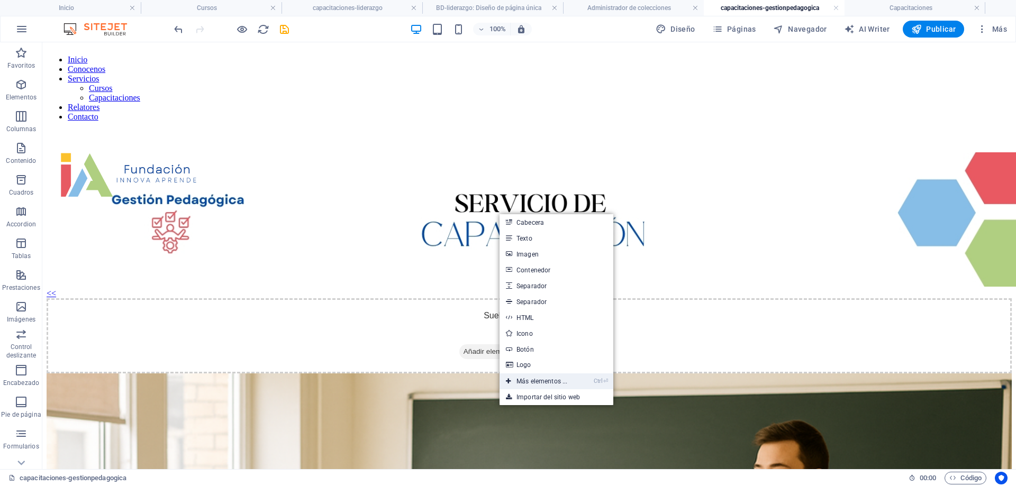
click at [539, 381] on link "Ctrl ⏎ Más elementos ..." at bounding box center [536, 382] width 74 height 16
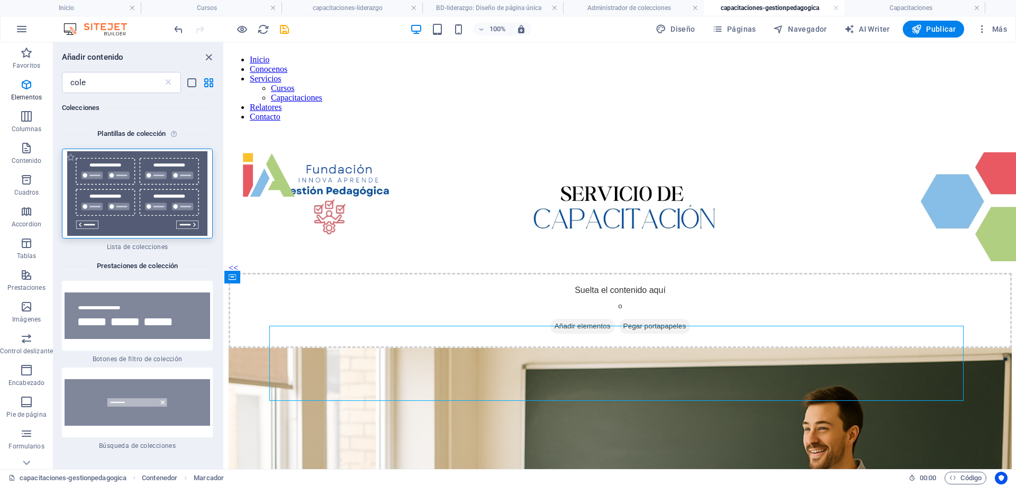
click at [109, 196] on img at bounding box center [137, 193] width 145 height 85
click at [224, 196] on div "Arrastra aquí para reemplazar el contenido existente. Si quieres crear un eleme…" at bounding box center [619, 255] width 791 height 427
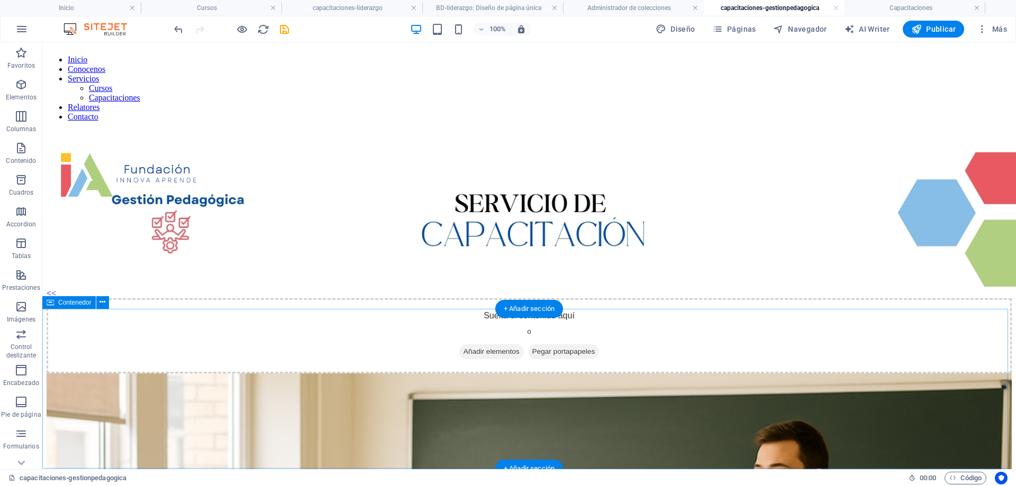
click at [485, 359] on span "Añadir elementos" at bounding box center [491, 351] width 65 height 15
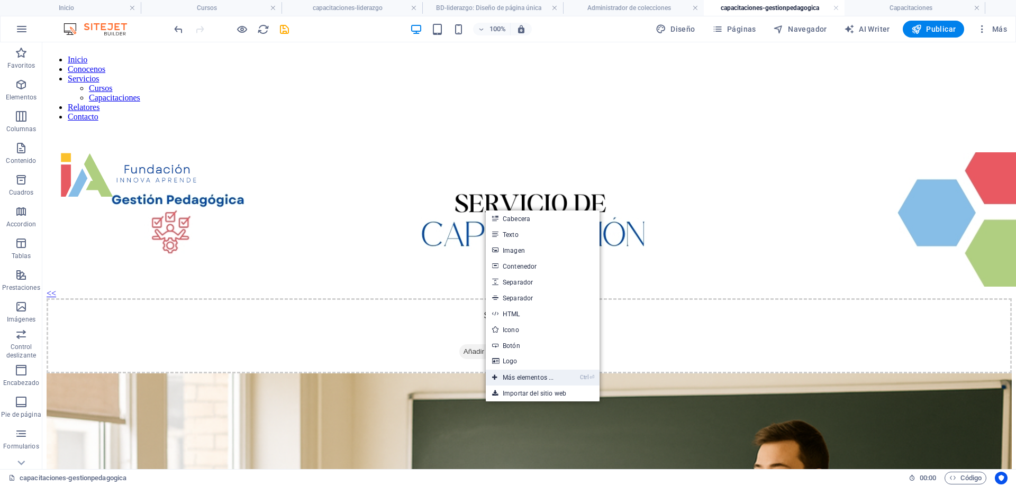
click at [509, 376] on link "Ctrl ⏎ Más elementos ..." at bounding box center [523, 378] width 74 height 16
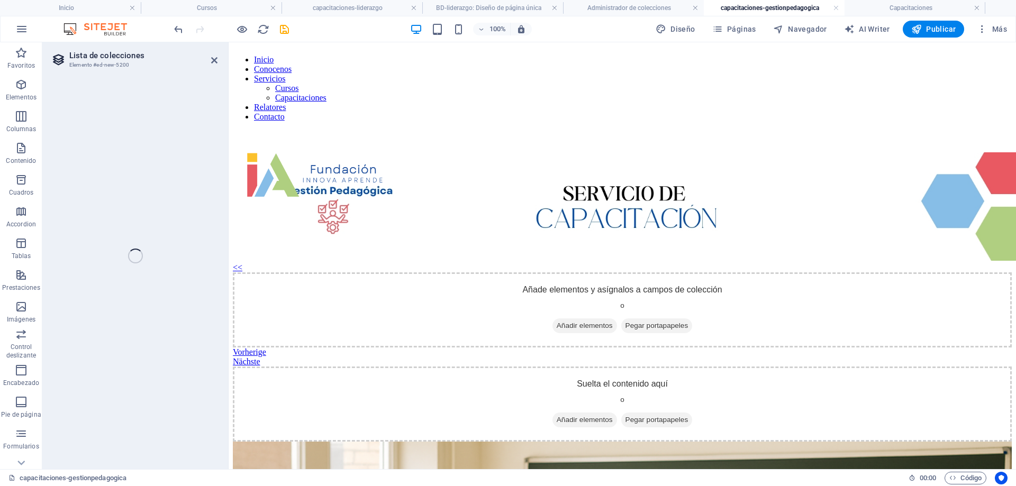
select select
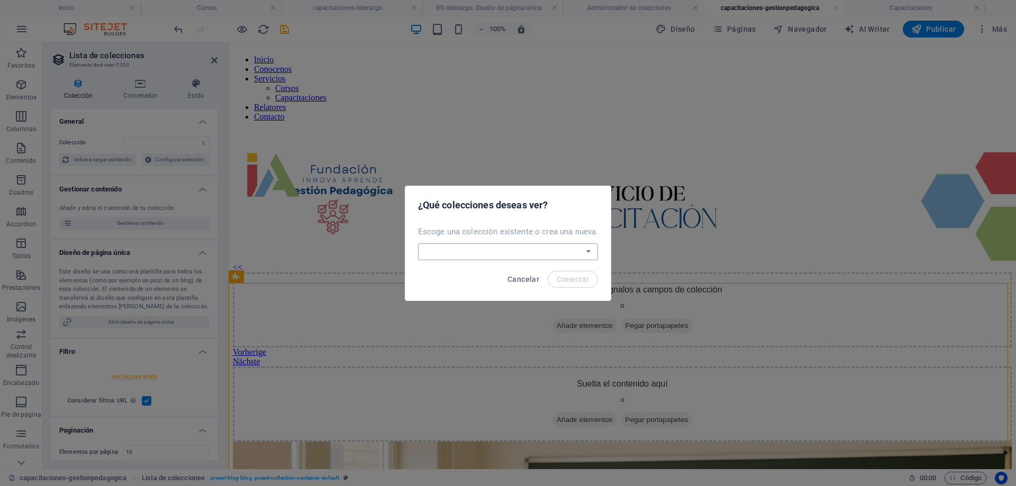
click at [540, 254] on select "BD-FormacionPedagogica BD-lgestionpedagogica BD-liderazgo Blog Blog Articles Co…" at bounding box center [508, 251] width 180 height 17
select select "68e1a50affee2c14a3080a9c"
click at [418, 243] on select "BD-FormacionPedagogica BD-lgestionpedagogica BD-liderazgo Blog Blog Articles Co…" at bounding box center [508, 251] width 180 height 17
click at [571, 285] on button "Conectar" at bounding box center [573, 279] width 50 height 17
select select "68e1a50affee2c14a3080a9c"
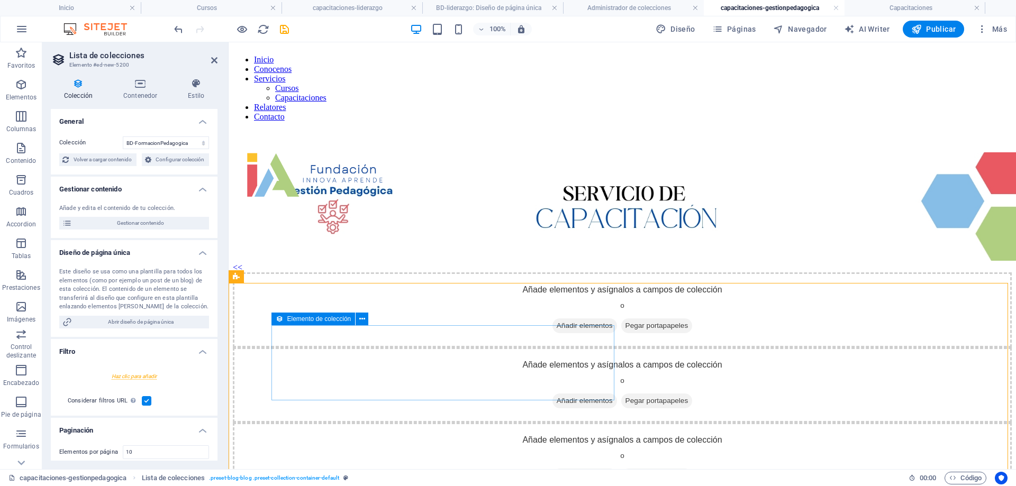
select select "createdAt_DESC"
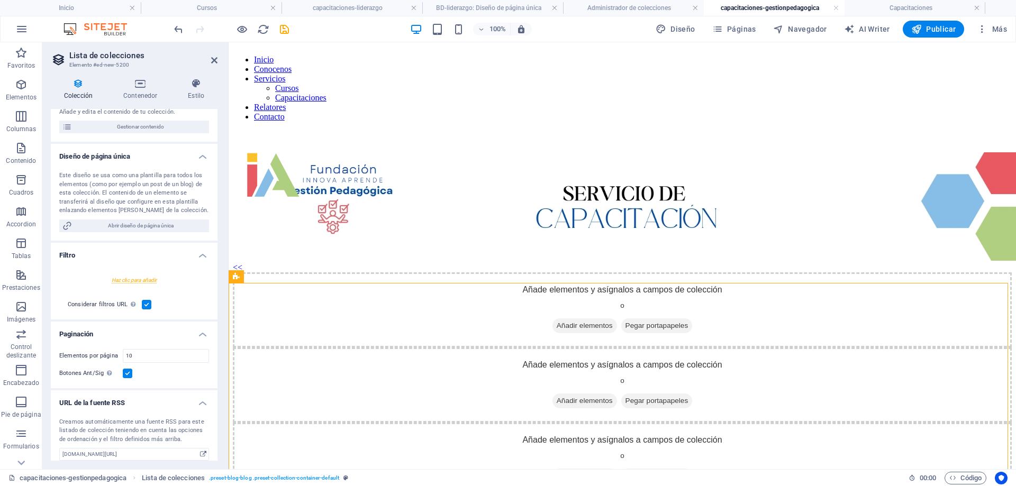
scroll to position [139, 0]
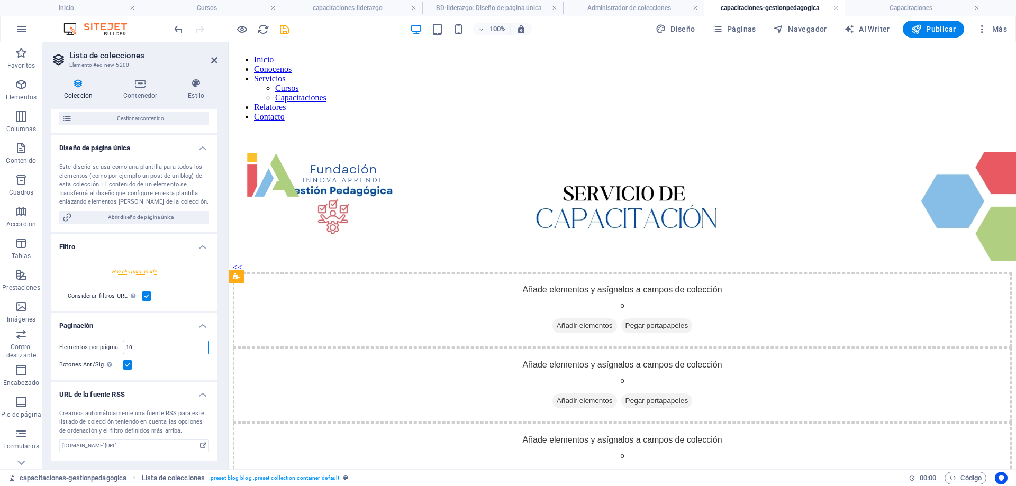
click at [177, 349] on input "10" at bounding box center [165, 347] width 85 height 13
drag, startPoint x: 138, startPoint y: 348, endPoint x: 55, endPoint y: 349, distance: 83.1
click at [55, 349] on div "Elementos por página 10 Botones Ant/Sig Aunque se haya seleccionado, la paginac…" at bounding box center [134, 356] width 167 height 48
type input "3"
click at [552, 333] on span "Añadir elementos" at bounding box center [584, 325] width 65 height 15
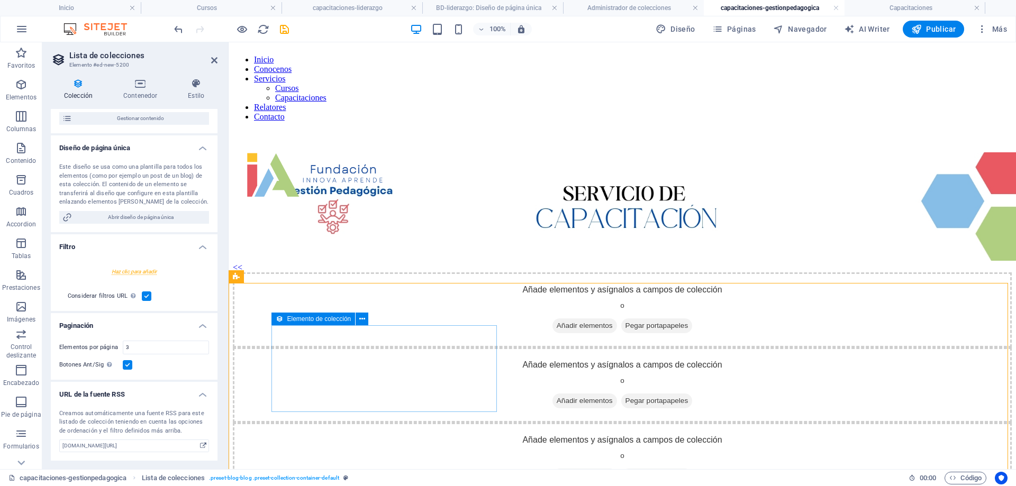
click at [552, 333] on span "Añadir elementos" at bounding box center [584, 325] width 65 height 15
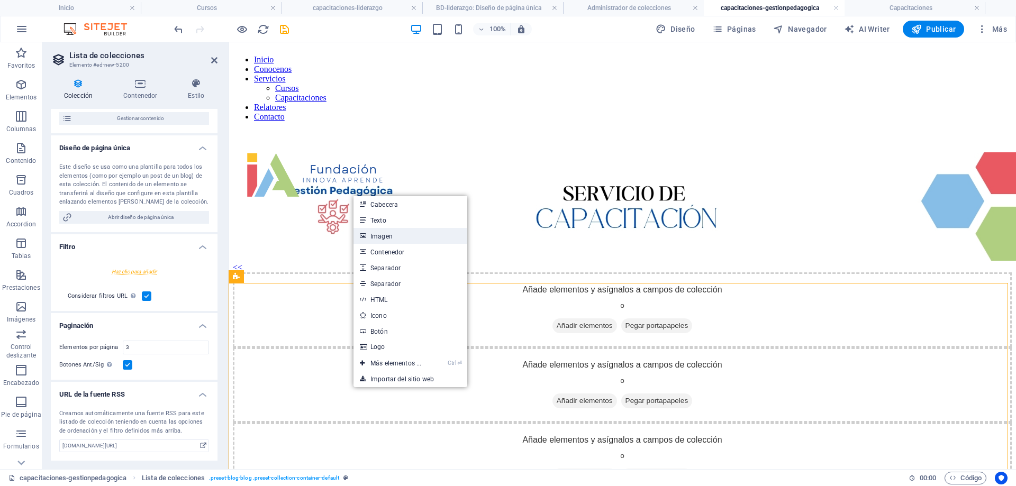
click at [392, 235] on link "Imagen" at bounding box center [410, 236] width 114 height 16
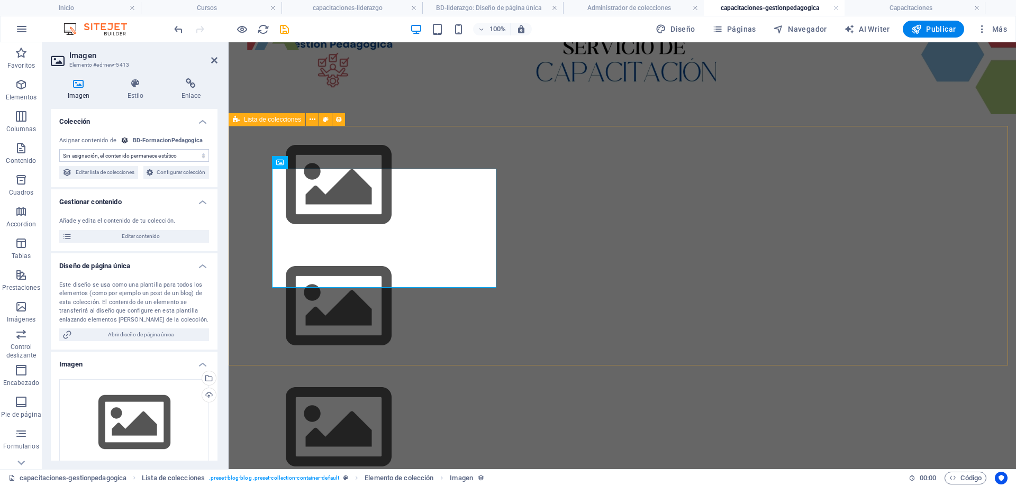
scroll to position [159, 0]
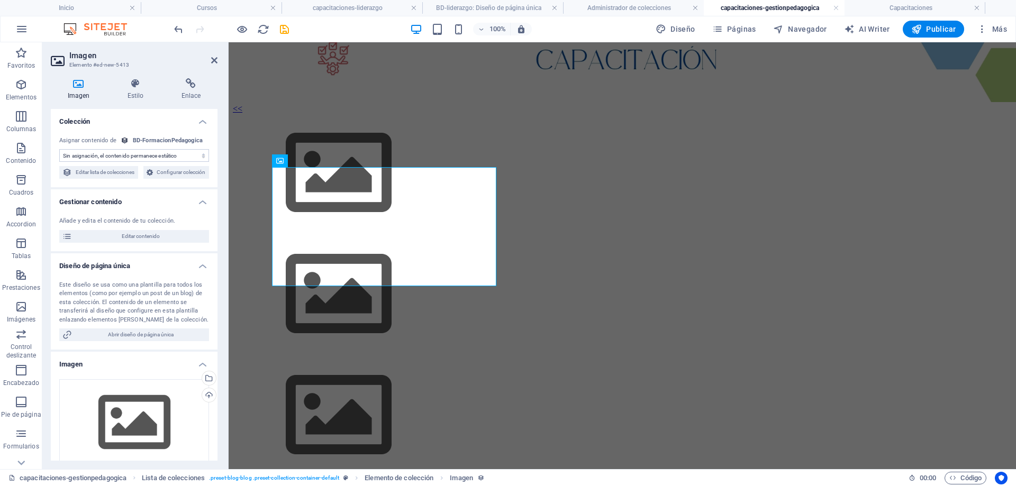
click at [150, 157] on select "Sin asignación, el contenido permanece estático Creado a las (Fecha) Actualizad…" at bounding box center [134, 155] width 150 height 13
click at [135, 168] on span "Editar lista de colecciones" at bounding box center [105, 172] width 60 height 13
select select "createdAt_DESC"
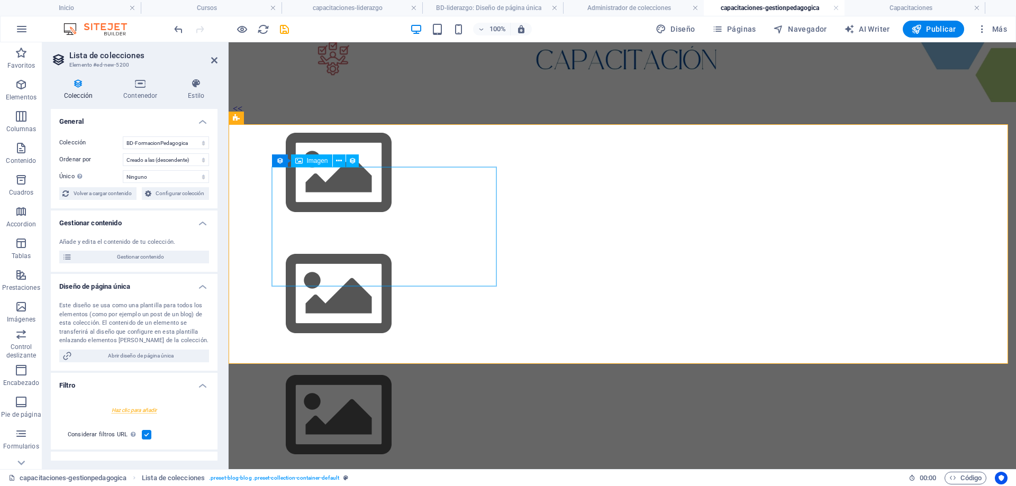
click at [303, 160] on div "Imagen" at bounding box center [311, 160] width 41 height 13
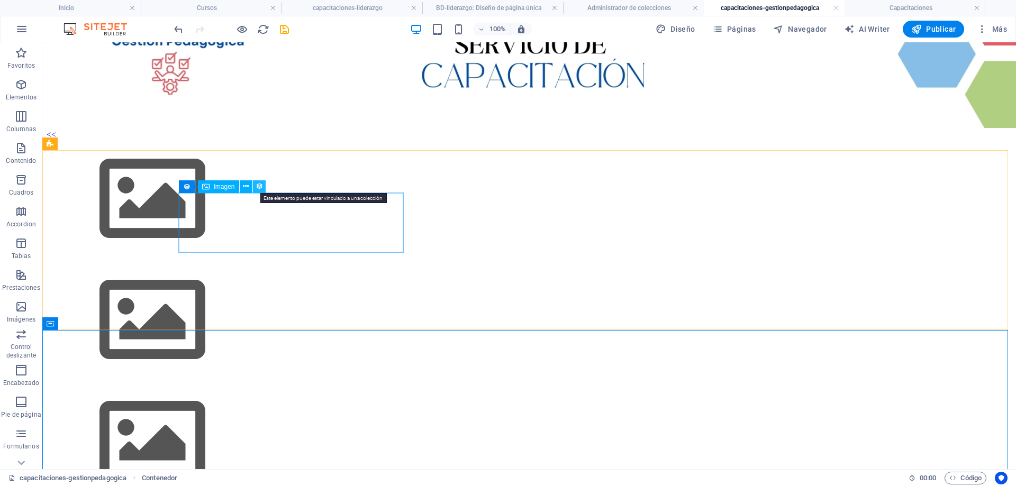
click at [261, 186] on icon at bounding box center [259, 186] width 7 height 11
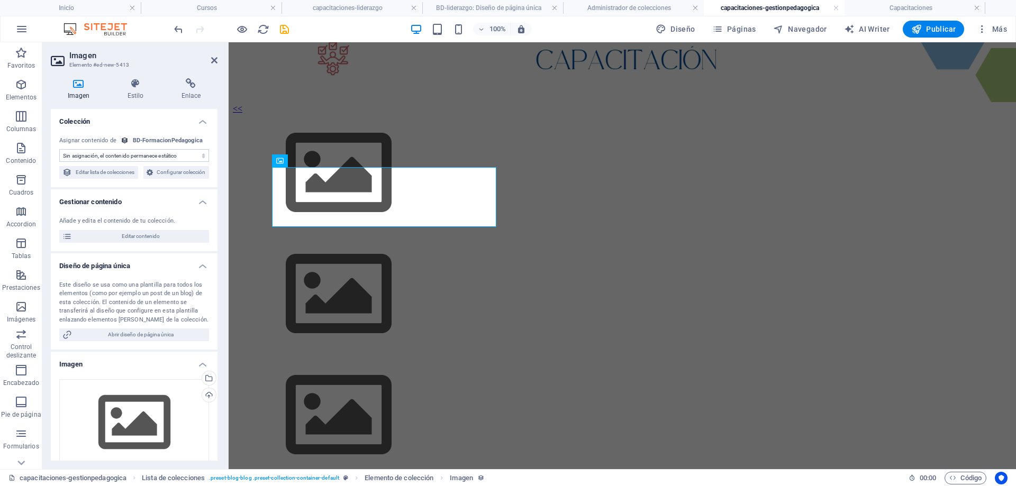
click at [156, 154] on select "Sin asignación, el contenido permanece estático Creado a las (Fecha) Actualizad…" at bounding box center [134, 155] width 150 height 13
select select "our-course-image"
click at [59, 149] on select "Sin asignación, el contenido permanece estático Creado a las (Fecha) Actualizad…" at bounding box center [134, 155] width 150 height 13
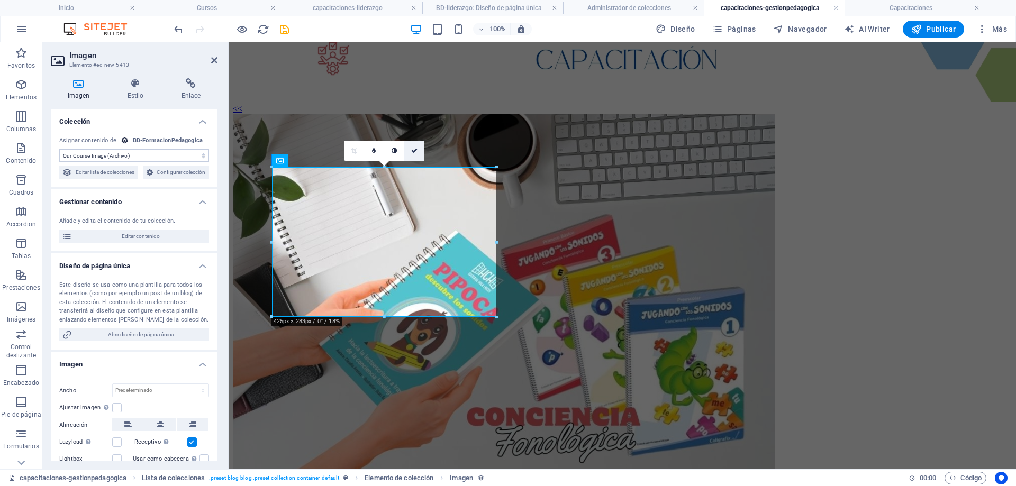
click at [419, 149] on link at bounding box center [414, 151] width 20 height 20
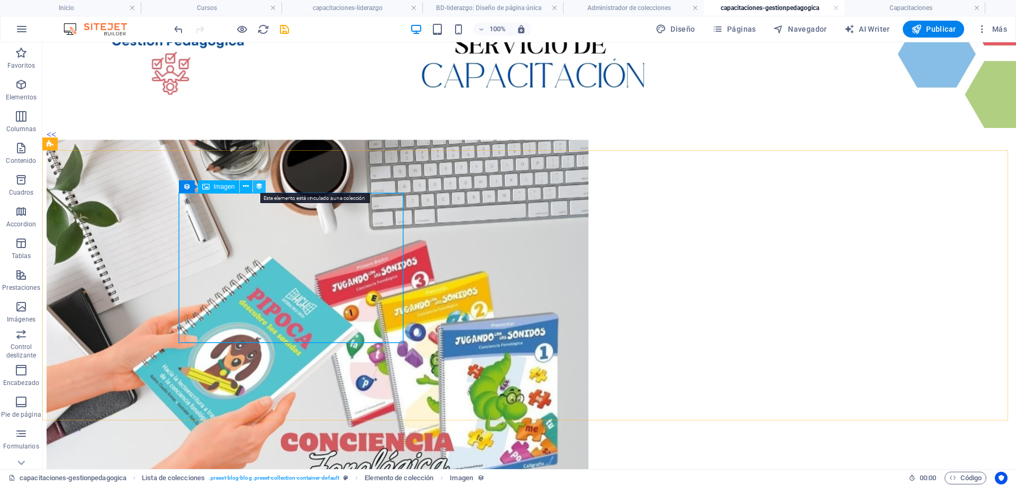
click at [258, 185] on icon at bounding box center [259, 186] width 7 height 11
select select "our-course-image"
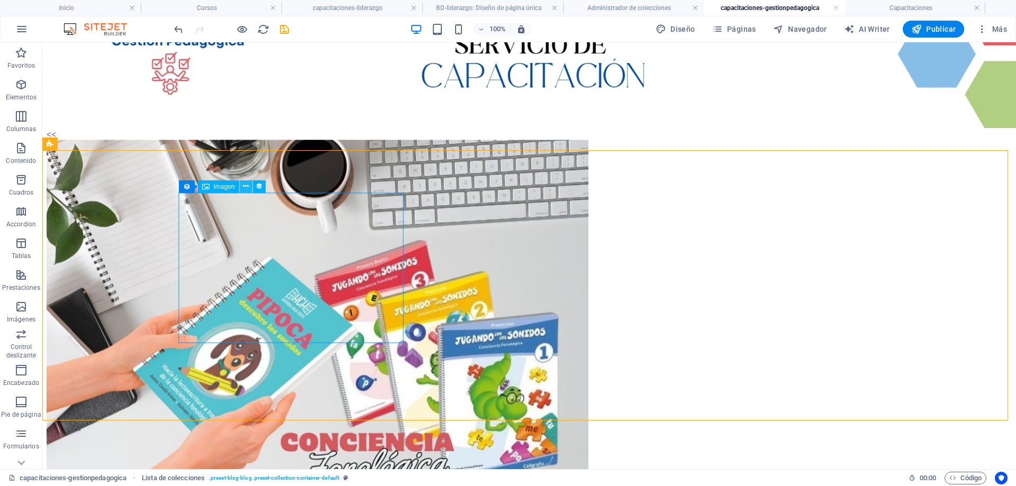
click at [251, 185] on button at bounding box center [246, 186] width 13 height 13
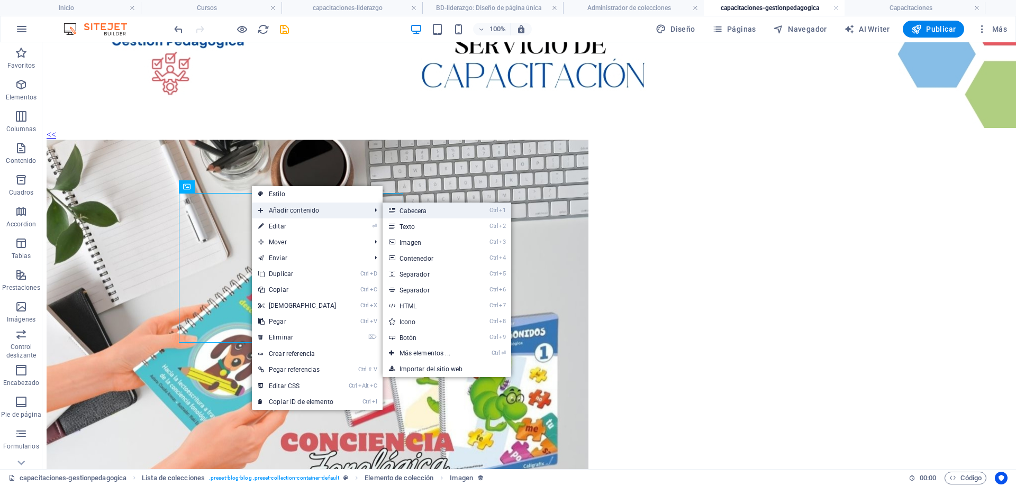
click at [420, 208] on link "Ctrl 1 Cabecera" at bounding box center [427, 211] width 89 height 16
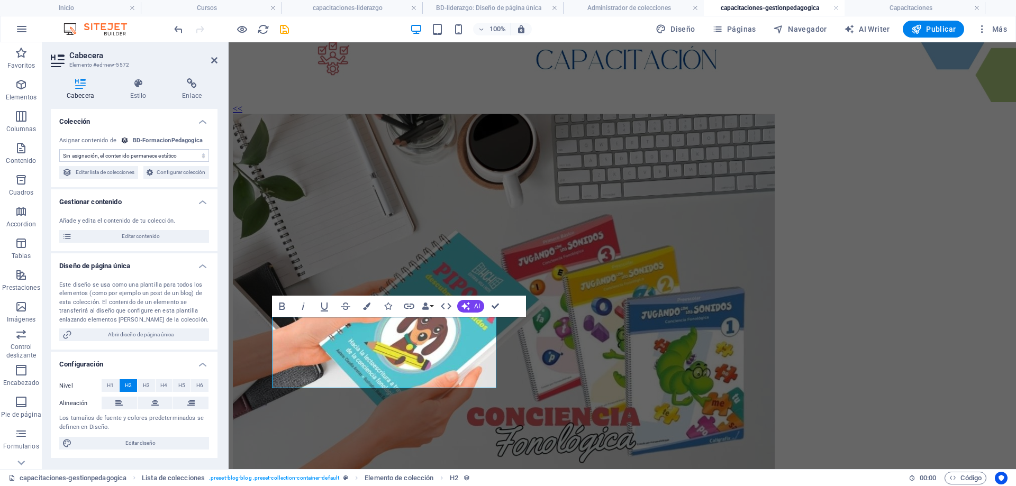
click at [183, 154] on select "Sin asignación, el contenido permanece estático Creado a las (Fecha) Actualizad…" at bounding box center [134, 155] width 150 height 13
select select "name"
click at [59, 149] on select "Sin asignación, el contenido permanece estático Creado a las (Fecha) Actualizad…" at bounding box center [134, 155] width 150 height 13
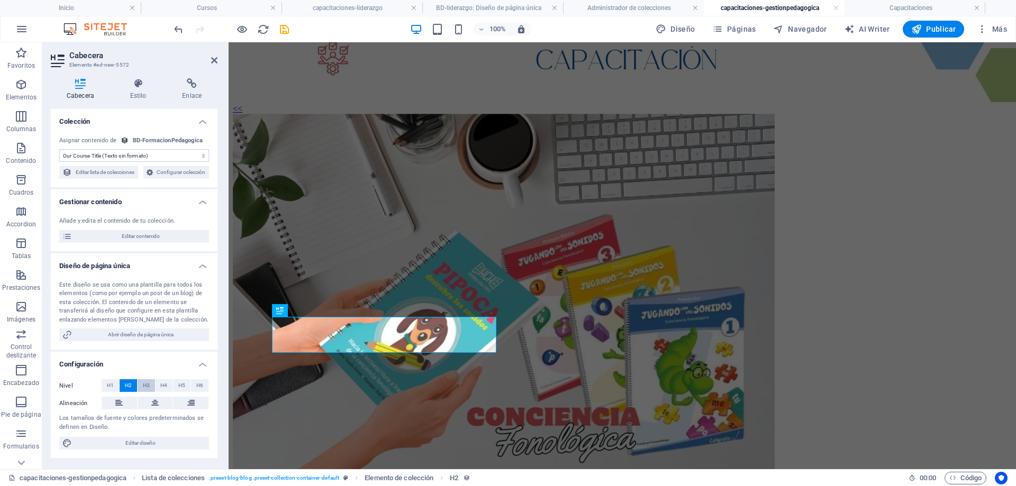
click at [149, 392] on button "H3" at bounding box center [146, 385] width 17 height 13
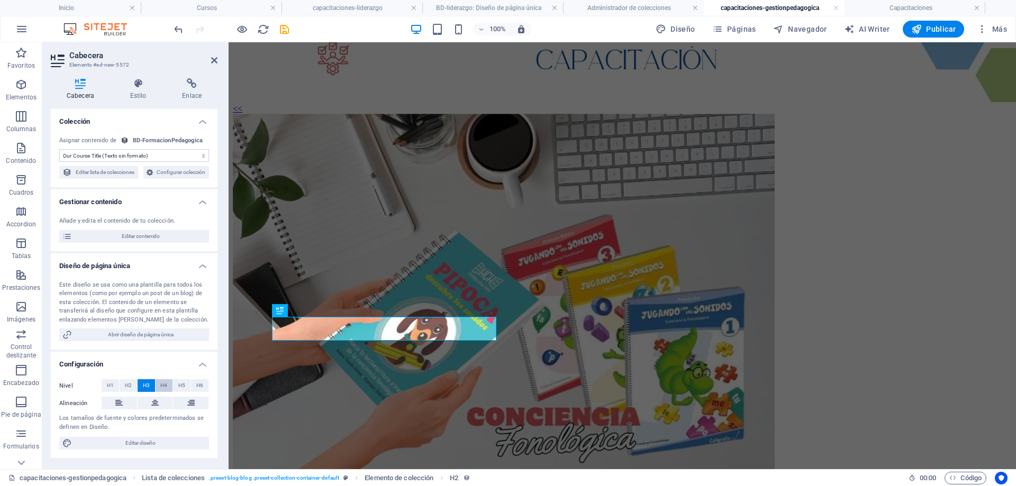
click at [165, 392] on span "H4" at bounding box center [163, 385] width 7 height 13
click at [153, 392] on button "H3" at bounding box center [146, 385] width 17 height 13
click at [125, 409] on button at bounding box center [119, 403] width 35 height 13
click at [428, 240] on figure at bounding box center [622, 295] width 779 height 363
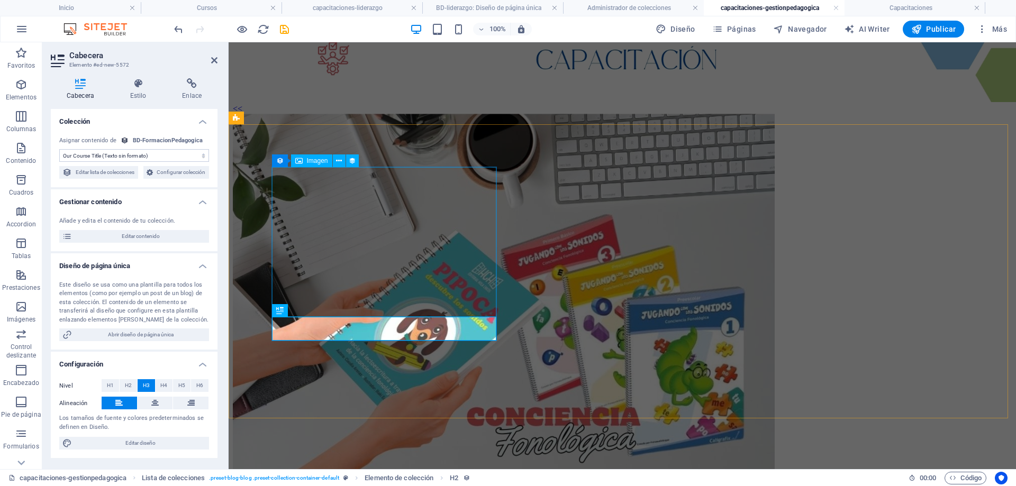
select select "our-course-image"
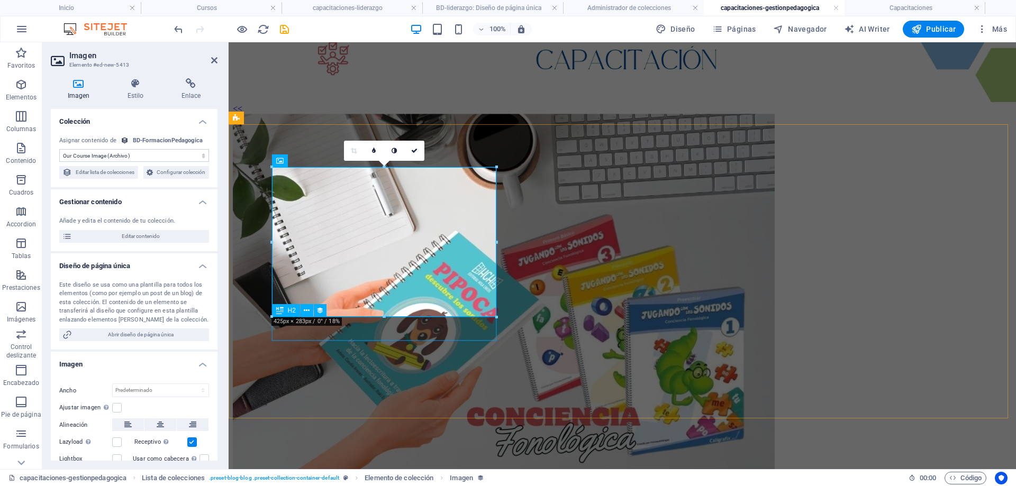
click at [403, 486] on div "liderazgo 1" at bounding box center [622, 493] width 779 height 12
select select "name"
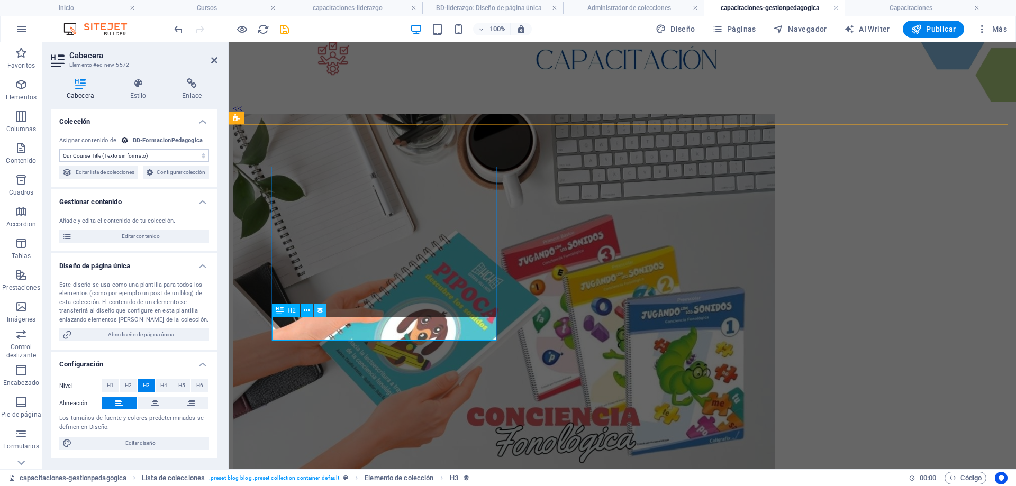
click at [320, 307] on icon at bounding box center [319, 310] width 7 height 11
click at [284, 25] on icon "save" at bounding box center [284, 29] width 12 height 12
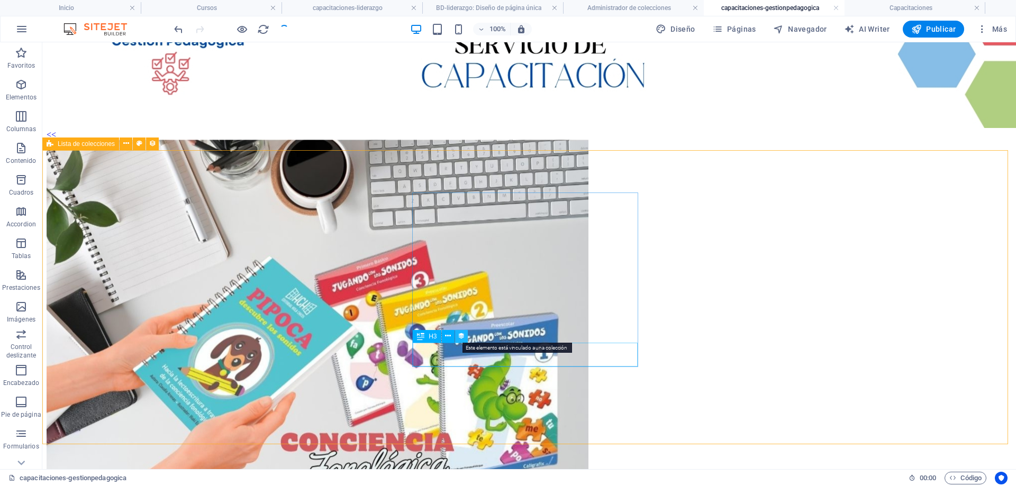
click at [458, 334] on icon at bounding box center [461, 336] width 7 height 11
select select "name"
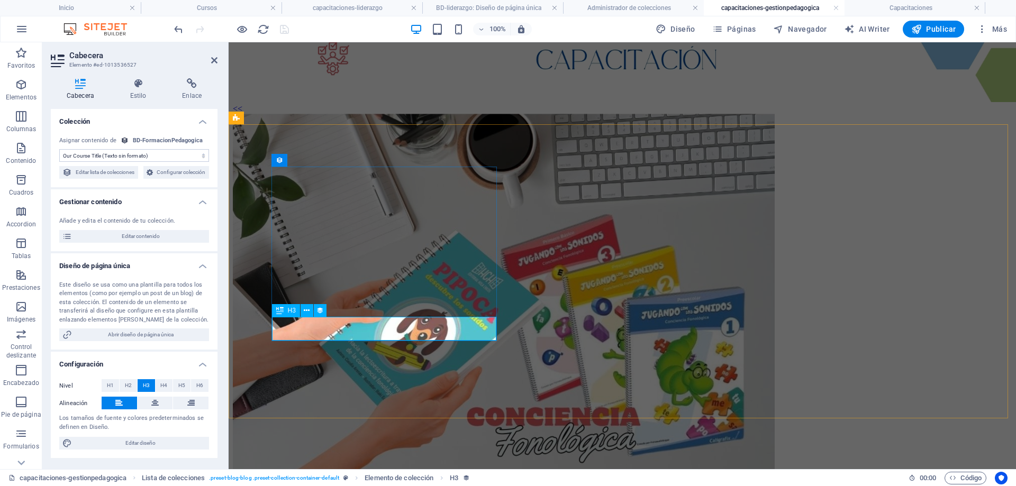
click at [285, 311] on div "H3" at bounding box center [286, 310] width 28 height 13
click at [160, 179] on span "Configurar colección" at bounding box center [181, 172] width 50 height 13
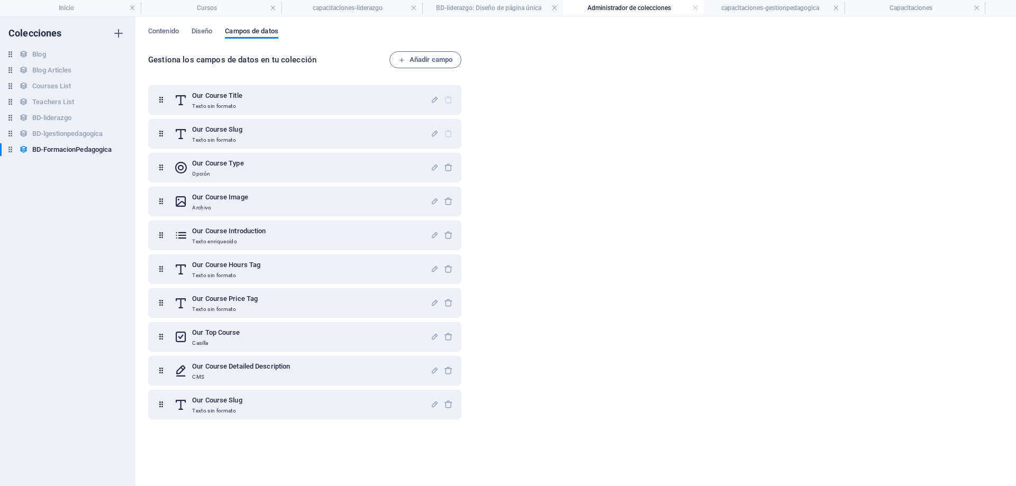
scroll to position [0, 0]
click at [174, 34] on span "Contenido" at bounding box center [163, 32] width 31 height 15
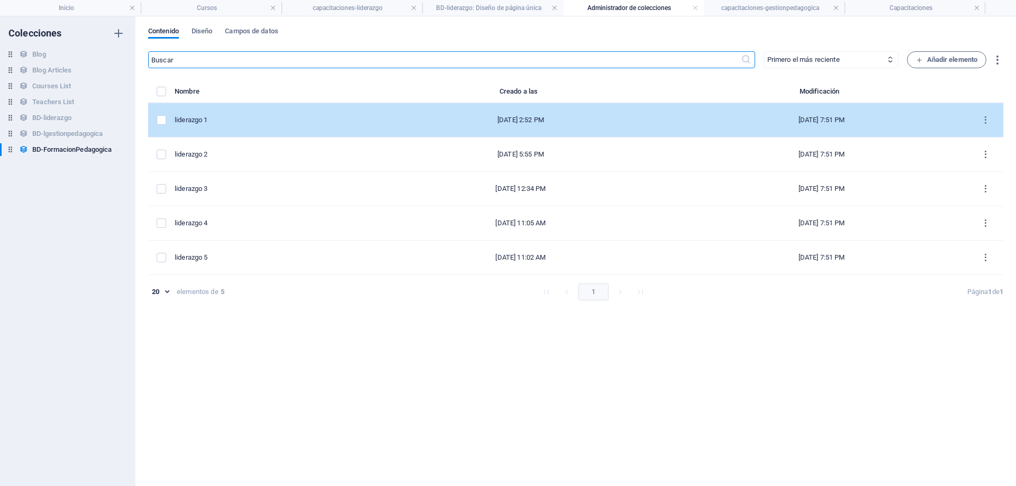
click at [241, 124] on div "liderazgo 1" at bounding box center [266, 120] width 183 height 10
select select "Creativity"
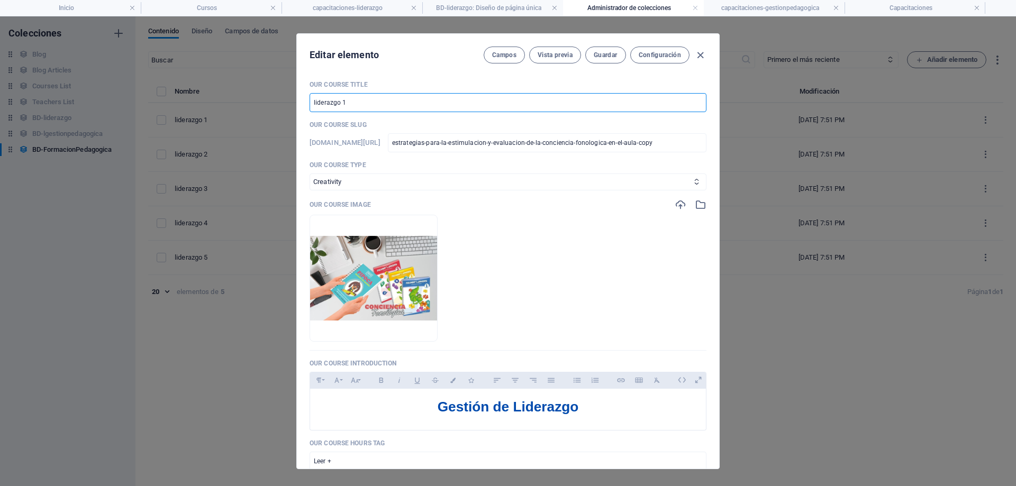
drag, startPoint x: 372, startPoint y: 105, endPoint x: 253, endPoint y: 106, distance: 119.6
click at [253, 106] on div "Editar elemento Campos Vista previa Guardar Configuración Our Course Title lide…" at bounding box center [508, 251] width 1016 height 470
drag, startPoint x: 384, startPoint y: 106, endPoint x: 254, endPoint y: 112, distance: 129.7
click at [254, 112] on div "Editar elemento Campos Vista previa Guardar Configuración Our Course Title form…" at bounding box center [508, 251] width 1016 height 470
click at [594, 54] on span "Guardar" at bounding box center [605, 55] width 23 height 8
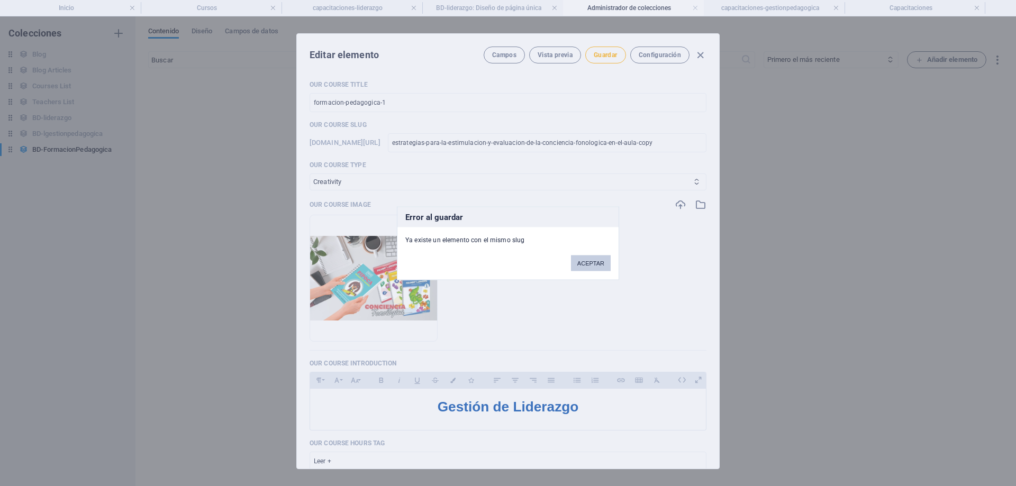
click at [593, 259] on button "ACEPTAR" at bounding box center [591, 263] width 40 height 16
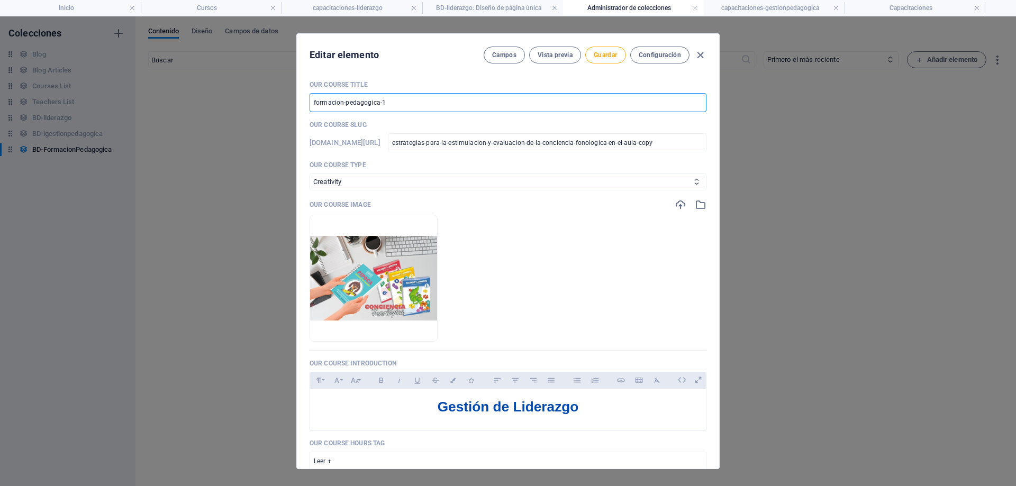
click at [407, 103] on input "formacion-pedagogica-1" at bounding box center [507, 102] width 397 height 19
click at [702, 53] on icon "button" at bounding box center [700, 55] width 12 height 12
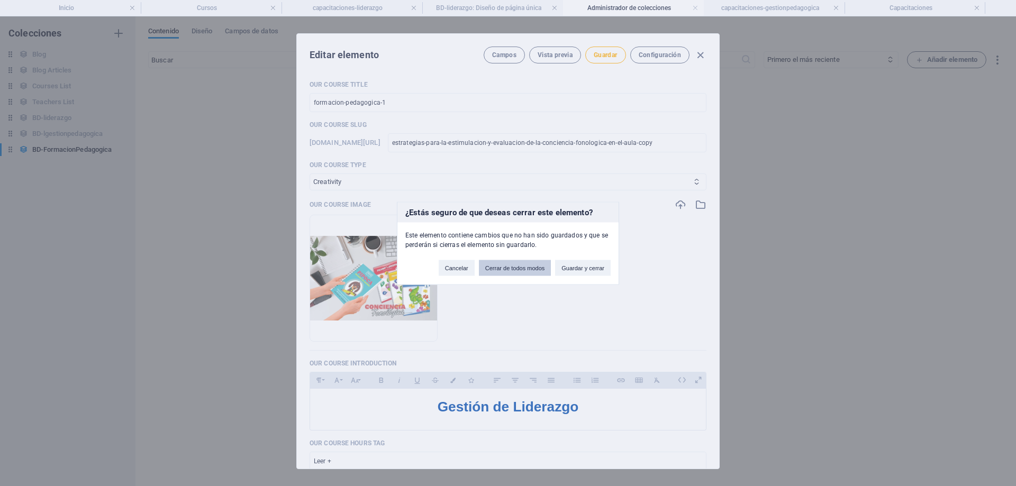
click at [512, 270] on button "Cerrar de todos modos" at bounding box center [515, 268] width 72 height 16
type input "liderazgo 1"
checkbox input "false"
type input "estrategias-para-la-estimulacion-y-evaluacion-de-la-conciencia-fonologica-en-el…"
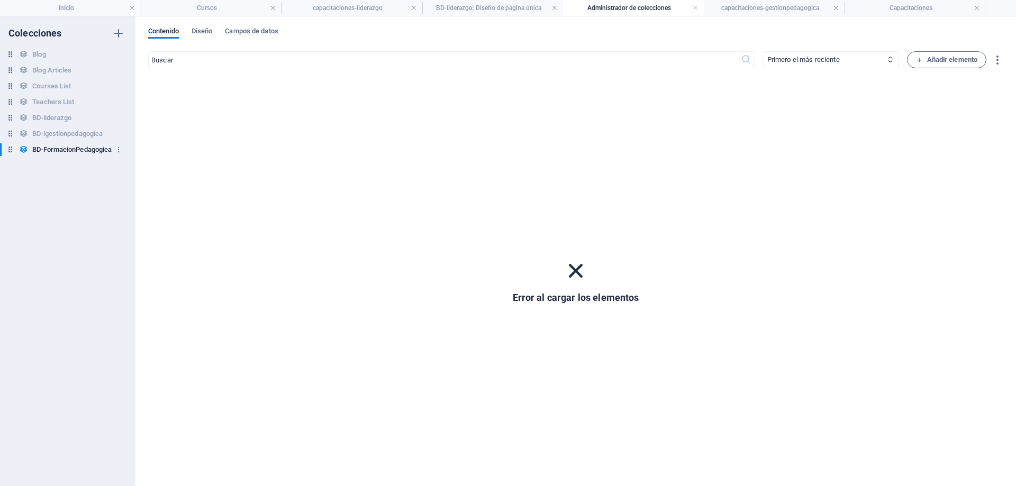
click at [77, 148] on h6 "BD-FormacionPedagogica" at bounding box center [71, 149] width 79 height 13
click at [581, 271] on icon at bounding box center [576, 271] width 28 height 28
click at [201, 32] on span "Diseño" at bounding box center [202, 32] width 21 height 15
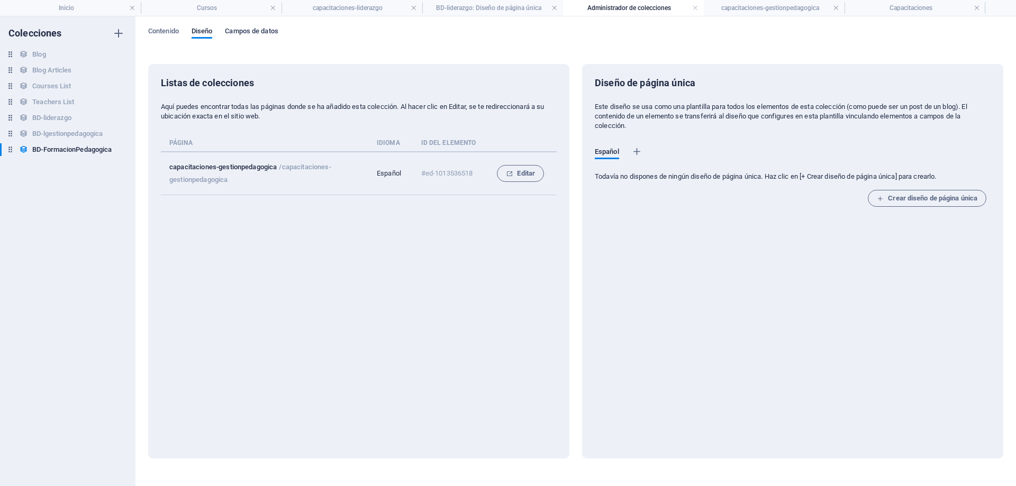
click at [247, 33] on span "Campos de datos" at bounding box center [251, 32] width 53 height 15
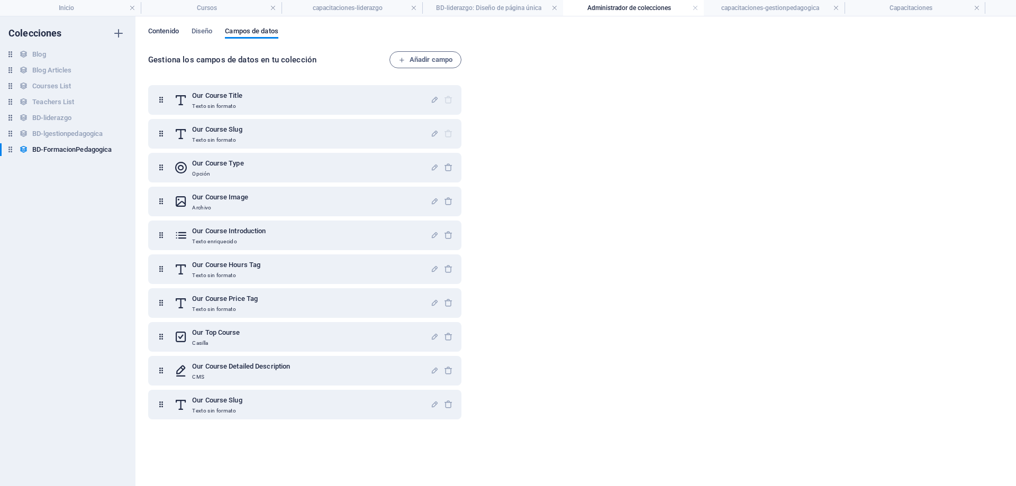
click at [165, 31] on span "Contenido" at bounding box center [163, 32] width 31 height 15
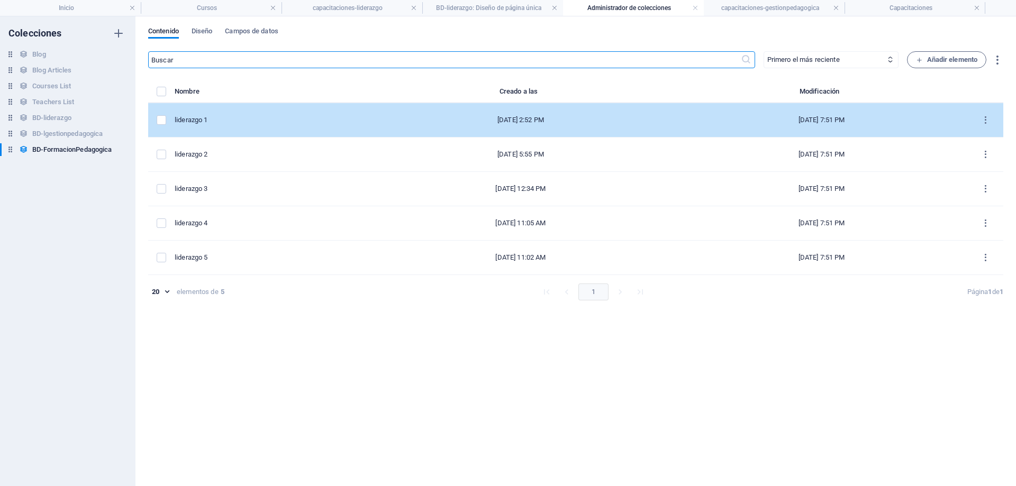
click at [229, 121] on div "liderazgo 1" at bounding box center [266, 120] width 183 height 10
select select "Creativity"
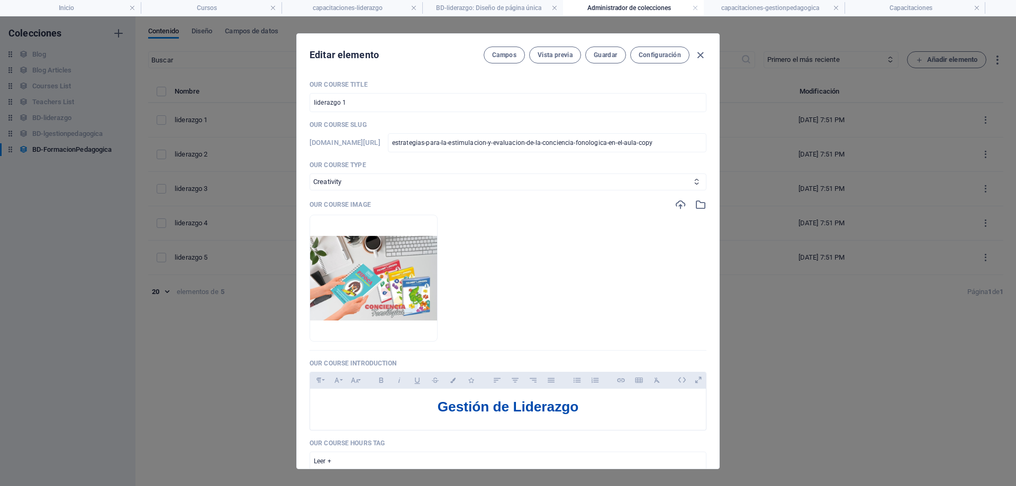
drag, startPoint x: 386, startPoint y: 100, endPoint x: 219, endPoint y: 104, distance: 167.2
click at [222, 103] on div "Editar elemento Campos Vista previa Guardar Configuración Our Course Title lide…" at bounding box center [508, 251] width 1016 height 470
drag, startPoint x: 417, startPoint y: 104, endPoint x: 248, endPoint y: 109, distance: 169.4
click at [248, 109] on div "Editar elemento Campos Vista previa Guardar Configuración Our Course Title form…" at bounding box center [508, 251] width 1016 height 470
click at [597, 54] on span "Guardar" at bounding box center [605, 55] width 23 height 8
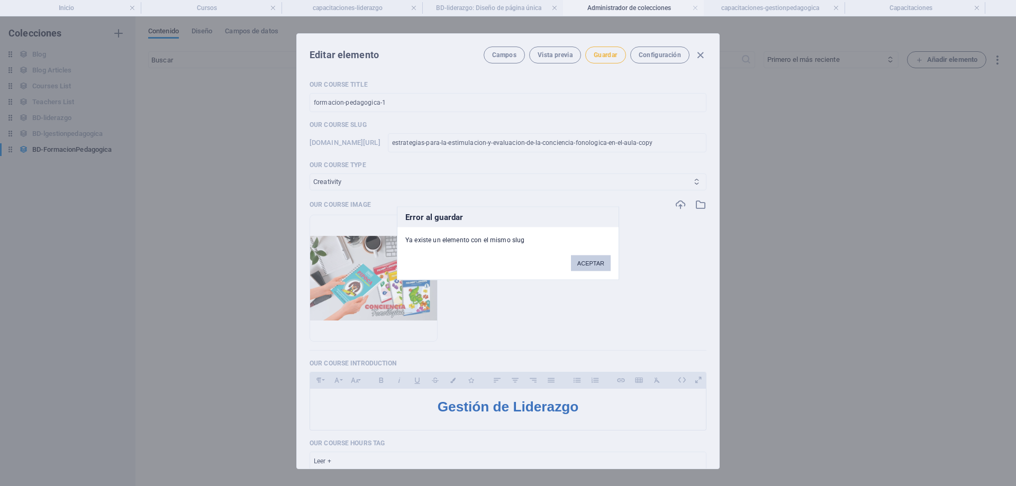
click at [595, 261] on button "ACEPTAR" at bounding box center [591, 263] width 40 height 16
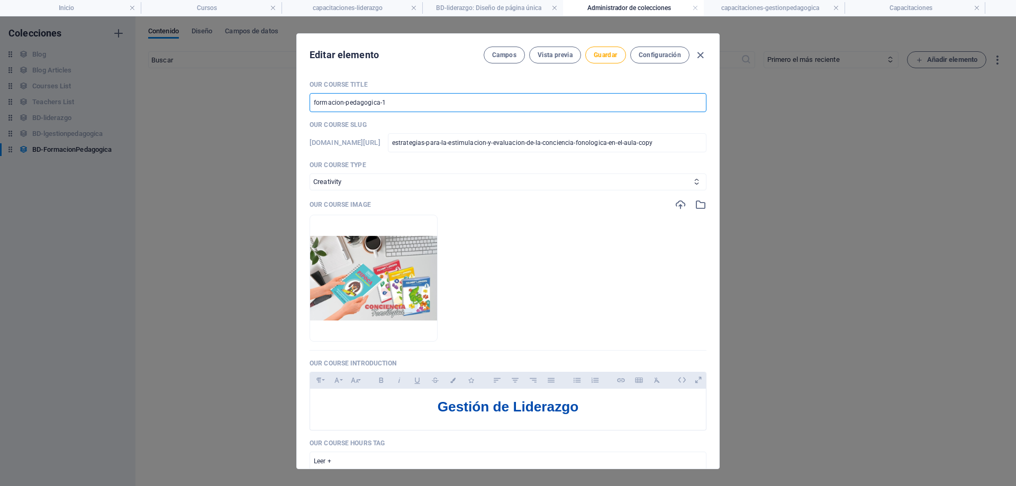
click at [381, 102] on input "formacion-pedagogica-1" at bounding box center [507, 102] width 397 height 19
drag, startPoint x: 499, startPoint y: 94, endPoint x: 252, endPoint y: 101, distance: 246.6
click at [252, 99] on div "Editar elemento Campos Vista previa Guardar Configuración Our Course Title form…" at bounding box center [508, 251] width 1016 height 470
click at [610, 52] on span "Guardar" at bounding box center [605, 55] width 23 height 8
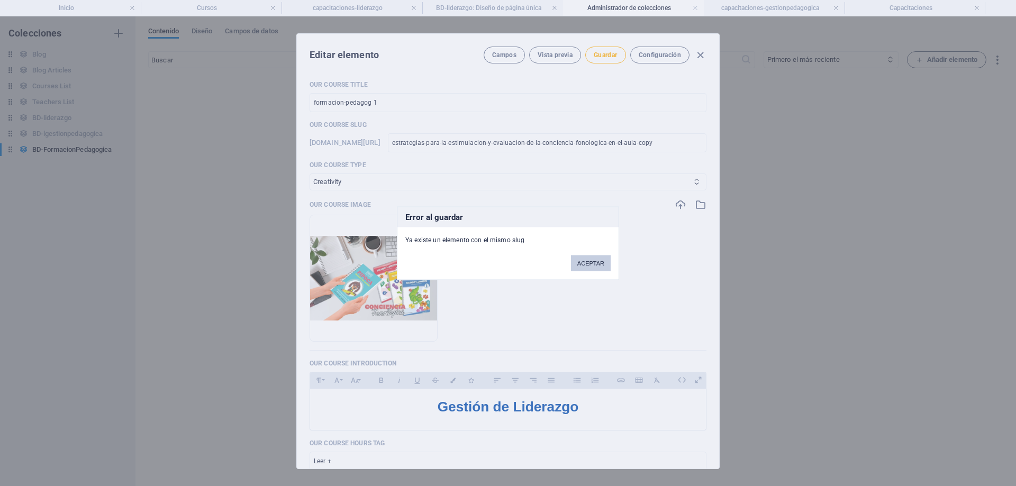
click at [600, 256] on button "ACEPTAR" at bounding box center [591, 263] width 40 height 16
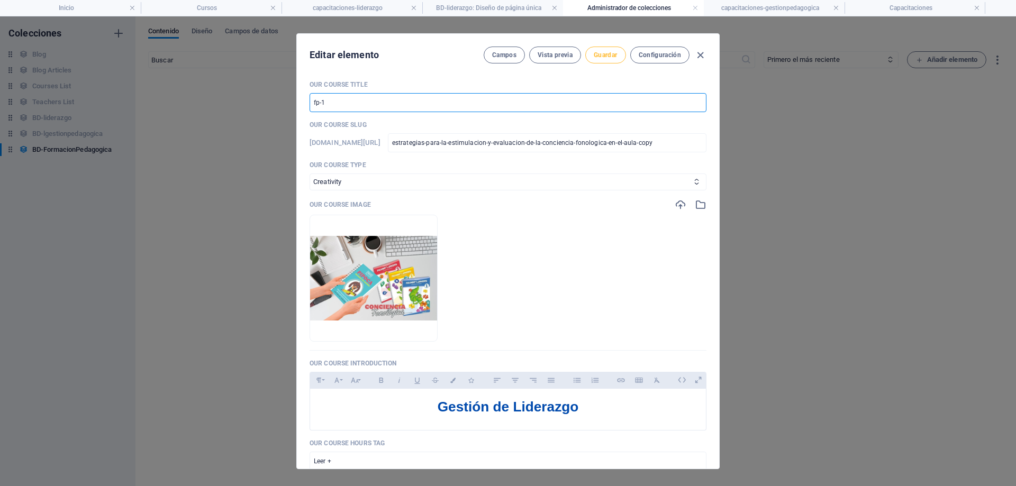
type input "fp-1"
click at [606, 59] on span "Guardar" at bounding box center [605, 55] width 23 height 8
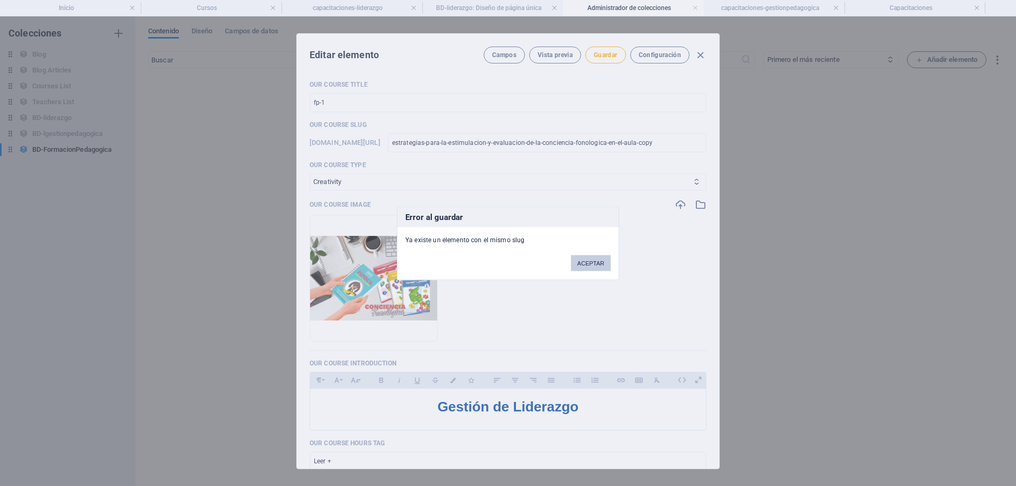
click at [586, 265] on button "ACEPTAR" at bounding box center [591, 263] width 40 height 16
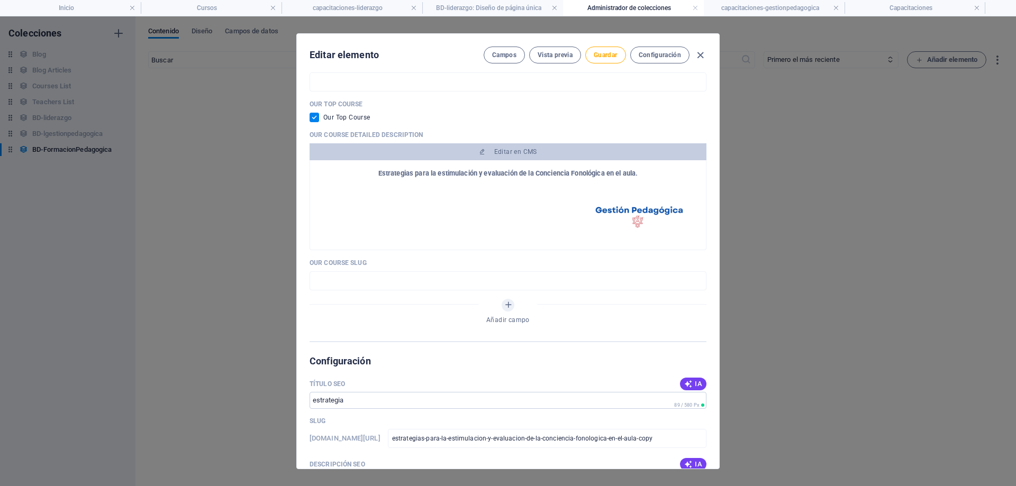
scroll to position [401, 0]
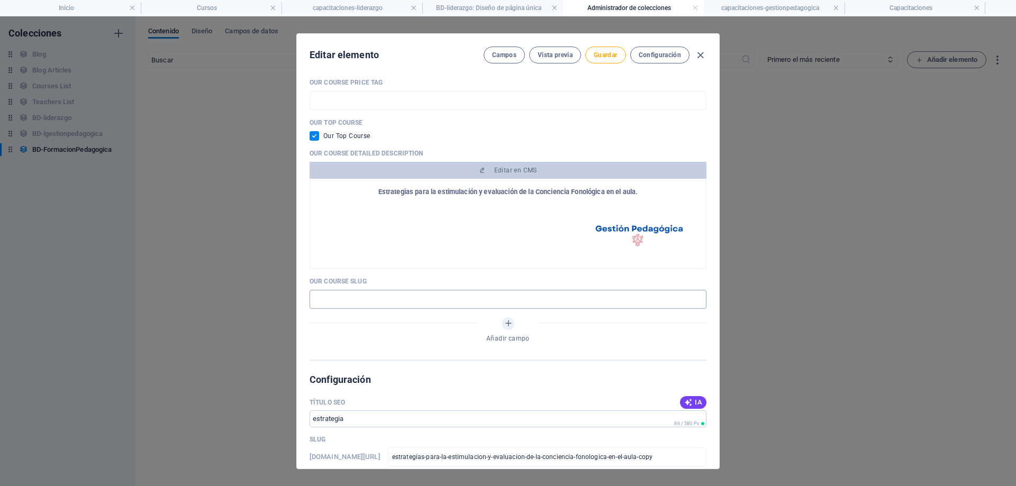
click at [462, 297] on input "text" at bounding box center [507, 299] width 397 height 19
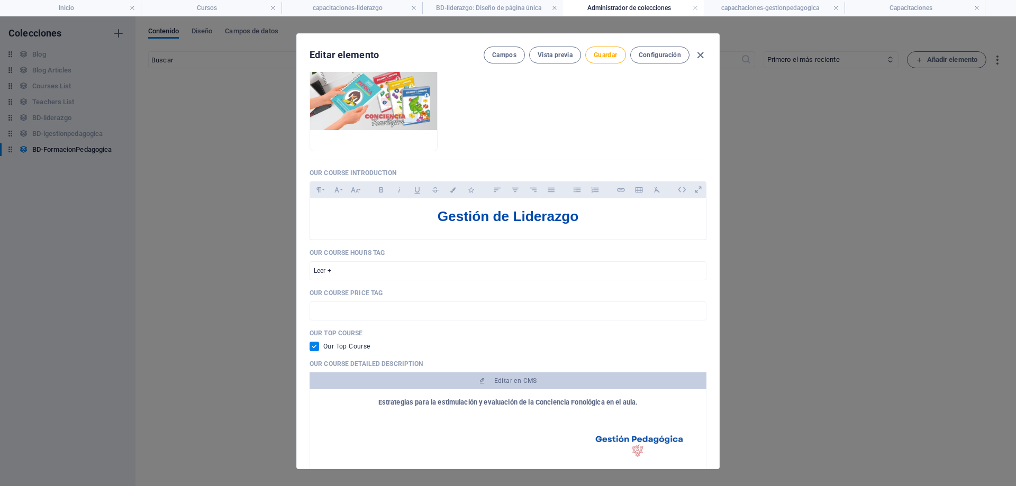
scroll to position [189, 0]
type input "c"
click at [599, 56] on span "Guardar" at bounding box center [605, 55] width 23 height 8
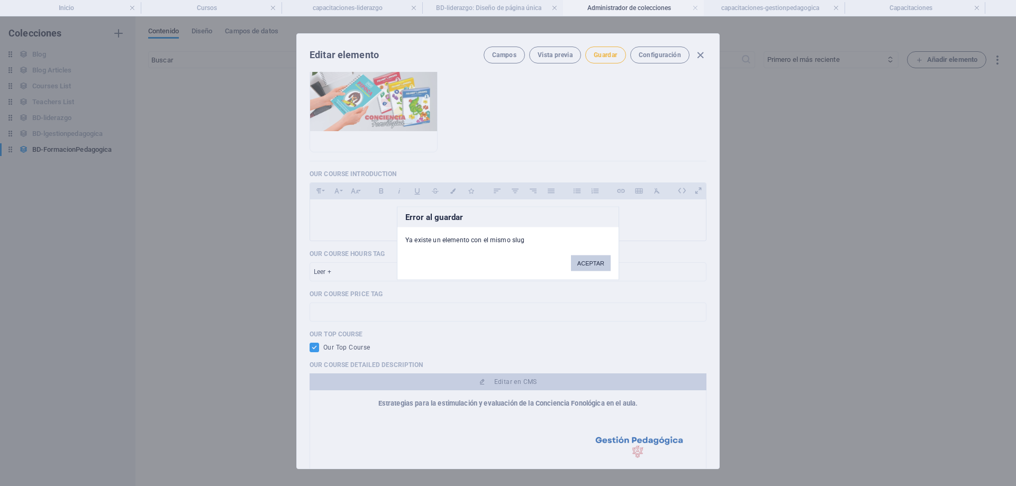
click at [597, 258] on button "ACEPTAR" at bounding box center [591, 263] width 40 height 16
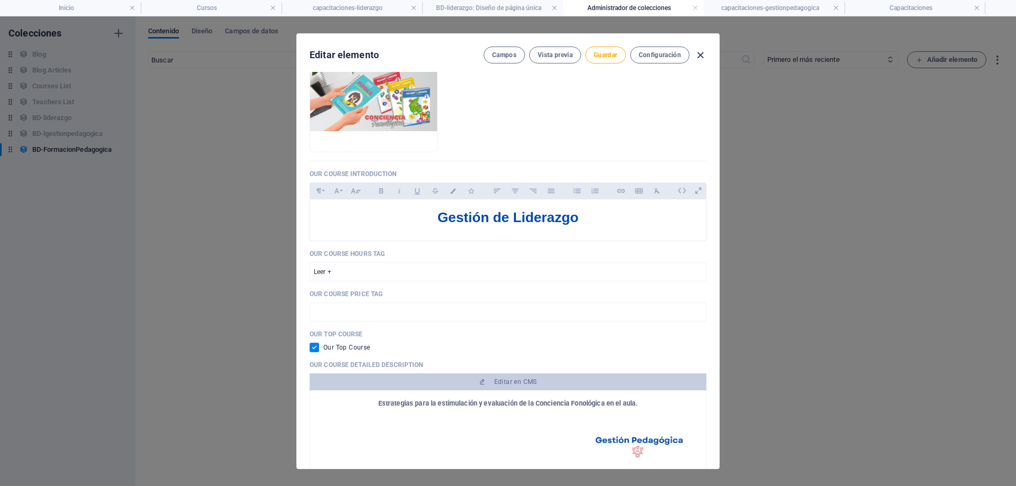
click at [706, 52] on icon "button" at bounding box center [700, 55] width 12 height 12
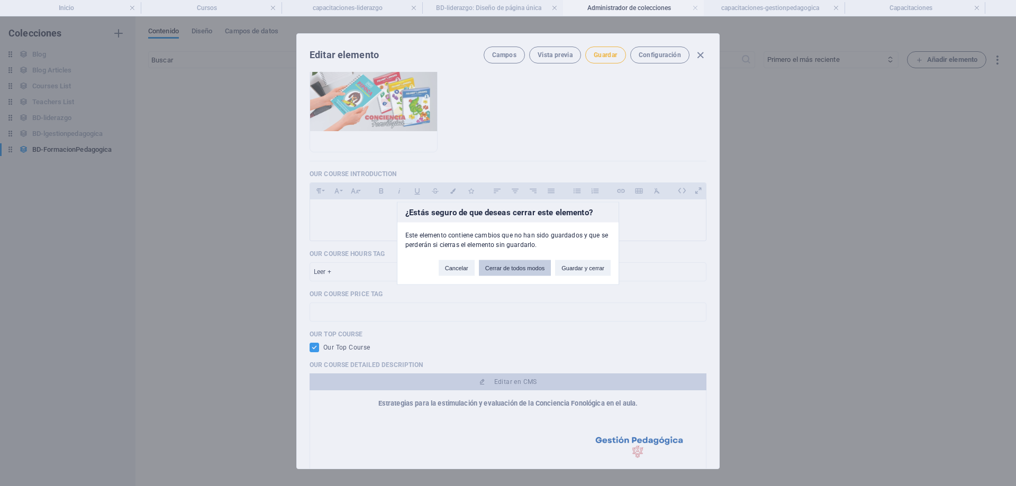
click at [529, 271] on button "Cerrar de todos modos" at bounding box center [515, 268] width 72 height 16
type input "liderazgo 1"
checkbox input "false"
type input "estrategias-para-la-estimulacion-y-evaluacion-de-la-conciencia-fonologica-en-el…"
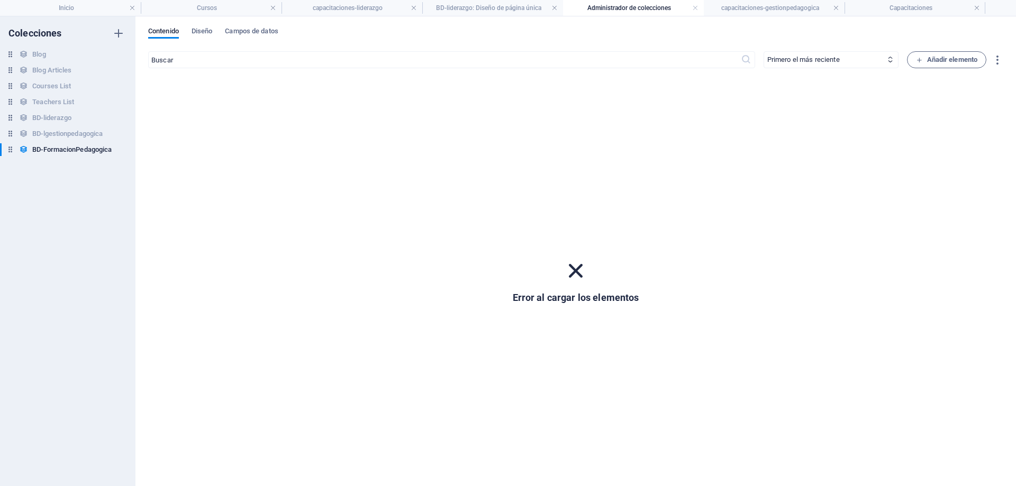
click at [574, 271] on icon at bounding box center [576, 271] width 28 height 28
click at [466, 59] on input "text" at bounding box center [444, 59] width 593 height 17
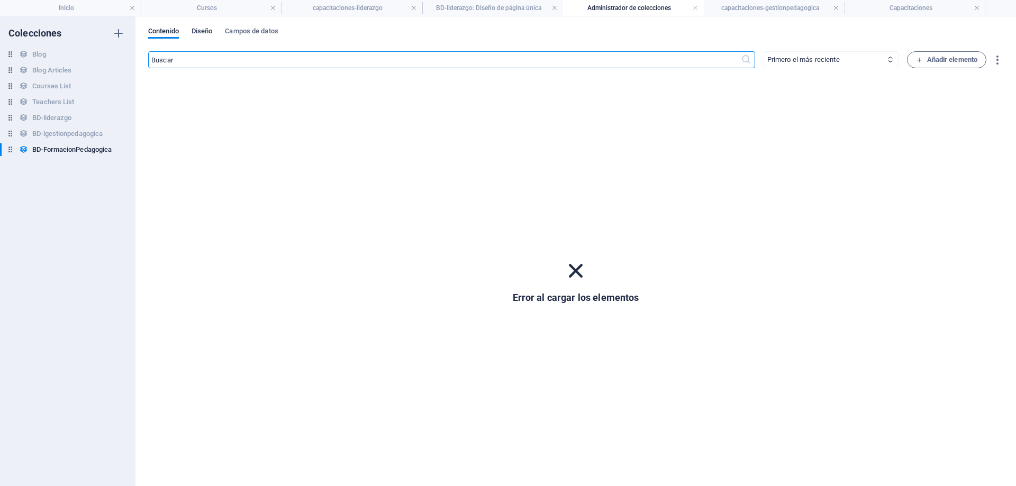
click at [213, 32] on span "Diseño" at bounding box center [202, 32] width 21 height 15
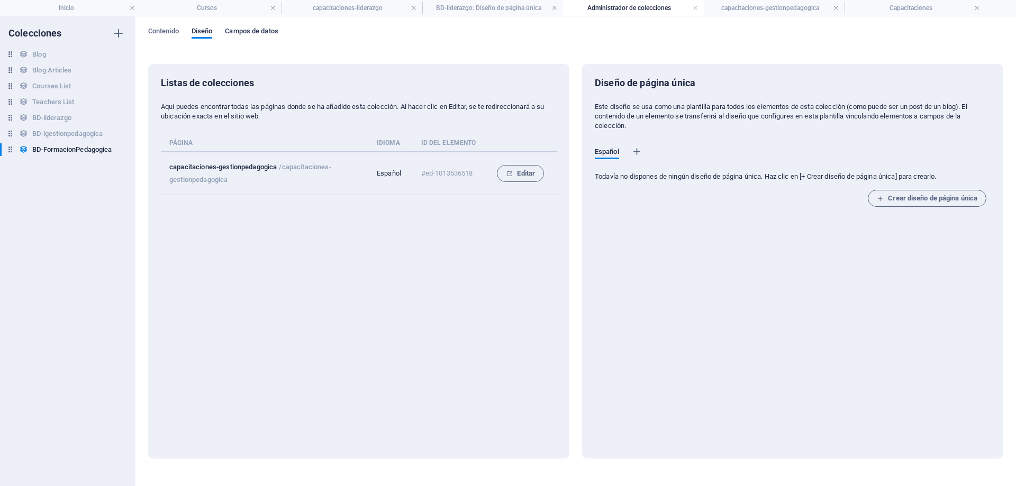
click at [250, 31] on span "Campos de datos" at bounding box center [251, 32] width 53 height 15
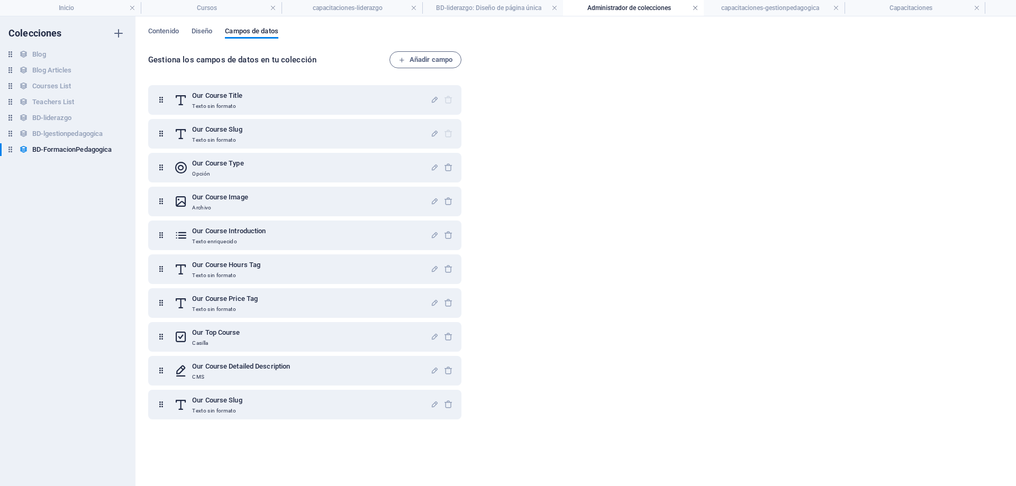
click at [693, 7] on link at bounding box center [695, 8] width 6 height 10
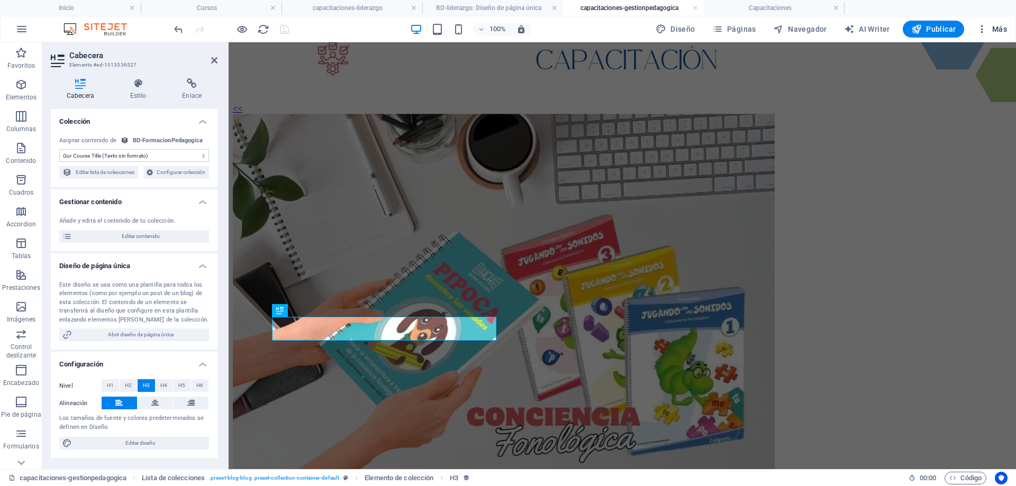
click at [998, 26] on span "Más" at bounding box center [992, 29] width 30 height 11
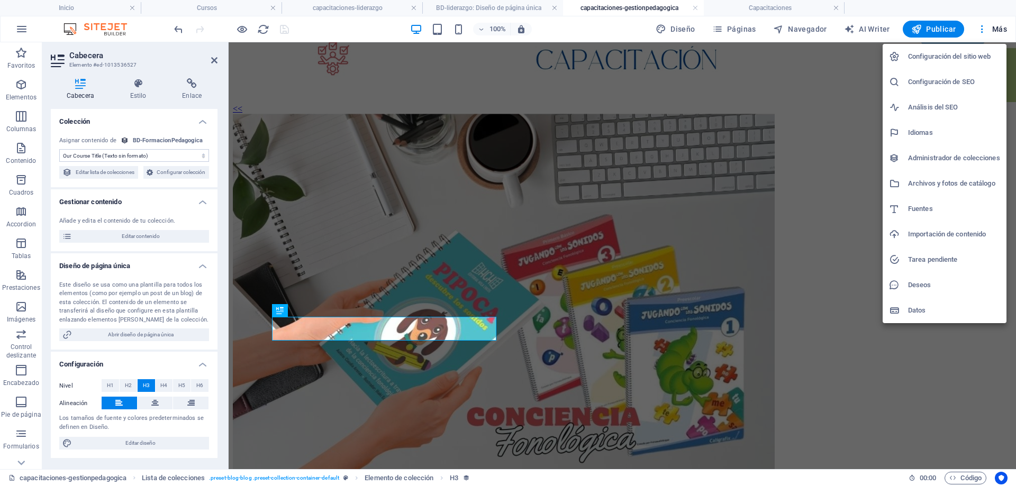
click at [945, 160] on h6 "Administrador de colecciones" at bounding box center [954, 158] width 92 height 13
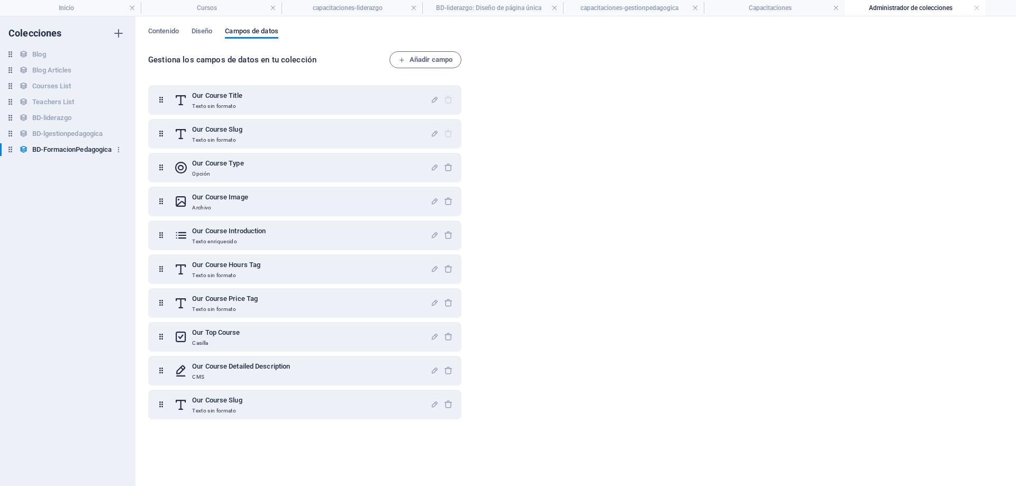
click at [91, 147] on h6 "BD-FormacionPedagogica" at bounding box center [71, 149] width 79 height 13
click at [58, 150] on h6 "BD-FormacionPedagogica" at bounding box center [71, 149] width 79 height 13
click at [59, 150] on h6 "BD-FormacionPedagogica" at bounding box center [71, 149] width 79 height 13
click at [59, 150] on input "BD-FormacionPedagogica" at bounding box center [71, 149] width 79 height 13
click at [169, 30] on span "Contenido" at bounding box center [163, 32] width 31 height 15
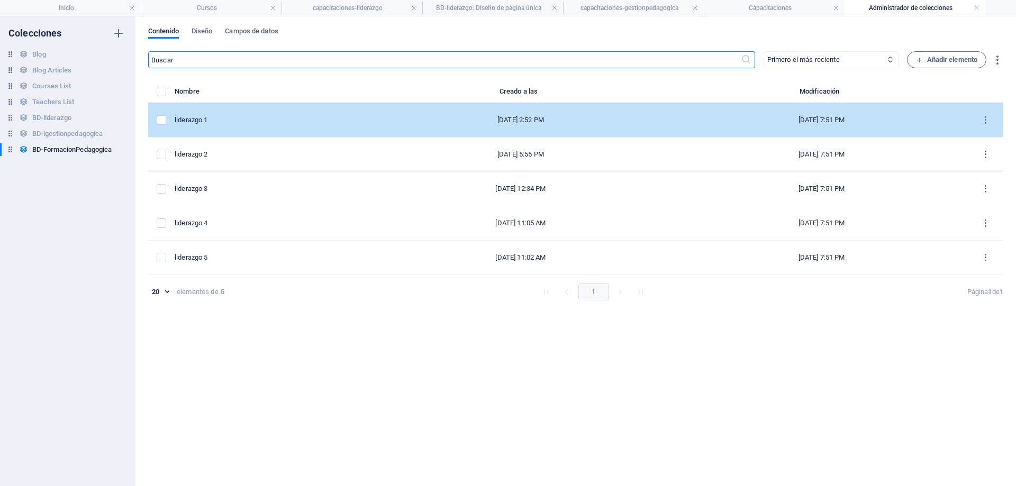
click at [238, 117] on div "liderazgo 1" at bounding box center [266, 120] width 183 height 10
select select "Creativity"
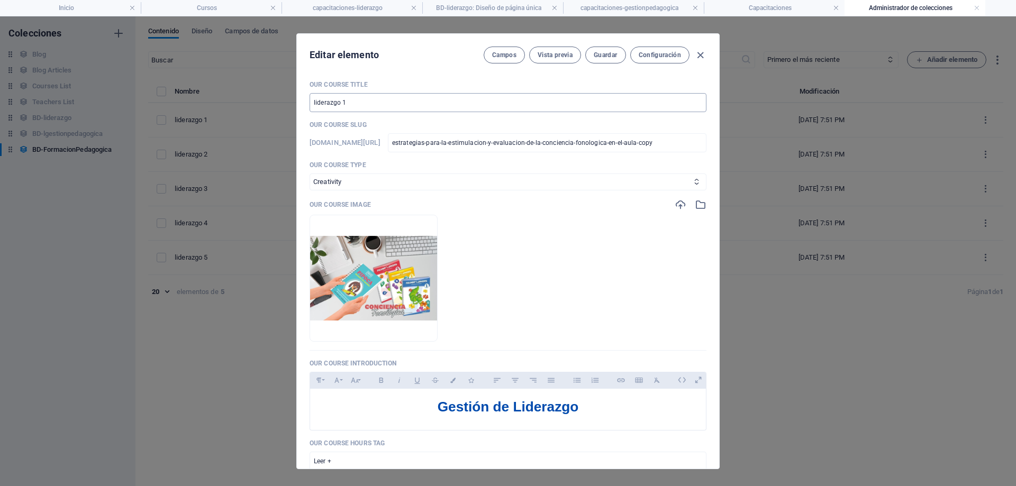
click at [379, 106] on input "liderazgo 1" at bounding box center [507, 102] width 397 height 19
click at [597, 51] on span "Guardar" at bounding box center [605, 55] width 23 height 8
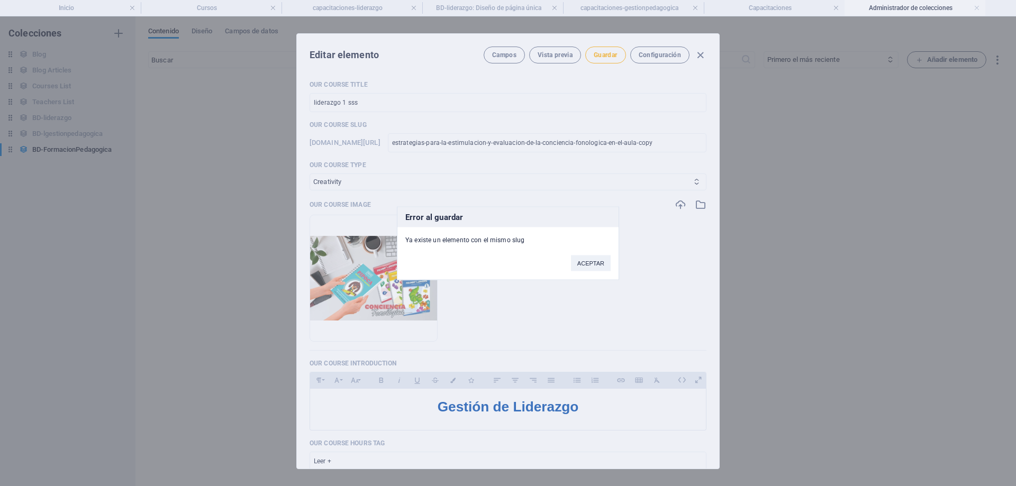
click at [580, 264] on button "ACEPTAR" at bounding box center [591, 263] width 40 height 16
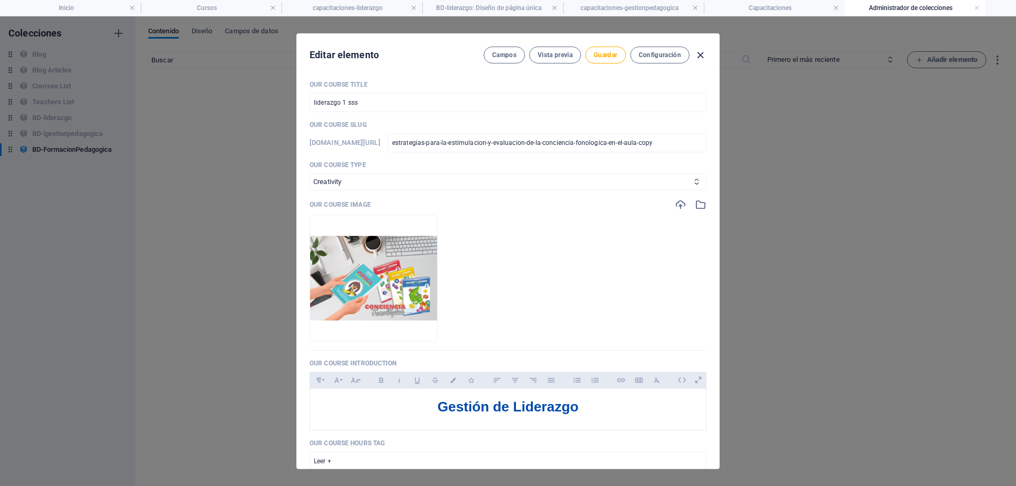
click at [699, 53] on icon "button" at bounding box center [700, 55] width 12 height 12
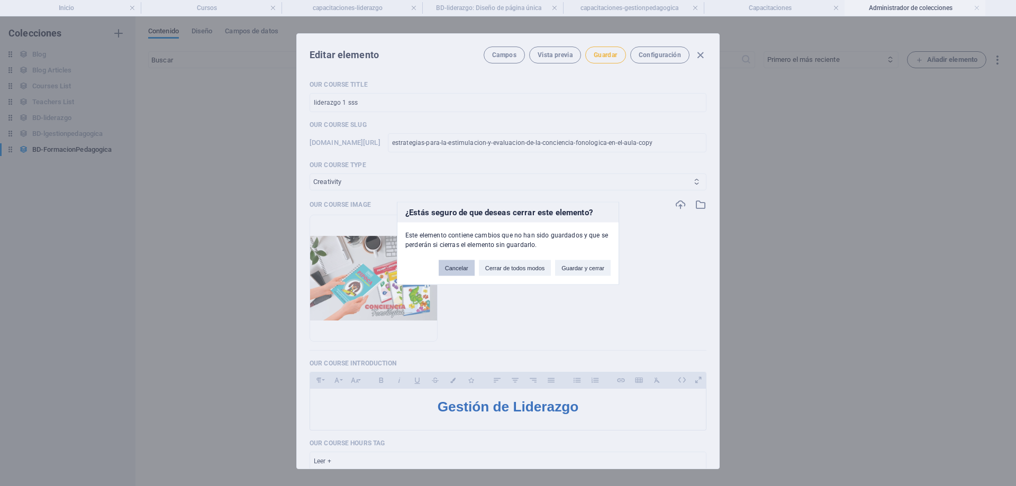
click at [458, 266] on button "Cancelar" at bounding box center [457, 268] width 36 height 16
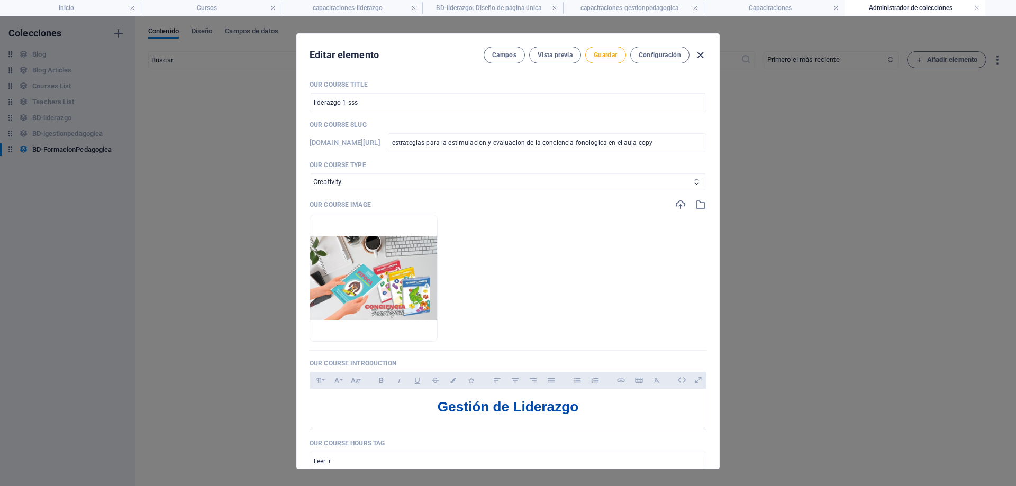
click at [702, 53] on icon "button" at bounding box center [700, 55] width 12 height 12
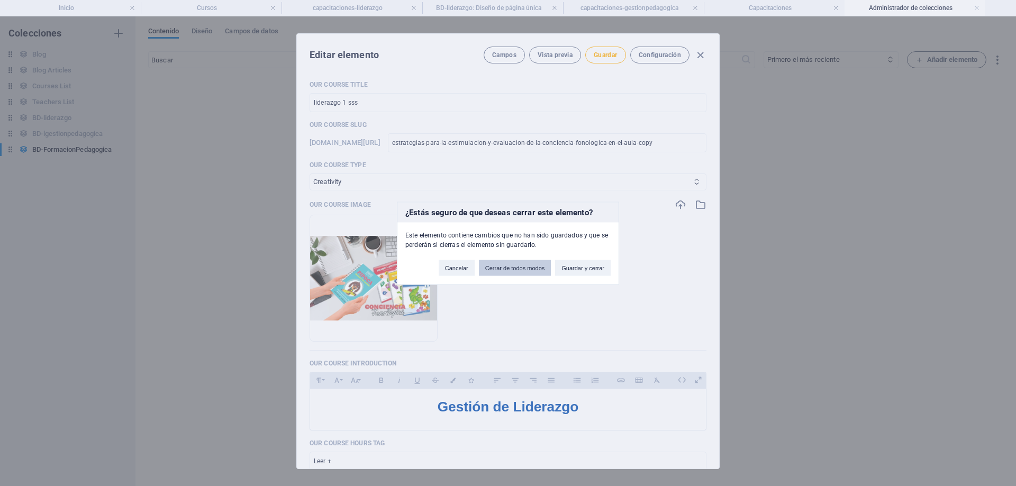
click at [508, 269] on button "Cerrar de todos modos" at bounding box center [515, 268] width 72 height 16
type input "liderazgo 1"
checkbox input "false"
type input "estrategias-para-la-estimulacion-y-evaluacion-de-la-conciencia-fonologica-en-el…"
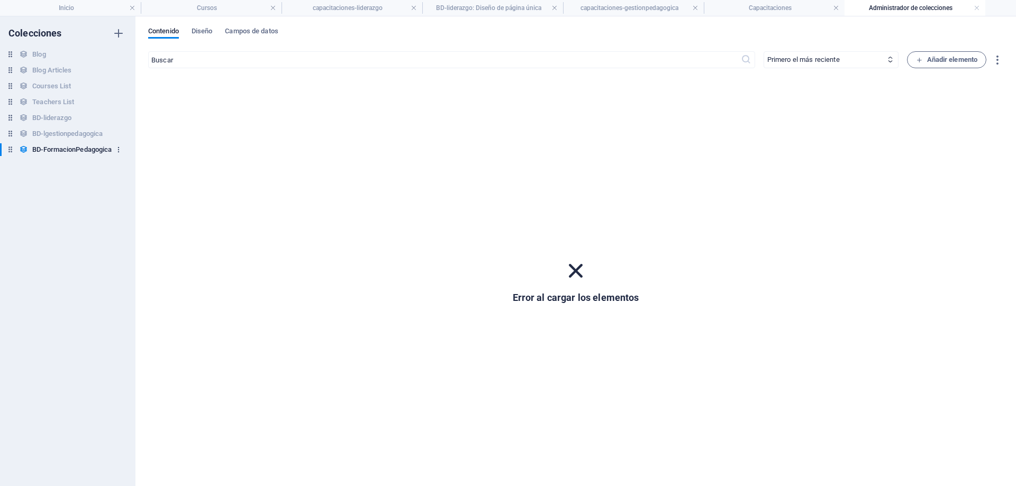
click at [117, 148] on icon "button" at bounding box center [118, 149] width 7 height 7
click at [105, 224] on h6 "Eliminar" at bounding box center [127, 221] width 51 height 13
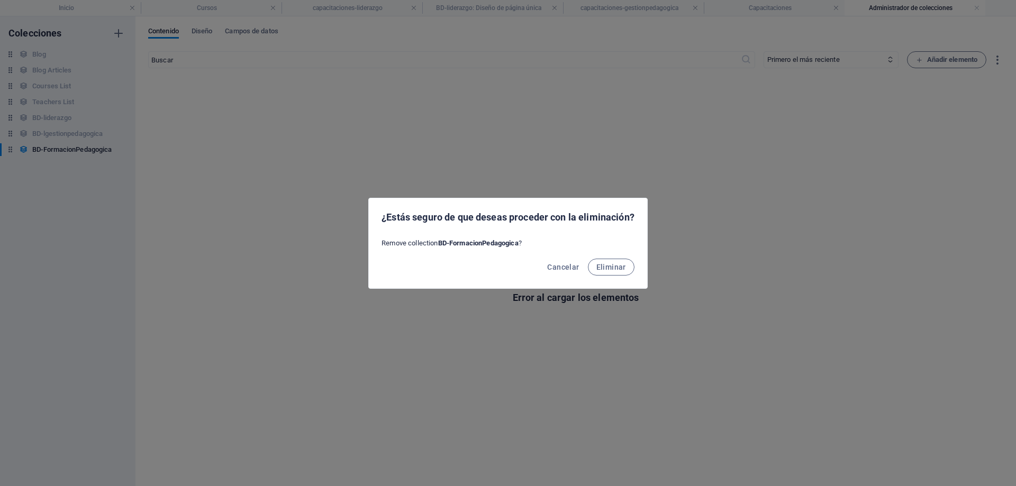
click at [592, 258] on div "Cancelar Eliminar" at bounding box center [508, 270] width 278 height 36
click at [603, 265] on span "Eliminar" at bounding box center [611, 267] width 30 height 8
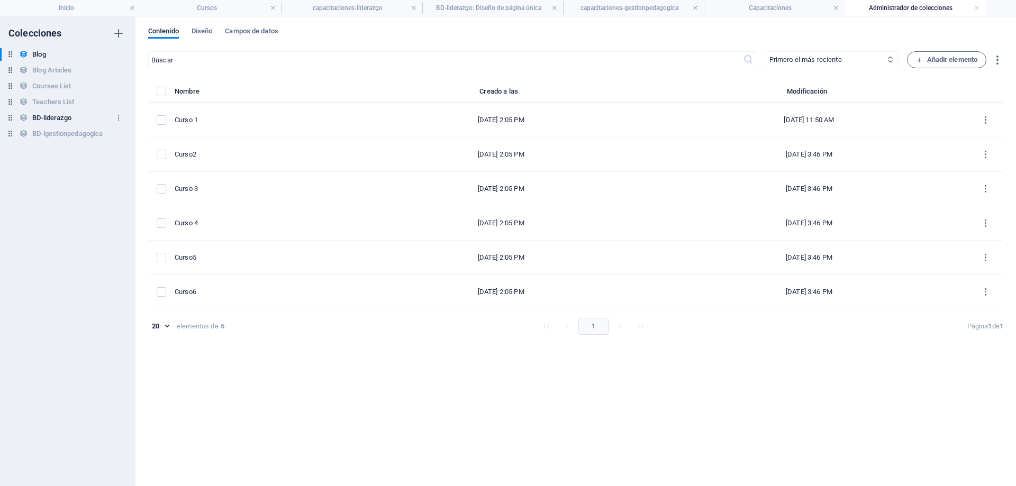
click at [58, 115] on h6 "BD-liderazgo" at bounding box center [51, 118] width 39 height 13
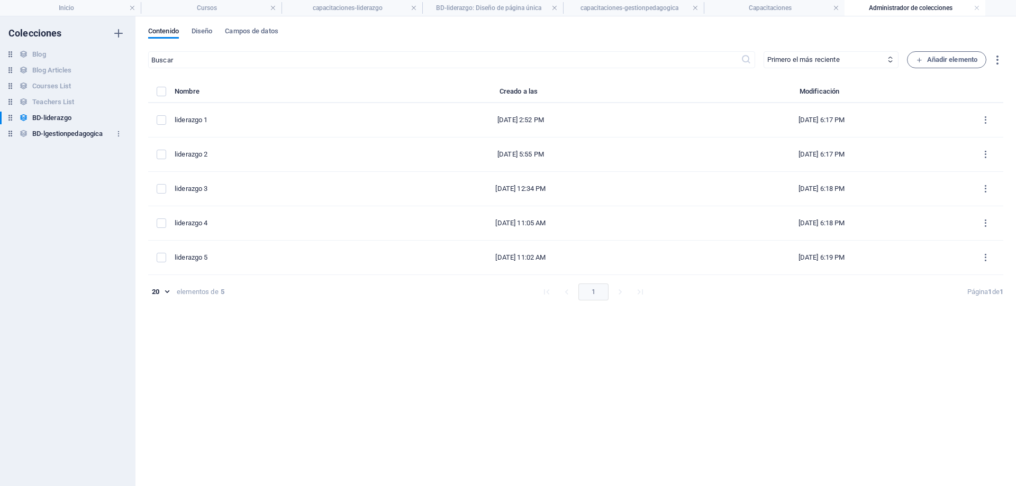
click at [57, 136] on h6 "BD-lgestionpedagogica" at bounding box center [67, 134] width 70 height 13
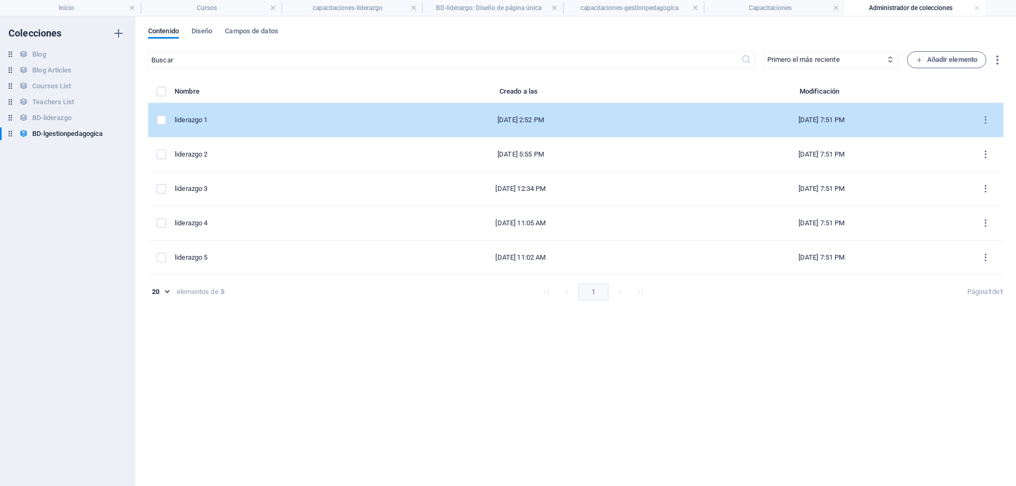
click at [244, 119] on div "liderazgo 1" at bounding box center [266, 120] width 183 height 10
select select "Creativity"
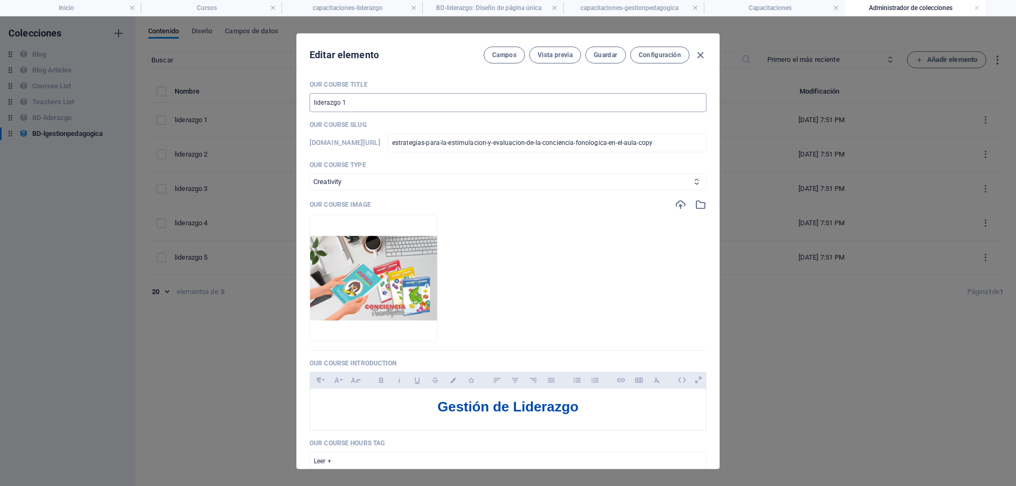
click at [355, 106] on input "liderazgo 1" at bounding box center [507, 102] width 397 height 19
click at [605, 51] on span "Guardar" at bounding box center [605, 55] width 23 height 8
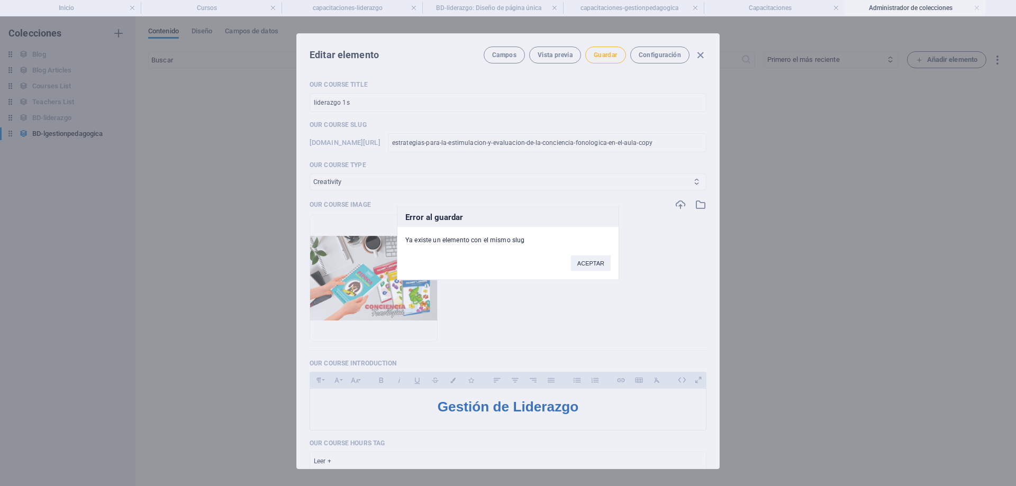
click at [587, 259] on button "ACEPTAR" at bounding box center [591, 263] width 40 height 16
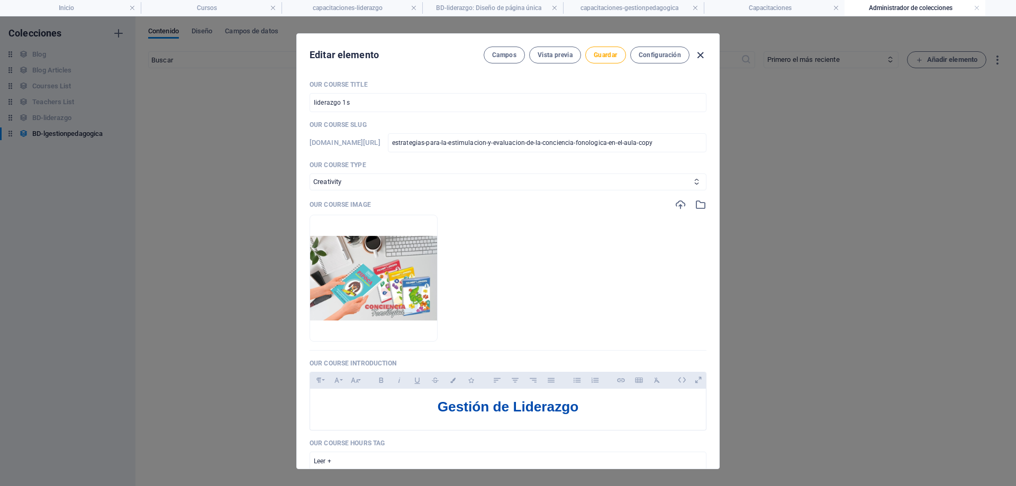
click at [700, 53] on icon "button" at bounding box center [700, 55] width 12 height 12
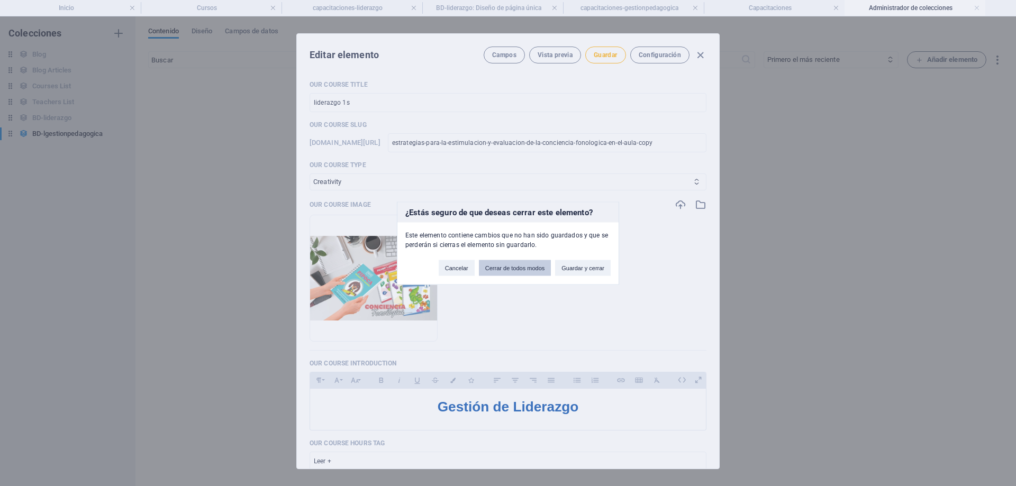
click at [508, 267] on button "Cerrar de todos modos" at bounding box center [515, 268] width 72 height 16
type input "liderazgo 1"
checkbox input "false"
type input "estrategias-para-la-estimulacion-y-evaluacion-de-la-conciencia-fonologica-en-el…"
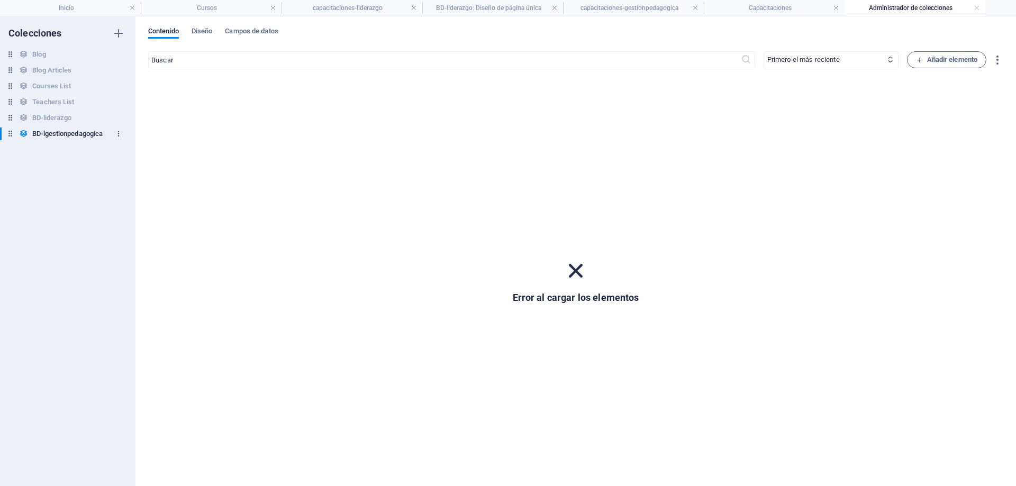
click at [120, 132] on icon "button" at bounding box center [118, 133] width 7 height 7
click at [106, 204] on h6 "Eliminar" at bounding box center [127, 205] width 51 height 13
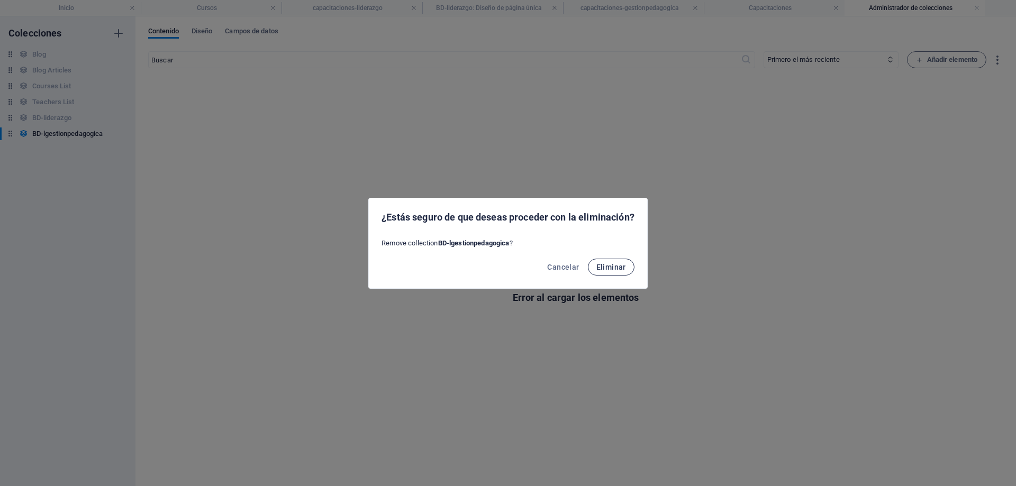
click at [612, 266] on span "Eliminar" at bounding box center [611, 267] width 30 height 8
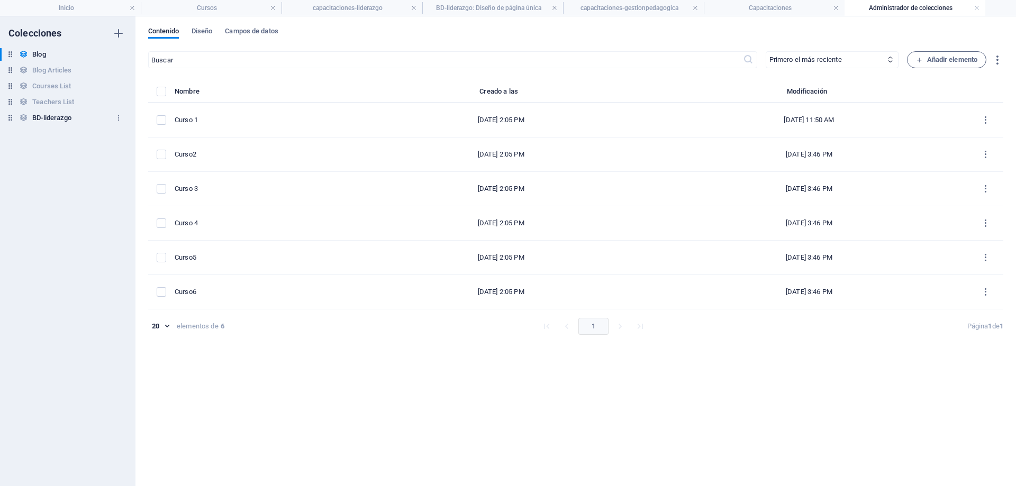
click at [52, 117] on h6 "BD-liderazgo" at bounding box center [51, 118] width 39 height 13
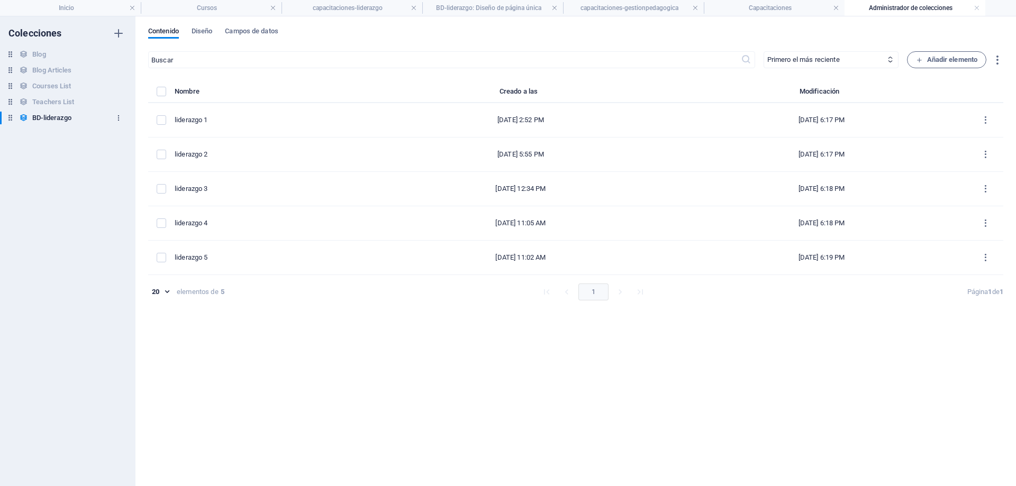
click at [121, 116] on icon "button" at bounding box center [118, 117] width 7 height 7
click at [120, 165] on h6 "Duplicar" at bounding box center [127, 164] width 51 height 13
click at [101, 131] on input "BD-liderazgo (Copy)" at bounding box center [66, 134] width 69 height 13
type input "BD-Gestion-Pedagogica"
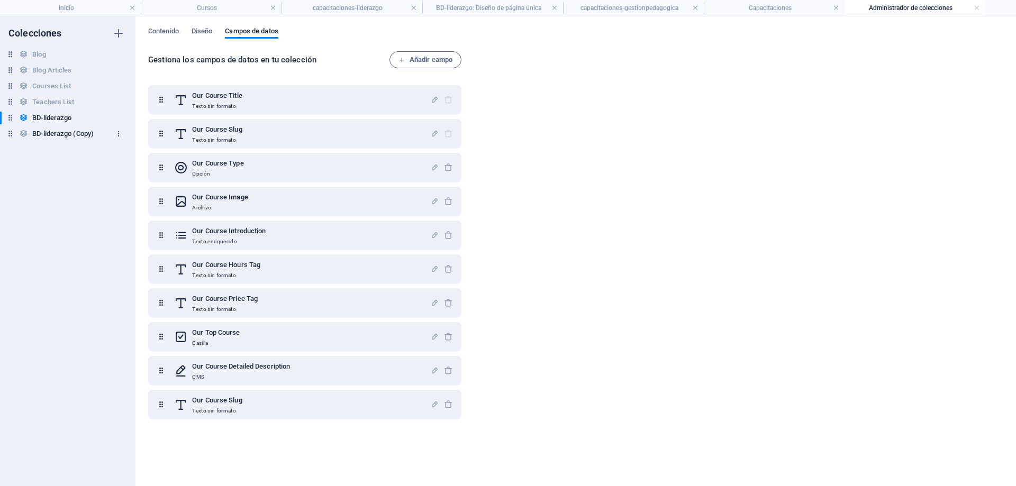
click at [120, 136] on icon "button" at bounding box center [118, 133] width 7 height 7
click at [125, 156] on h6 "Cambiar nombre" at bounding box center [127, 155] width 51 height 13
click at [103, 135] on input "BD-liderazgo (Copy)" at bounding box center [71, 134] width 79 height 13
type input "BD-Gestion-Pedagogica"
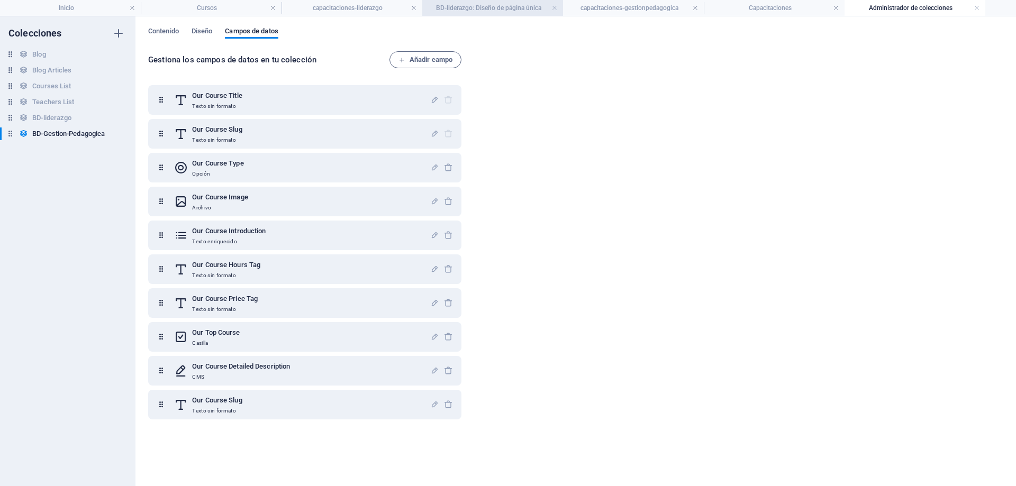
click at [472, 8] on h4 "BD-liderazgo: Diseño de página única" at bounding box center [492, 8] width 141 height 12
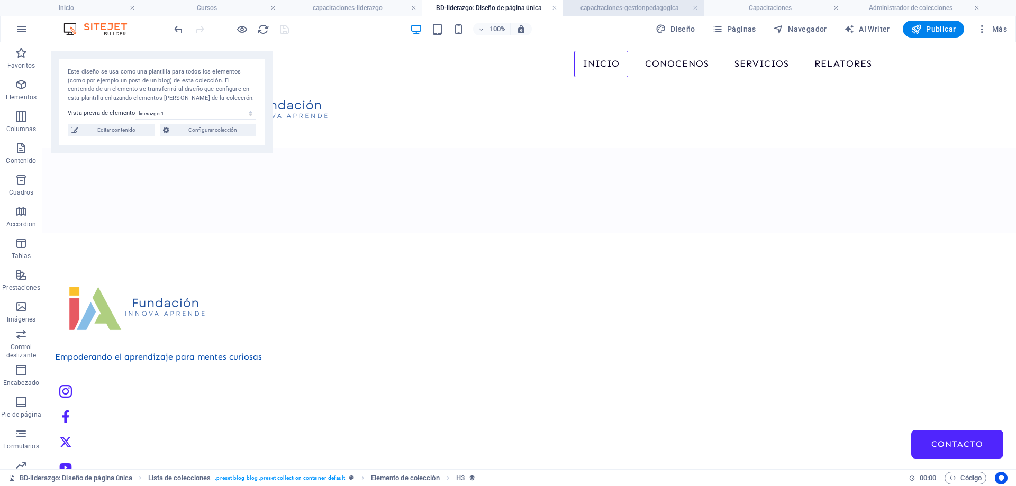
click at [591, 8] on h4 "capacitaciones-gestionpedagogica" at bounding box center [633, 8] width 141 height 12
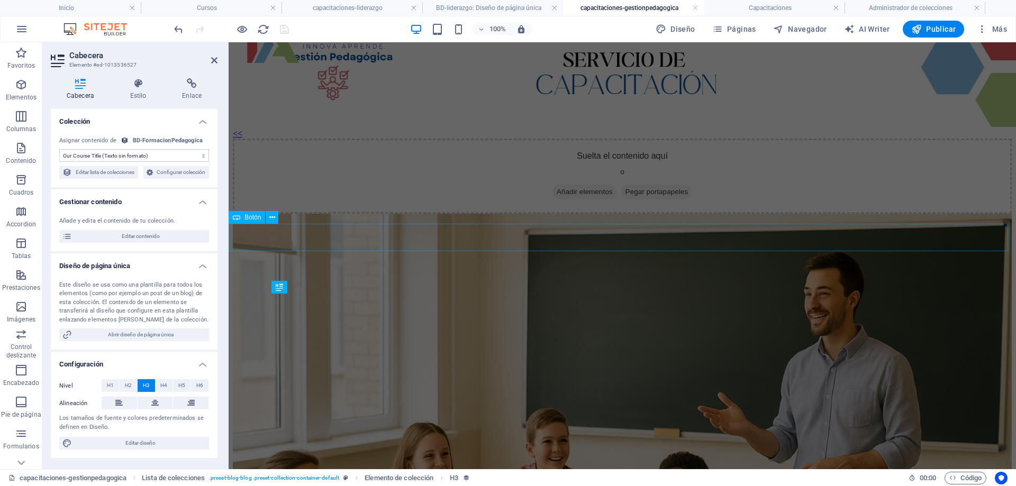
scroll to position [0, 0]
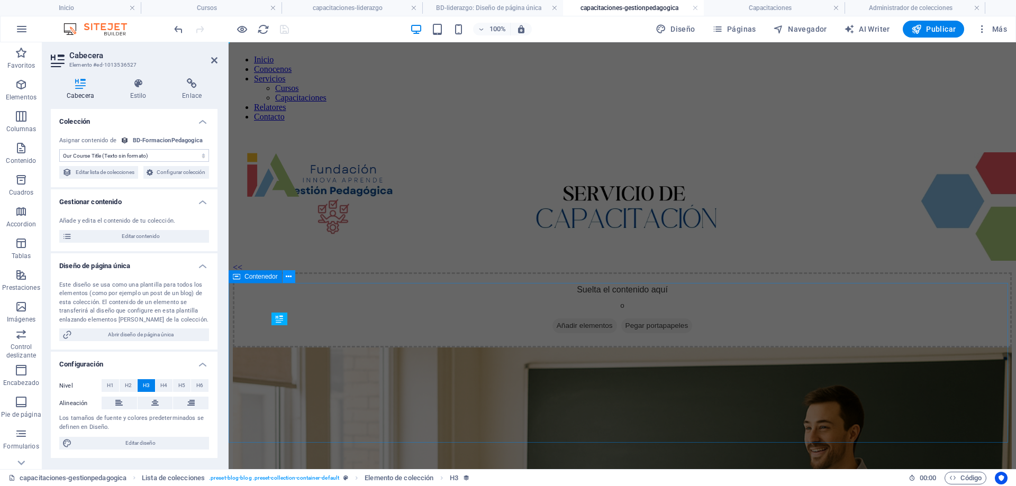
click at [288, 277] on icon at bounding box center [289, 276] width 6 height 11
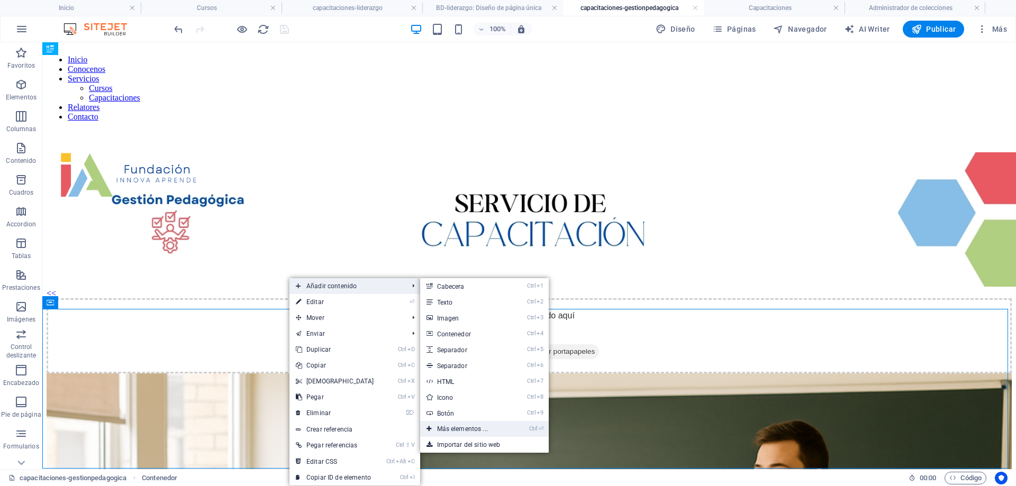
click at [461, 430] on link "Ctrl ⏎ Más elementos ..." at bounding box center [464, 429] width 89 height 16
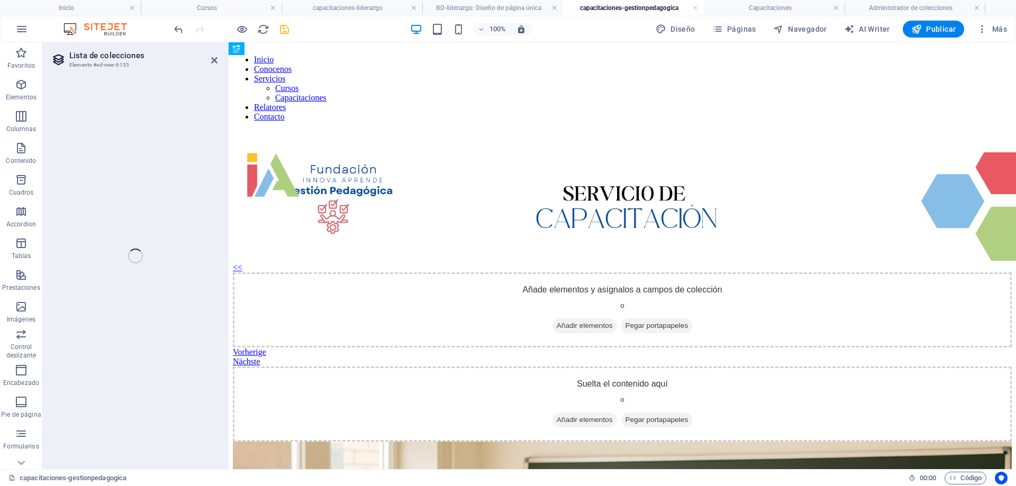
select select
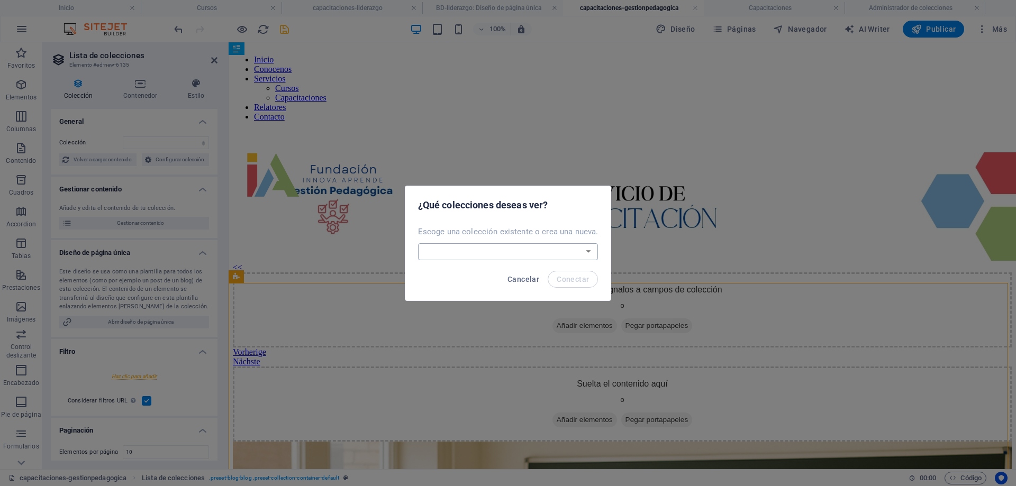
click at [543, 251] on select "BD-Gestion-Pedagogica BD-liderazgo Blog Blog Articles Courses List Teachers Lis…" at bounding box center [508, 251] width 180 height 17
select select "68e1a8202a3a404bae0977ac"
click at [418, 243] on select "BD-Gestion-Pedagogica BD-liderazgo Blog Blog Articles Courses List Teachers Lis…" at bounding box center [508, 251] width 180 height 17
click at [573, 277] on span "Conectar" at bounding box center [573, 279] width 32 height 8
select select "68e1a8202a3a404bae0977ac"
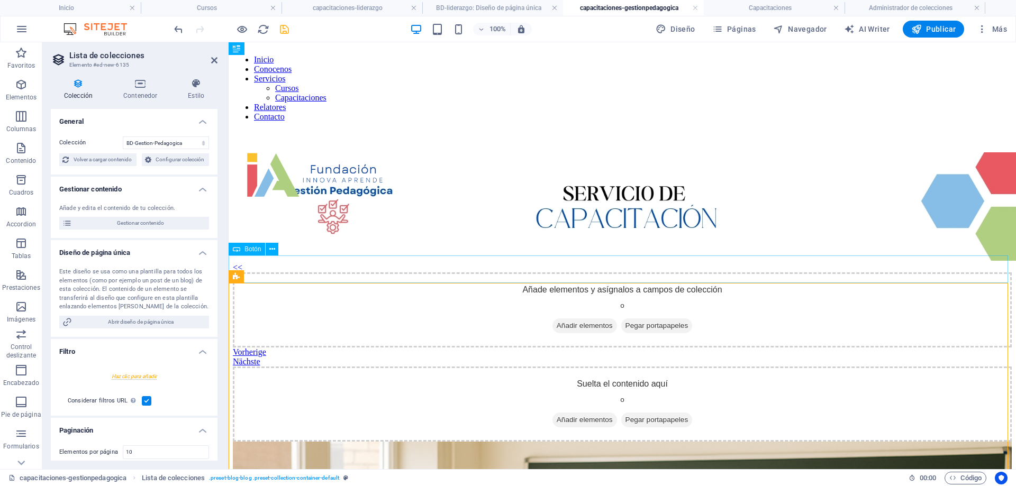
select select "createdAt_DESC"
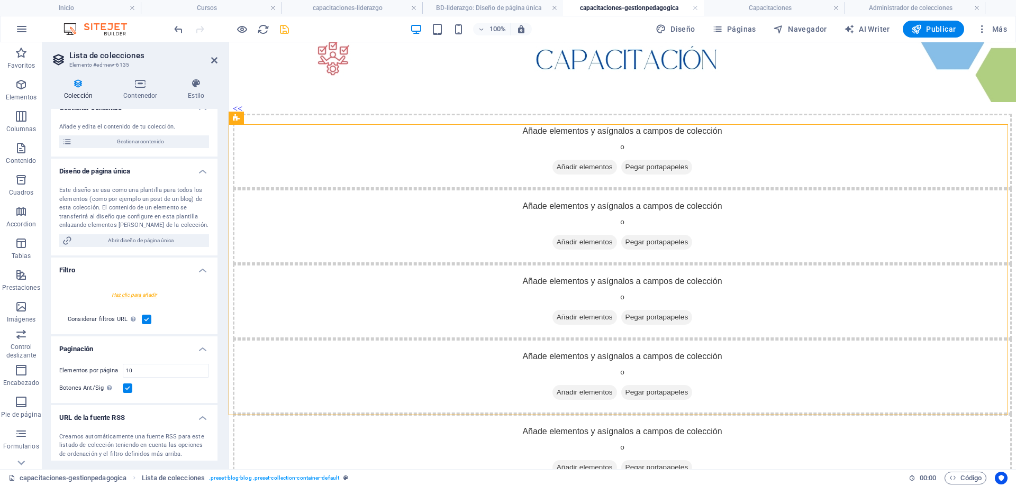
scroll to position [139, 0]
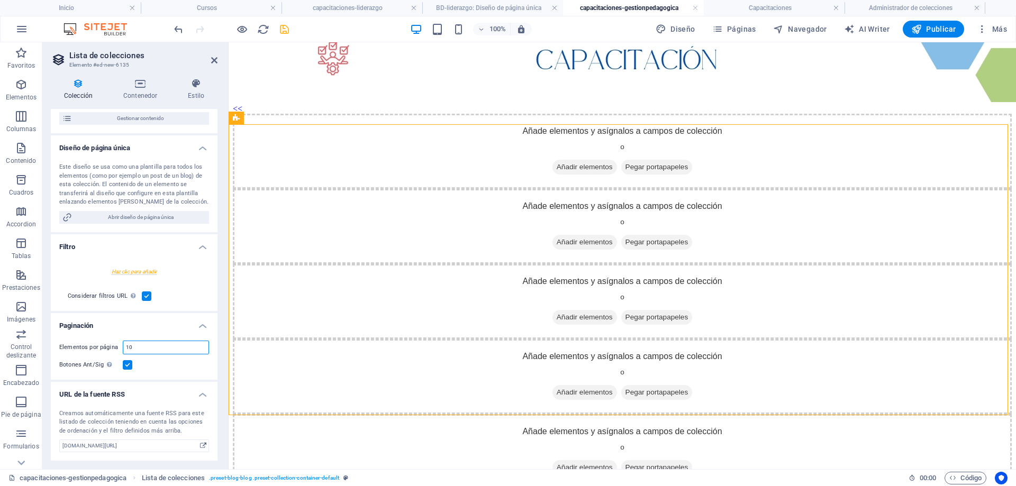
drag, startPoint x: 154, startPoint y: 350, endPoint x: 102, endPoint y: 350, distance: 52.9
click at [102, 350] on div "Elementos por página 10" at bounding box center [134, 348] width 150 height 14
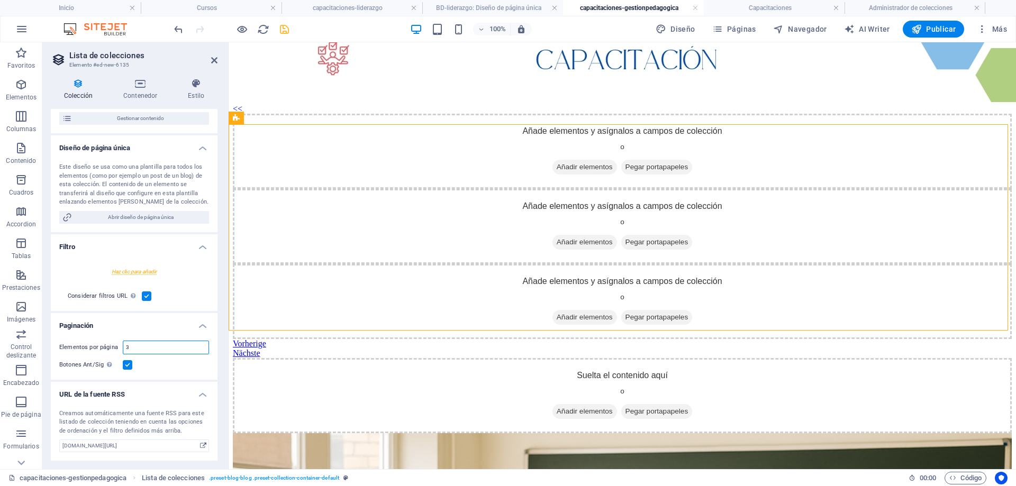
type input "3"
click at [128, 363] on label at bounding box center [128, 365] width 10 height 10
click at [0, 0] on input "Botones Ant/Sig Aunque se haya seleccionado, la paginación no se mostrará cuand…" at bounding box center [0, 0] width 0 height 0
click at [552, 175] on span "Añadir elementos" at bounding box center [584, 167] width 65 height 15
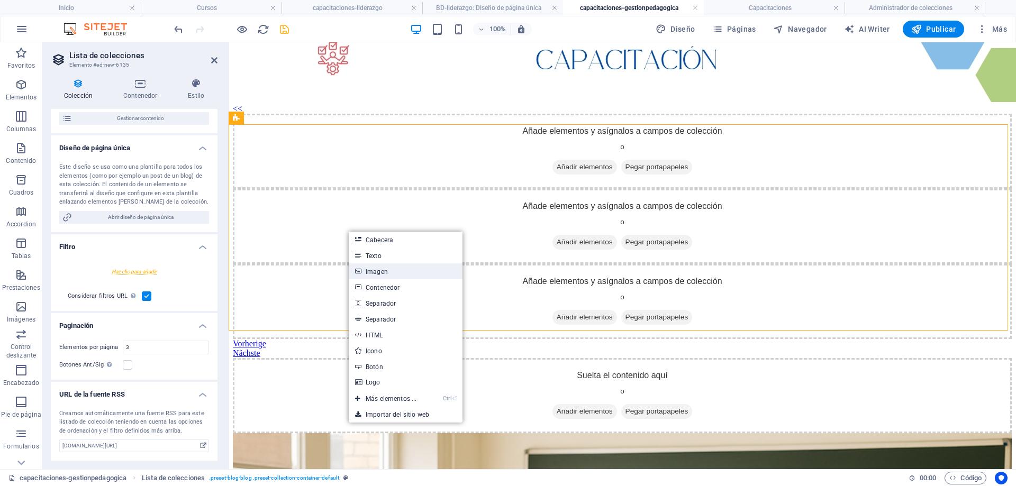
click at [373, 269] on link "Imagen" at bounding box center [406, 271] width 114 height 16
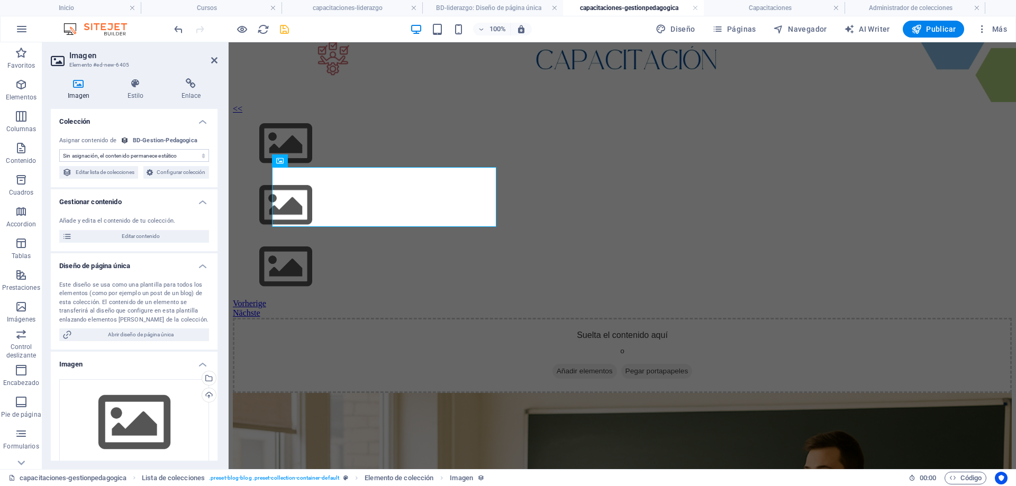
click at [141, 152] on select "Sin asignación, el contenido permanece estático Creado a las (Fecha) Actualizad…" at bounding box center [134, 155] width 150 height 13
select select "our-course-image"
click at [59, 149] on select "Sin asignación, el contenido permanece estático Creado a las (Fecha) Actualizad…" at bounding box center [134, 155] width 150 height 13
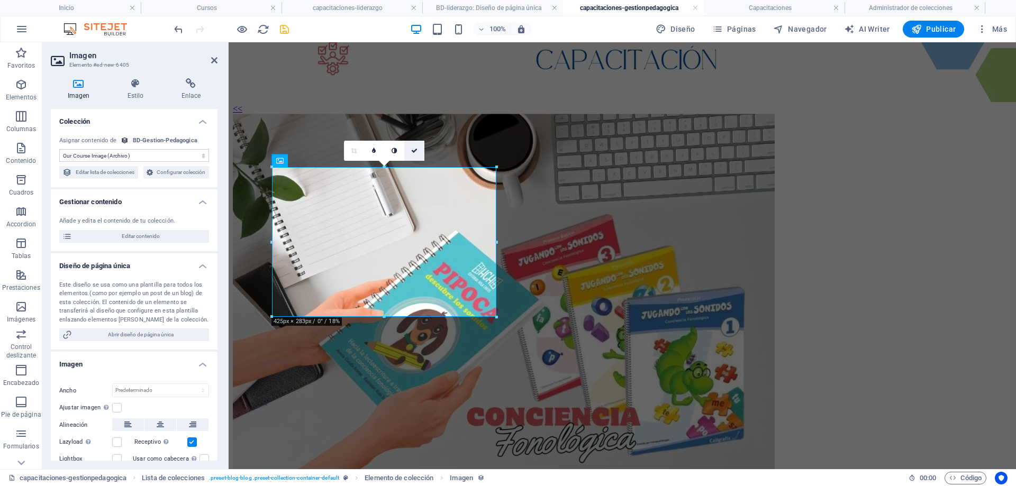
click at [414, 149] on icon at bounding box center [414, 151] width 6 height 6
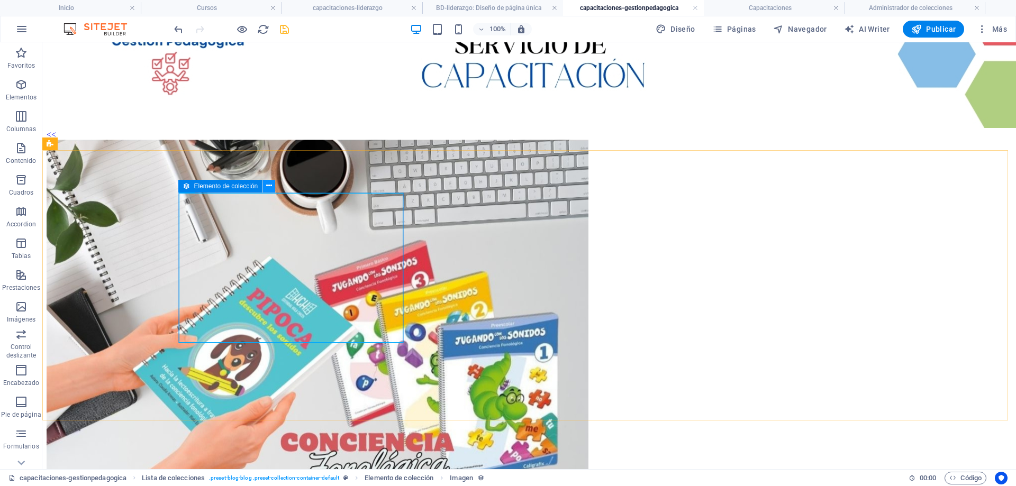
click at [268, 186] on icon at bounding box center [269, 185] width 6 height 11
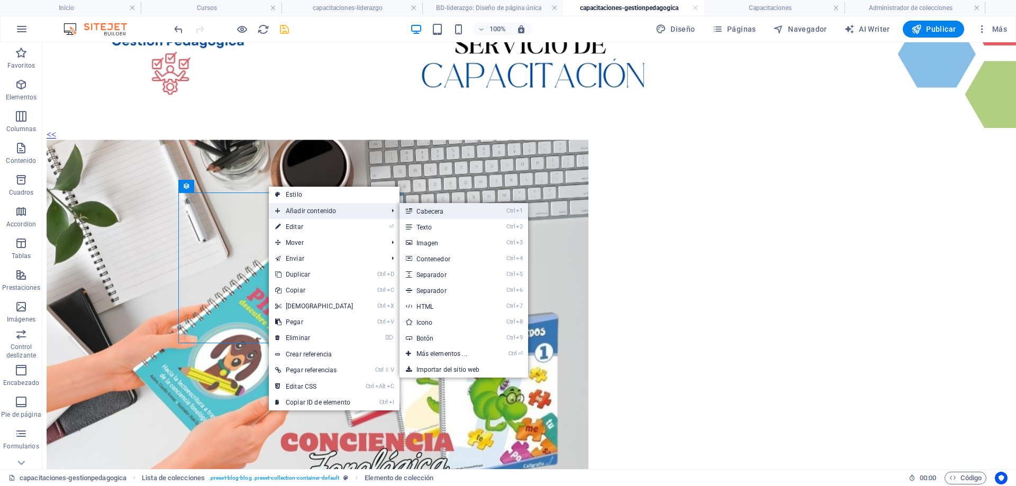
click at [458, 209] on link "Ctrl 1 Cabecera" at bounding box center [443, 211] width 89 height 16
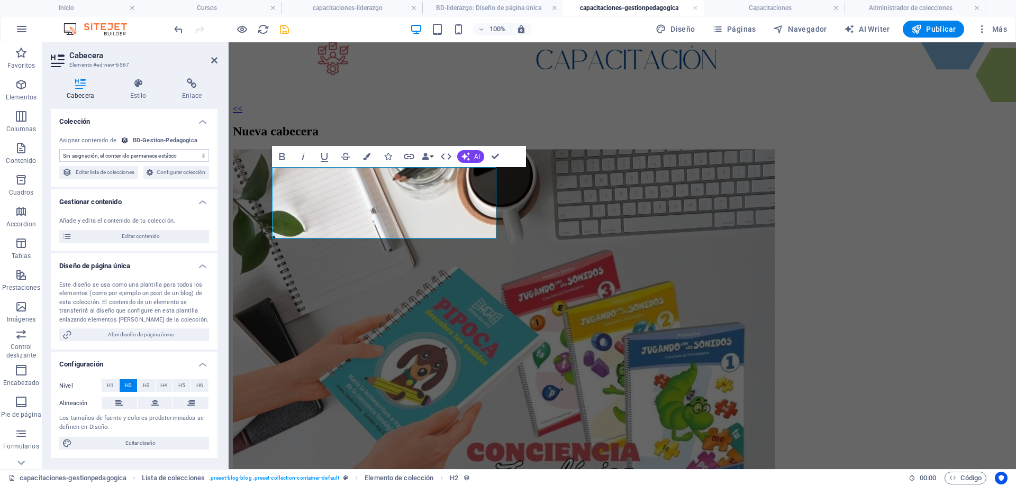
click at [132, 155] on select "Sin asignación, el contenido permanece estático Creado a las (Fecha) Actualizad…" at bounding box center [134, 155] width 150 height 13
select select "name"
click at [59, 149] on select "Sin asignación, el contenido permanece estático Creado a las (Fecha) Actualizad…" at bounding box center [134, 155] width 150 height 13
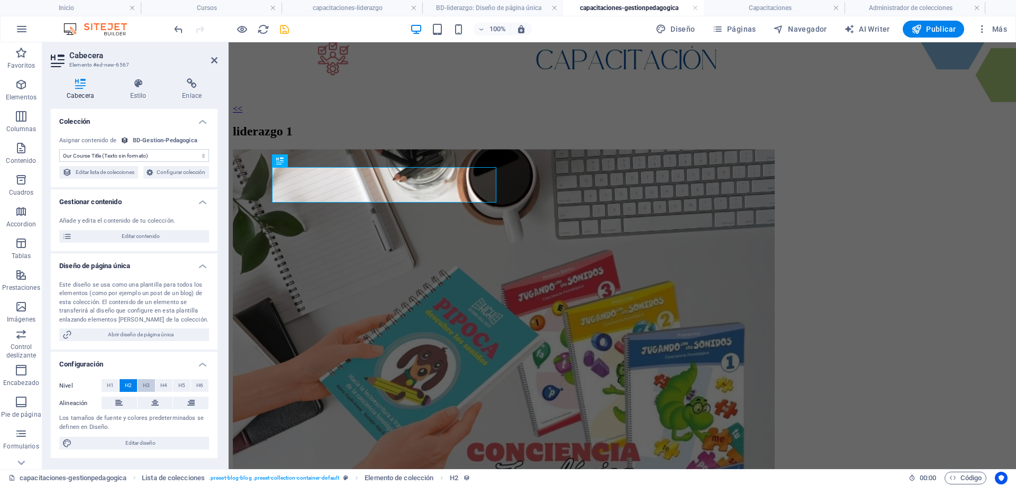
click at [147, 392] on span "H3" at bounding box center [146, 385] width 7 height 13
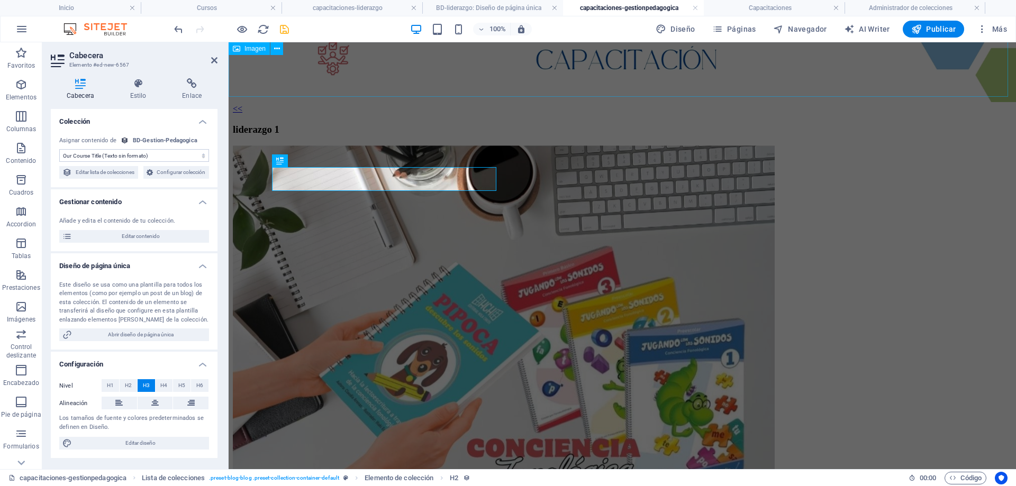
click at [494, 83] on figure at bounding box center [622, 49] width 779 height 111
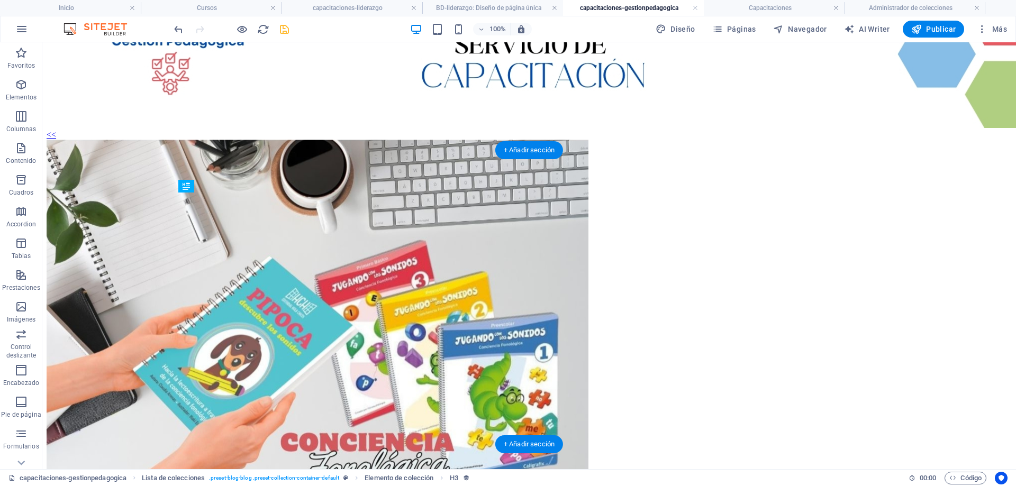
drag, startPoint x: 371, startPoint y: 202, endPoint x: 354, endPoint y: 336, distance: 136.0
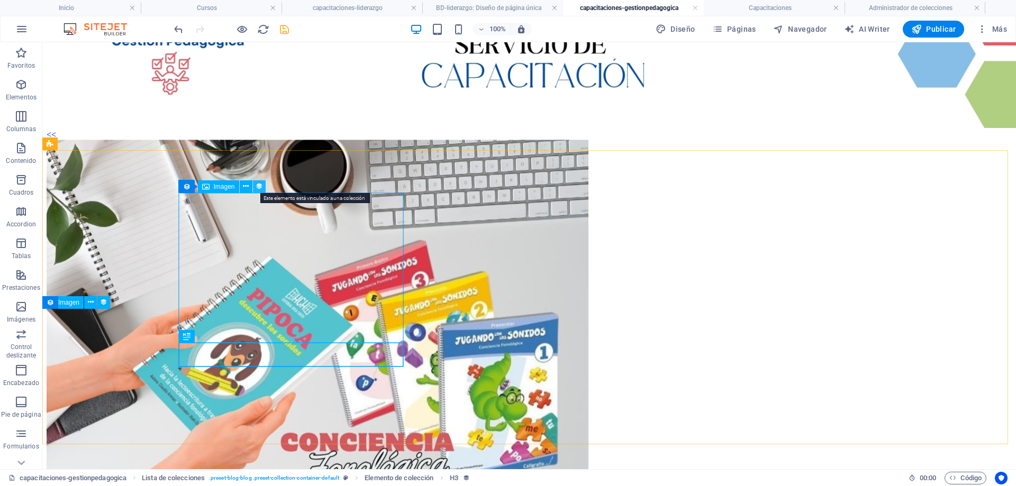
click at [259, 184] on icon at bounding box center [259, 186] width 7 height 11
select select "our-course-image"
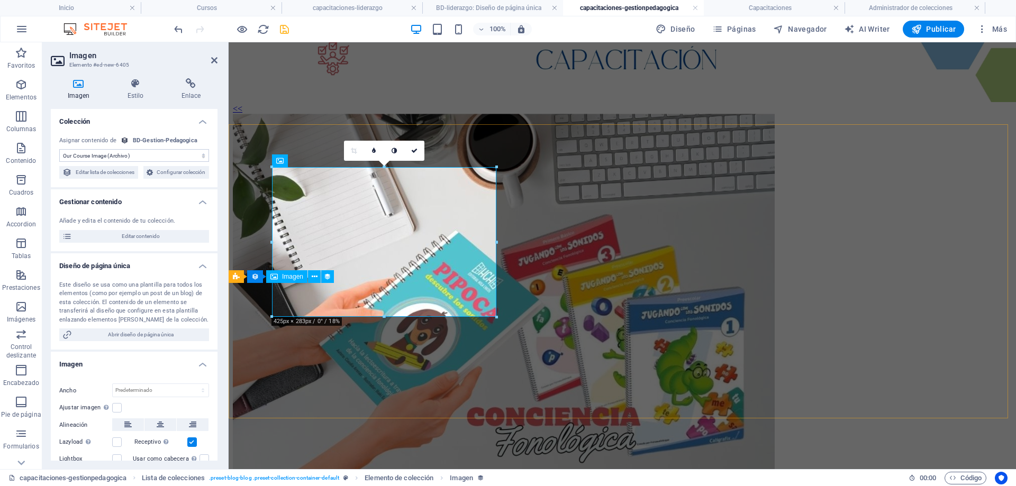
select select "createdAt_DESC"
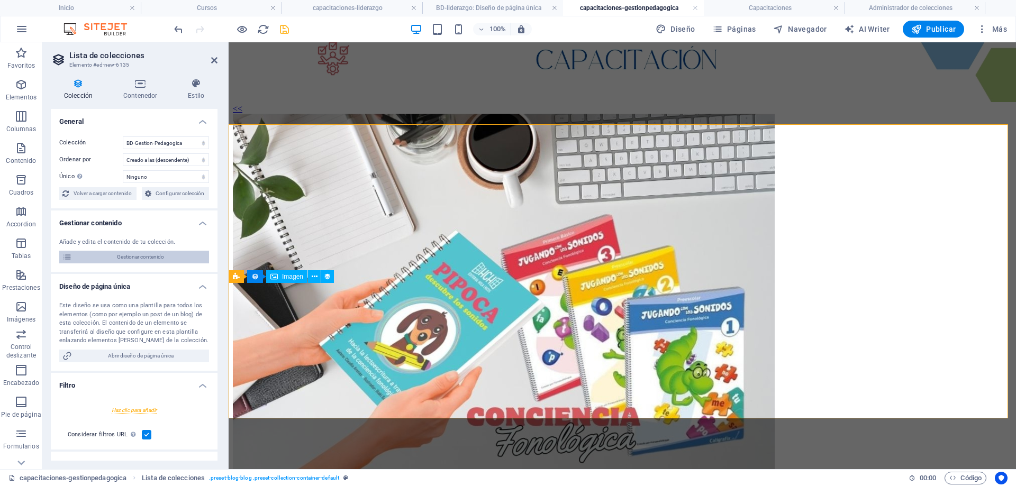
click at [148, 254] on span "Gestionar contenido" at bounding box center [140, 257] width 131 height 13
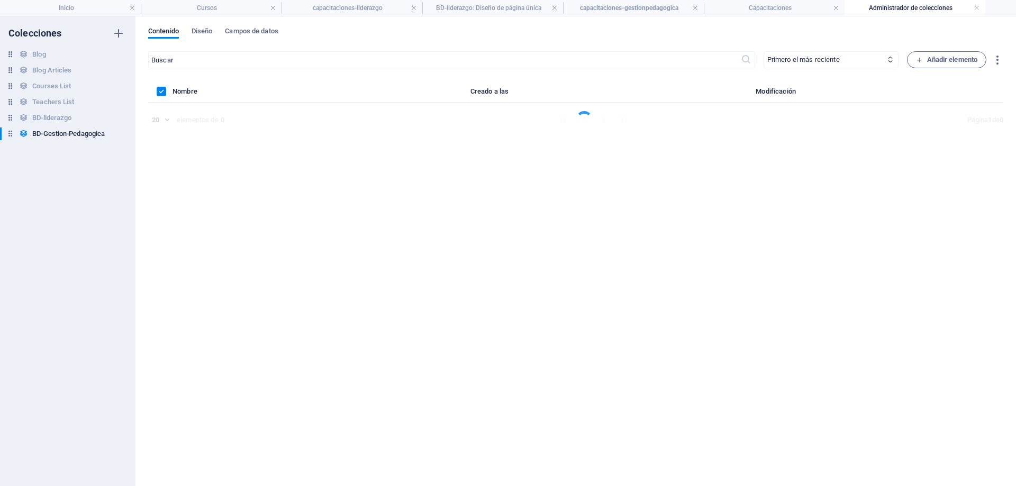
scroll to position [0, 0]
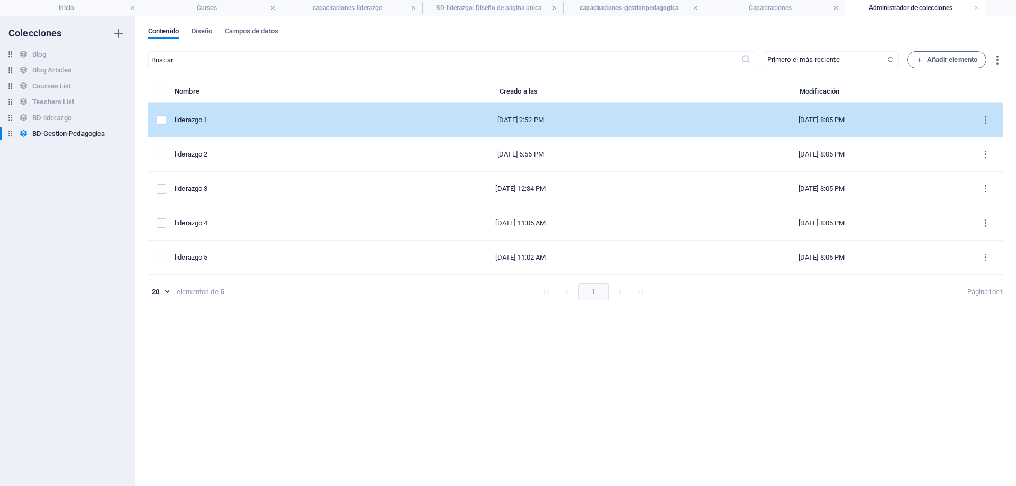
click at [241, 117] on div "liderazgo 1" at bounding box center [266, 120] width 183 height 10
select select "Creativity"
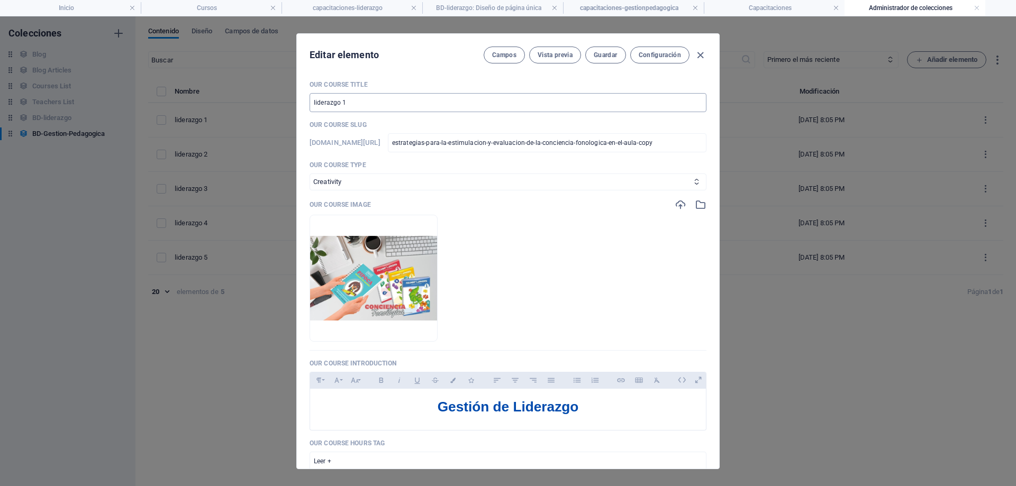
click at [360, 105] on input "liderazgo 1" at bounding box center [507, 102] width 397 height 19
type input "l"
type input "GestionPedagogica 1"
click at [608, 56] on span "Guardar" at bounding box center [605, 55] width 23 height 8
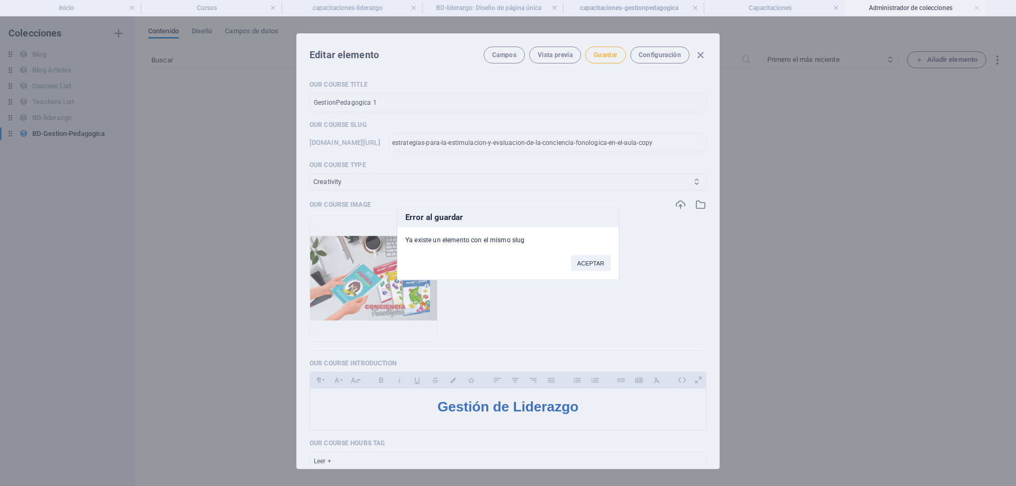
click at [522, 144] on div "Error al guardar Ya existe un elemento con el mismo slug ACEPTAR" at bounding box center [508, 243] width 1016 height 486
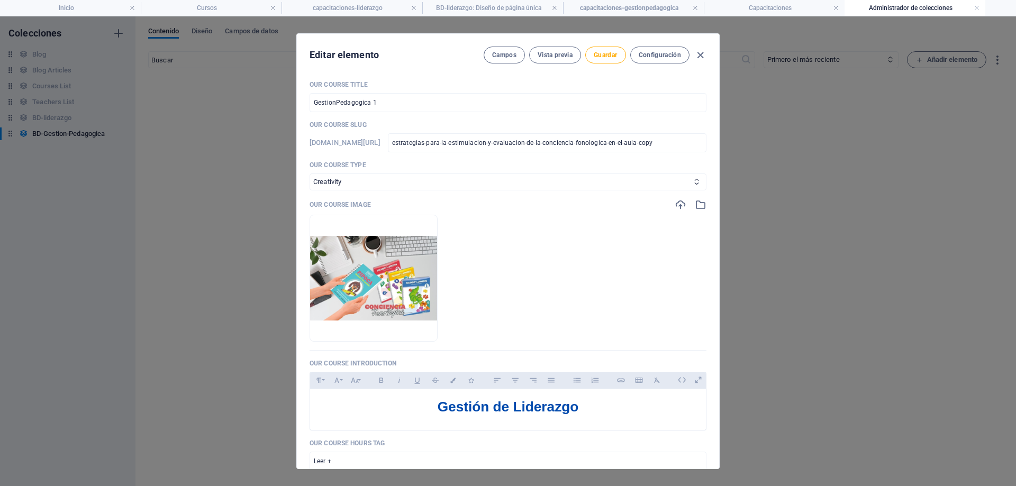
click at [522, 144] on input "estrategias-para-la-estimulacion-y-evaluacion-de-la-conciencia-fonologica-en-el…" at bounding box center [547, 142] width 318 height 19
click at [690, 140] on input "estrategias-para-la-estimulacion-y-evaluacion-de-la-conciencia-fonologica-en-el…" at bounding box center [547, 142] width 318 height 19
type input "estrategias-para-la-estimulacion-y-evaluacion-de-la-conciencia-fonologica-en-el…"
click at [614, 57] on span "Guardar" at bounding box center [605, 55] width 23 height 8
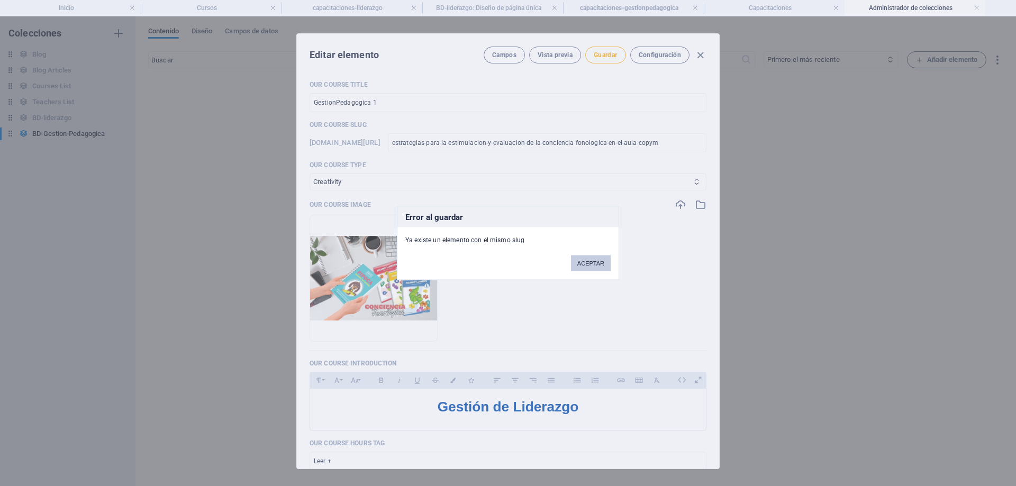
click at [599, 257] on button "ACEPTAR" at bounding box center [591, 263] width 40 height 16
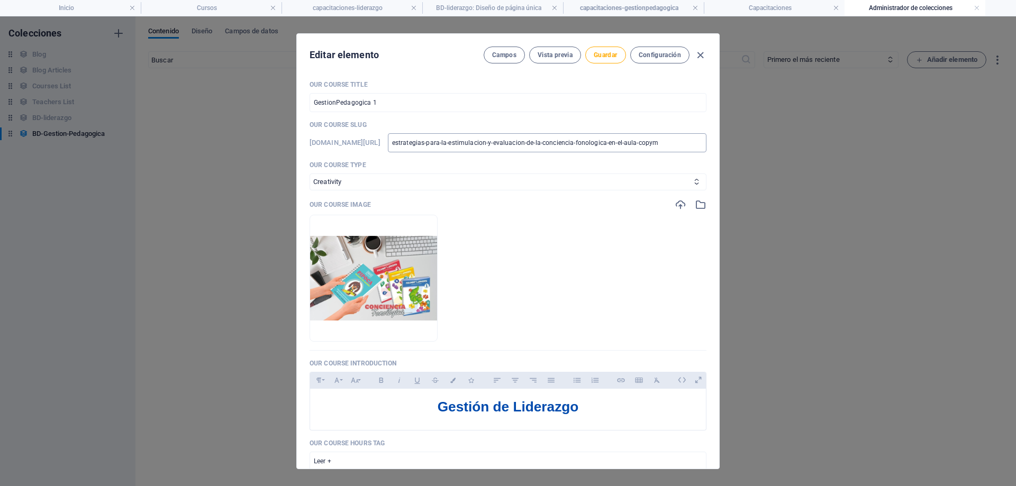
click at [677, 142] on input "estrategias-para-la-estimulacion-y-evaluacion-de-la-conciencia-fonologica-en-el…" at bounding box center [547, 142] width 318 height 19
click at [696, 145] on input "estrategias-para-la-estimulacion-y-evaluacion-de-la-conciencia-fonologica-en-el…" at bounding box center [547, 142] width 318 height 19
type input "estrategias-para-la-estimulacion-y-evaluacion-de-la-conciencia-fonologica-en-el…"
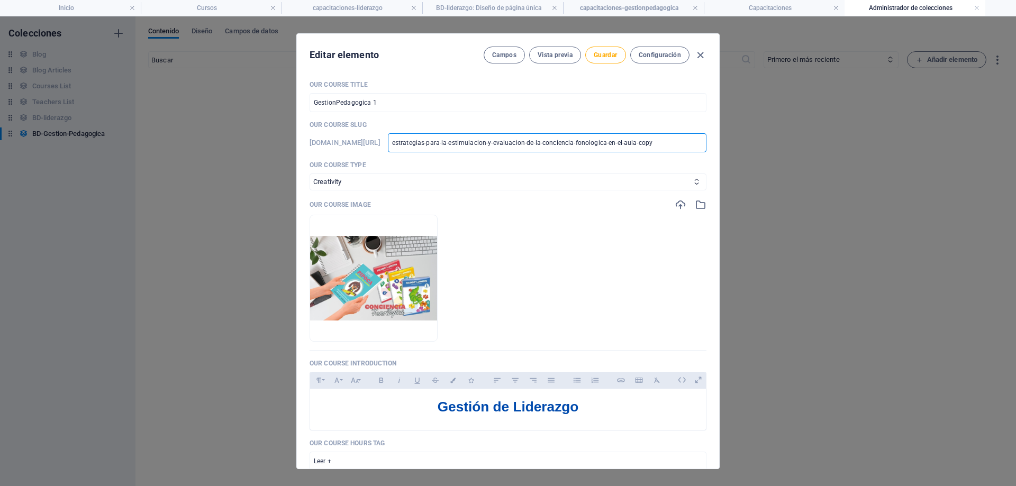
type input "estrategias-para-la-estimulacion-y-evaluacion-de-la-conciencia-fonologica-en-el…"
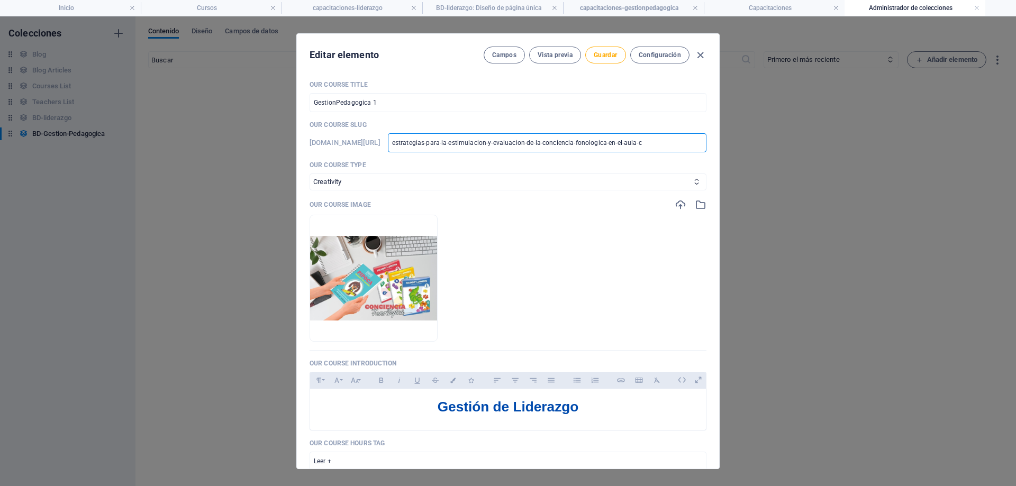
type input "estrategias-para-la-estimulacion-y-evaluacion-de-la-conciencia-fonologica-en-el…"
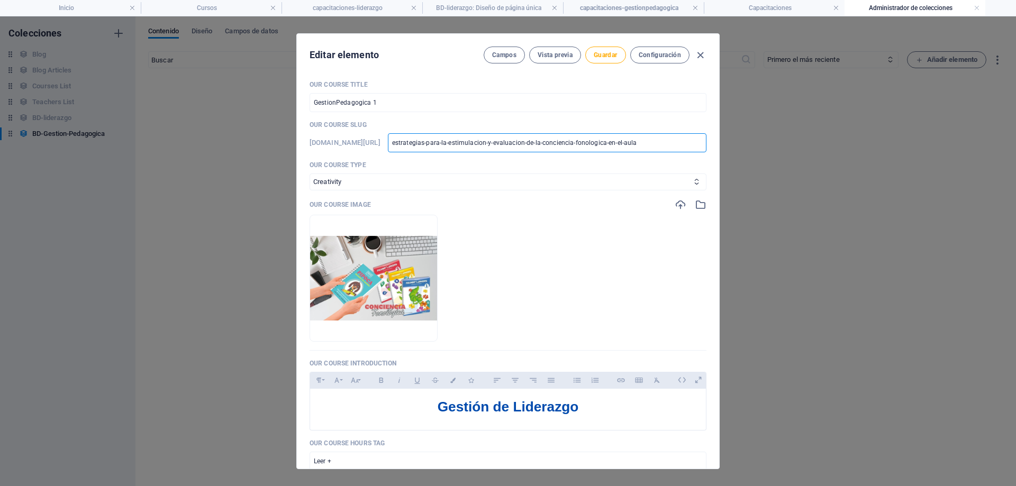
type input "estrategias-para-la-estimulacion-y-evaluacion-de-la-conciencia-fonologica-en-el…"
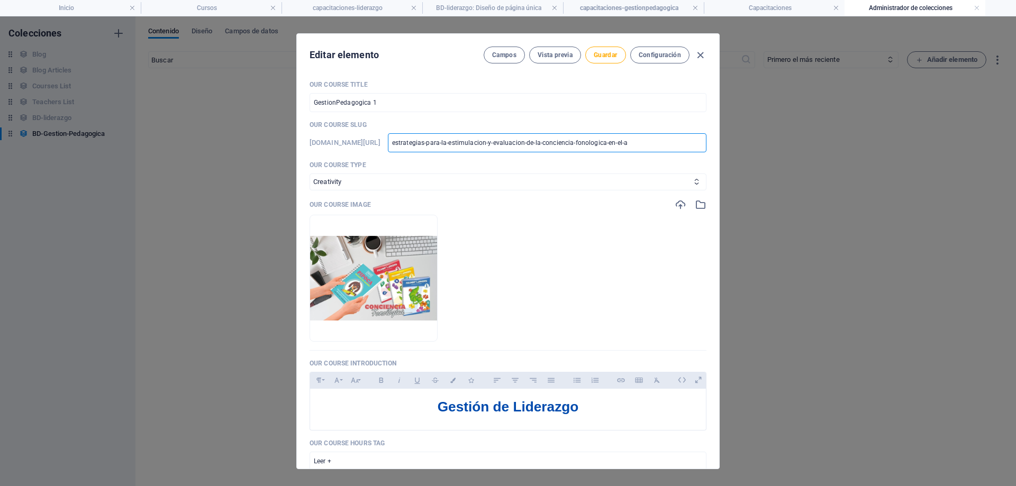
type input "estrategias-para-la-estimulacion-y-evaluacion-de-la-conciencia-fonologica-en-el-"
type input "estrategias-para-la-estimulacion-y-evaluacion-de-la-conciencia-fonologica-en-el"
type input "estrategias-para-la-estimulacion-y-evaluacion-de-la-conciencia-fonologica-en-e"
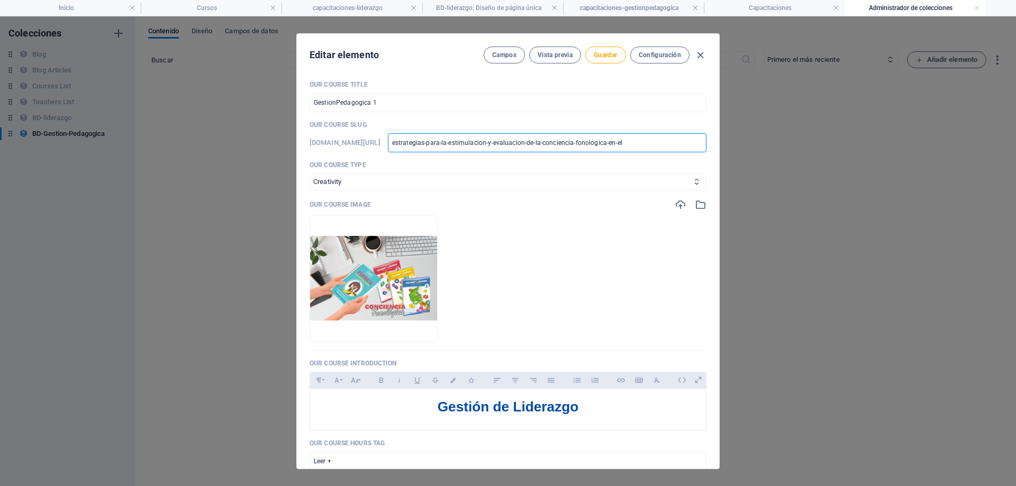
type input "estrategias-para-la-estimulacion-y-evaluacion-de-la-conciencia-fonologica-en-e"
type input "estrategias-para-la-estimulacion-y-evaluacion-de-la-conciencia-fonologica-en-"
type input "estrategias-para-la-estimulacion-y-evaluacion-de-la-conciencia-fonologica-en"
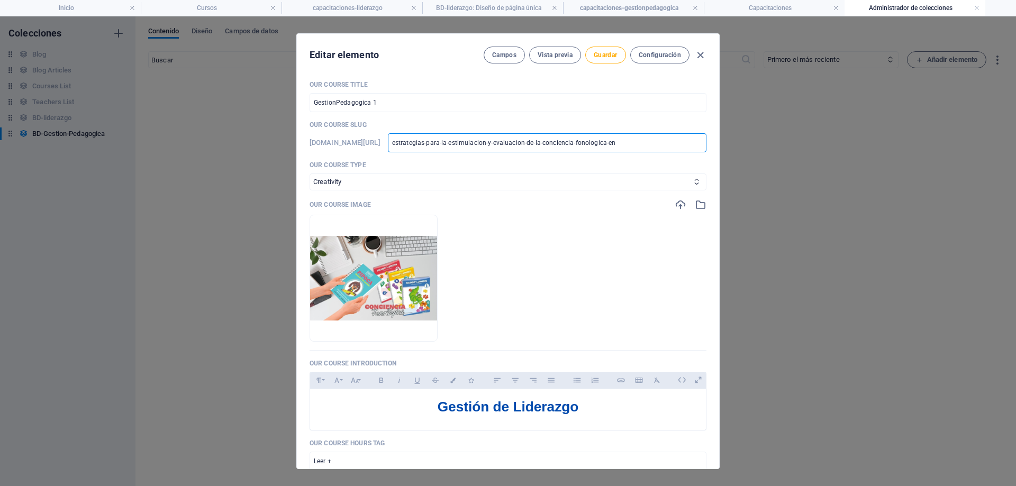
type input "estrategias-para-la-estimulacion-y-evaluacion-de-la-conciencia-fonologica-e"
type input "estrategias-para-la-estimulacion-y-evaluacion-de-la-conciencia-fonologica-"
type input "estrategias-para-la-estimulacion-y-evaluacion-de-la-conciencia-fonologica"
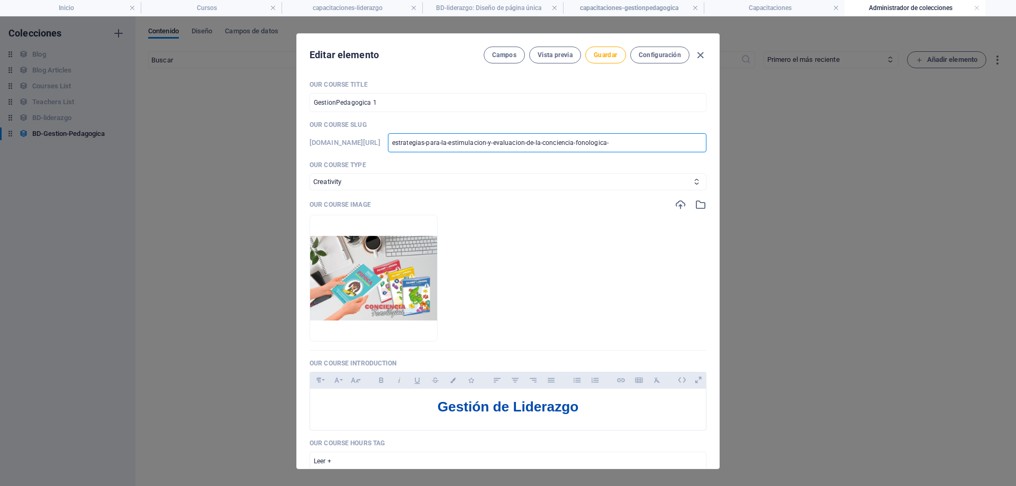
type input "estrategias-para-la-estimulacion-y-evaluacion-de-la-conciencia-fonologica"
click at [528, 122] on p "Our Course Slug" at bounding box center [507, 125] width 397 height 8
click at [603, 56] on span "Guardar" at bounding box center [605, 55] width 23 height 8
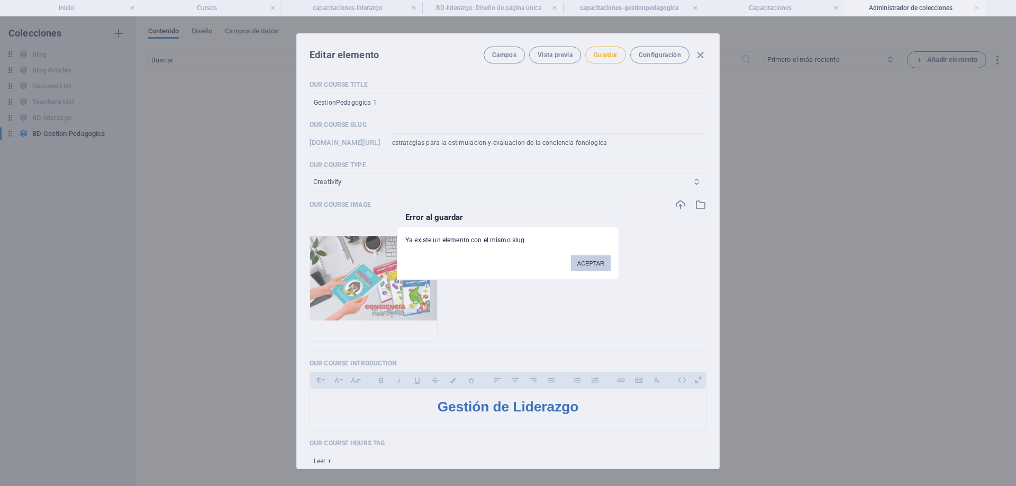
click at [599, 260] on button "ACEPTAR" at bounding box center [591, 263] width 40 height 16
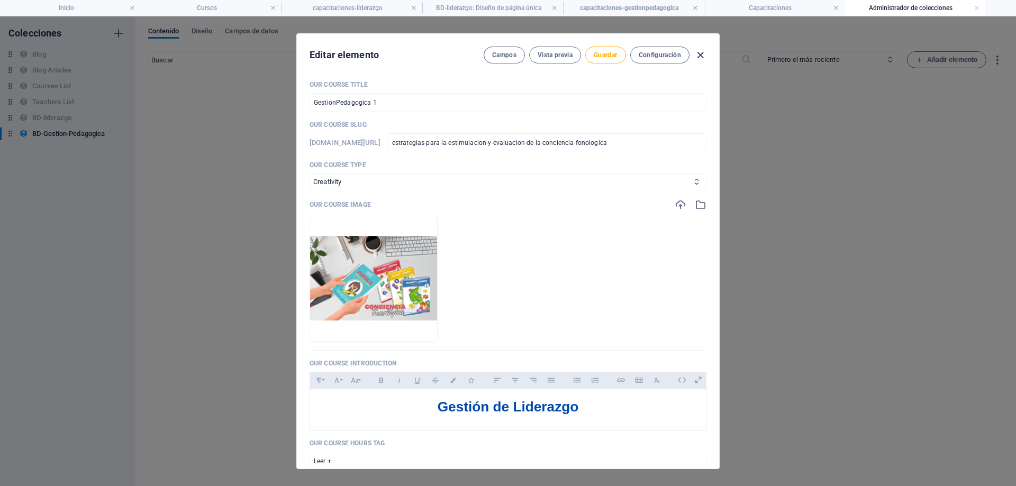
click at [701, 52] on icon "button" at bounding box center [700, 55] width 12 height 12
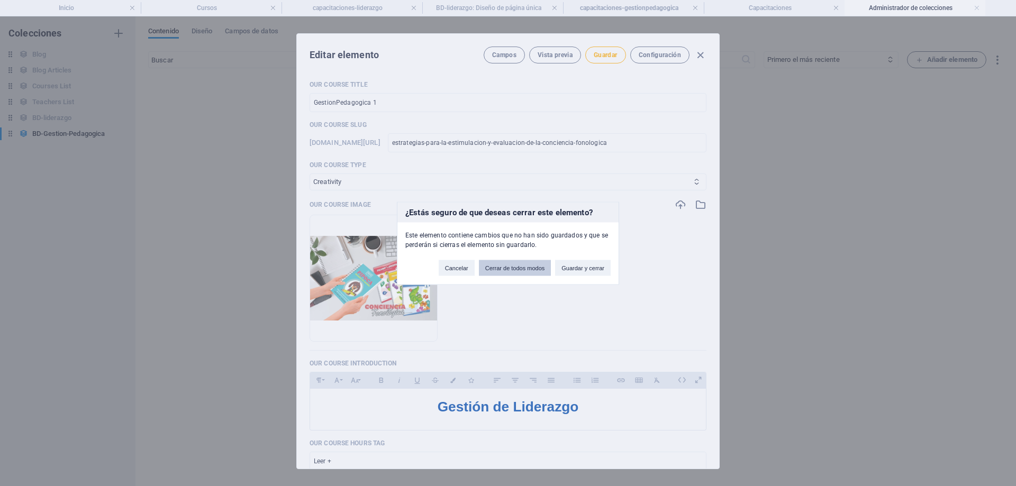
click at [507, 269] on button "Cerrar de todos modos" at bounding box center [515, 268] width 72 height 16
type input "liderazgo 1"
type input "estrategias-para-la-estimulacion-y-evaluacion-de-la-conciencia-fonologica-en-el…"
checkbox input "false"
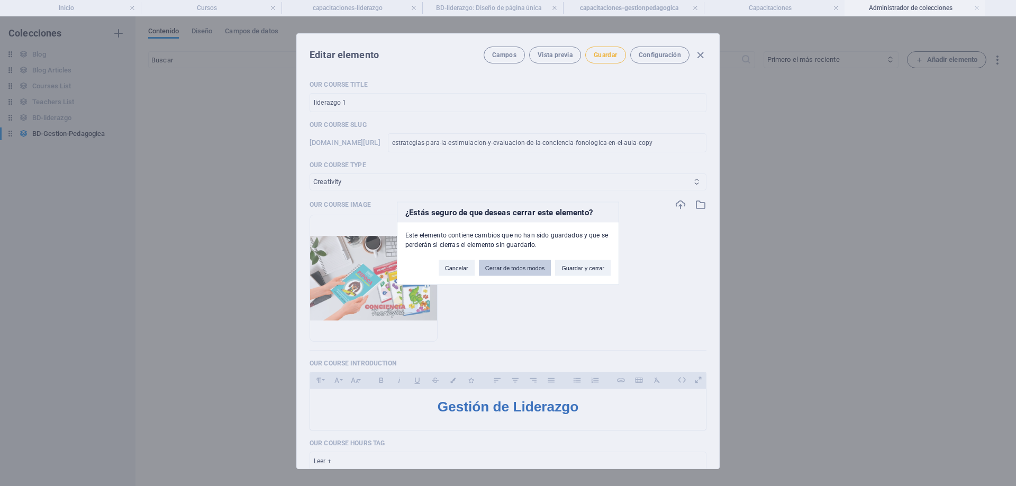
type input "estrategias-para-la-estimulacion-y-evaluacion-de-la-conciencia-fonologica-en-el…"
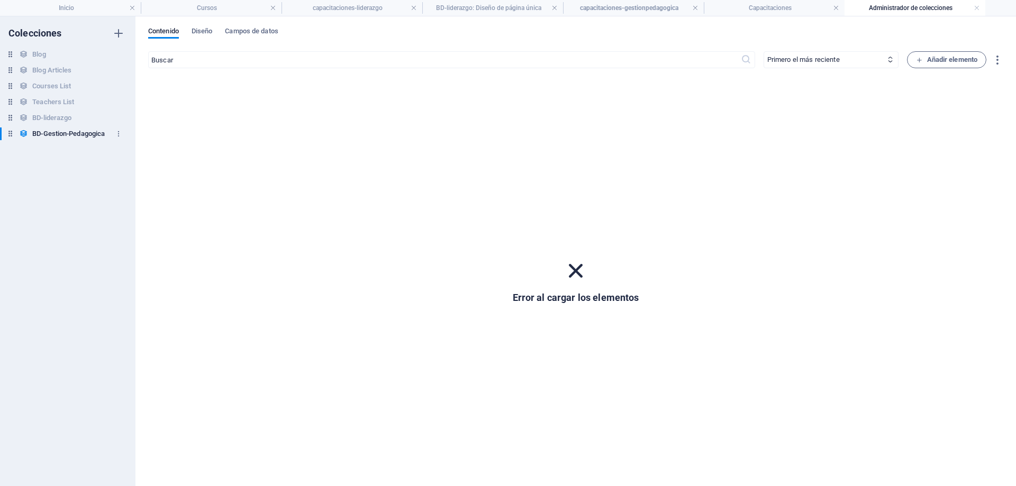
click at [103, 134] on h6 "BD-Gestion-Pedagogica" at bounding box center [68, 134] width 72 height 13
click at [66, 134] on h6 "BD-Gestion-Pedagogica" at bounding box center [68, 134] width 72 height 13
click at [168, 30] on span "Contenido" at bounding box center [163, 32] width 31 height 15
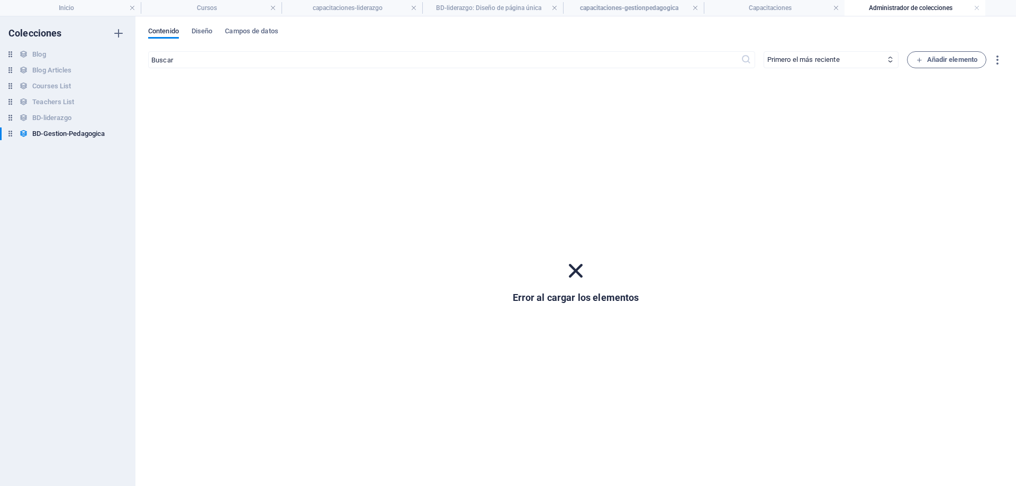
click at [169, 30] on span "Contenido" at bounding box center [163, 32] width 31 height 15
click at [62, 122] on h6 "BD-liderazgo" at bounding box center [51, 118] width 39 height 13
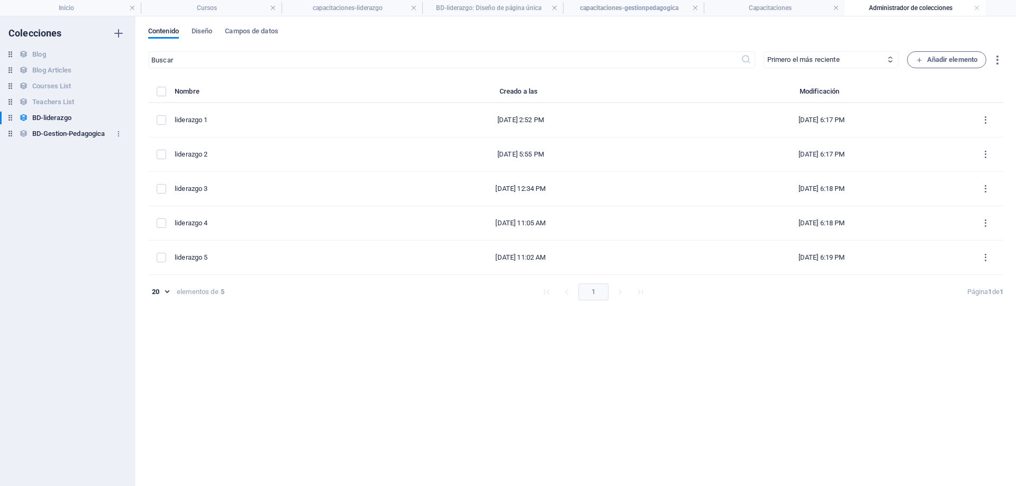
click at [53, 135] on h6 "BD-Gestion-Pedagogica" at bounding box center [68, 134] width 72 height 13
click at [209, 30] on span "Diseño" at bounding box center [202, 32] width 21 height 15
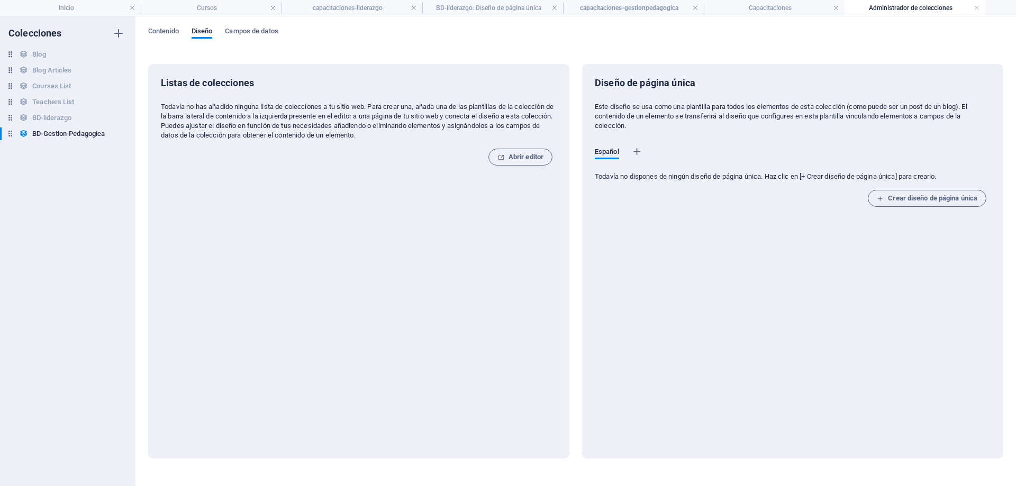
drag, startPoint x: 193, startPoint y: 106, endPoint x: 540, endPoint y: 106, distance: 347.6
click at [540, 106] on p "Todavía no has añadido ninguna lista de colecciones a tu sitio web. Para crear …" at bounding box center [359, 121] width 396 height 38
click at [60, 103] on h6 "Teachers List" at bounding box center [53, 102] width 42 height 13
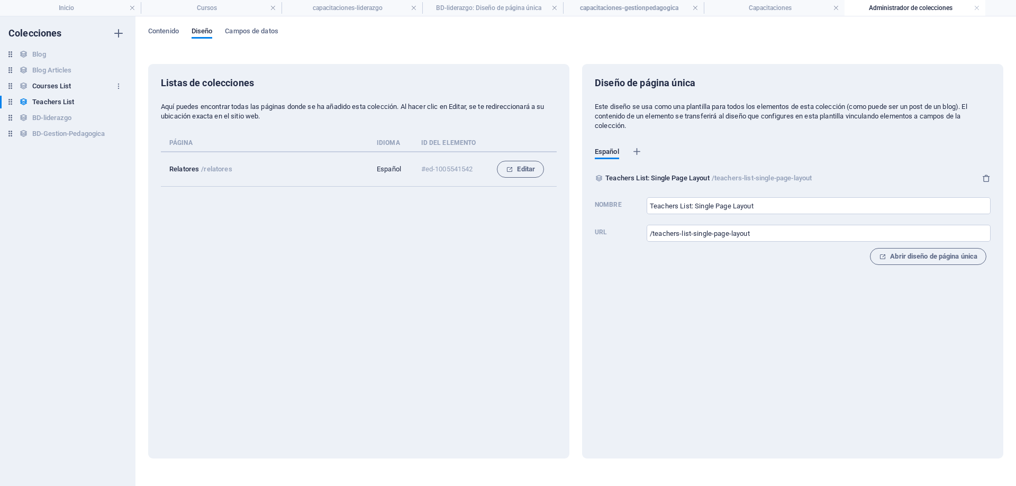
click at [57, 84] on h6 "Courses List" at bounding box center [51, 86] width 39 height 13
type input "Courses List: Single Page Layout"
type input "/courses-list-single-page-layout"
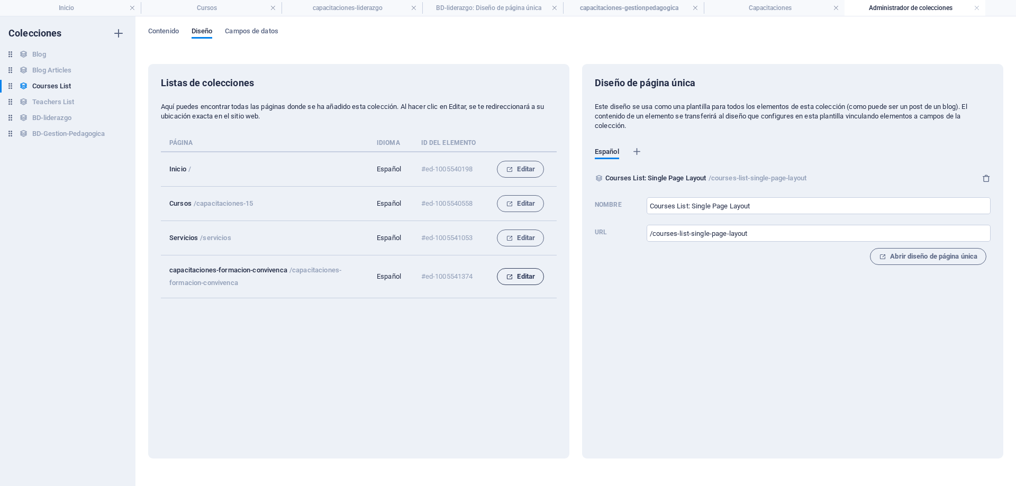
click at [523, 277] on span "Editar" at bounding box center [520, 276] width 29 height 13
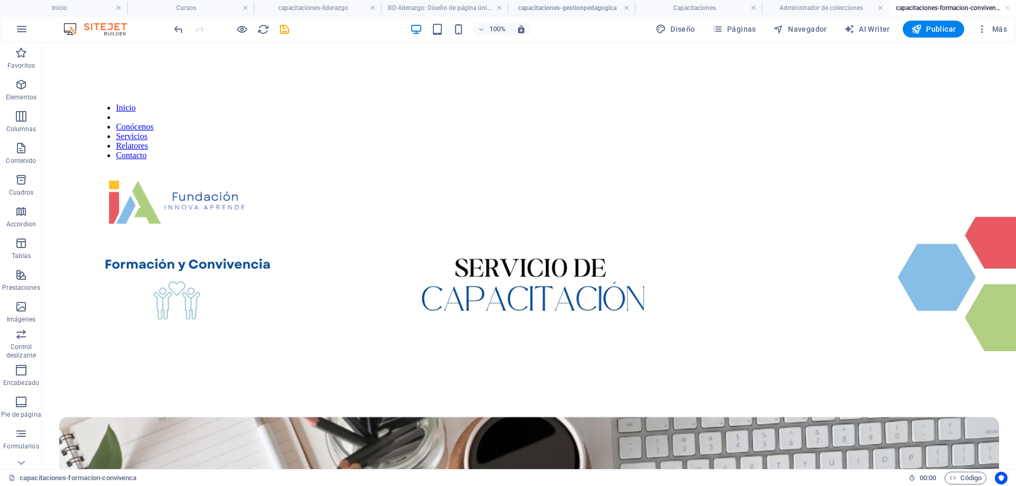
click at [1008, 8] on link at bounding box center [1007, 8] width 6 height 10
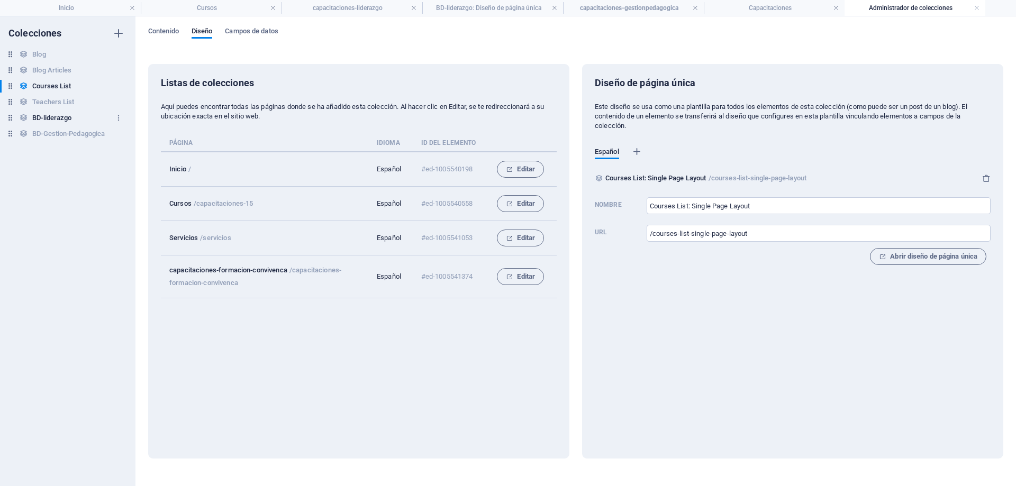
click at [60, 117] on h6 "BD-liderazgo" at bounding box center [51, 118] width 39 height 13
type input "BD-liderazgo: Diseño de página única"
type input "/bd-liderazgo-elemento"
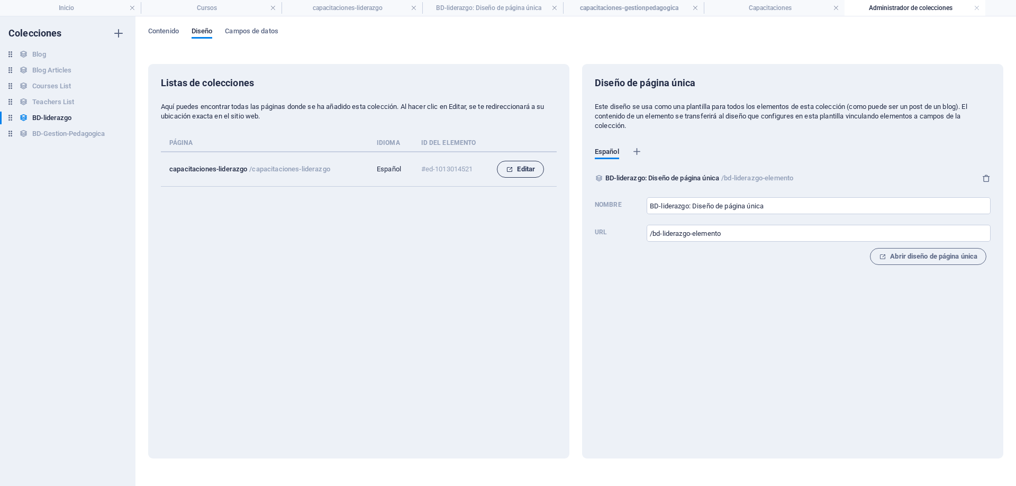
click at [509, 170] on icon "collection list" at bounding box center [509, 169] width 7 height 7
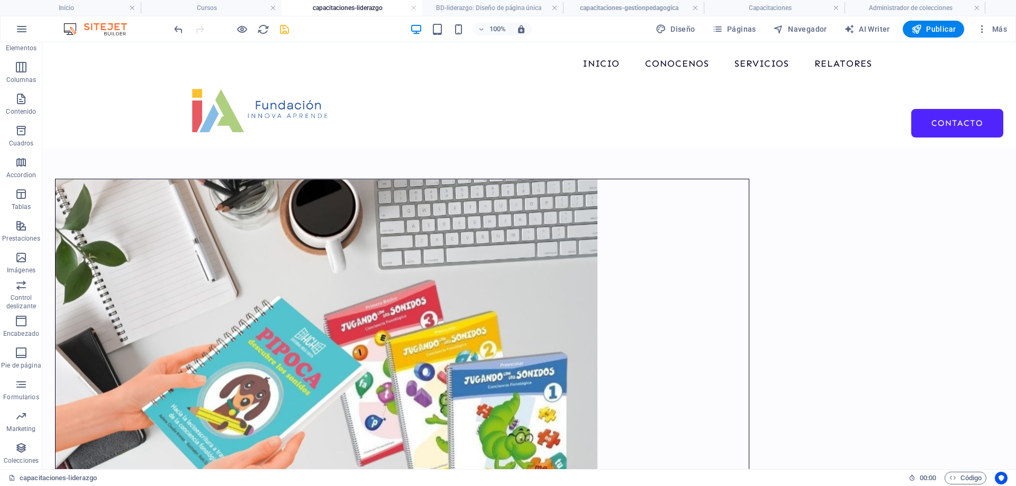
scroll to position [104, 0]
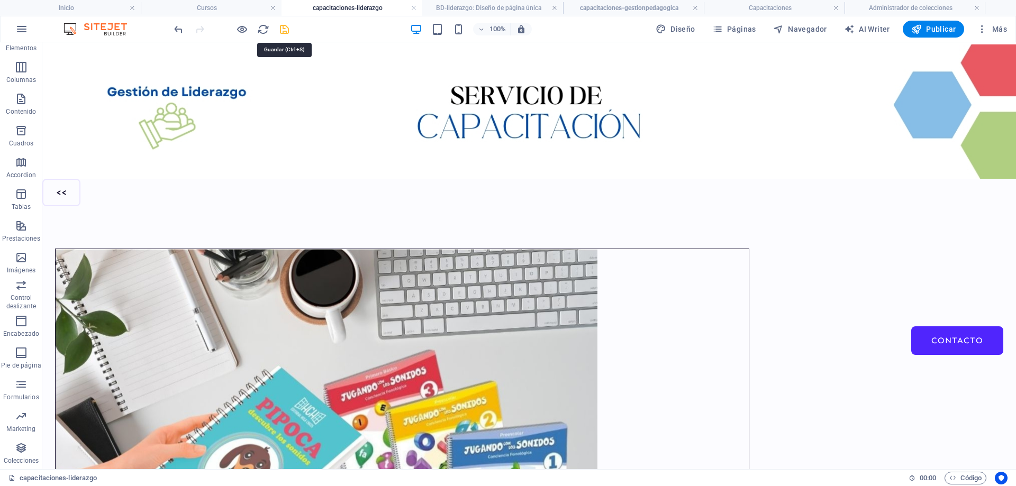
click at [285, 27] on icon "save" at bounding box center [284, 29] width 12 height 12
click at [623, 4] on h4 "capacitaciones-gestionpedagogica" at bounding box center [633, 8] width 141 height 12
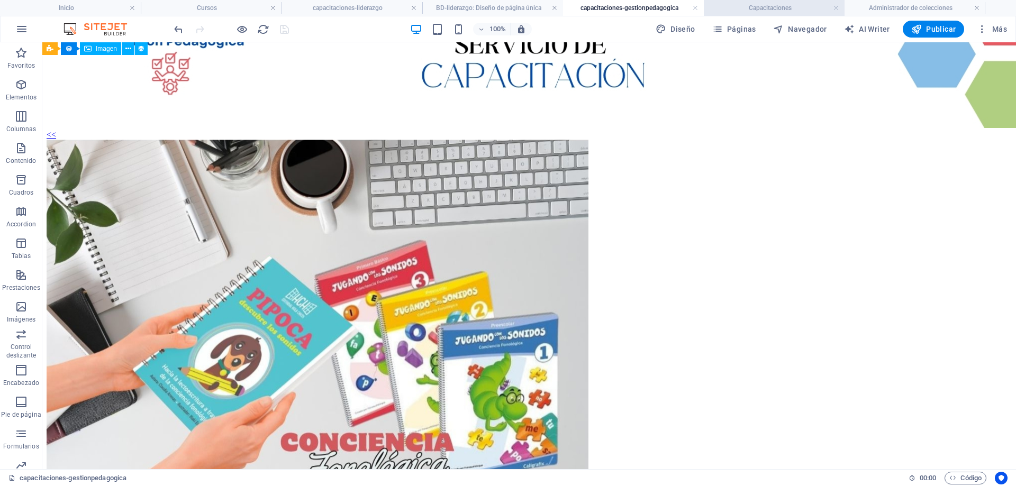
click at [776, 1] on li "Capacitaciones" at bounding box center [774, 8] width 141 height 16
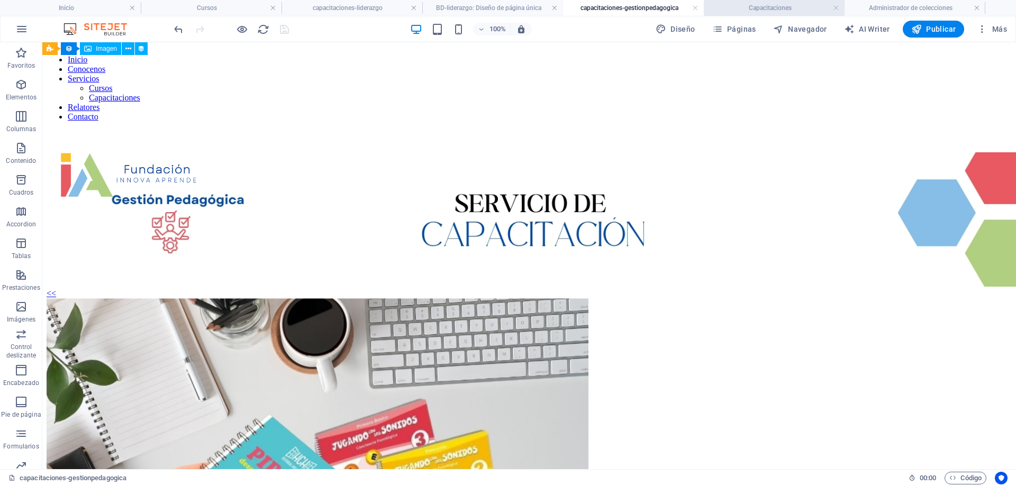
scroll to position [106, 0]
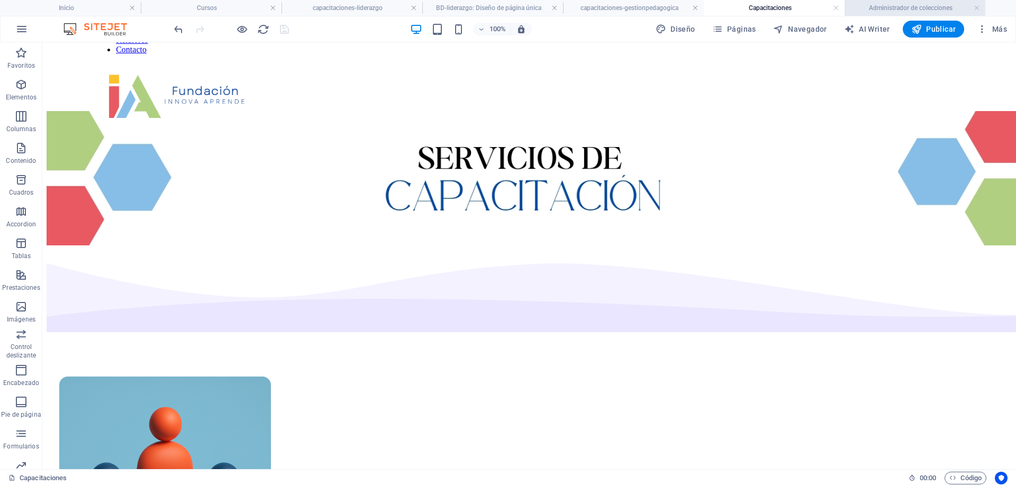
click at [871, 10] on h4 "Administrador de colecciones" at bounding box center [914, 8] width 141 height 12
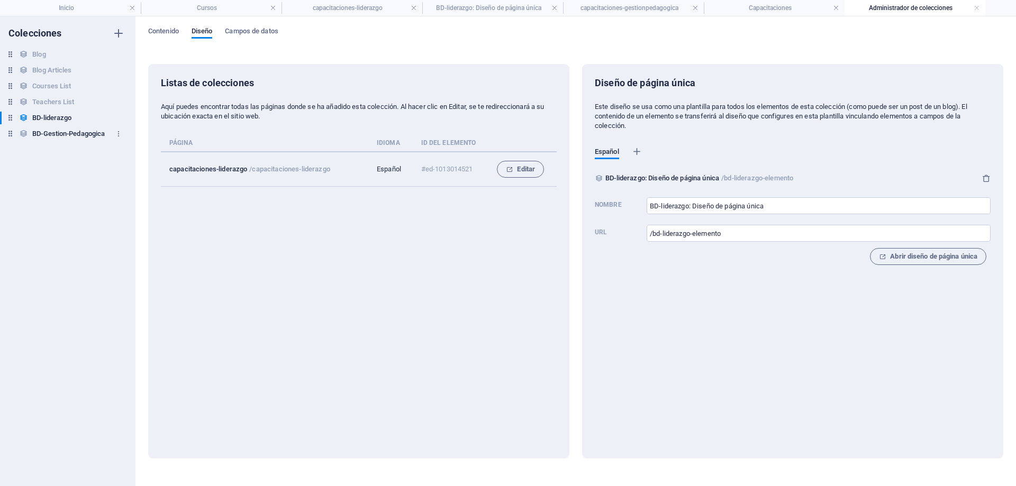
click at [87, 131] on h6 "BD-Gestion-Pedagogica" at bounding box center [68, 134] width 72 height 13
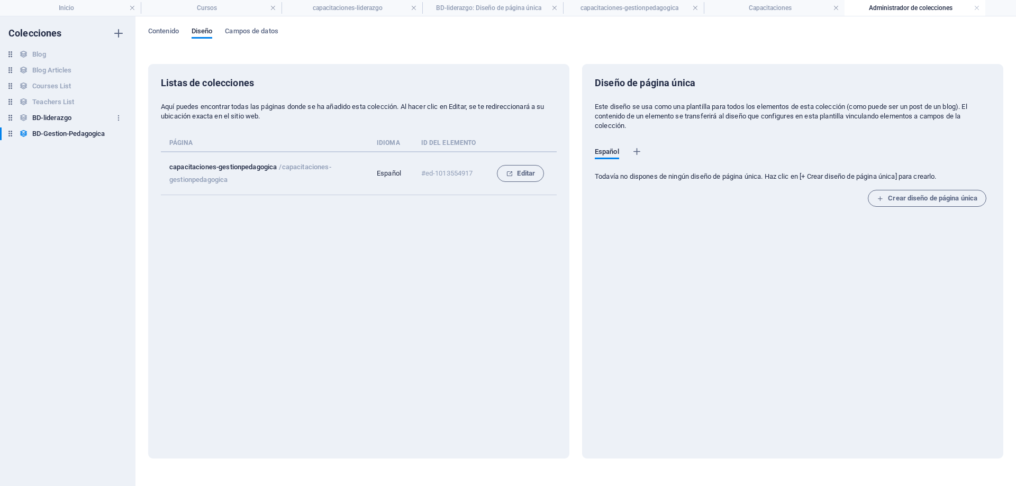
click at [50, 117] on h6 "BD-liderazgo" at bounding box center [51, 118] width 39 height 13
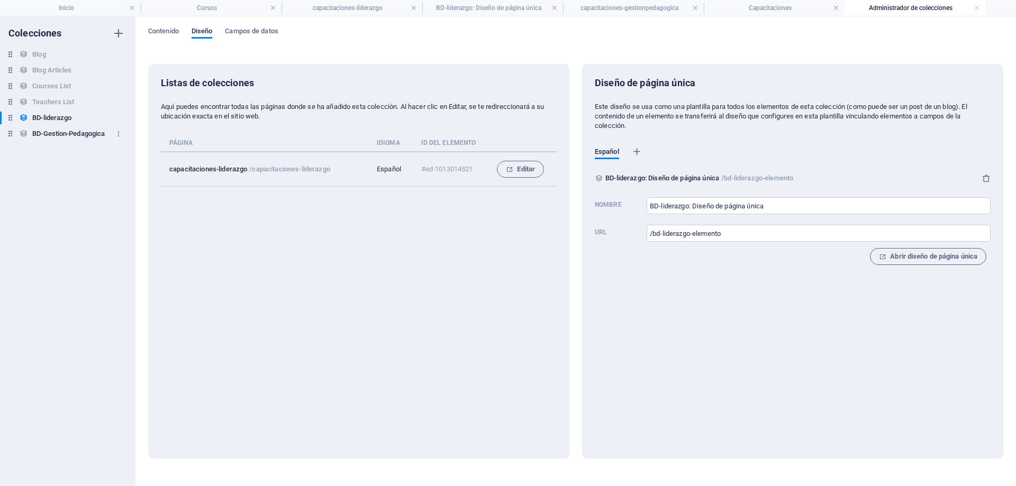
click at [51, 139] on h6 "BD-Gestion-Pedagogica" at bounding box center [68, 134] width 72 height 13
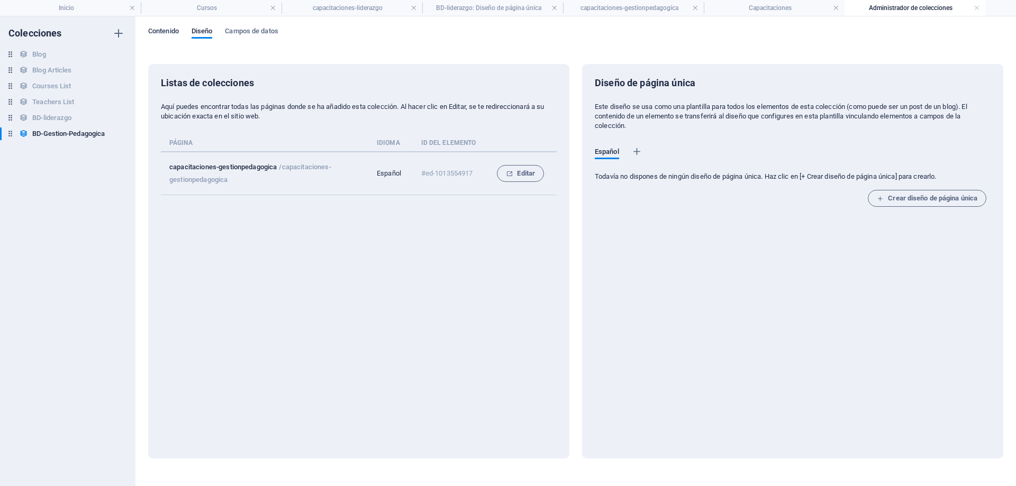
click at [166, 31] on span "Contenido" at bounding box center [163, 32] width 31 height 15
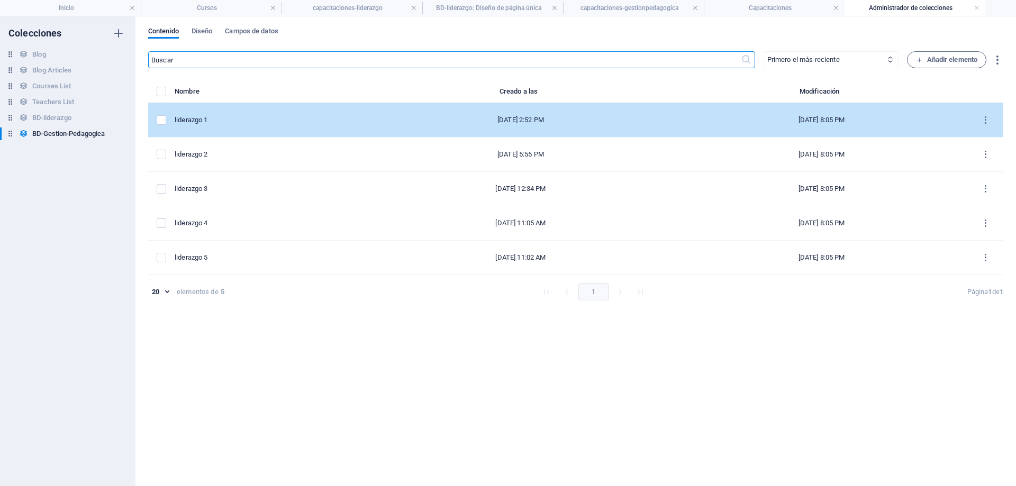
click at [235, 116] on div "liderazgo 1" at bounding box center [266, 120] width 183 height 10
select select "Creativity"
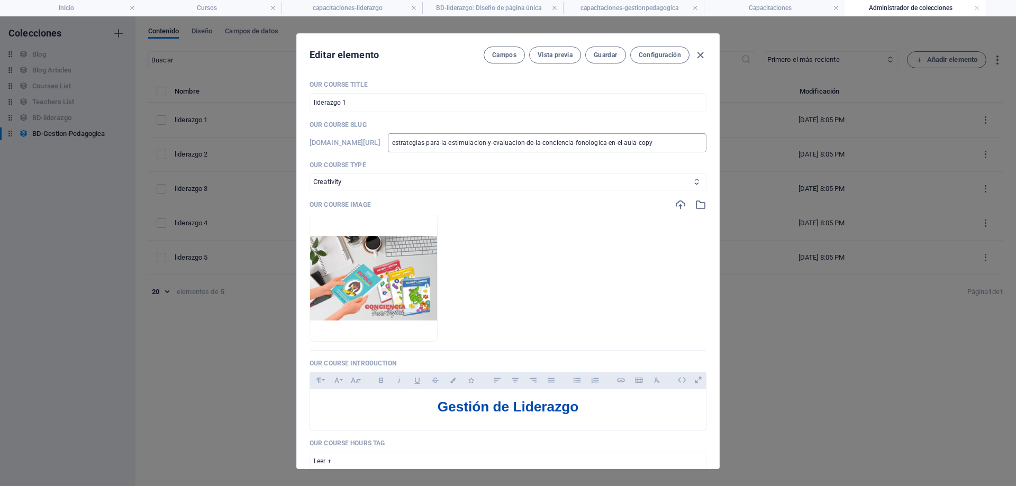
click at [454, 137] on input "estrategias-para-la-estimulacion-y-evaluacion-de-la-conciencia-fonologica-en-el…" at bounding box center [547, 142] width 318 height 19
click at [697, 55] on icon "button" at bounding box center [700, 55] width 12 height 12
checkbox input "false"
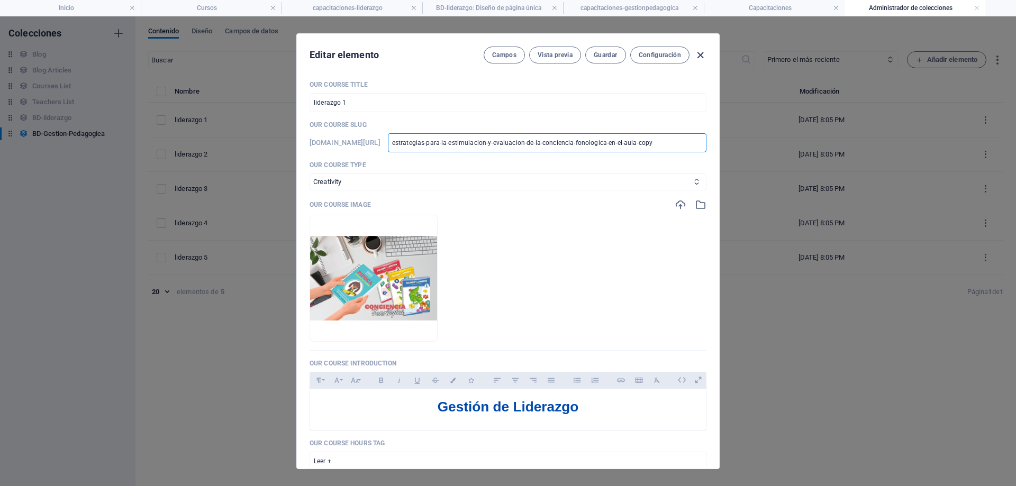
type input "estrategias-para-la-estimulacion-y-evaluacion-de-la-conciencia-fonologica-en-el…"
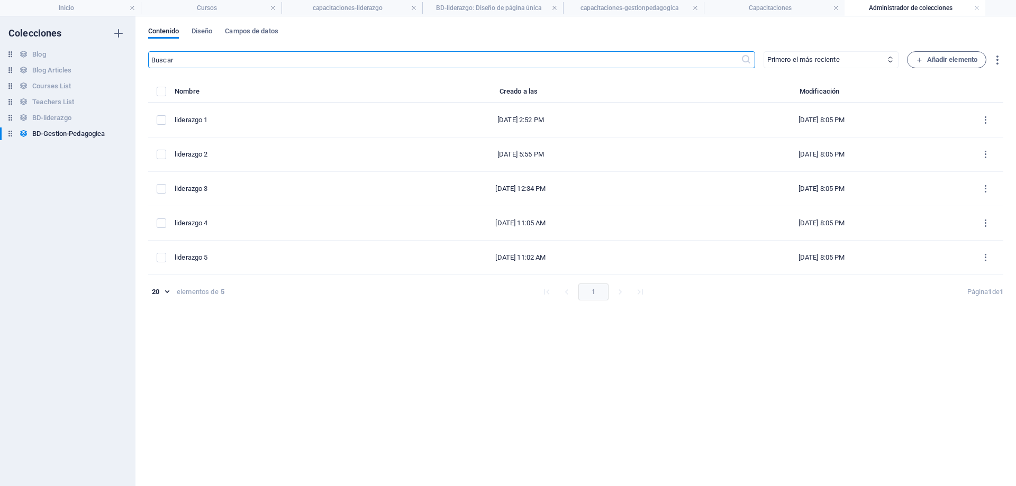
click at [353, 60] on input "text" at bounding box center [444, 59] width 593 height 17
paste input "estrategias-para-la-estimulacion-y-evaluacion-de-la-conciencia-fonologica-en-el…"
type input "estrategias-para-la-estimulacion-y-evaluacion-de-la-conciencia-fonologica-en-el…"
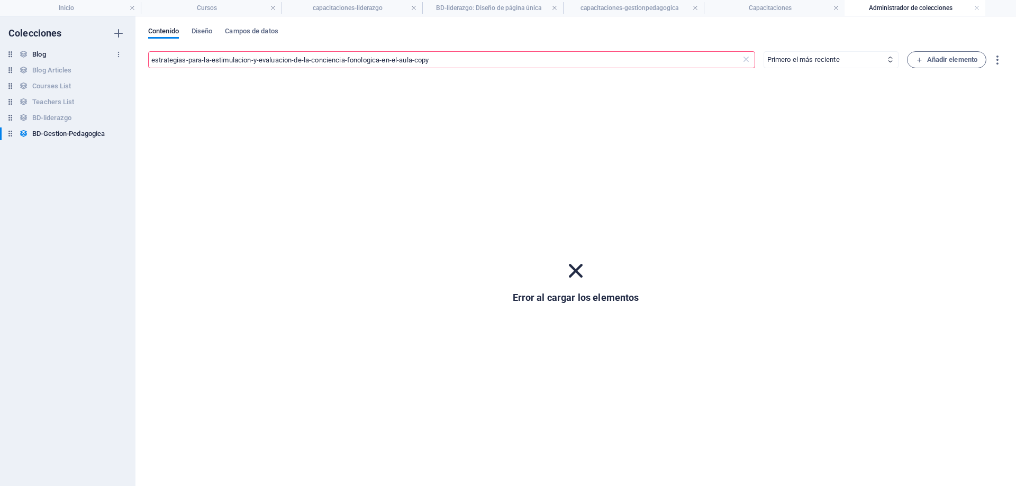
drag, startPoint x: 237, startPoint y: 53, endPoint x: 93, endPoint y: 53, distance: 143.9
click at [93, 53] on div "Colecciones Blog Blog Blog Articles Blog Articles Courses List Courses List Tea…" at bounding box center [508, 251] width 1016 height 470
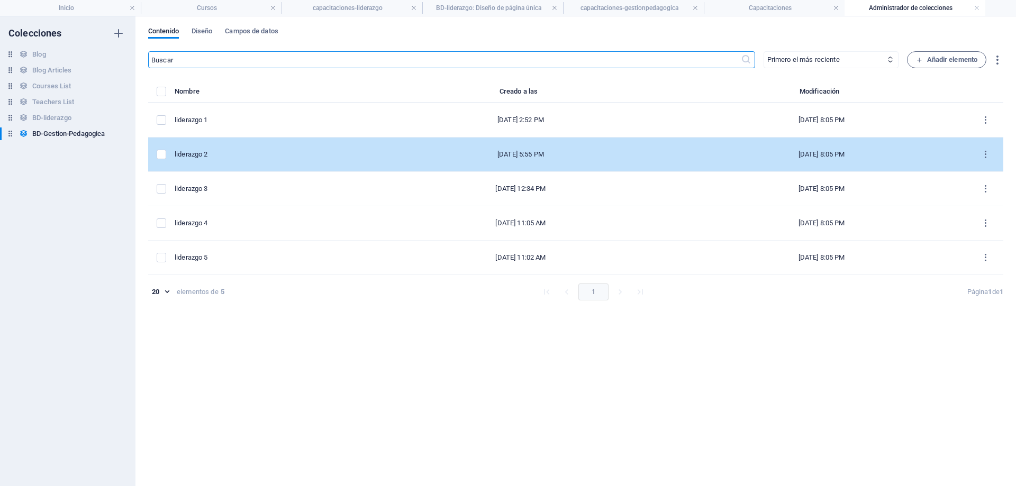
click at [229, 152] on div "liderazgo 2" at bounding box center [266, 155] width 183 height 10
select select "Creativity"
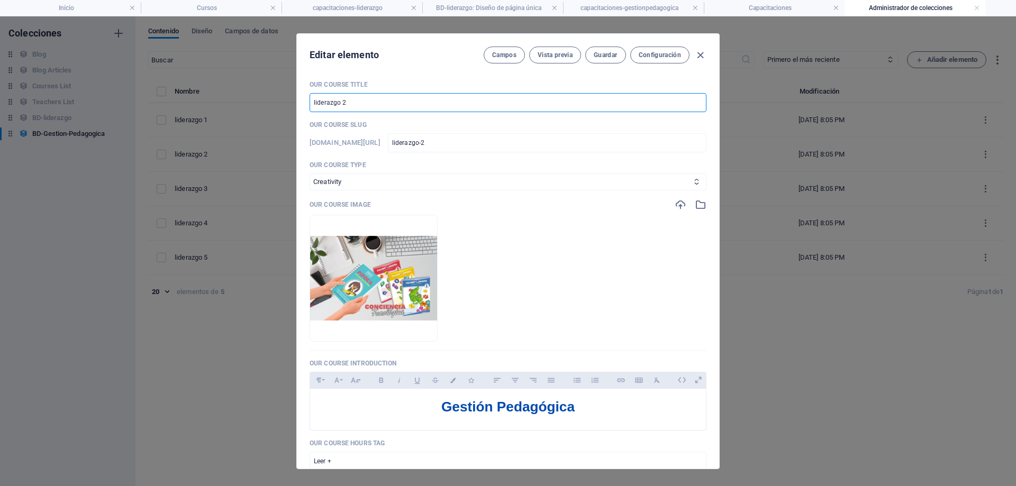
drag, startPoint x: 340, startPoint y: 102, endPoint x: 281, endPoint y: 97, distance: 58.9
click at [281, 97] on div "Editar elemento Campos Vista previa Guardar Configuración Our Course Title lide…" at bounding box center [508, 251] width 1016 height 470
type input "g 2"
type input "g-2"
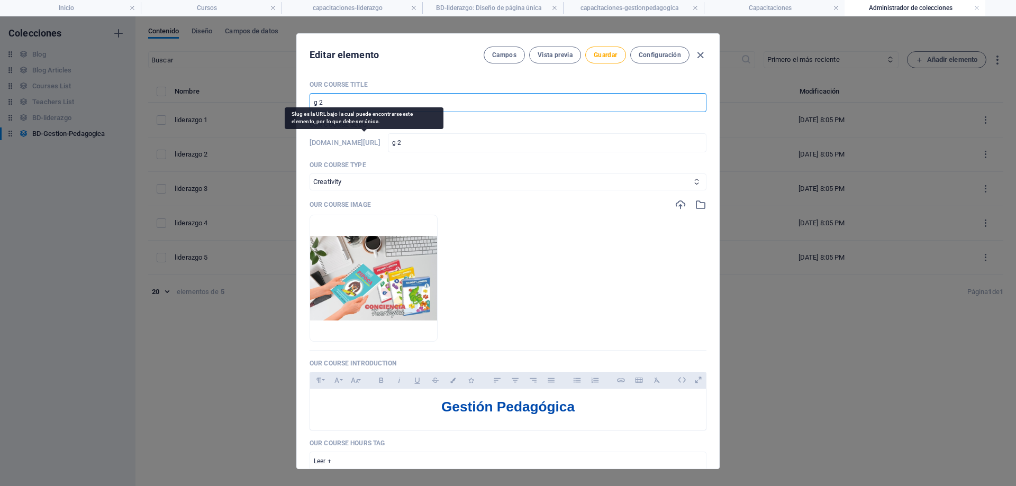
type input "ge 2"
type input "ge-2"
type input "ges 2"
type input "ges-2"
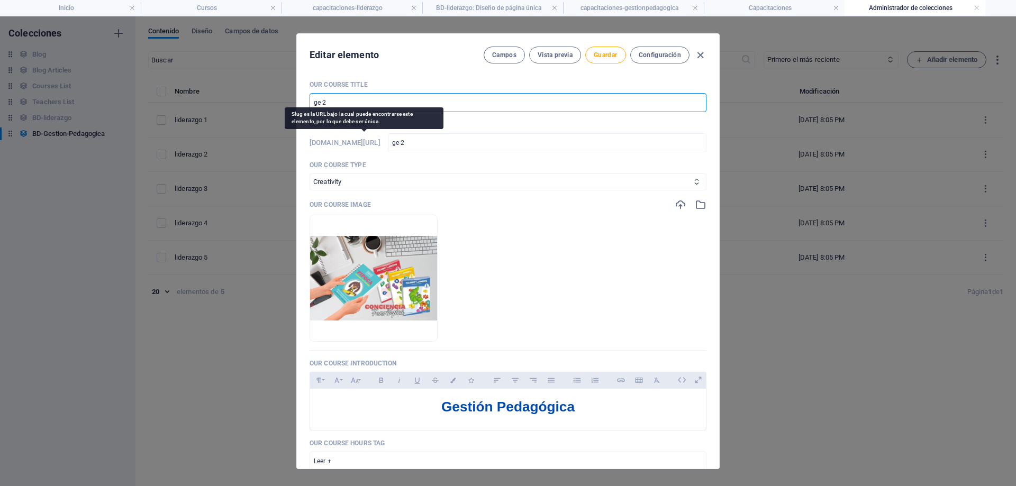
type input "ges-2"
type input "gest 2"
type input "gest-2"
type input "gesti 2"
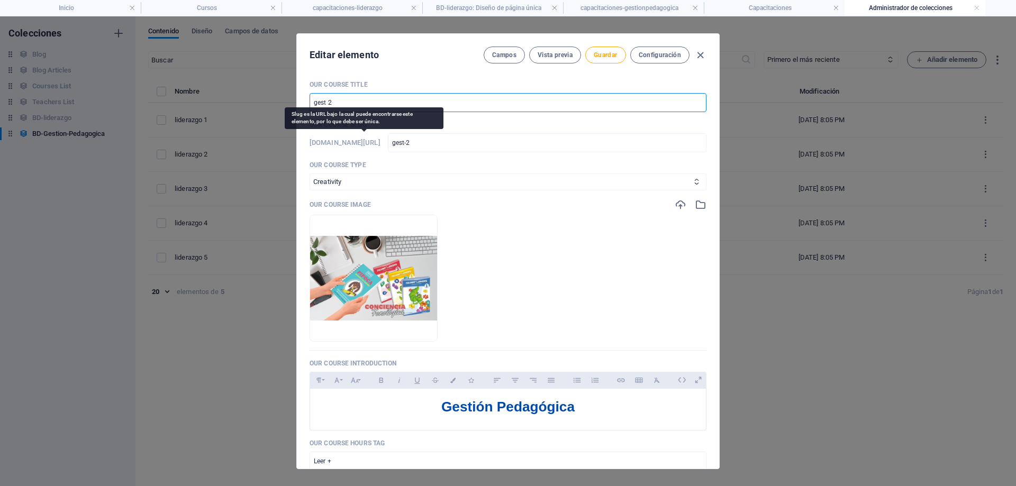
type input "gesti-2"
type input "gestio 2"
type input "gestio-2"
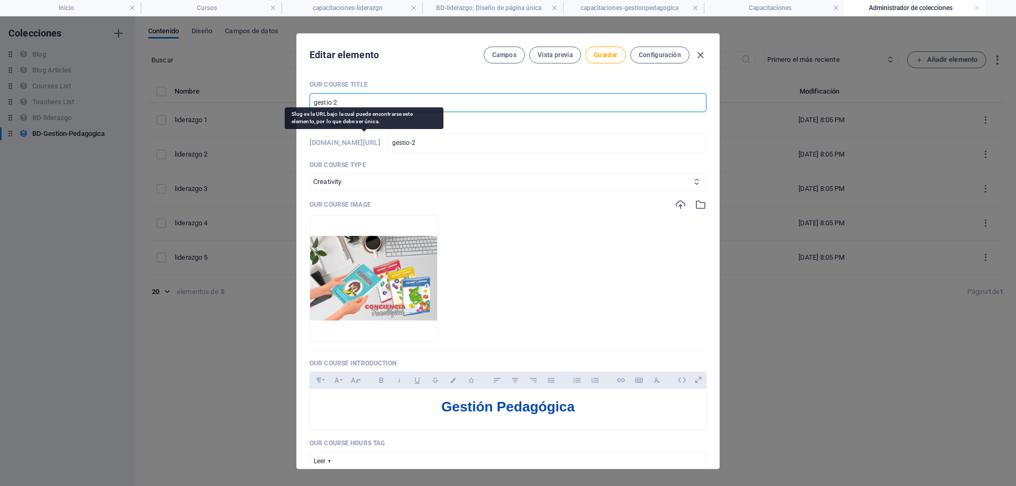
type input "gestion 2"
type input "gestion-2"
type input "gestion 2"
click at [598, 58] on span "Guardar" at bounding box center [605, 55] width 23 height 8
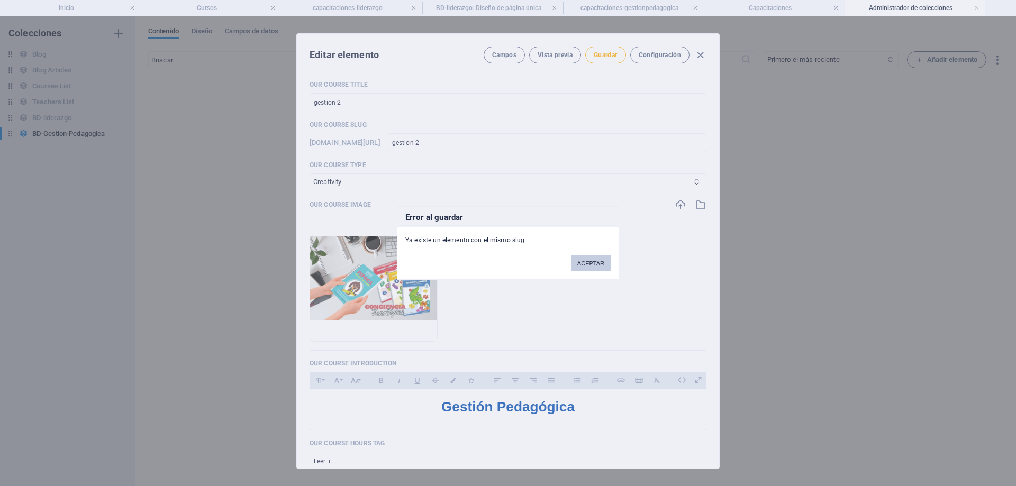
click at [597, 261] on button "ACEPTAR" at bounding box center [591, 263] width 40 height 16
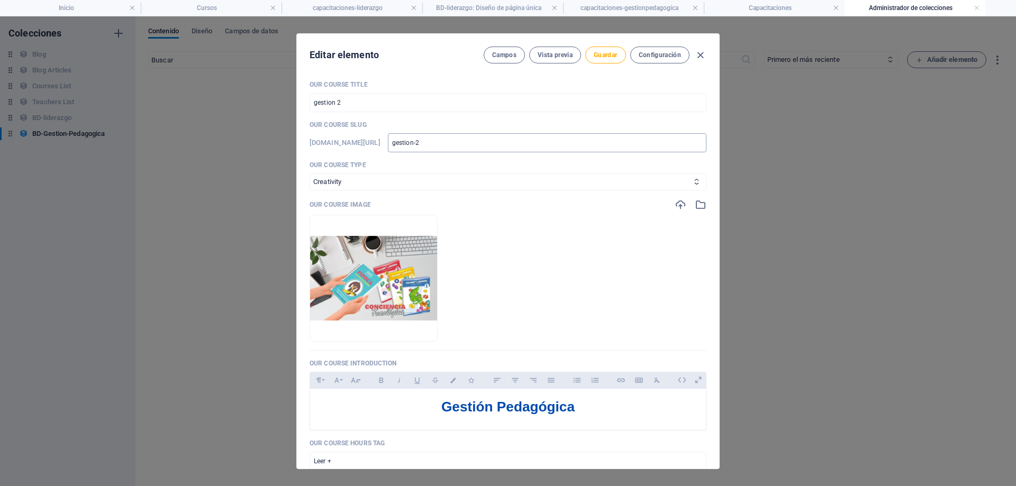
click at [467, 141] on input "gestion-2" at bounding box center [547, 142] width 318 height 19
type input "gestion-2v"
click at [600, 58] on span "Guardar" at bounding box center [605, 55] width 23 height 8
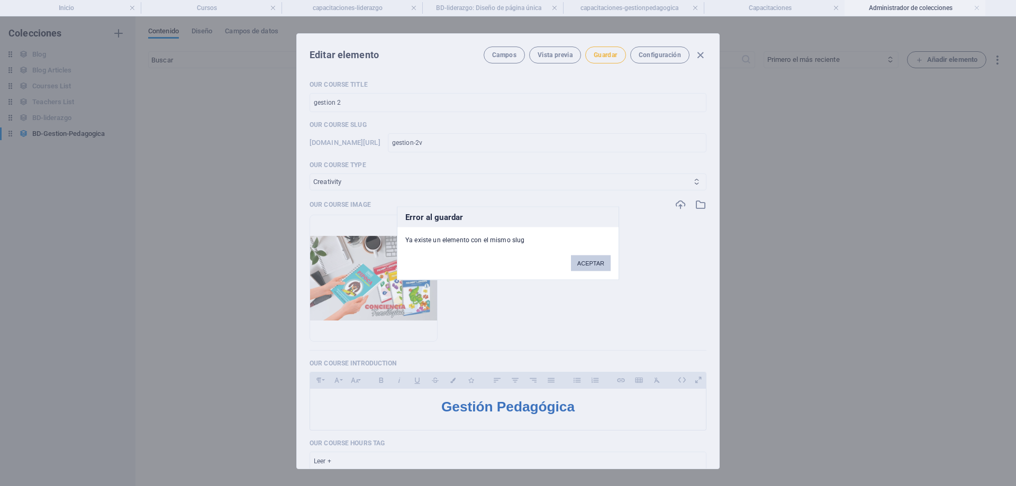
click at [596, 259] on button "ACEPTAR" at bounding box center [591, 263] width 40 height 16
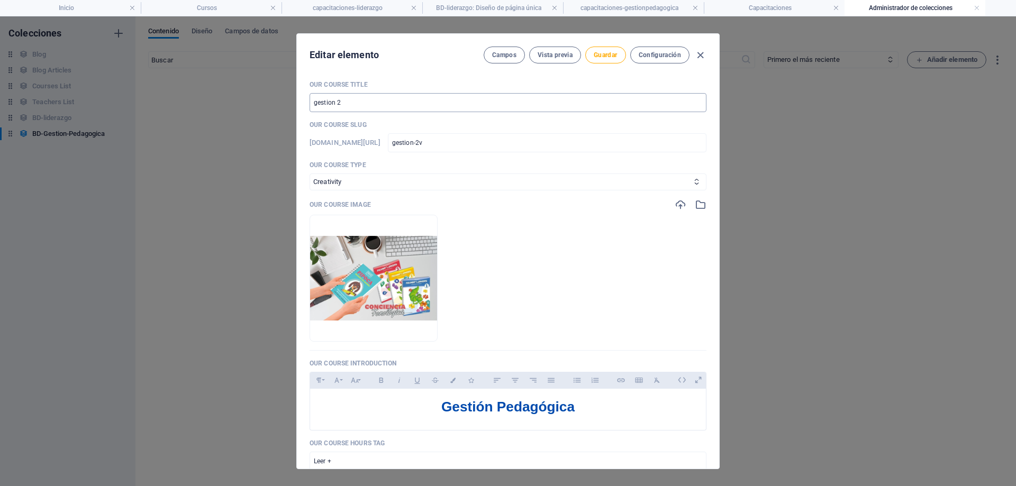
click at [426, 102] on input "gestion 2" at bounding box center [507, 102] width 397 height 19
type input "gestion 2rrr"
click at [588, 52] on button "Guardar" at bounding box center [605, 55] width 40 height 17
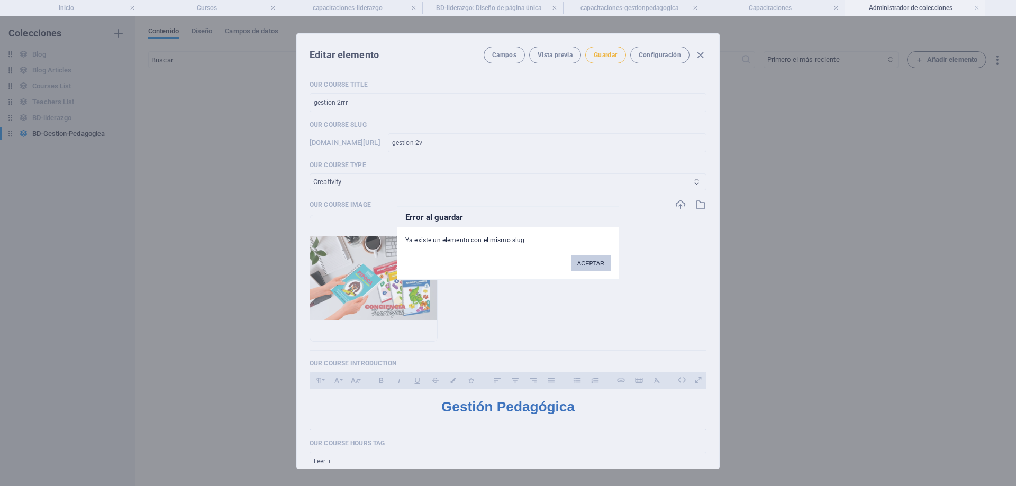
click at [607, 267] on button "ACEPTAR" at bounding box center [591, 263] width 40 height 16
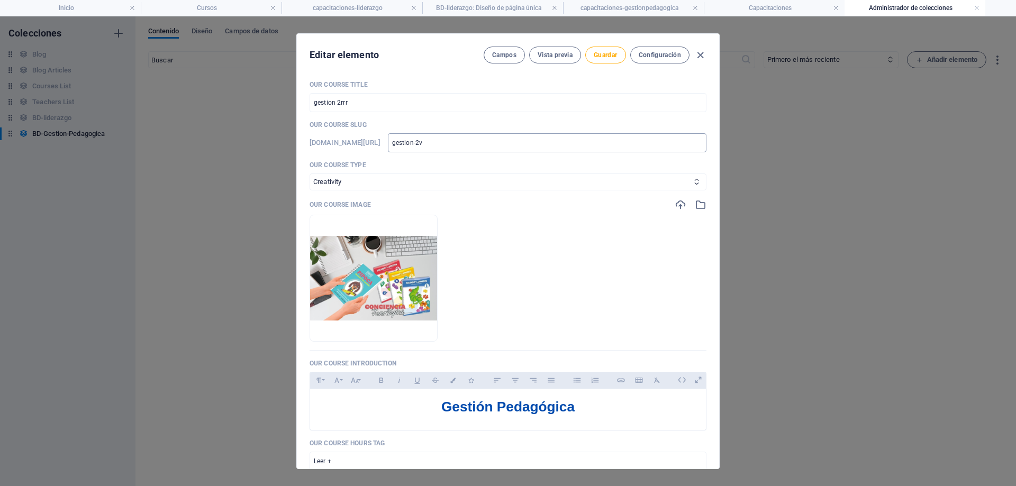
click at [549, 140] on input "gestion-2v" at bounding box center [547, 142] width 318 height 19
type input "gestion-2vr"
type input "gestion-2vre"
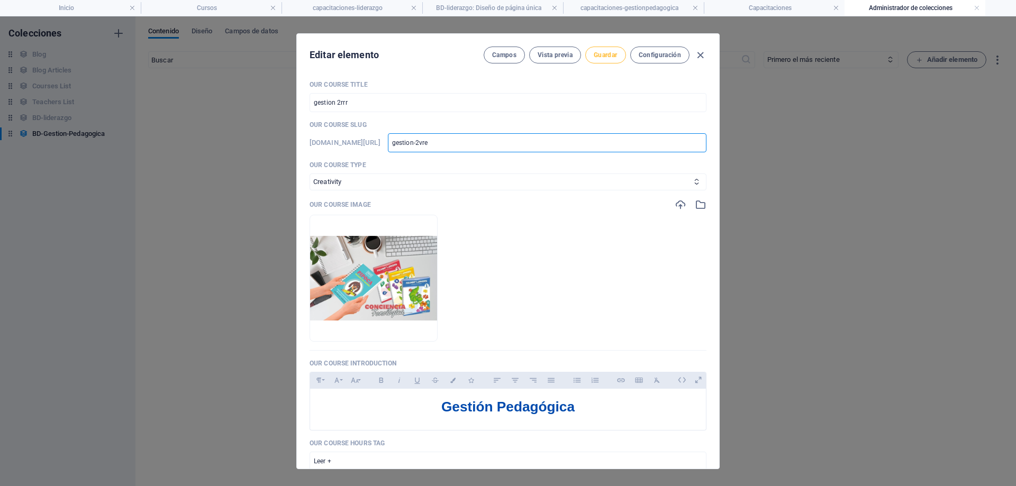
type input "gestion-2vre"
click at [614, 61] on button "Guardar" at bounding box center [605, 55] width 40 height 17
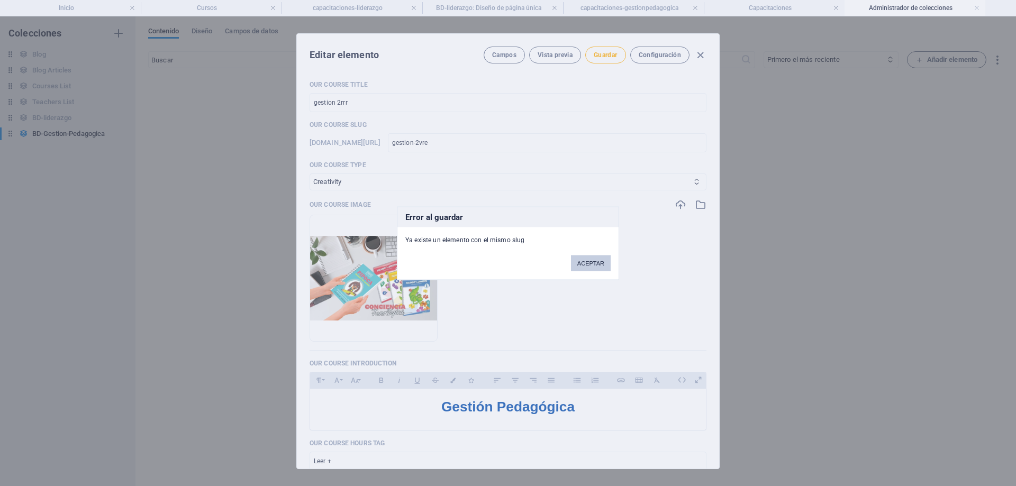
click at [599, 261] on button "ACEPTAR" at bounding box center [591, 263] width 40 height 16
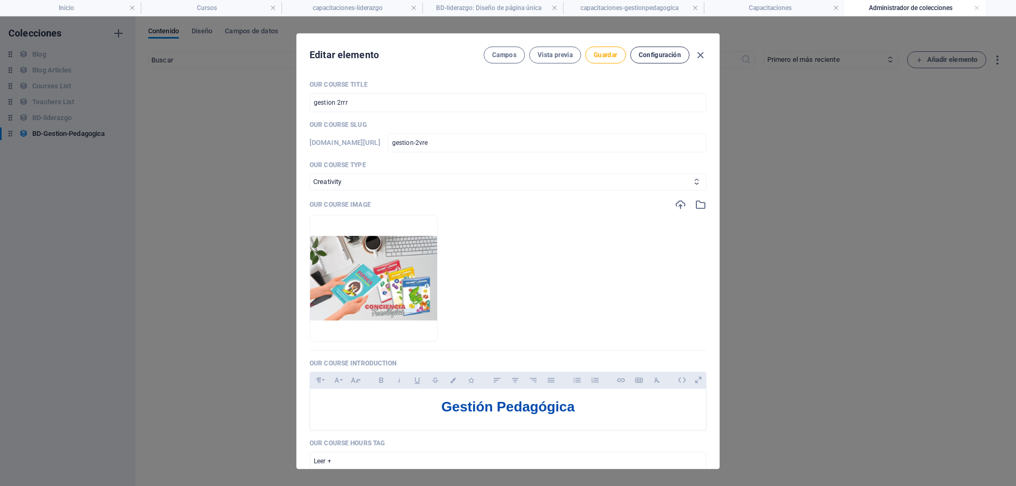
click at [676, 56] on span "Configuración" at bounding box center [660, 55] width 42 height 8
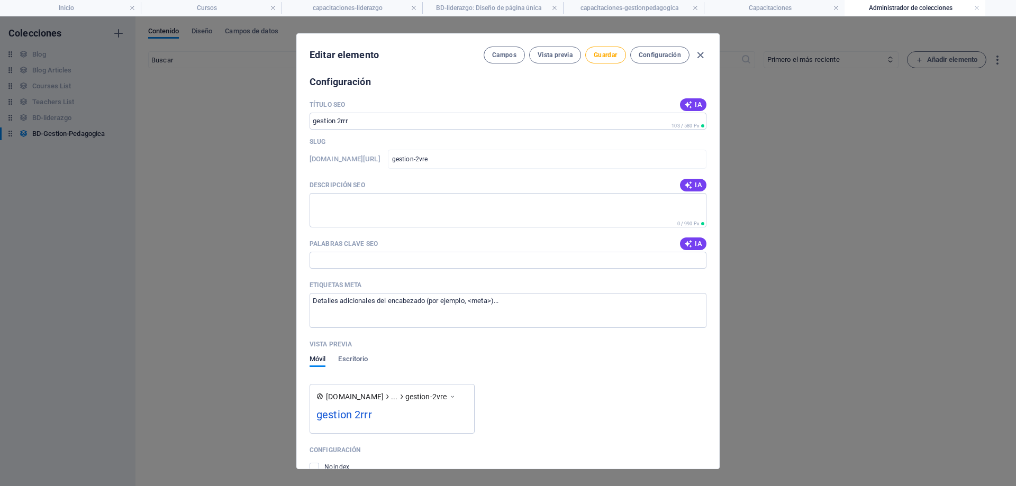
scroll to position [703, 0]
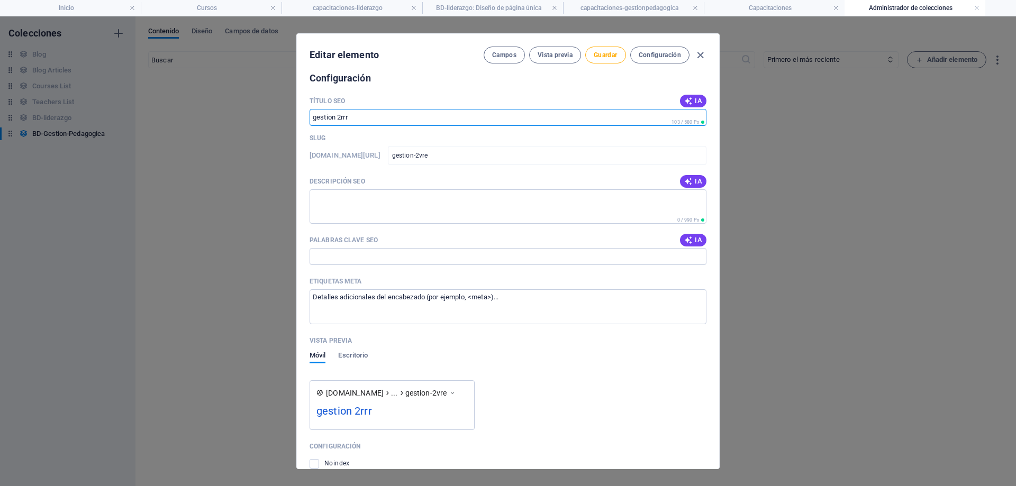
click at [545, 118] on input "Título SEO" at bounding box center [507, 117] width 397 height 17
click at [545, 118] on input "rrr" at bounding box center [507, 117] width 397 height 17
type input "rrrr"
click at [596, 52] on span "Guardar" at bounding box center [605, 55] width 23 height 8
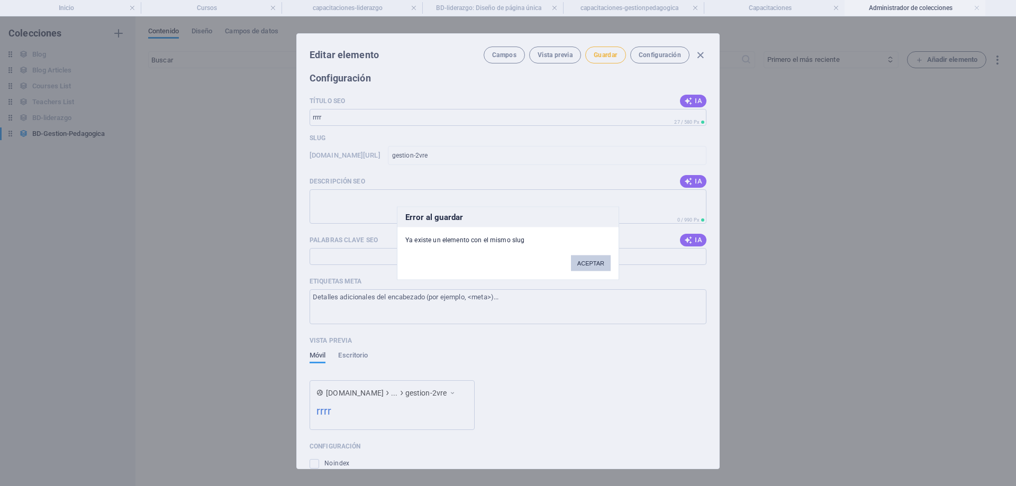
click at [589, 268] on button "ACEPTAR" at bounding box center [591, 263] width 40 height 16
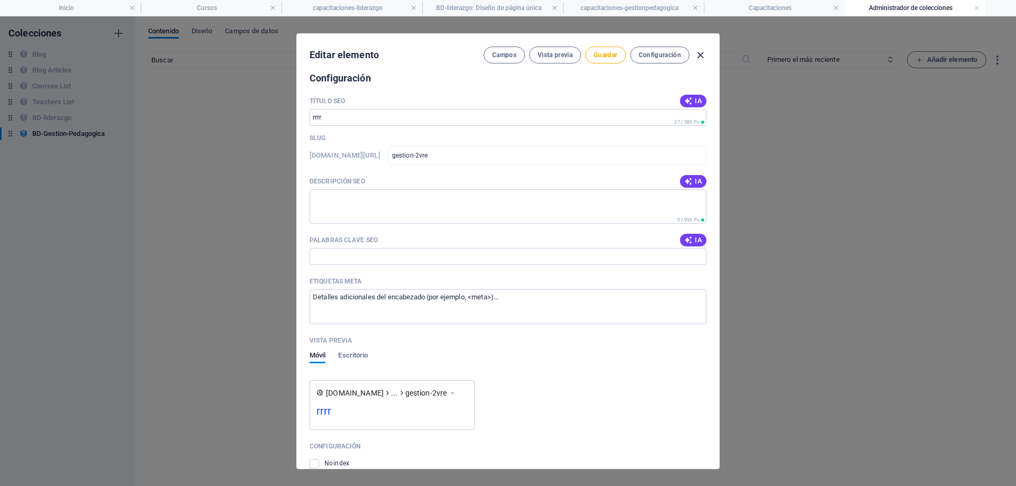
click at [700, 57] on icon "button" at bounding box center [700, 55] width 12 height 12
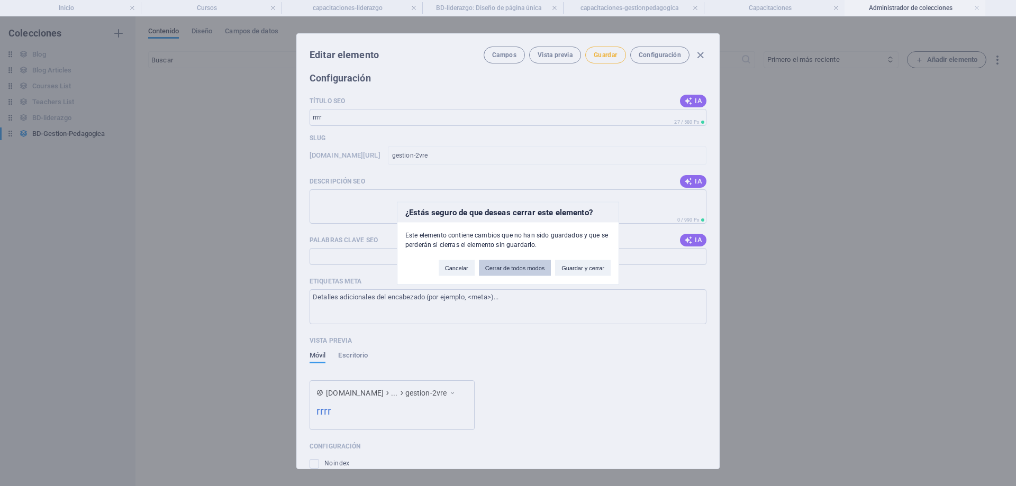
click at [511, 265] on button "Cerrar de todos modos" at bounding box center [515, 268] width 72 height 16
type input "liderazgo 2"
type input "liderazgo-2"
checkbox input "false"
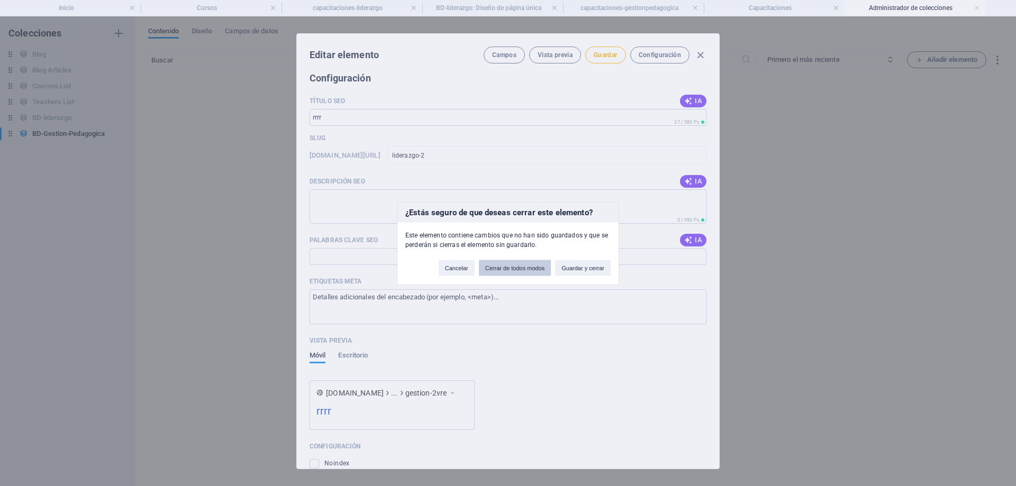
type input "liderazgo-2"
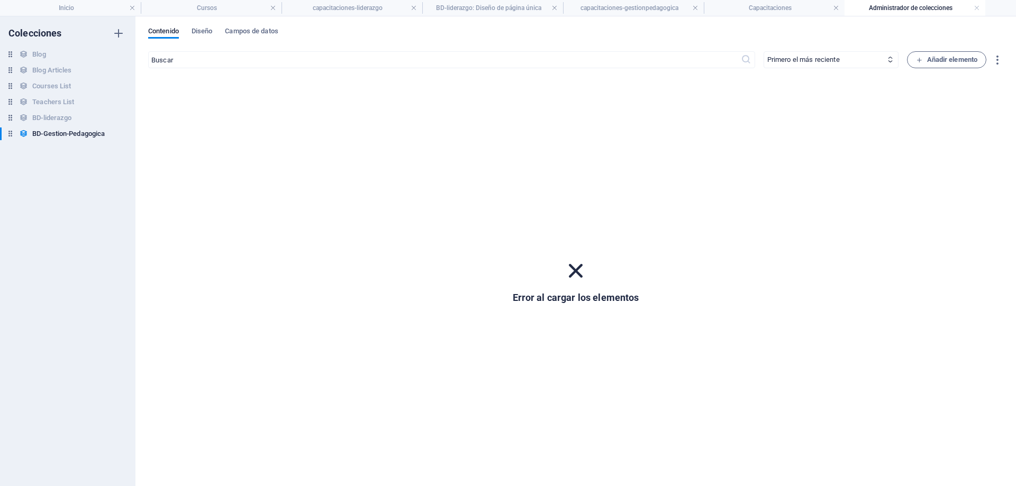
scroll to position [598, 0]
click at [205, 32] on span "Diseño" at bounding box center [202, 32] width 21 height 15
